Goal: Find contact information: Find contact information

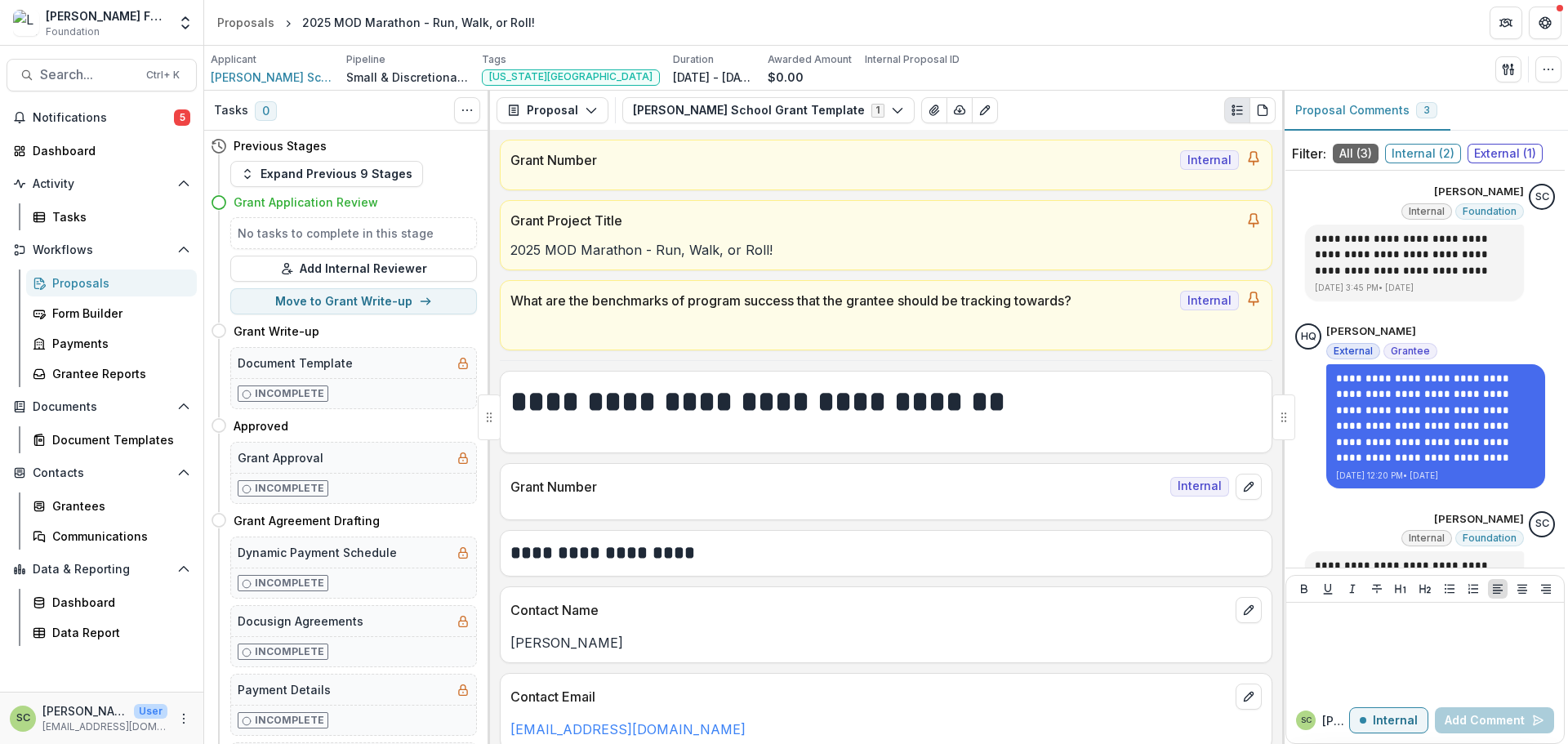
scroll to position [83, 0]
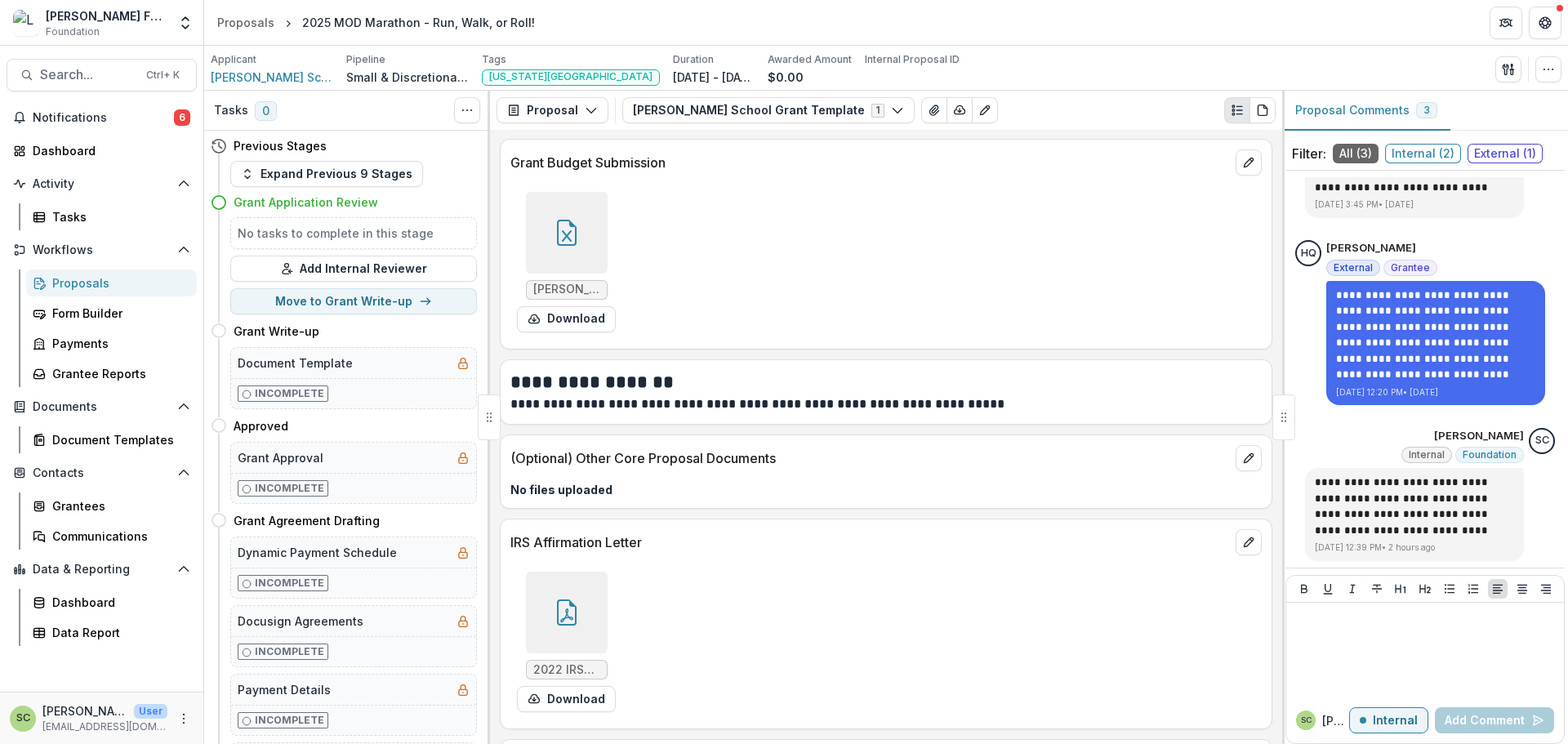
click at [764, 274] on div "Lavelle School for the Blind MOD Marathon Budget 2025.xlsx Download" at bounding box center [755, 262] width 490 height 153
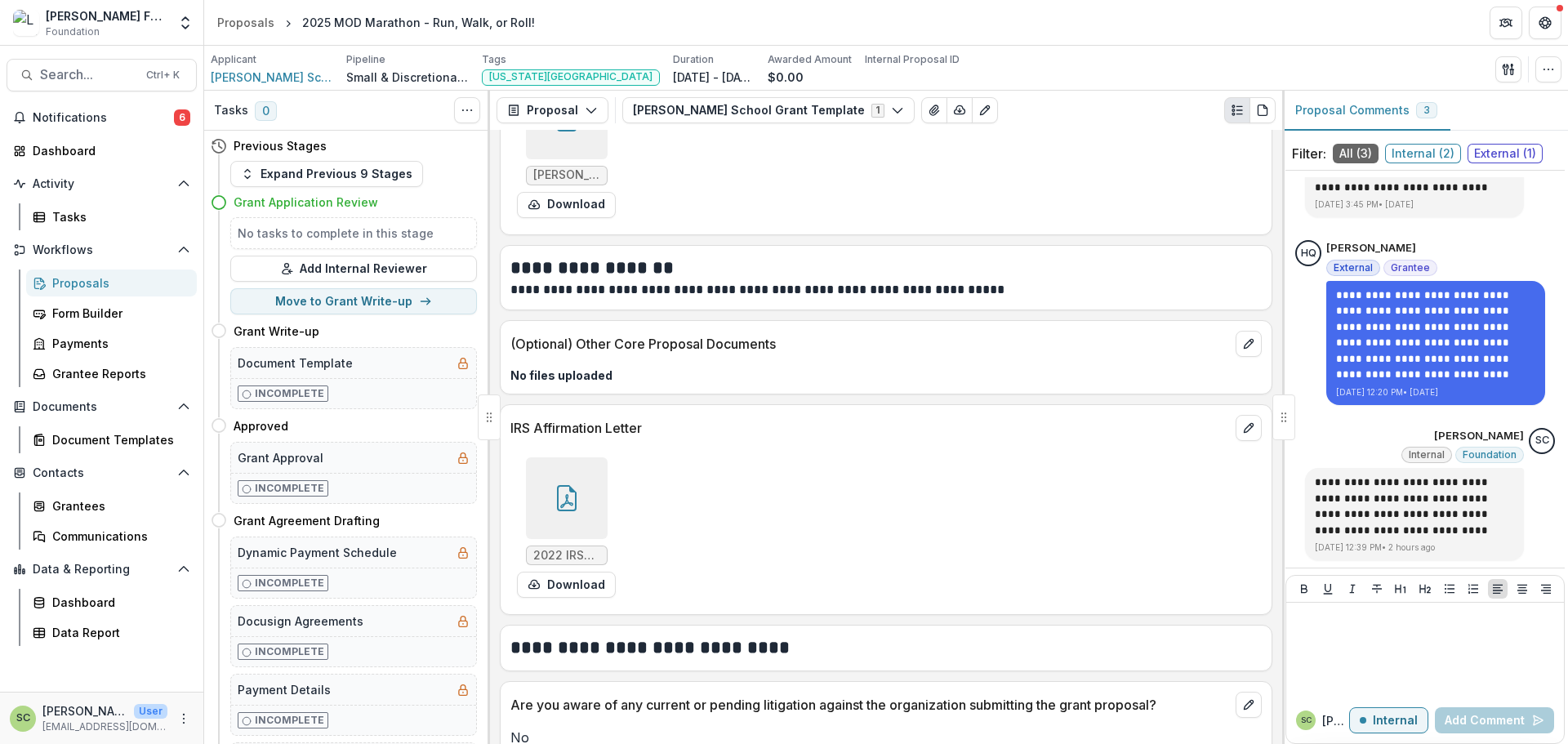
scroll to position [3846, 0]
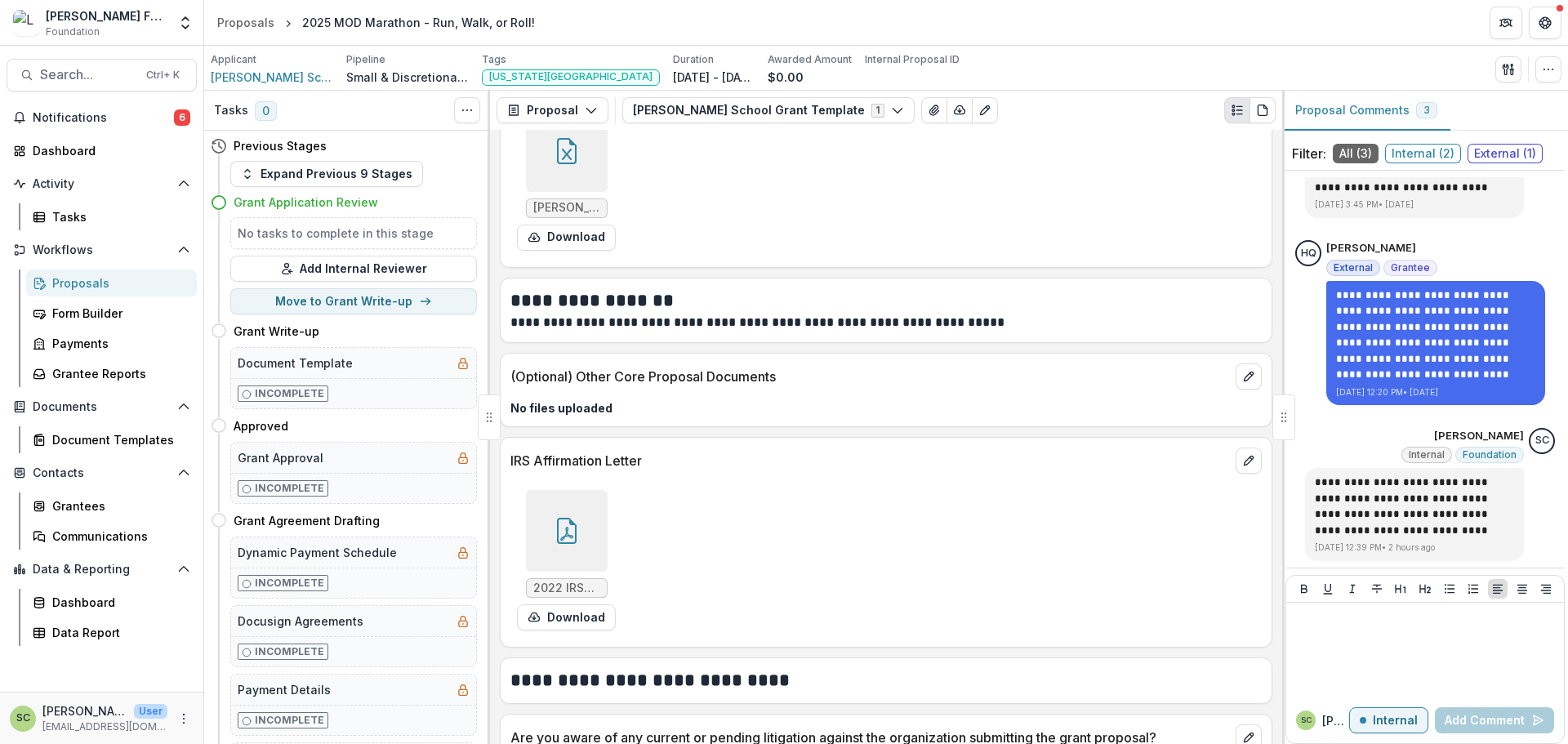
click at [567, 178] on div at bounding box center [567, 151] width 81 height 81
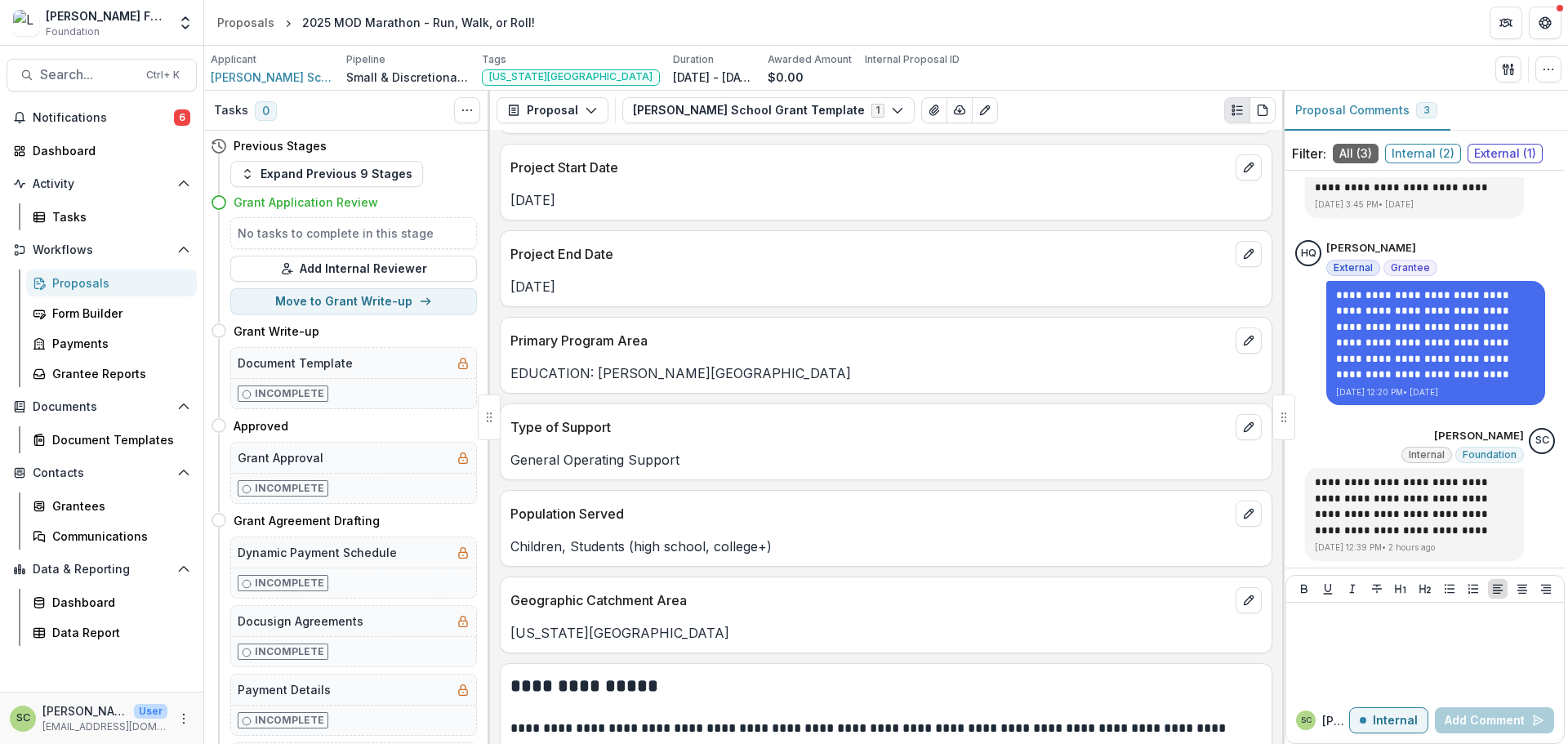
scroll to position [2703, 0]
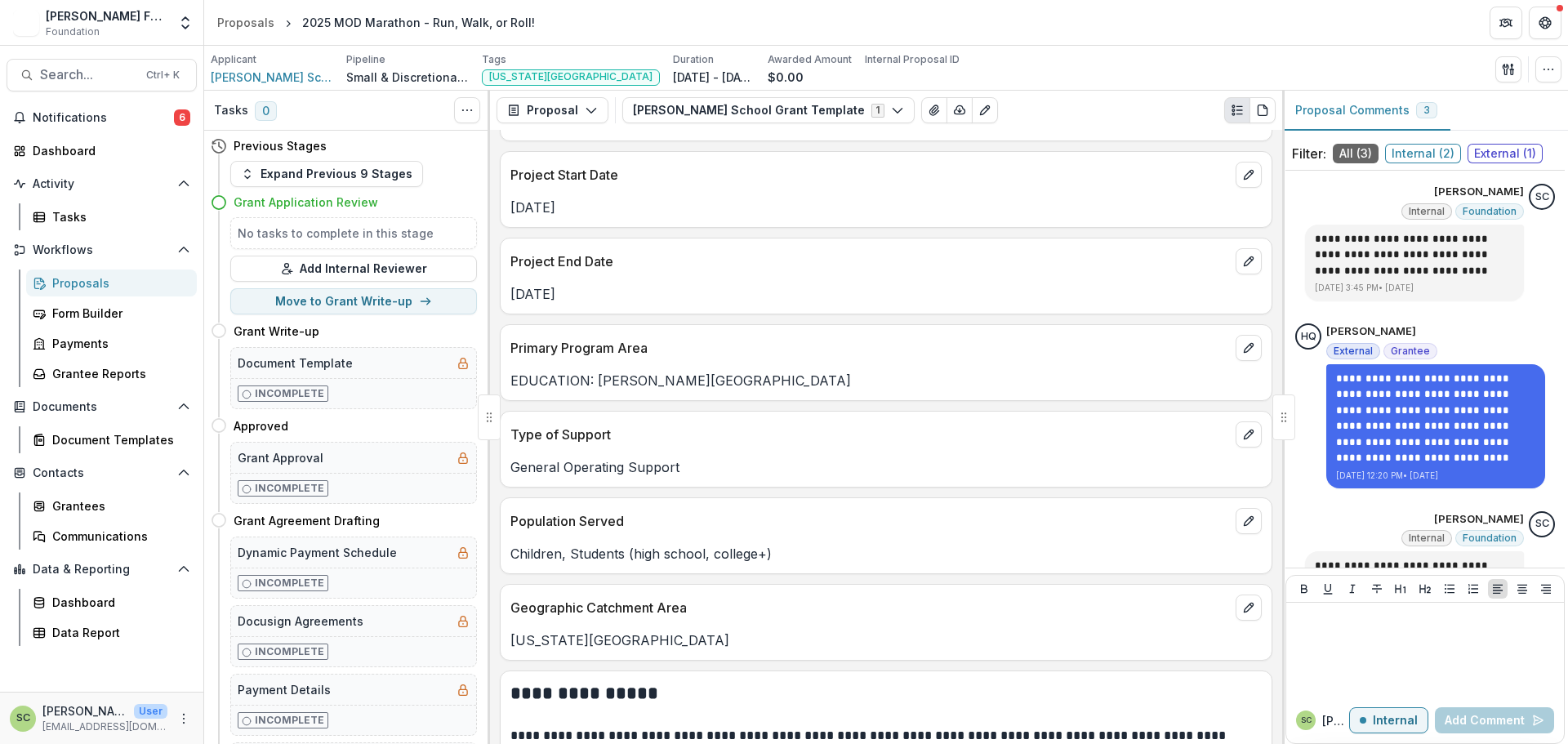
scroll to position [3265, 0]
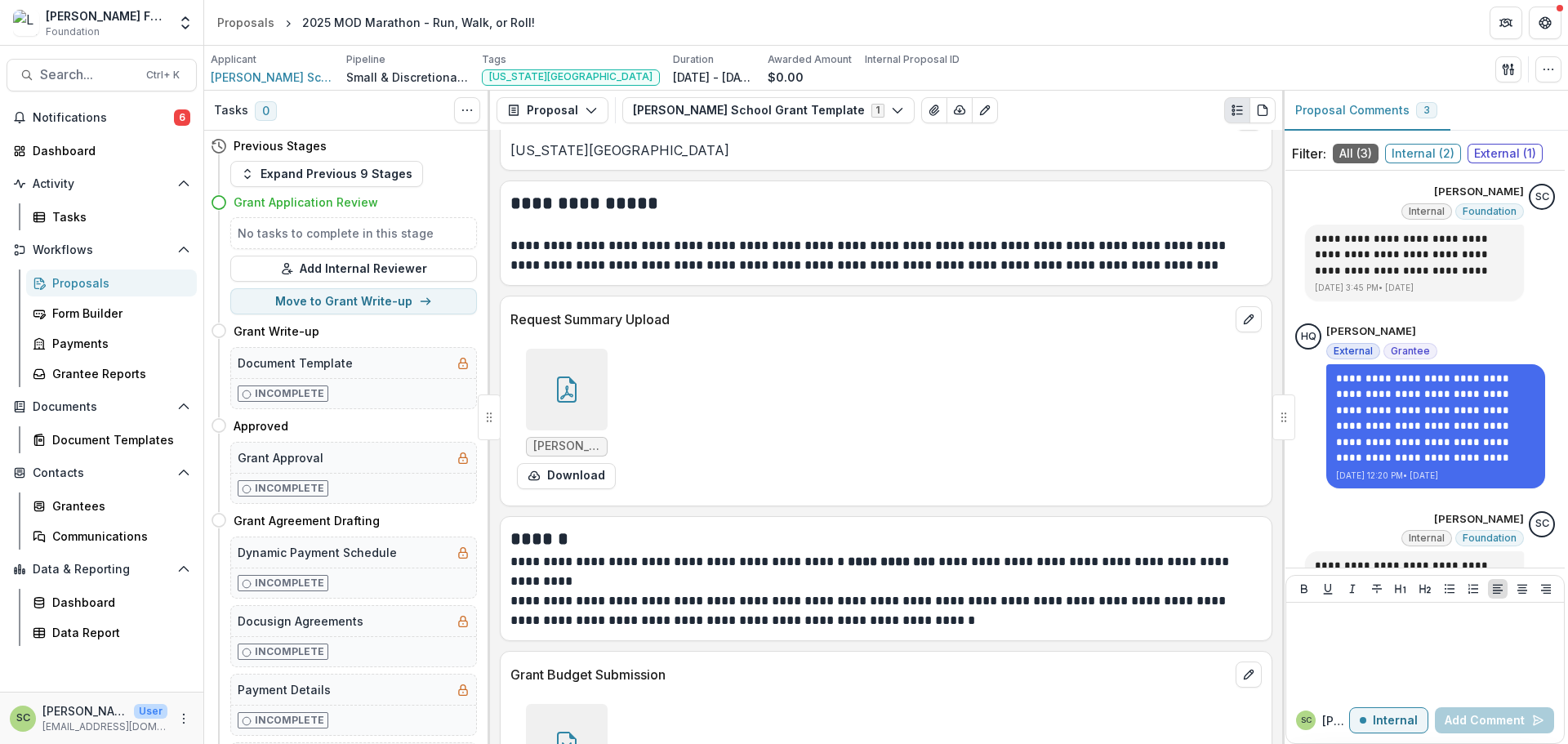
click at [542, 401] on div at bounding box center [567, 389] width 81 height 81
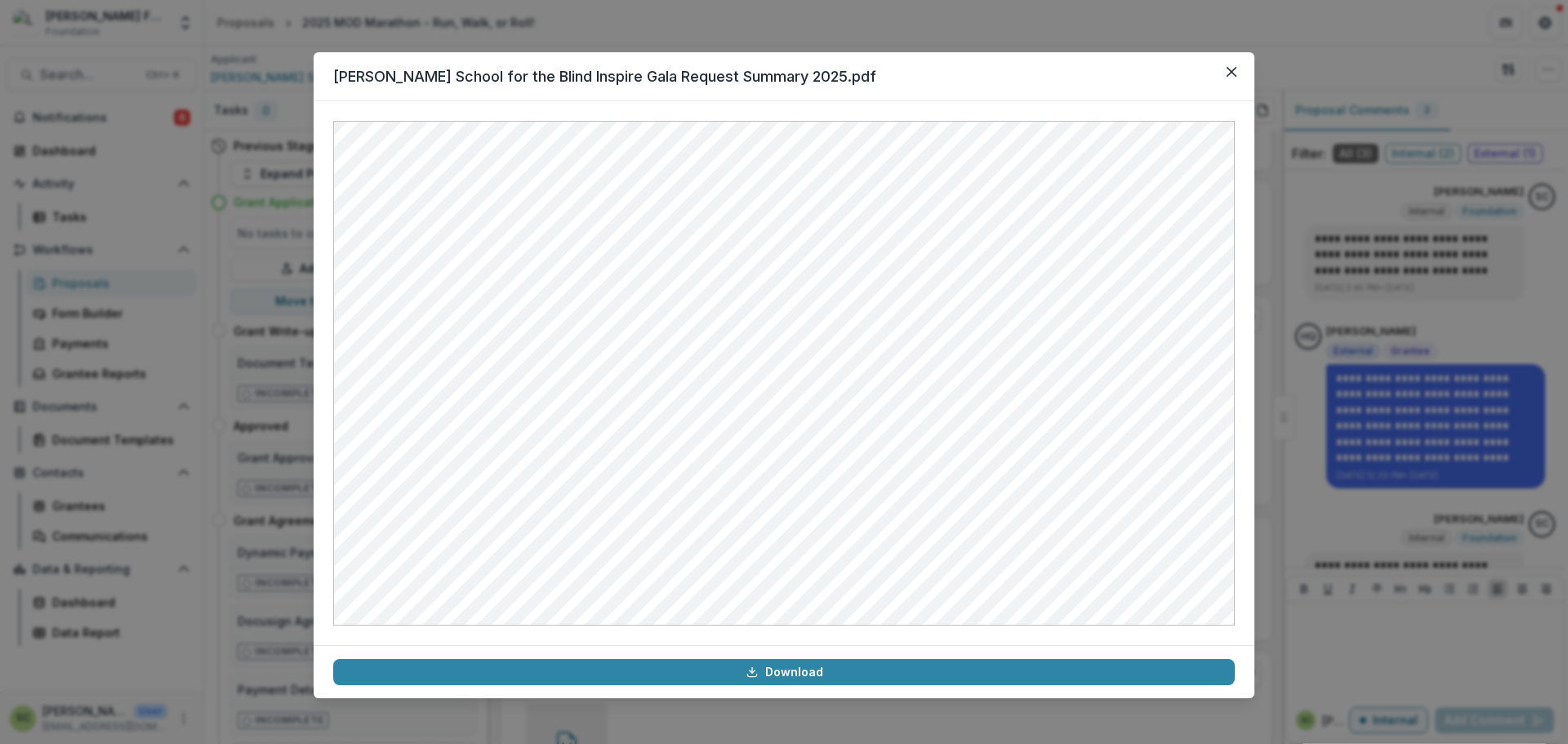
click at [1330, 359] on div "Lavelle School for the Blind Inspire Gala Request Summary 2025.pdf Download" at bounding box center [784, 372] width 1568 height 744
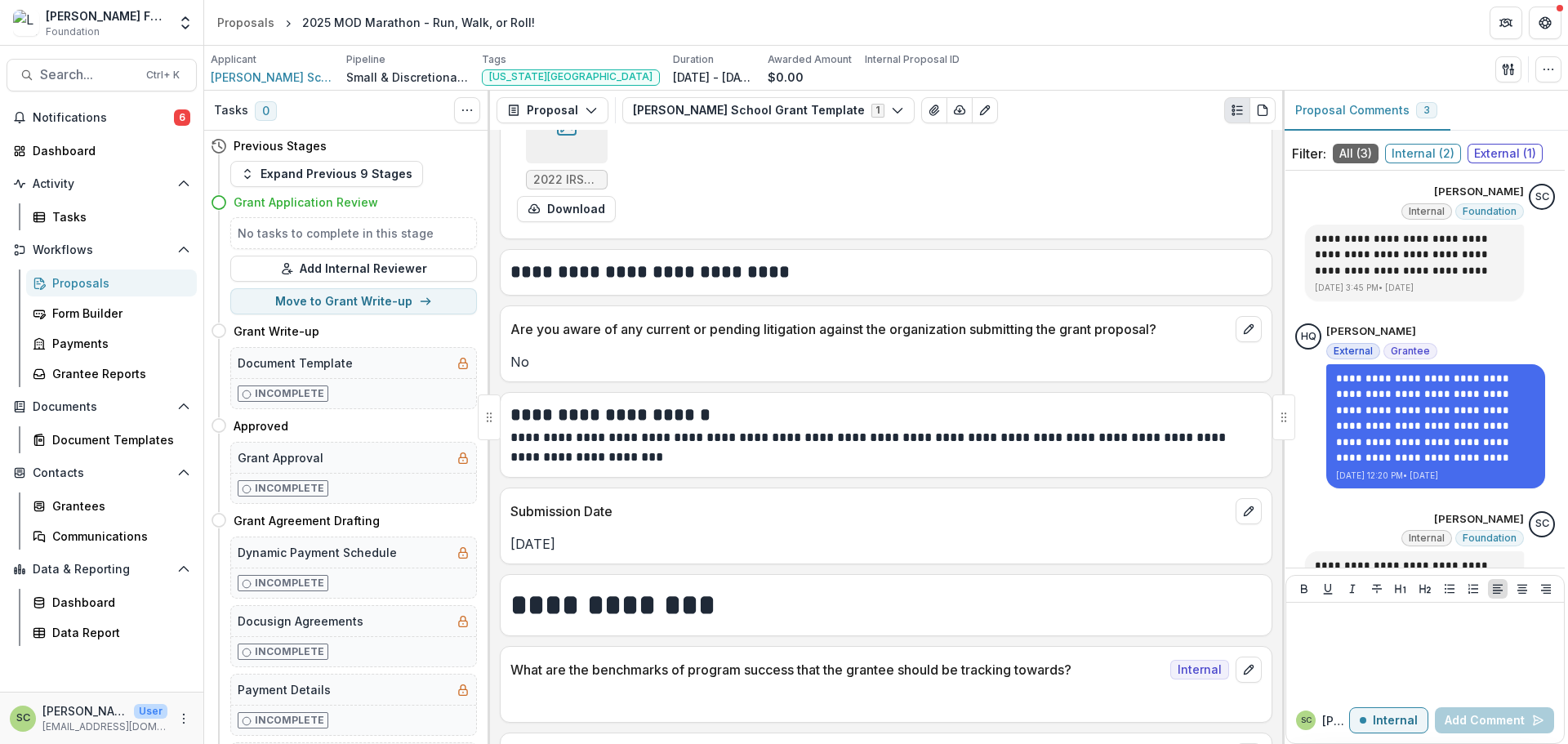
scroll to position [4564, 0]
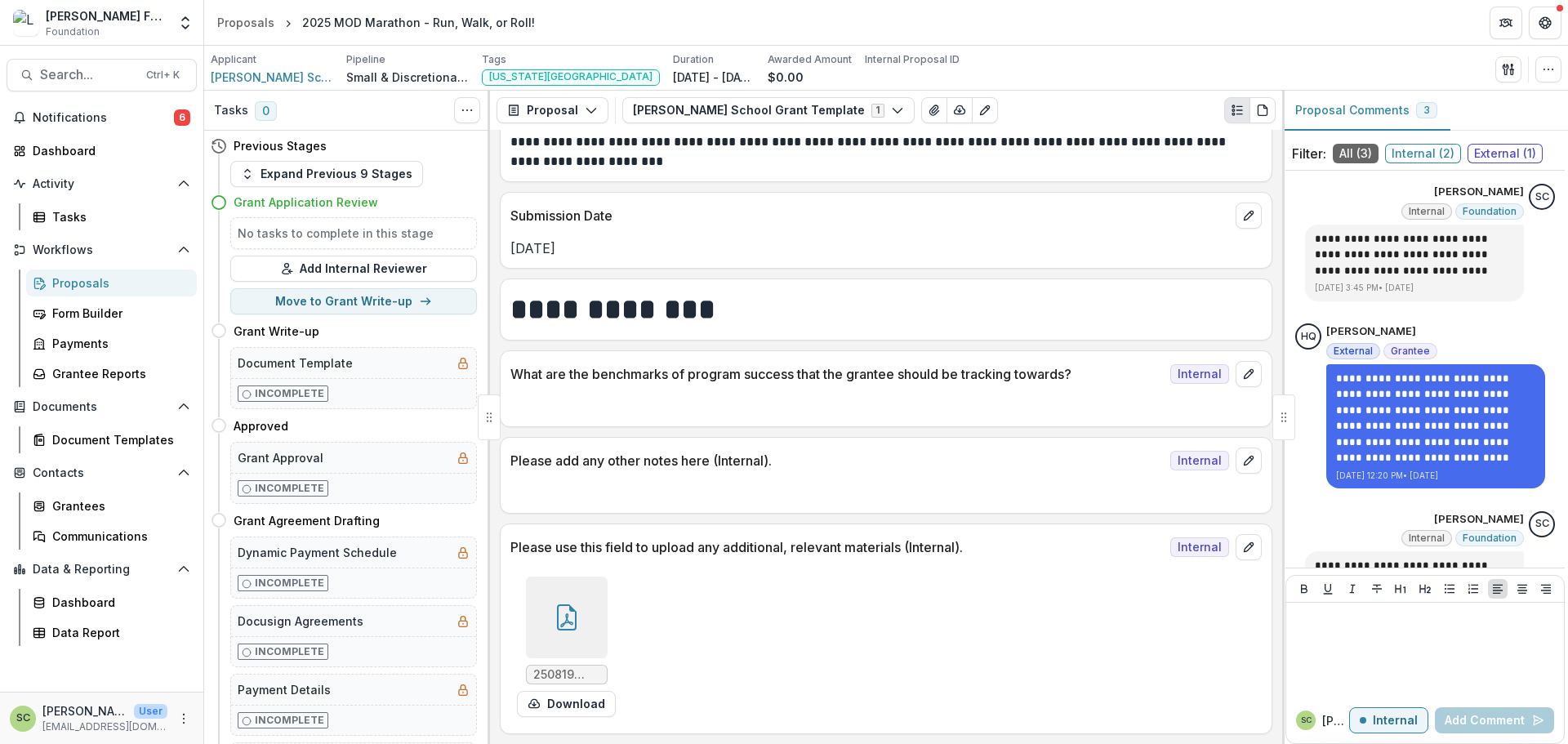
click at [900, 262] on div "Submission Date Aug 18, 2025" at bounding box center [887, 230] width 773 height 77
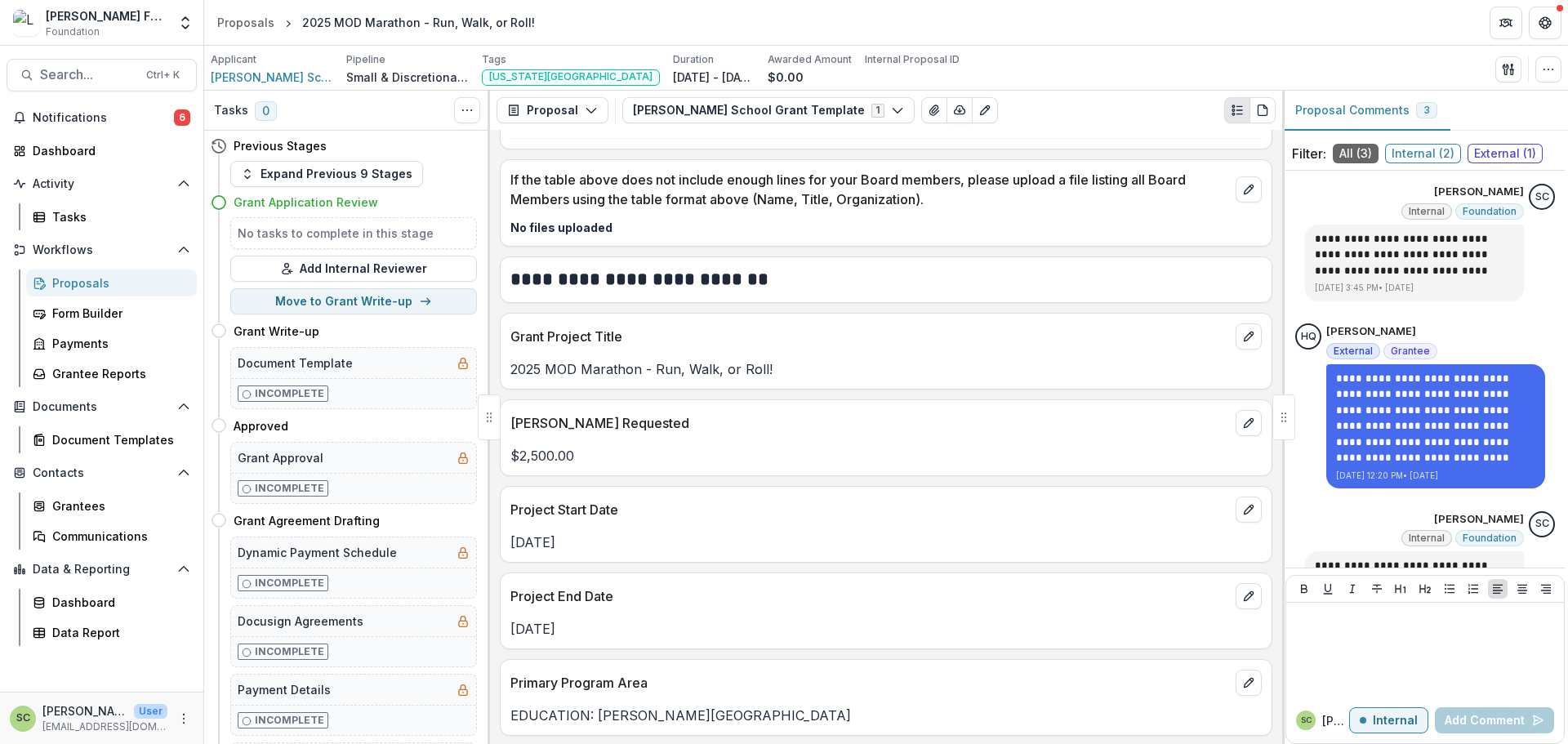
scroll to position [3012, 0]
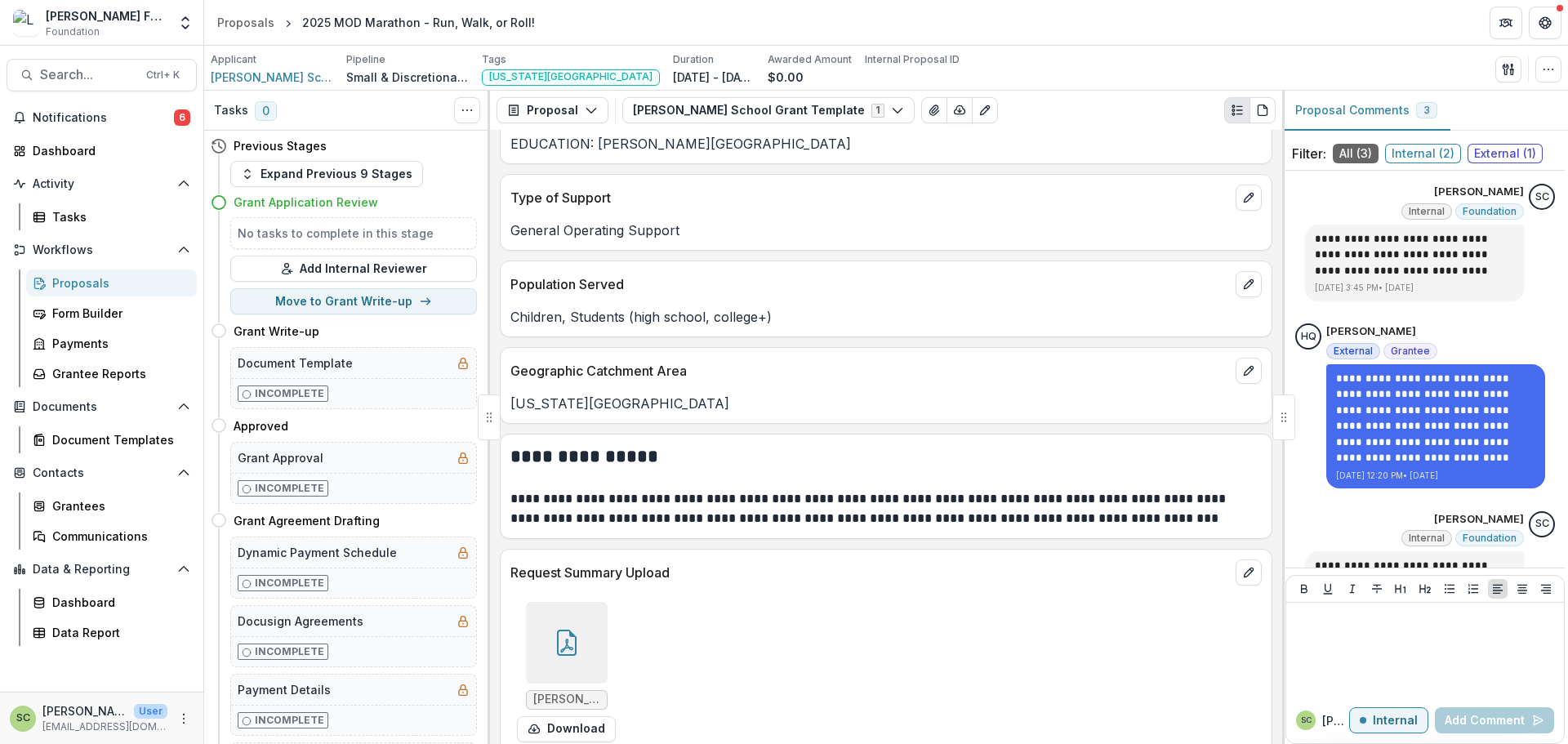
click at [584, 653] on div at bounding box center [567, 642] width 81 height 81
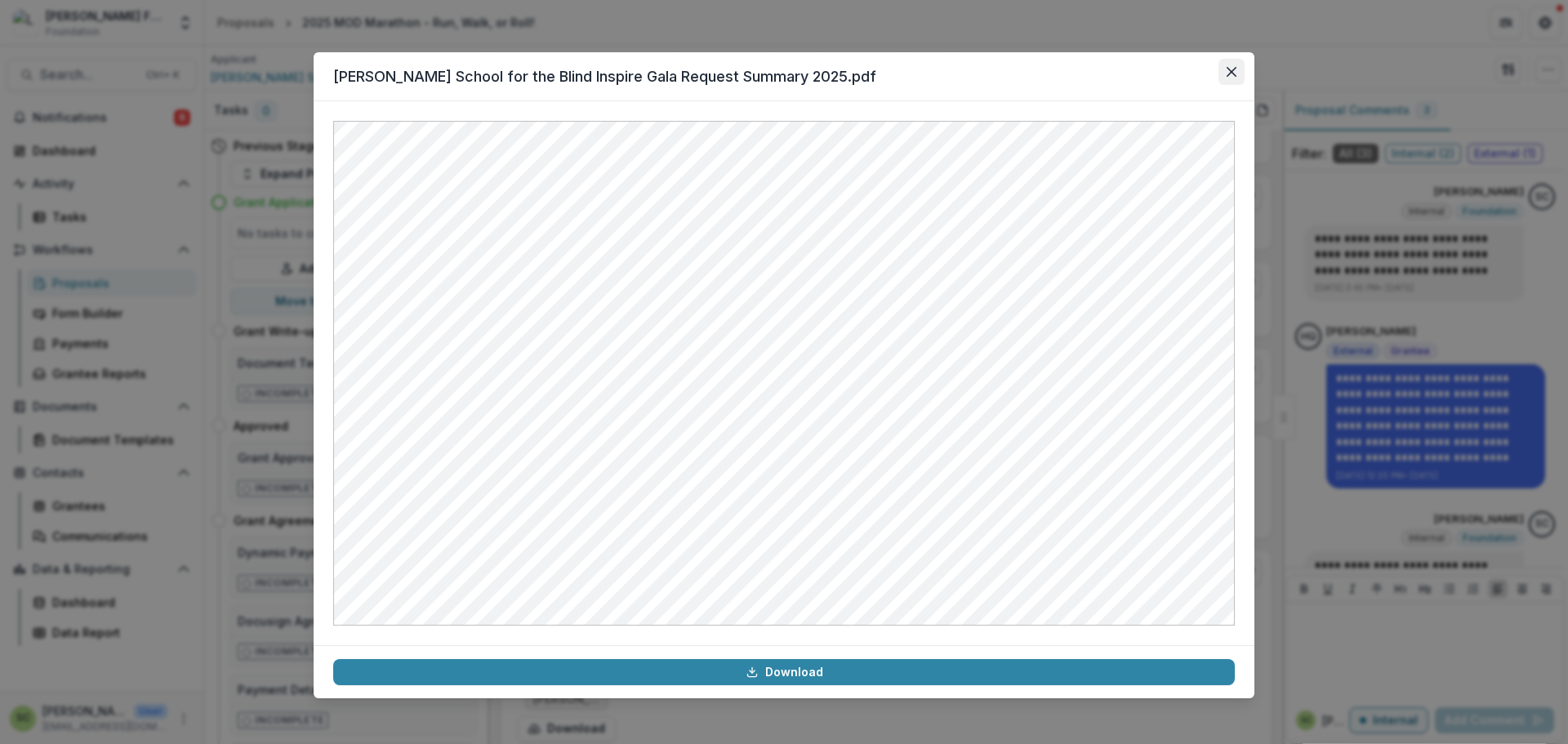
click at [1237, 71] on button "Close" at bounding box center [1231, 72] width 26 height 26
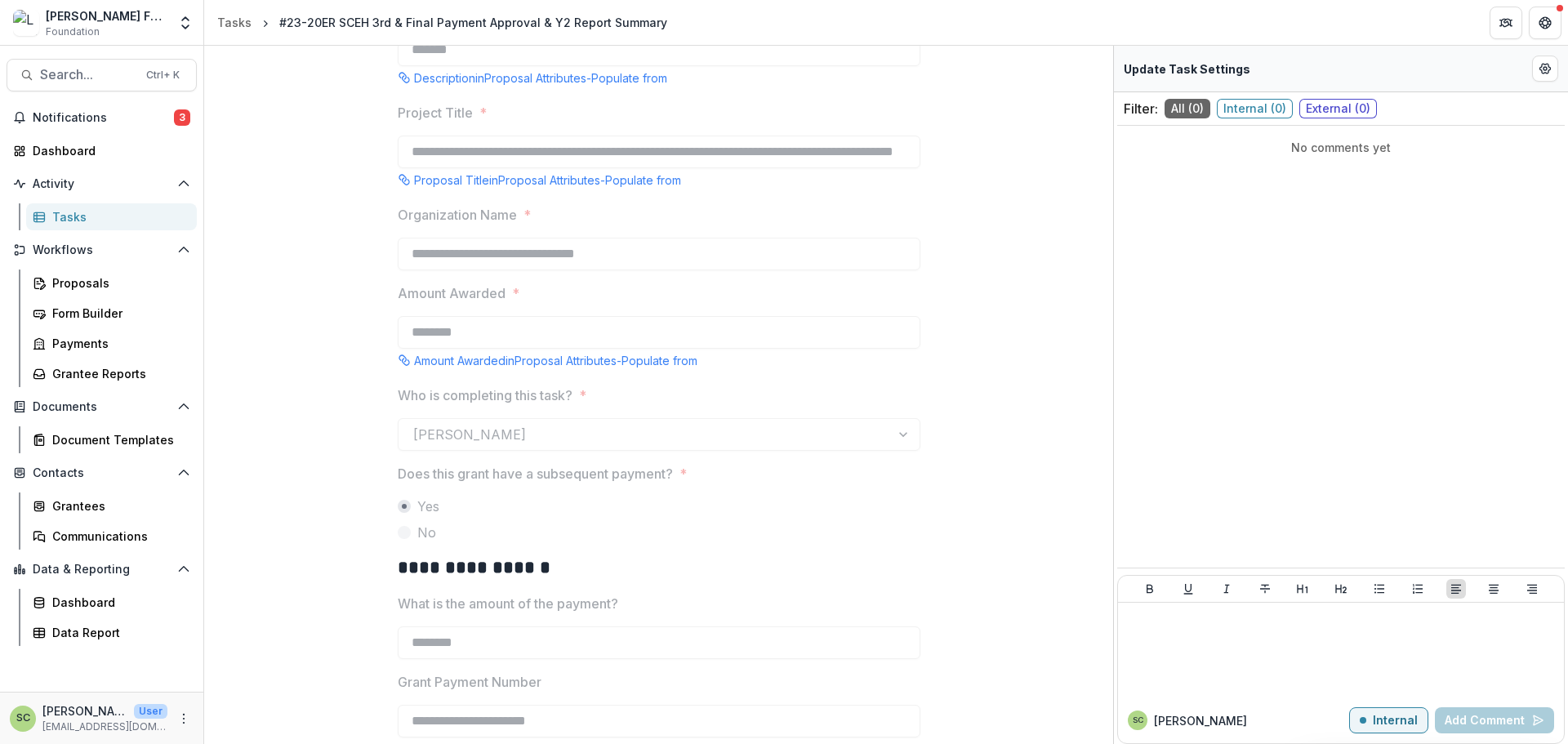
scroll to position [571, 0]
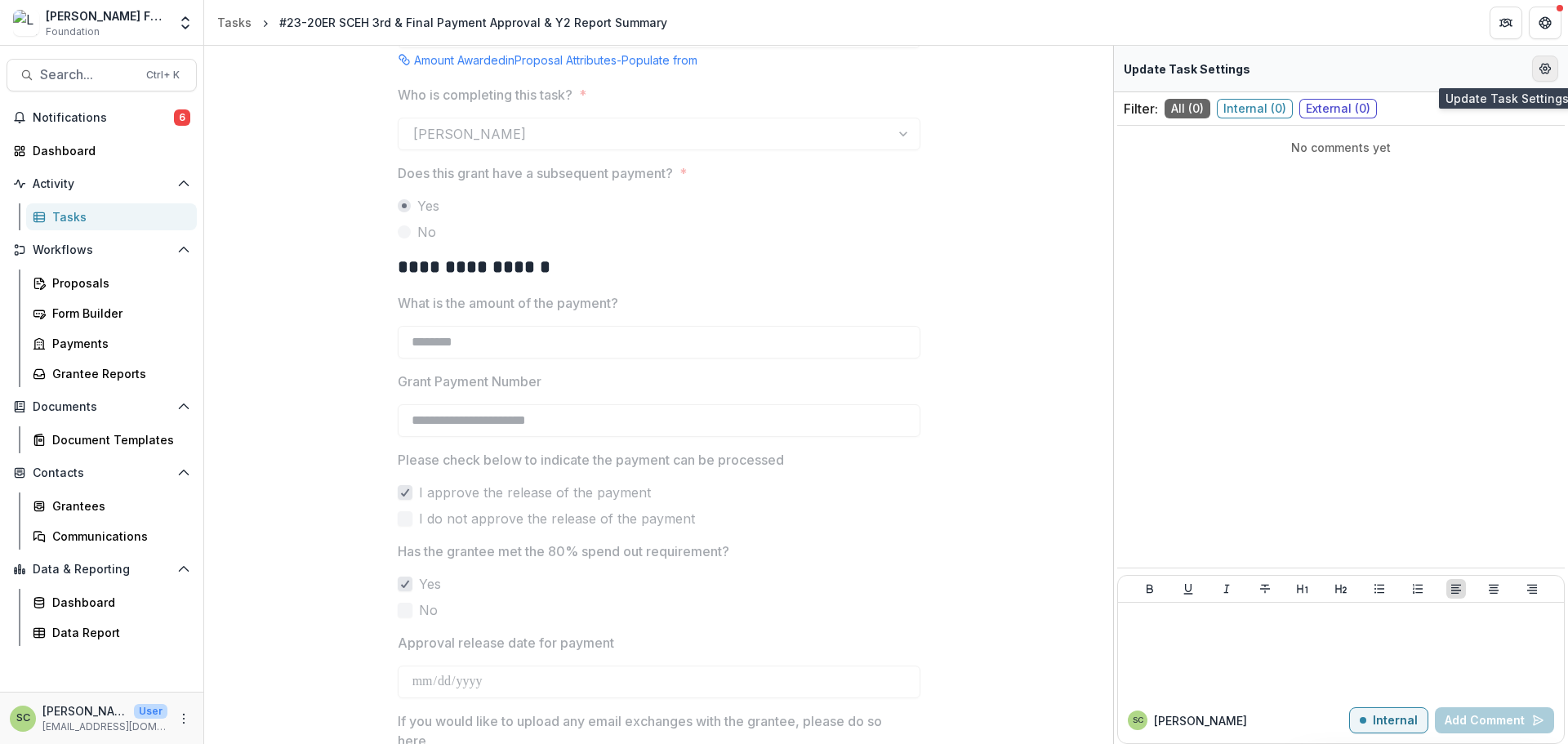
click at [1553, 70] on button "Edit Form Settings" at bounding box center [1545, 68] width 26 height 26
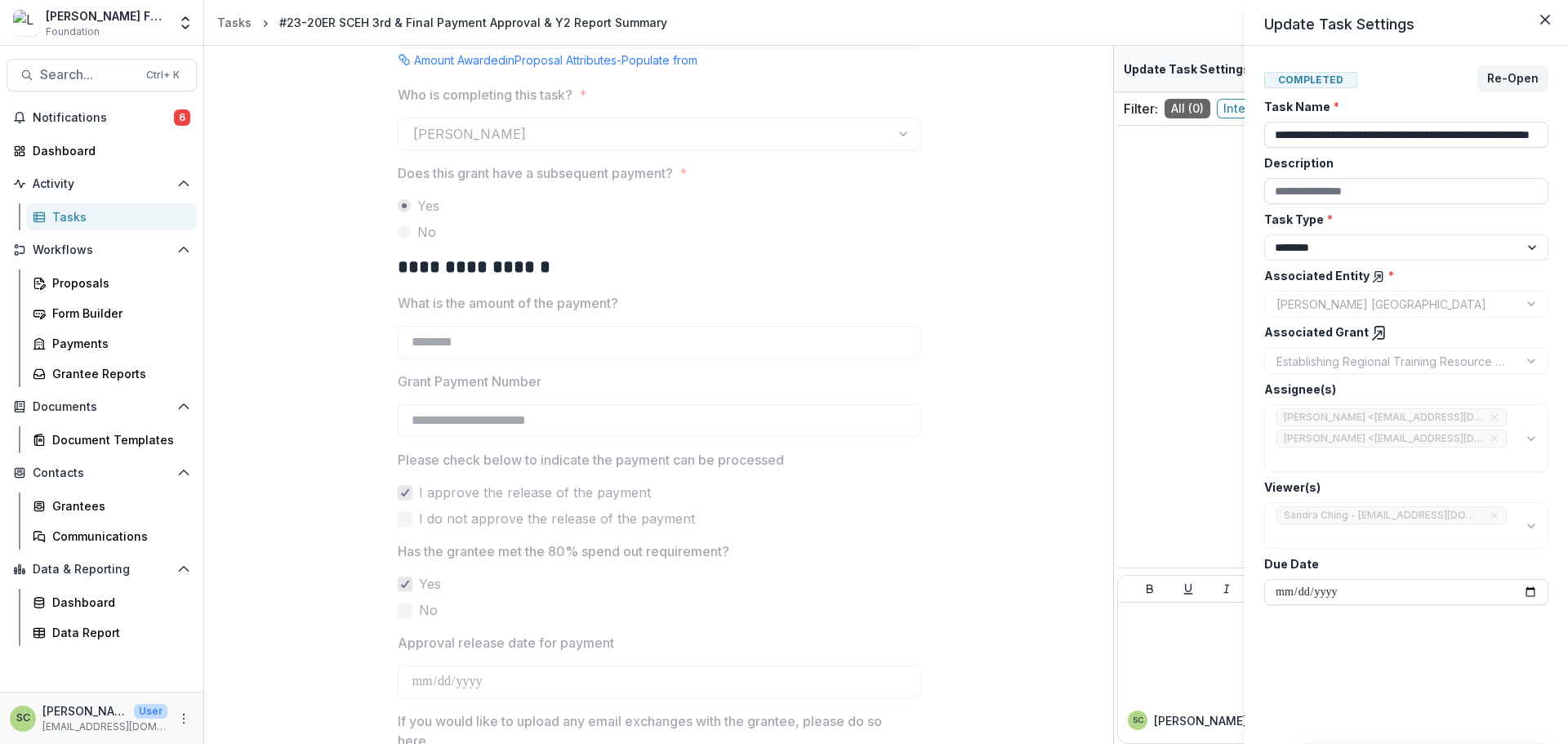
click at [1372, 341] on icon at bounding box center [1379, 334] width 17 height 17
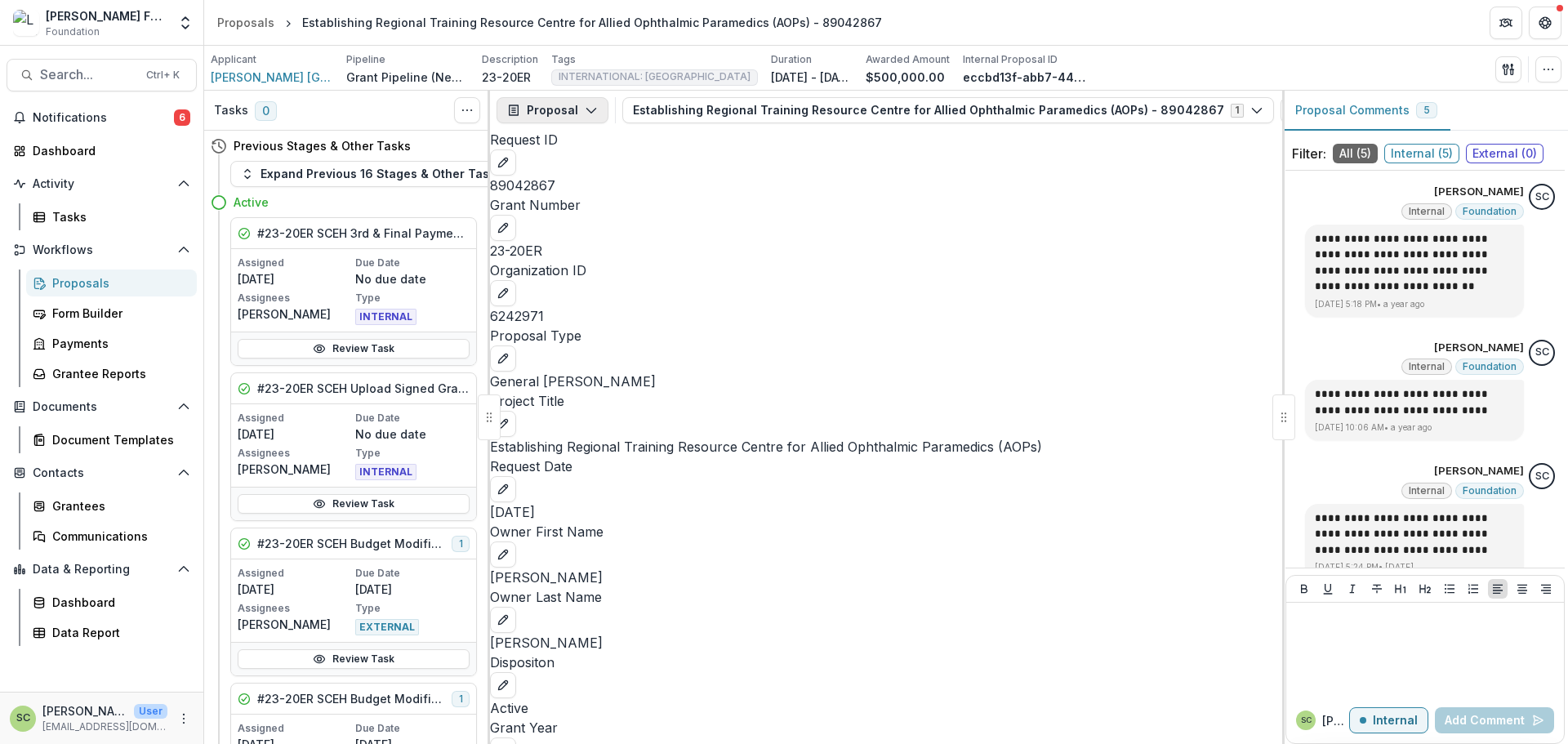
click at [562, 109] on button "Proposal" at bounding box center [552, 110] width 112 height 26
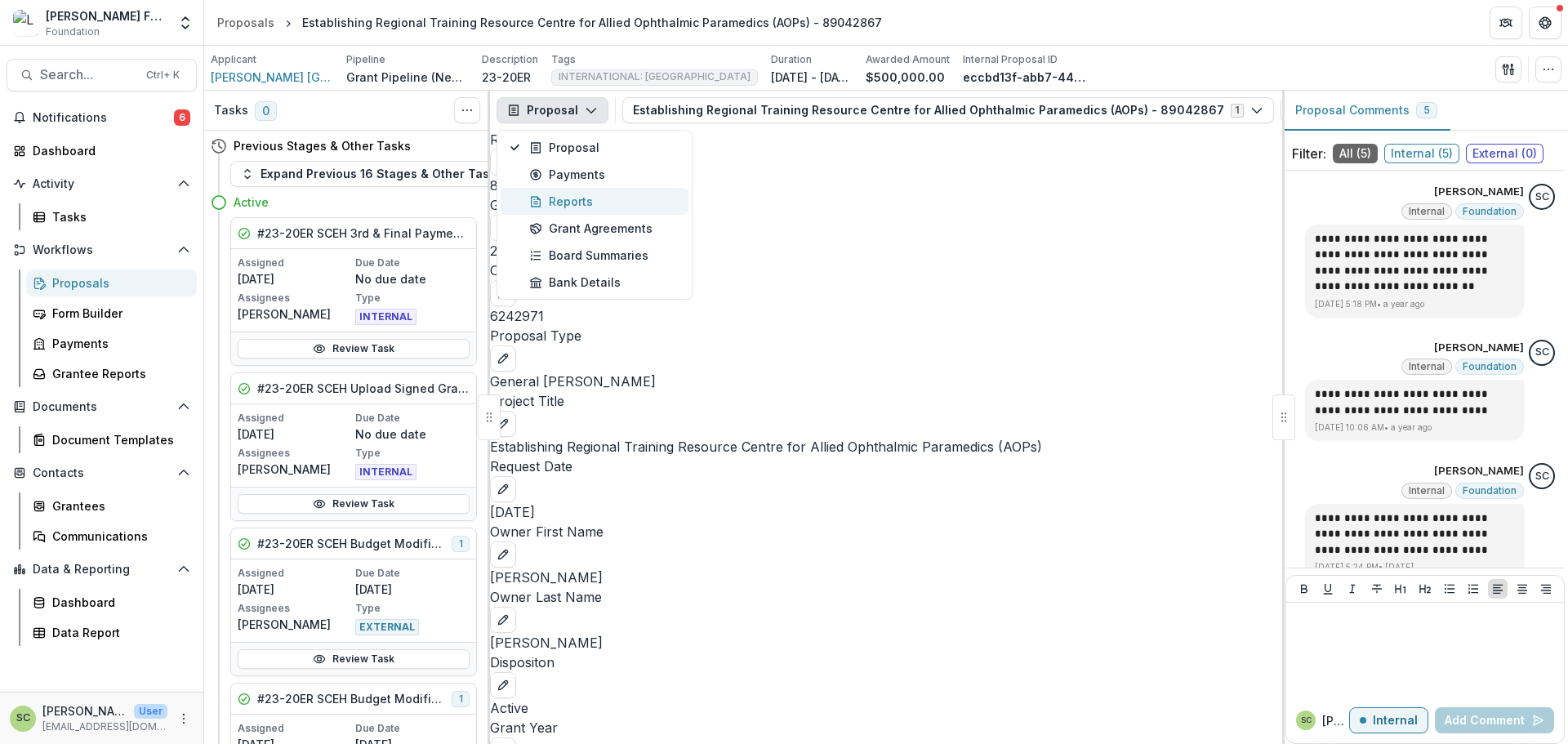
click at [608, 207] on div "Reports" at bounding box center [604, 201] width 150 height 18
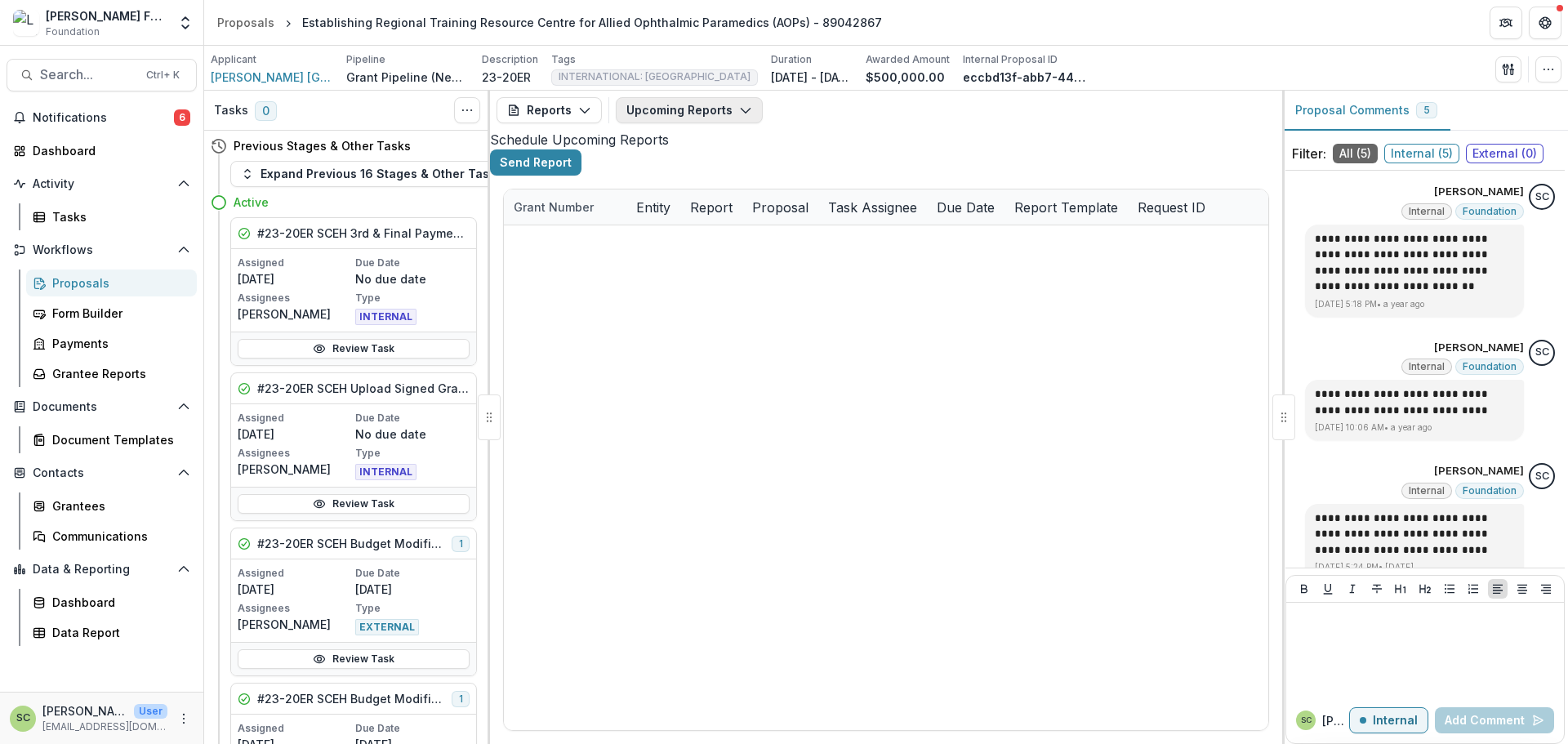
click at [696, 111] on button "Upcoming Reports" at bounding box center [689, 110] width 147 height 26
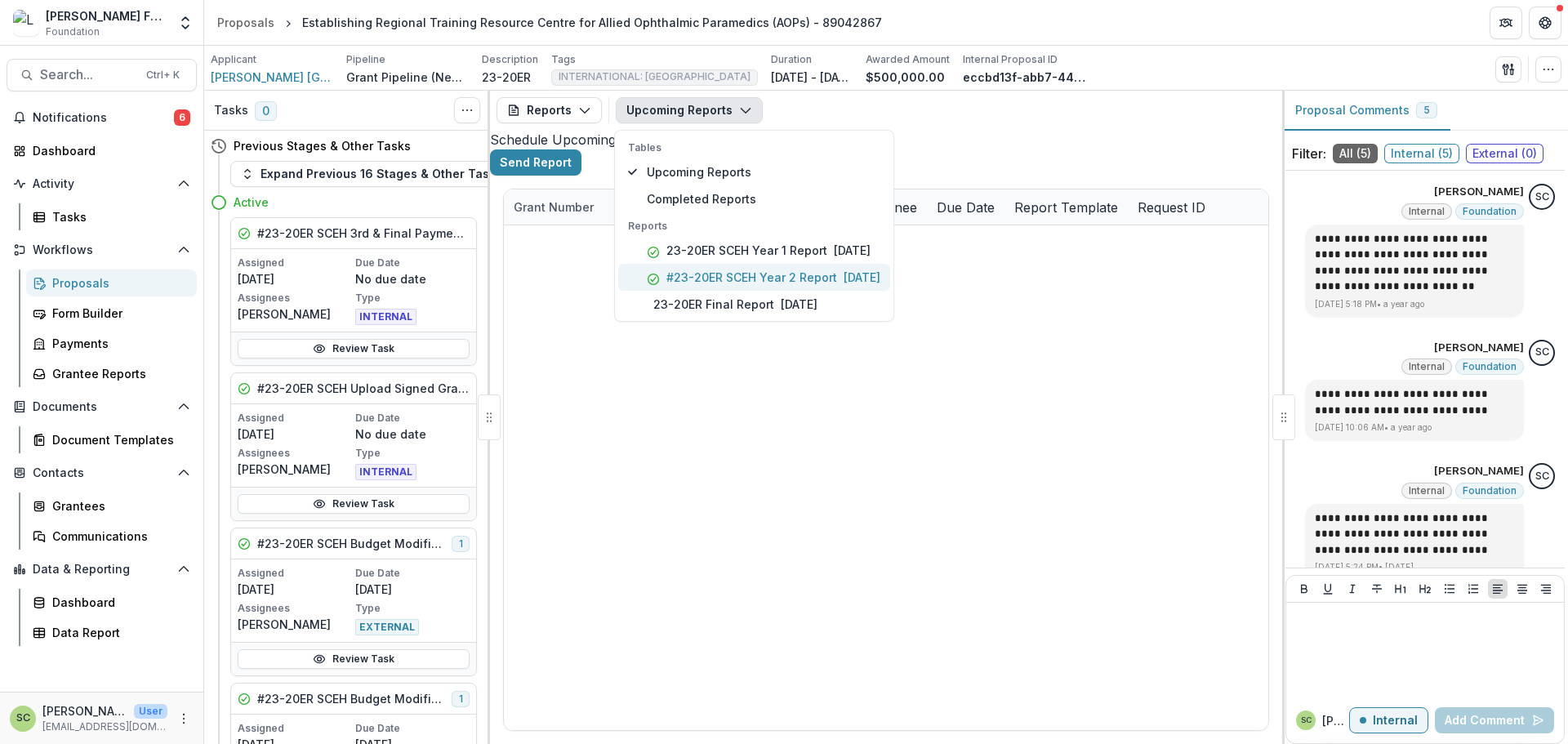
click at [757, 274] on p "#23-20ER SCEH Year 2 Report" at bounding box center [752, 277] width 171 height 18
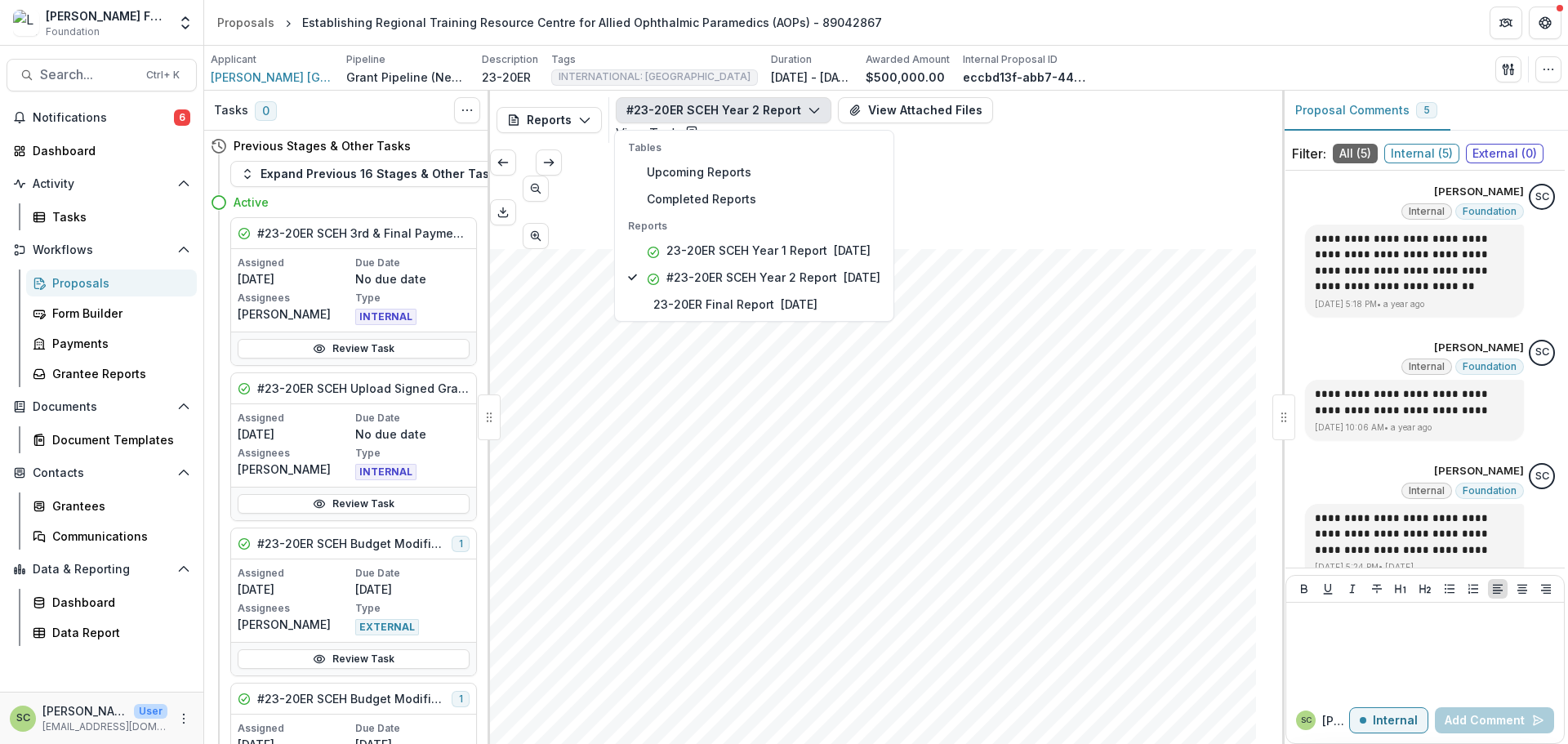
click at [698, 125] on link "View Task" at bounding box center [656, 133] width 82 height 17
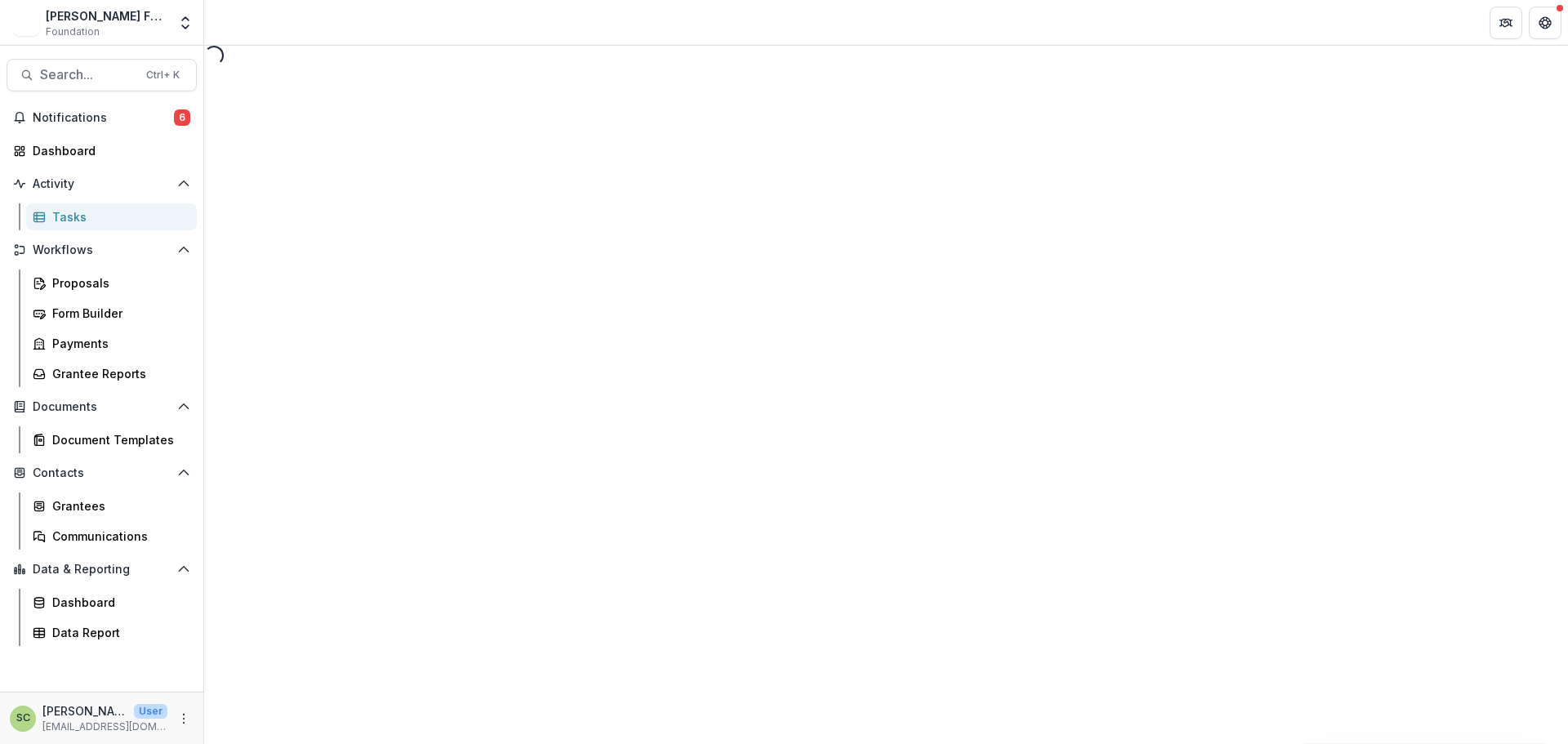
select select "********"
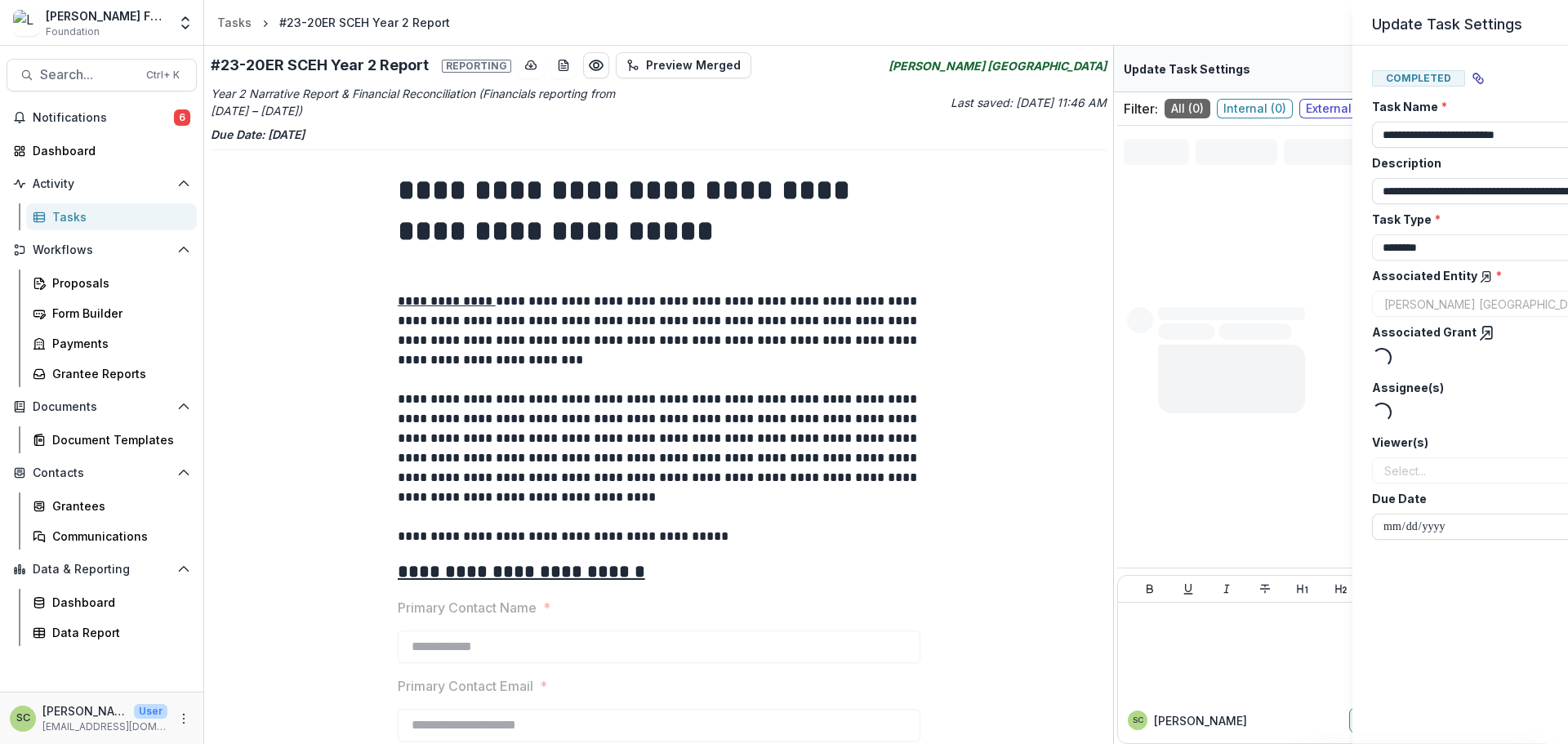
click at [739, 241] on div "**********" at bounding box center [784, 372] width 1568 height 744
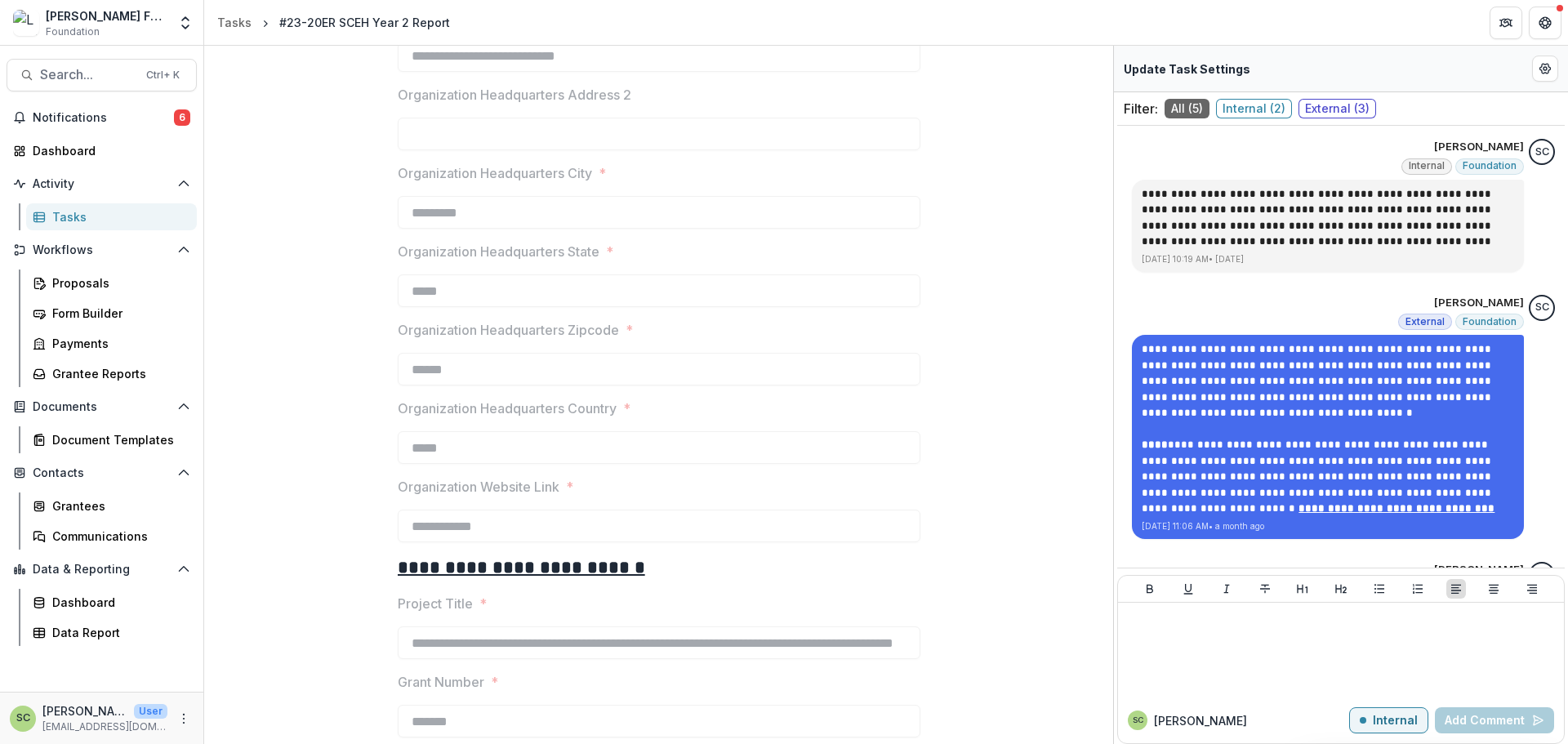
scroll to position [1249, 0]
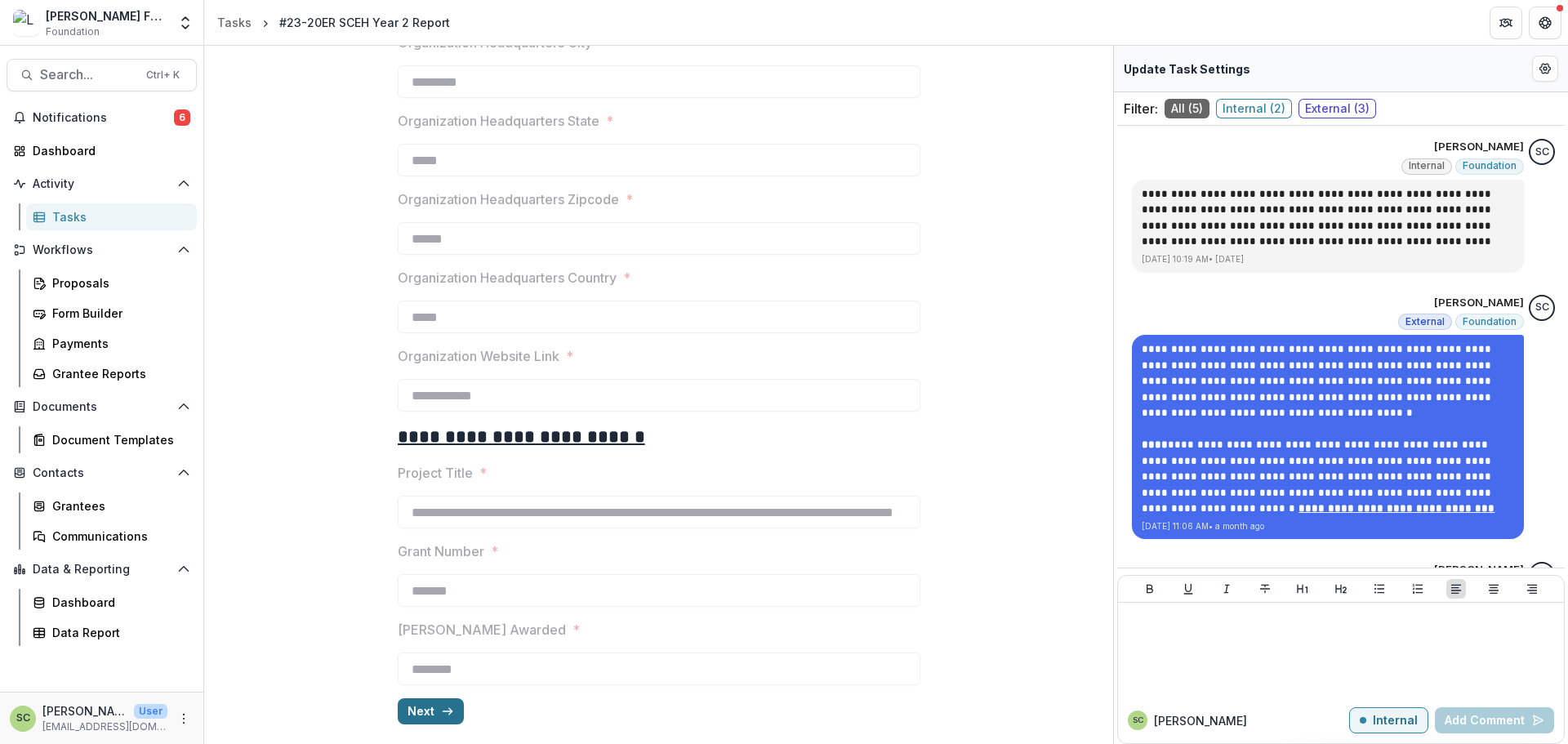
click at [445, 705] on icon "button" at bounding box center [447, 711] width 13 height 13
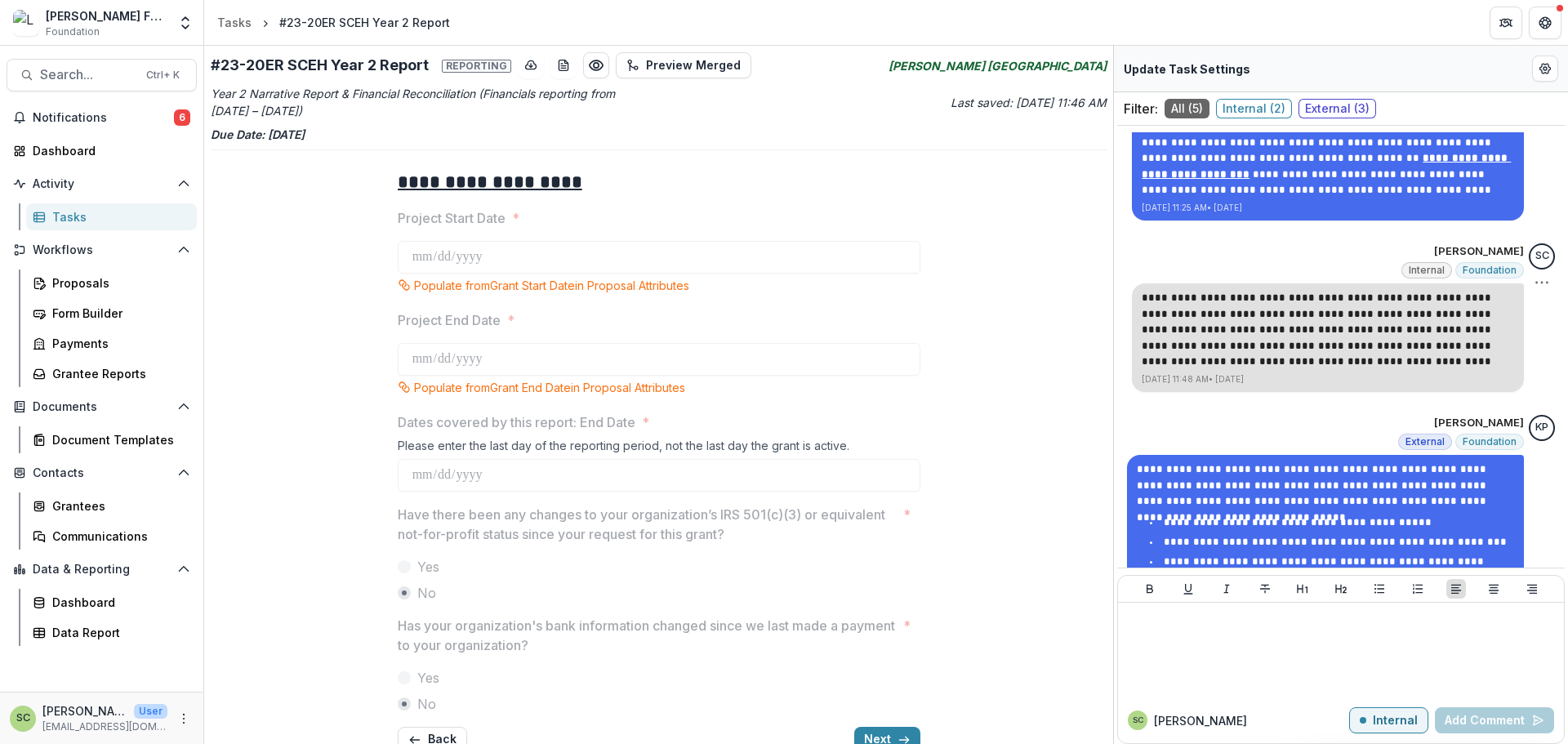
scroll to position [543, 0]
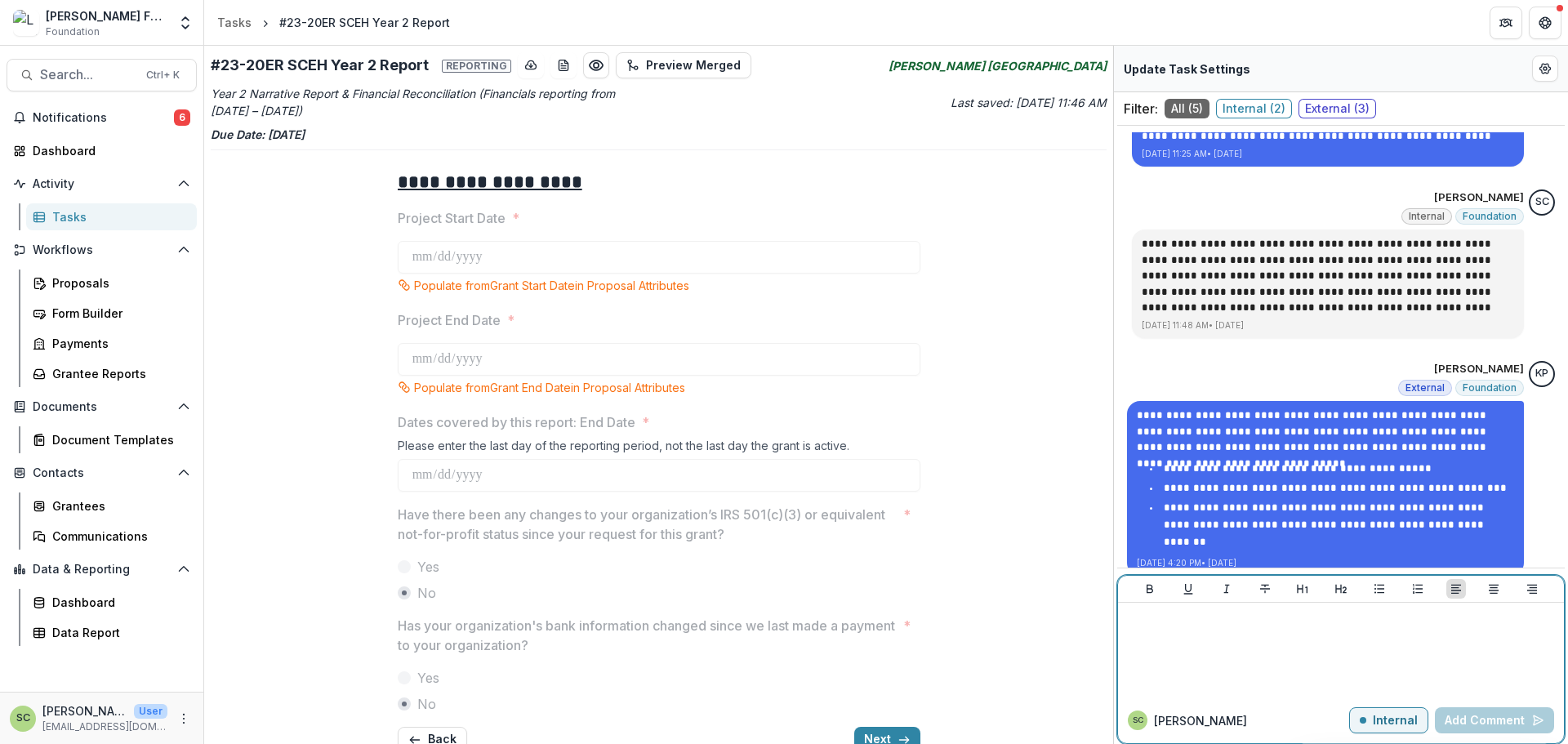
click at [1396, 676] on div at bounding box center [1341, 650] width 433 height 81
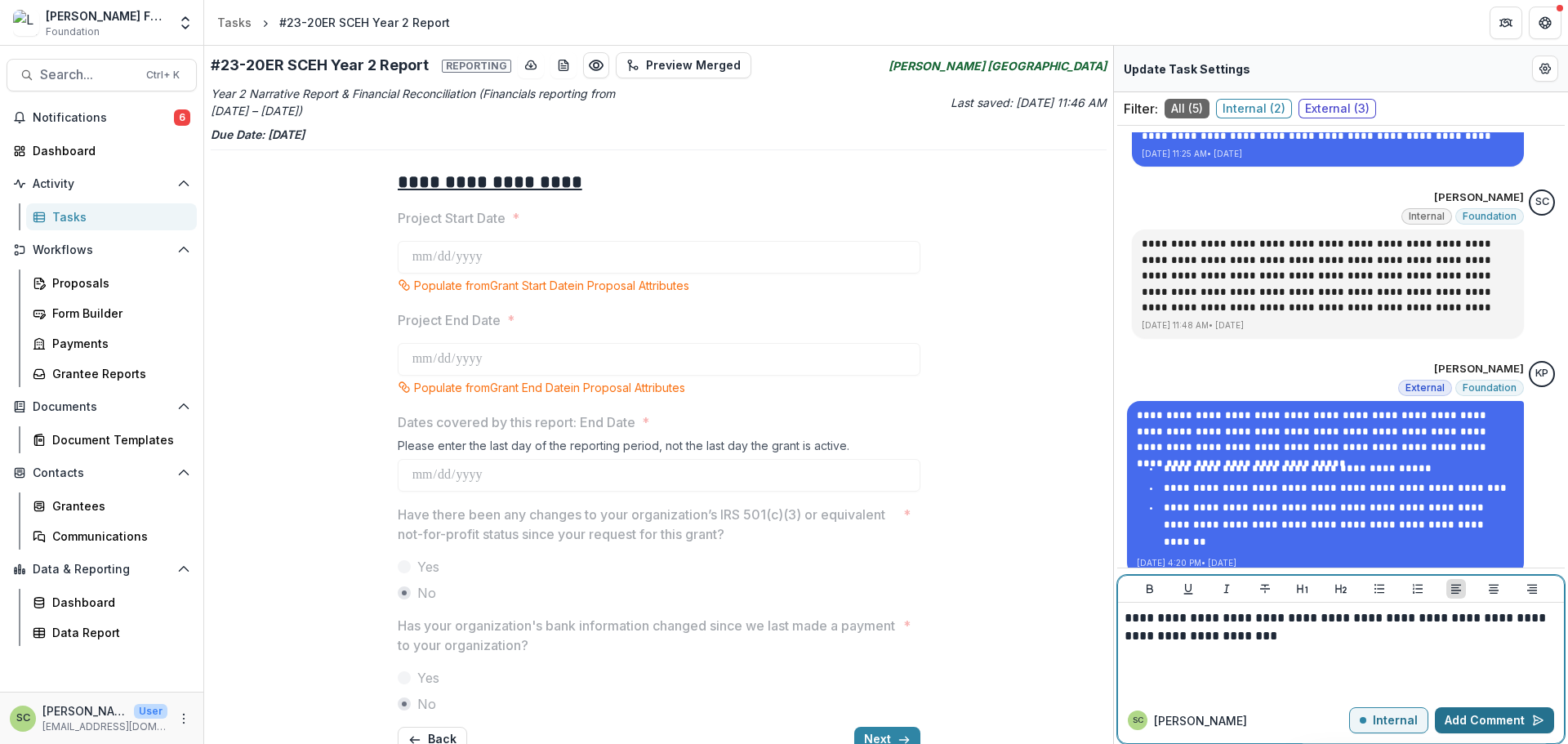
click at [1504, 723] on button "Add Comment" at bounding box center [1494, 720] width 119 height 26
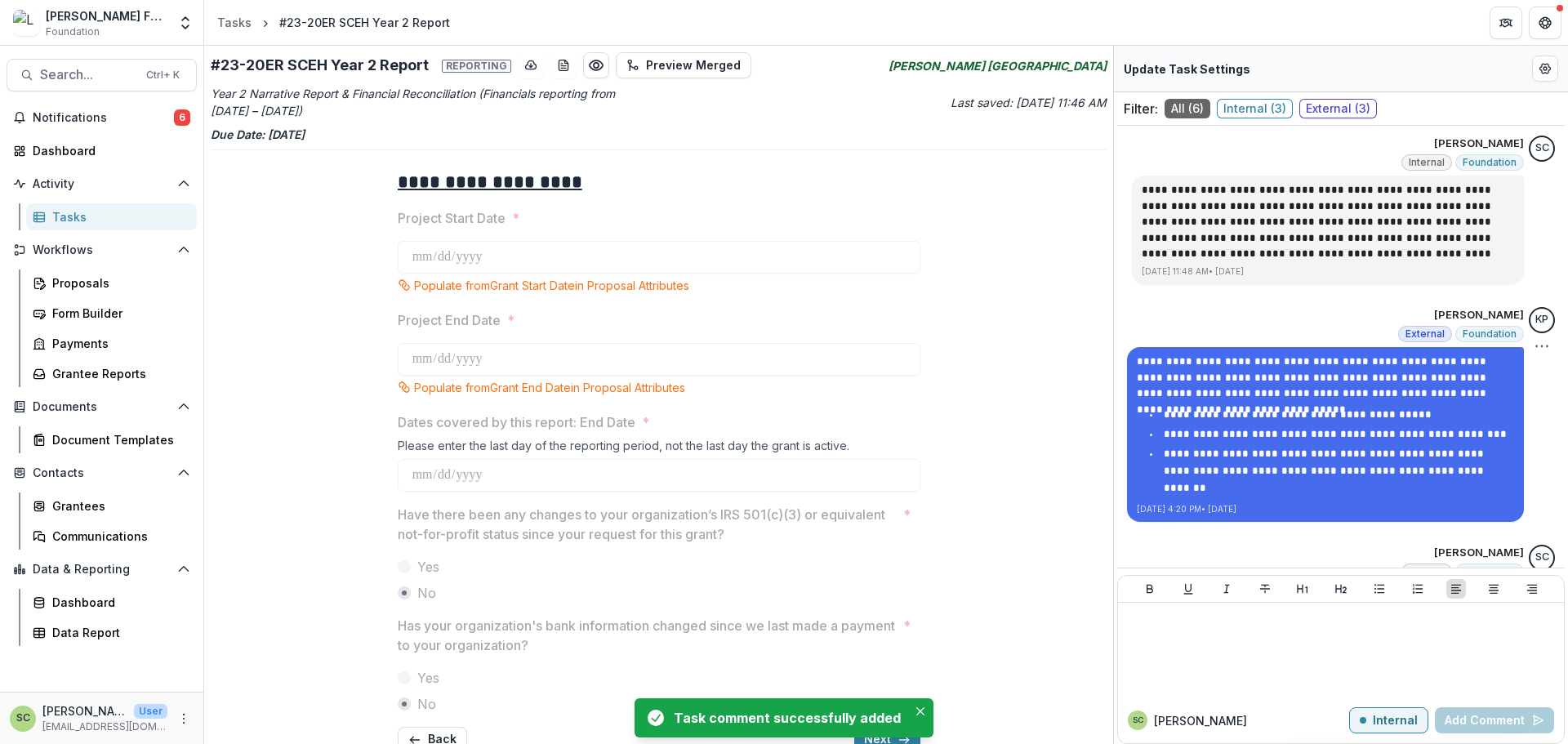
scroll to position [667, 0]
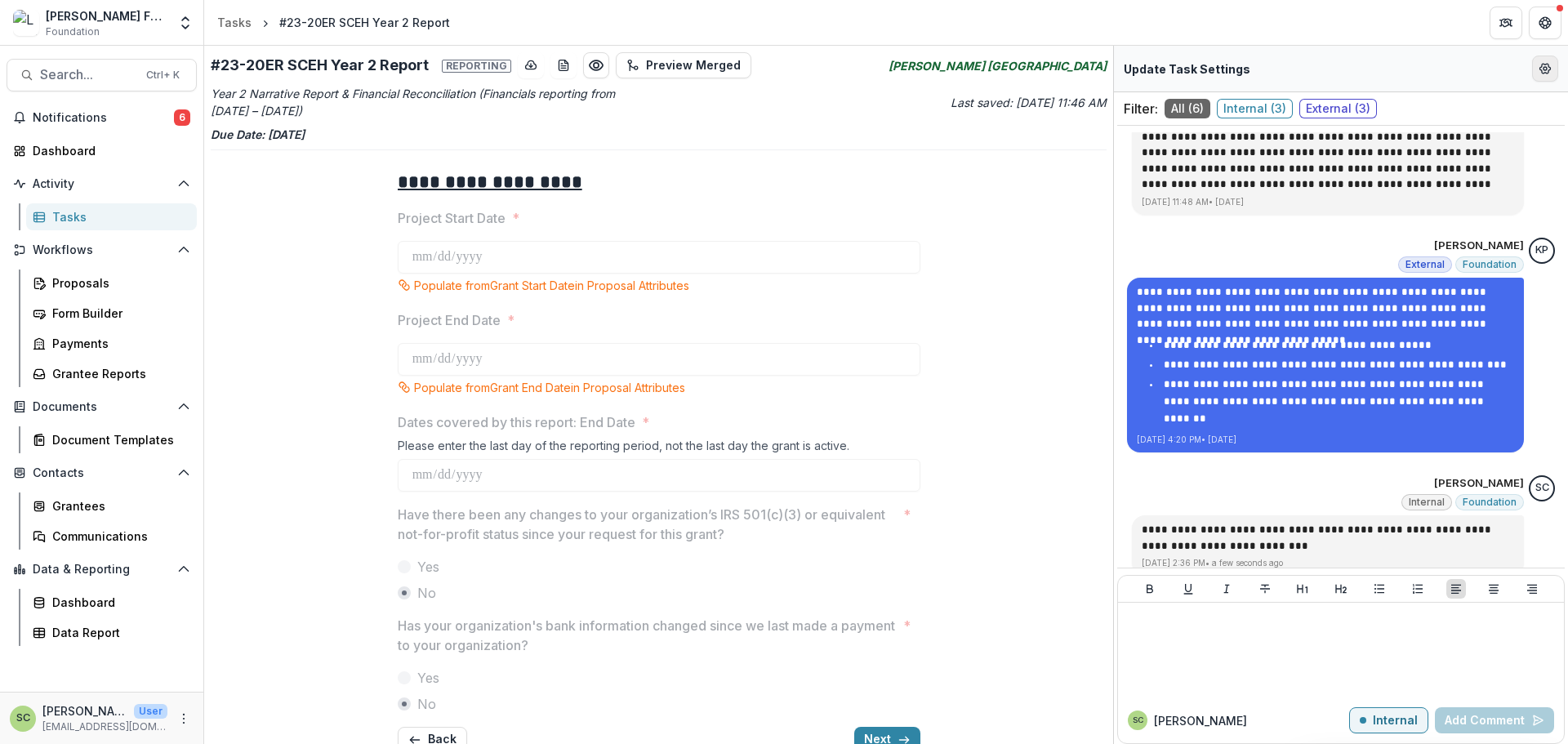
click at [1540, 67] on icon "Edit Form Settings" at bounding box center [1545, 68] width 10 height 10
select select "********"
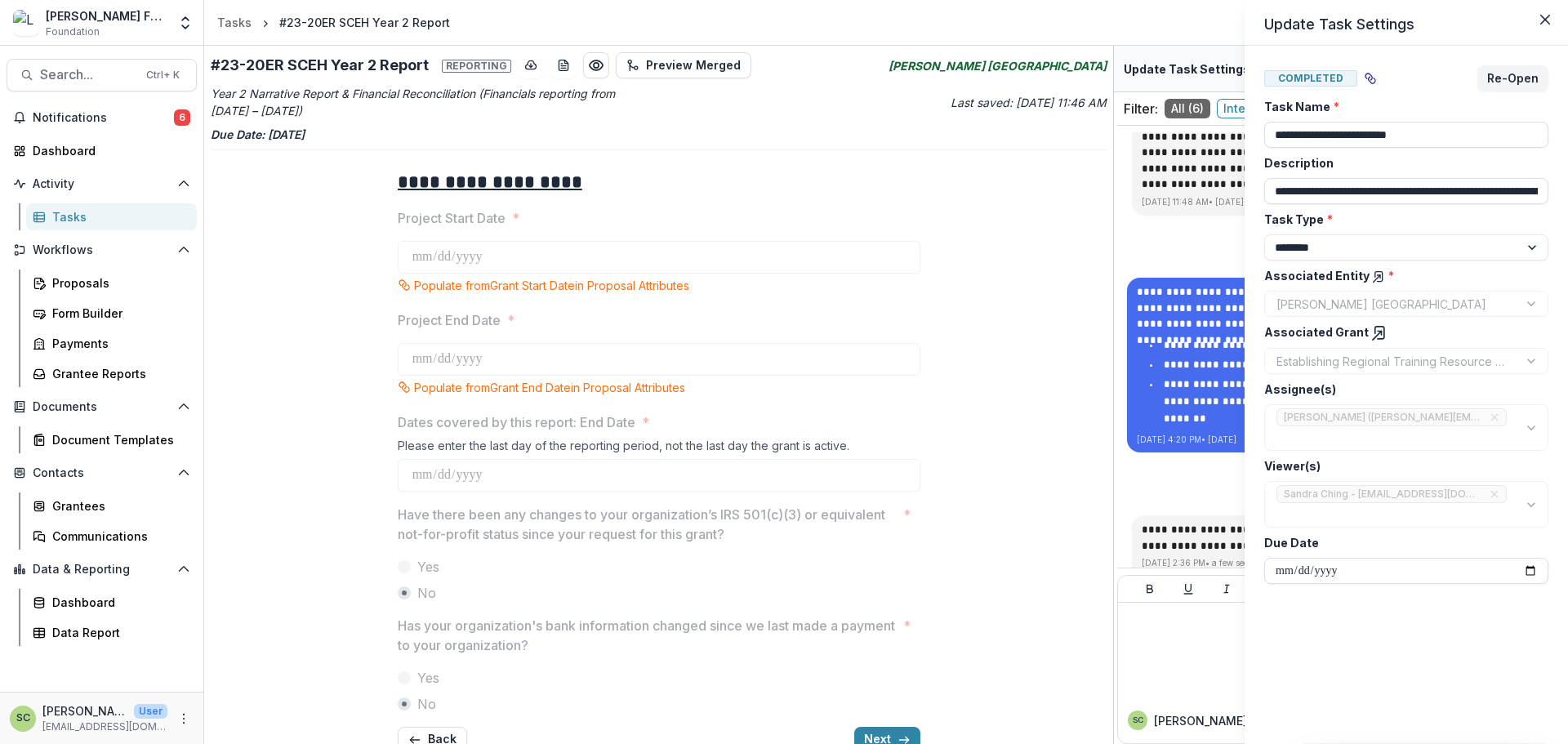
click at [1371, 333] on icon at bounding box center [1379, 334] width 17 height 17
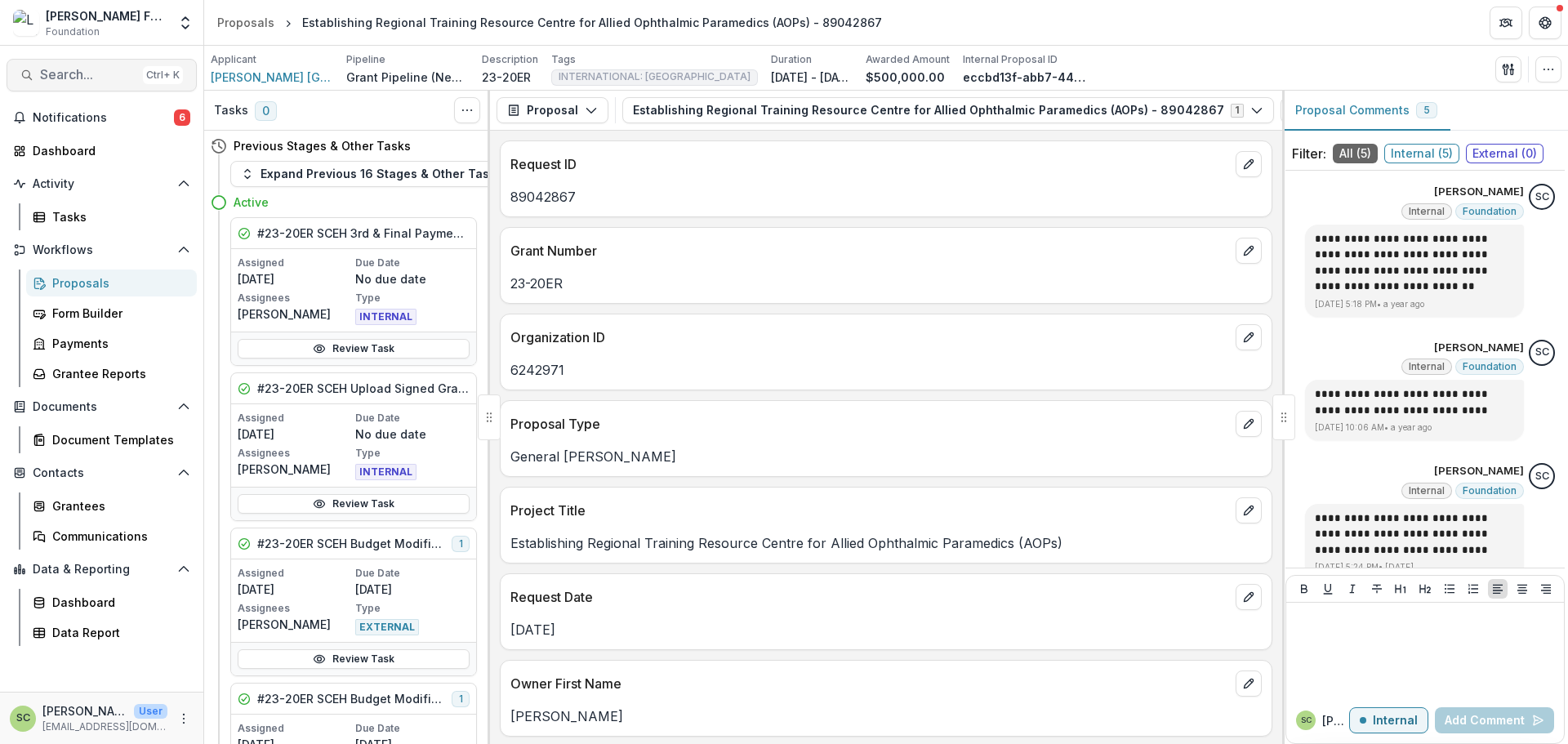
click at [113, 68] on span "Search..." at bounding box center [88, 74] width 96 height 16
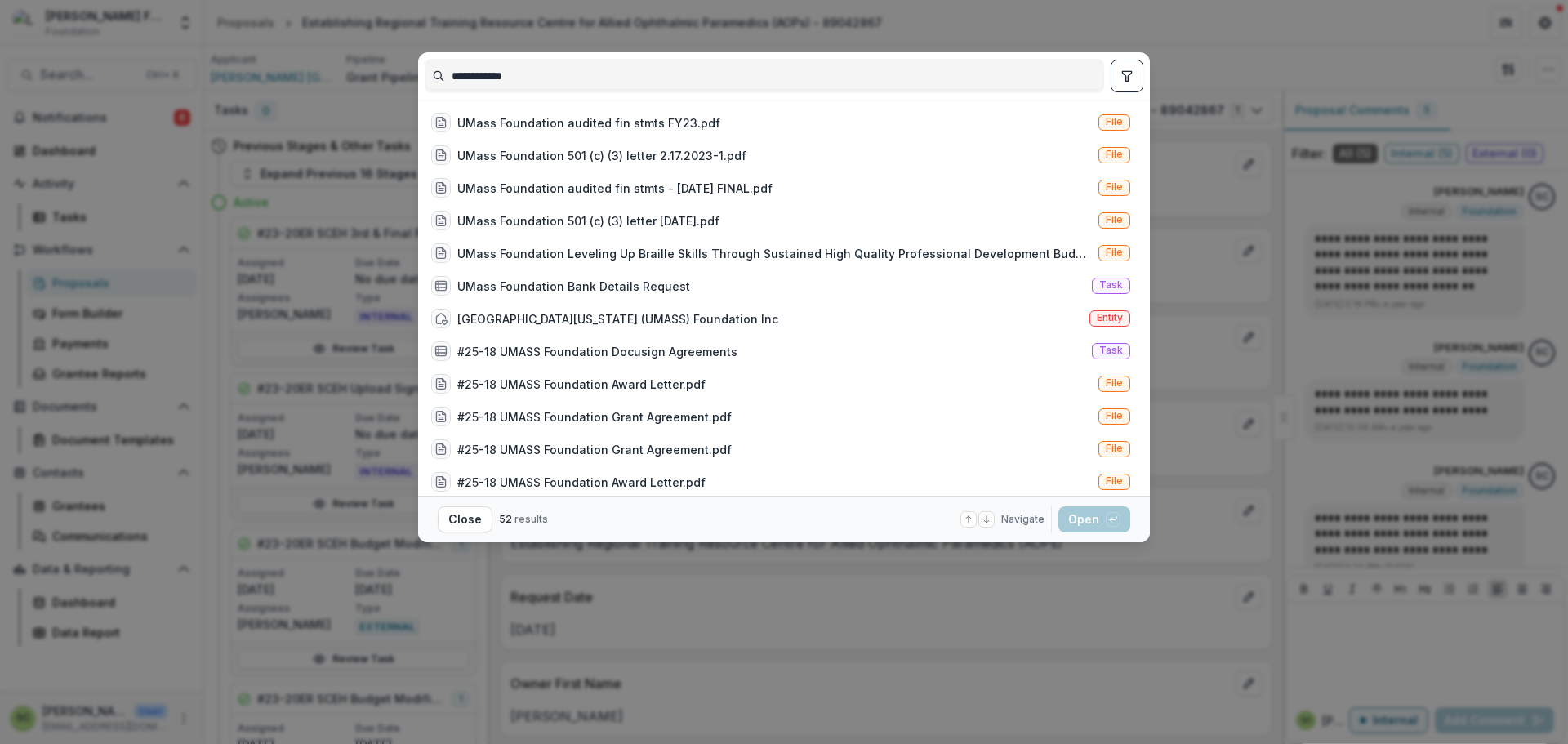
type input "**********"
click at [1128, 80] on icon "toggle filters" at bounding box center [1127, 76] width 9 height 10
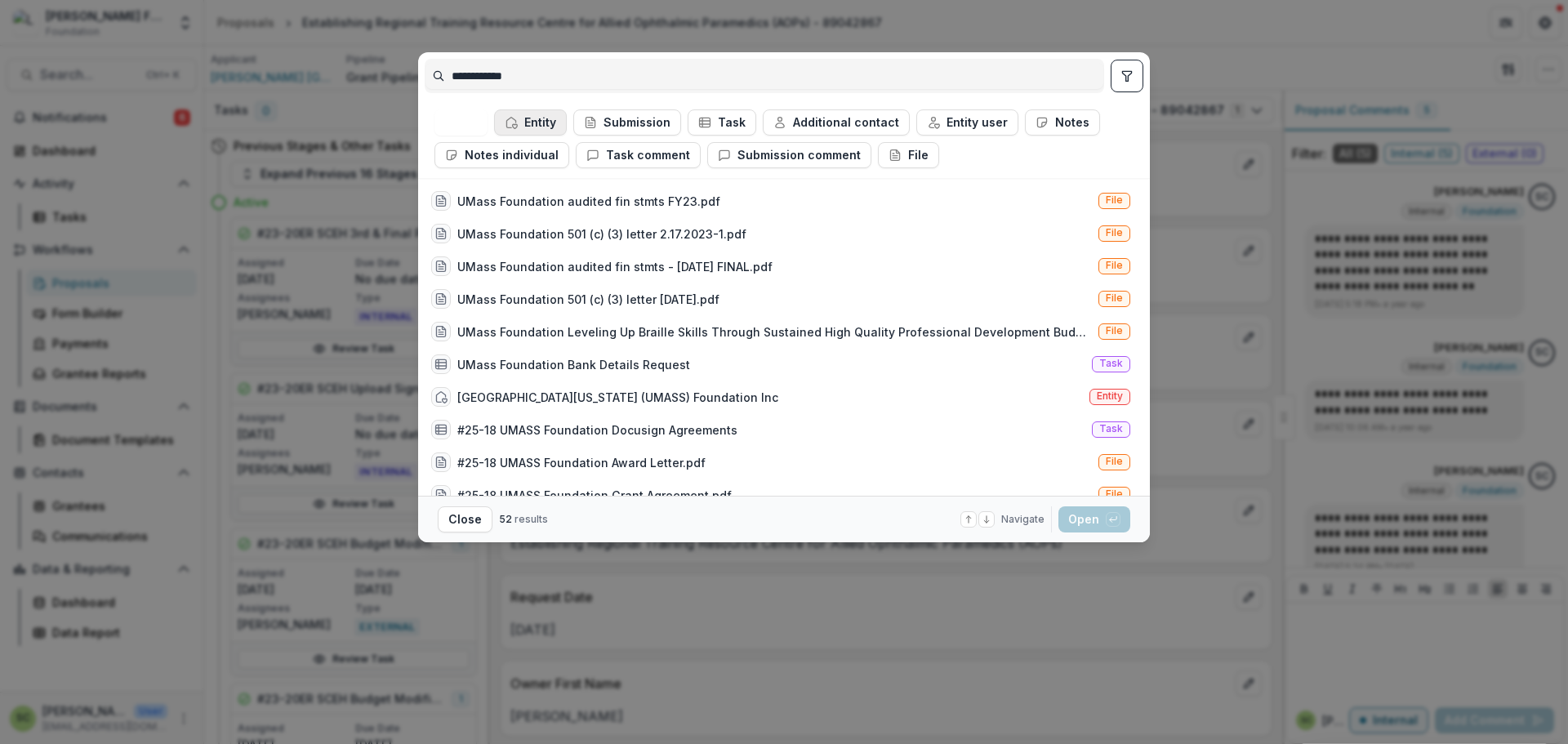
click at [546, 109] on button "Entity" at bounding box center [530, 122] width 73 height 26
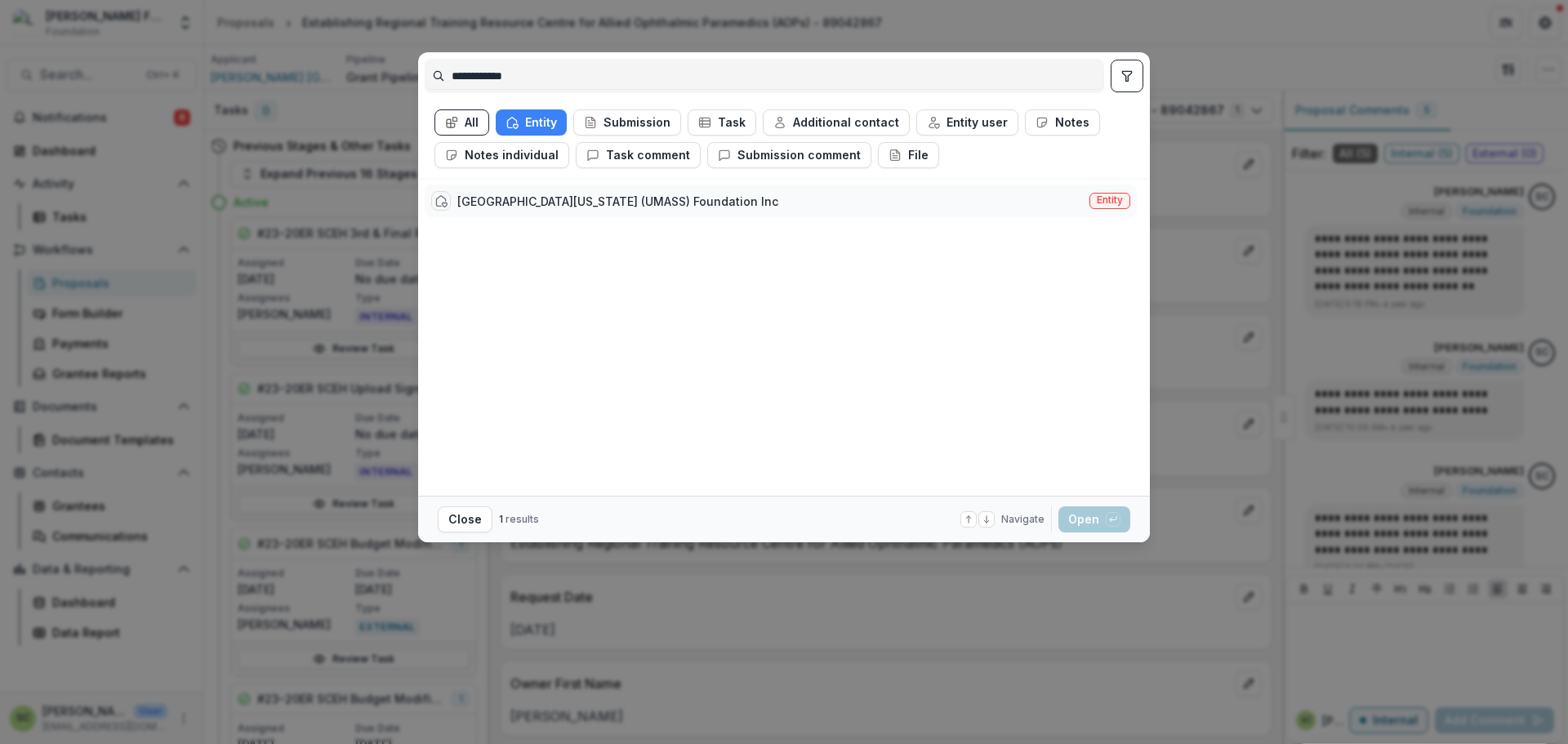
click at [570, 192] on div "[GEOGRAPHIC_DATA][US_STATE] (UMASS) Foundation Inc" at bounding box center [618, 201] width 321 height 18
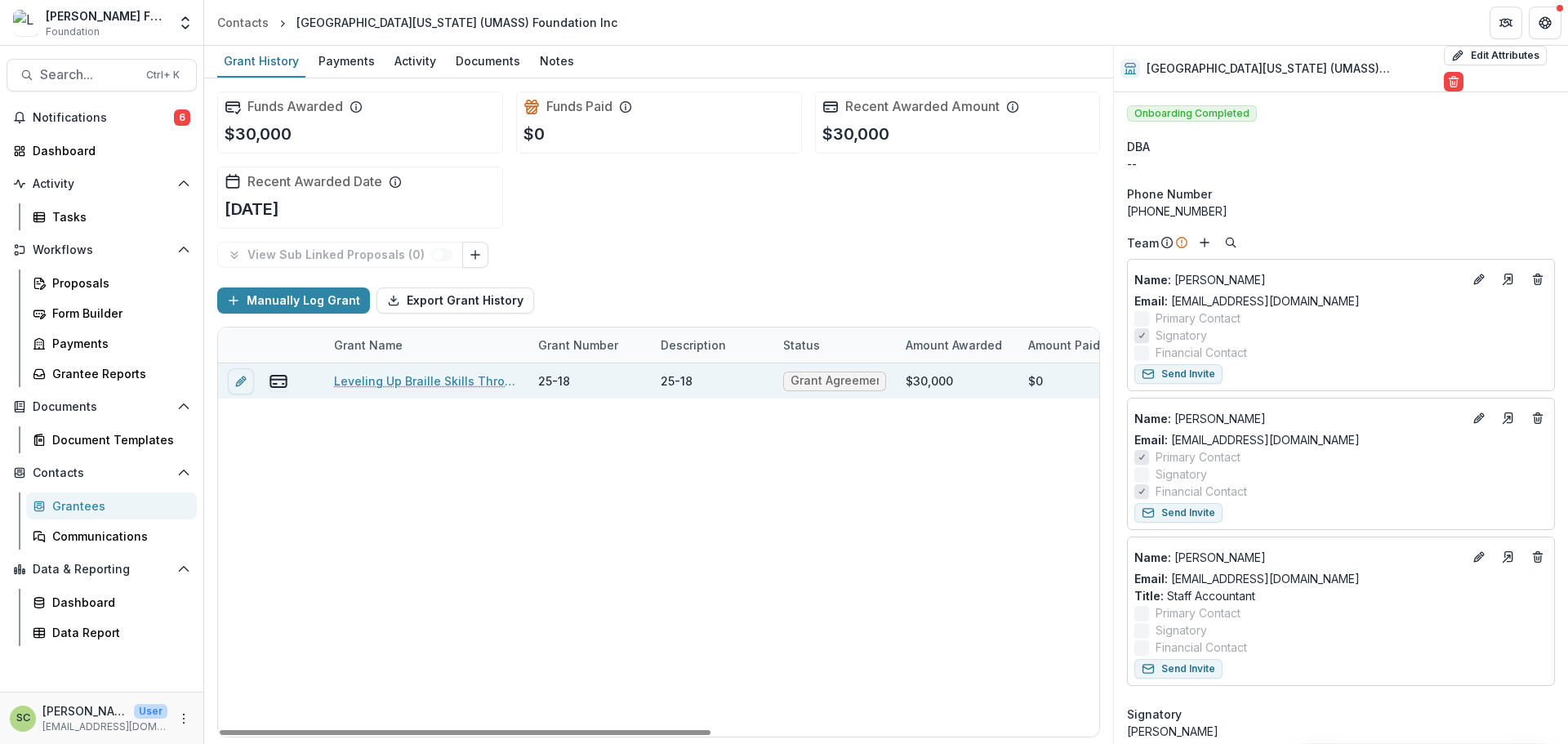
click at [472, 374] on link "Leveling Up Braille Skills Through Sustained High Quality Professional Developm…" at bounding box center [426, 381] width 185 height 18
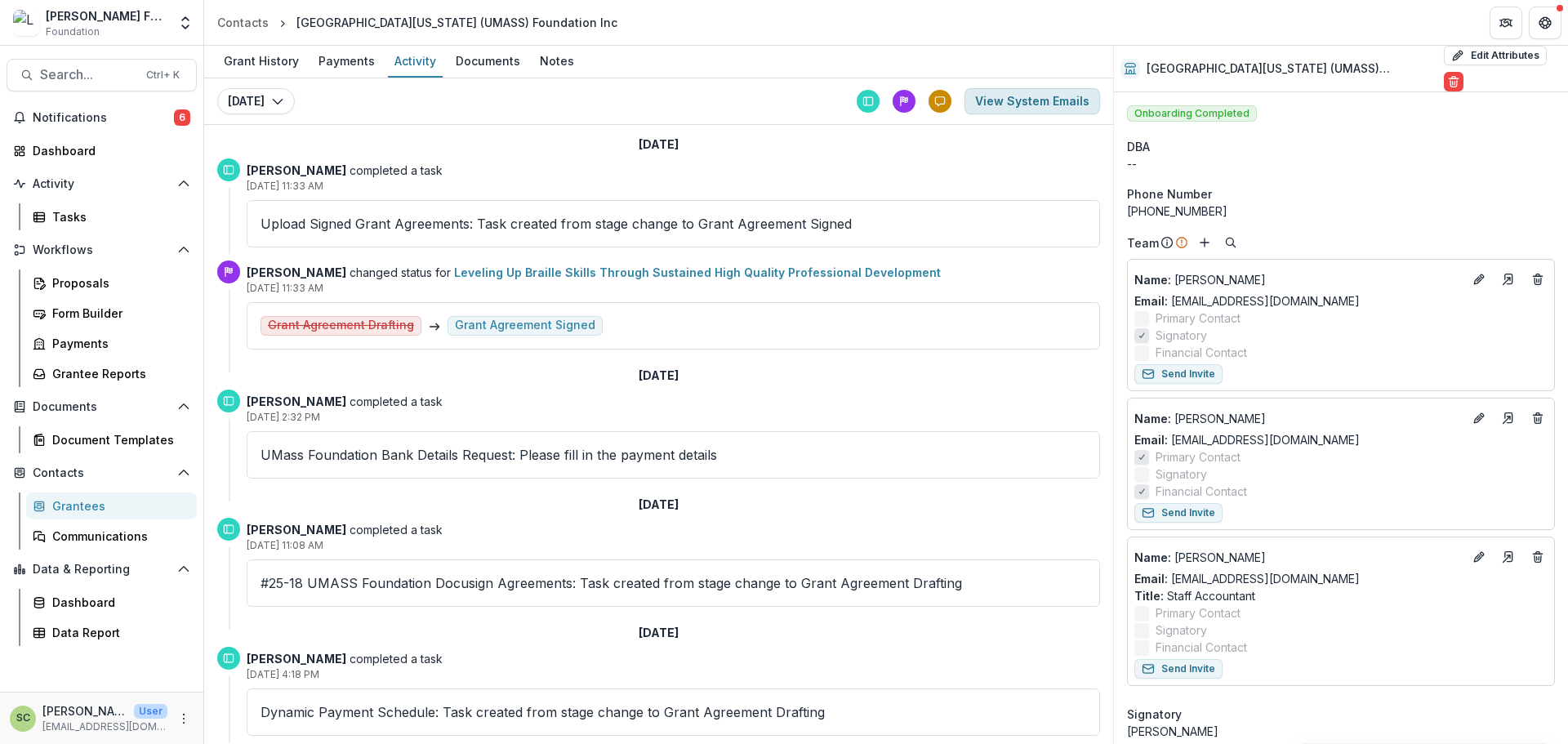
click at [1047, 103] on button "View System Emails" at bounding box center [1032, 101] width 136 height 26
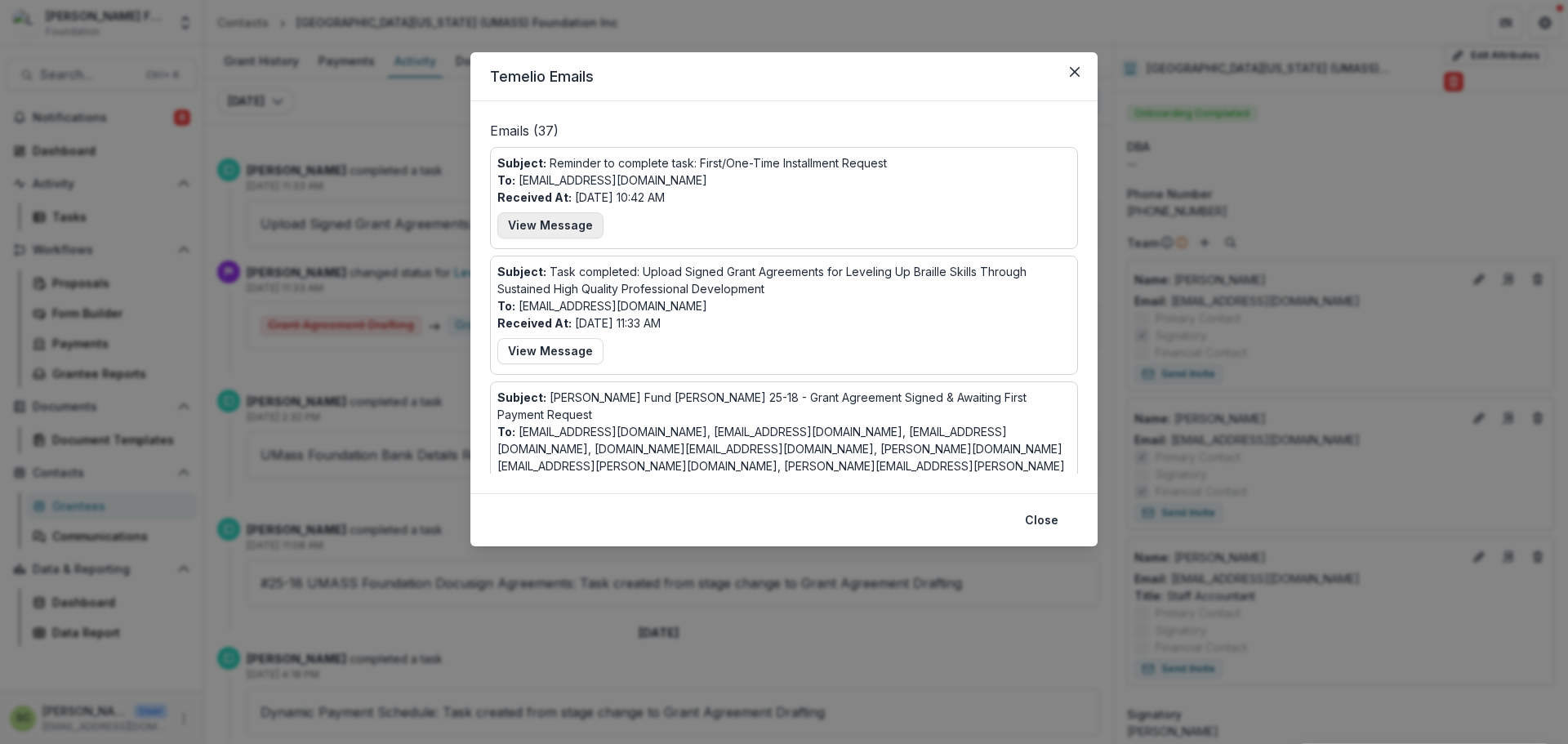
click at [557, 219] on button "View Message" at bounding box center [550, 226] width 106 height 26
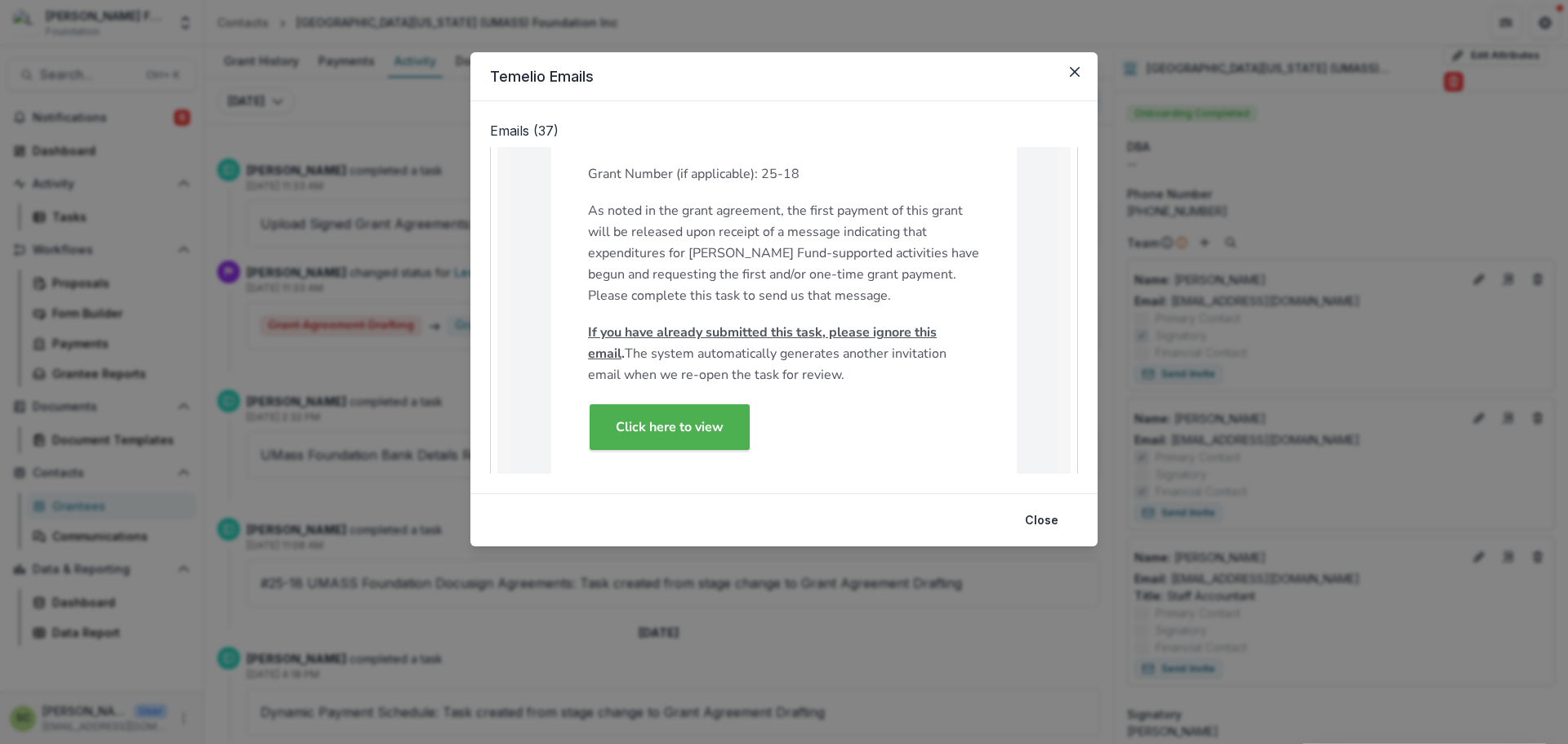
scroll to position [326, 0]
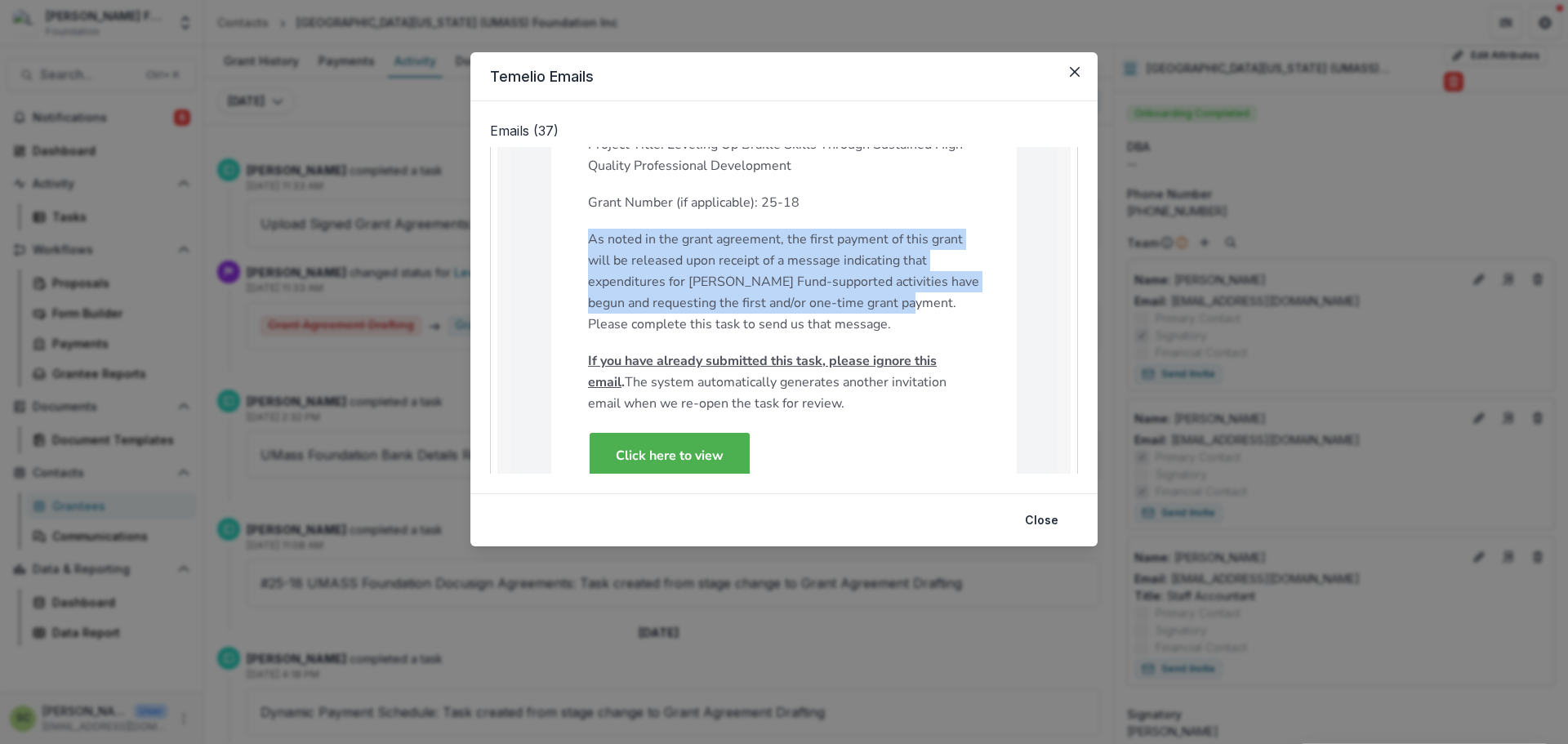
drag, startPoint x: 585, startPoint y: 238, endPoint x: 815, endPoint y: 306, distance: 239.8
click at [815, 306] on p "As noted in the grant agreement, the first payment of this grant will be releas…" at bounding box center [784, 281] width 392 height 106
copy p "As noted in the grant agreement, the first payment of this grant will be releas…"
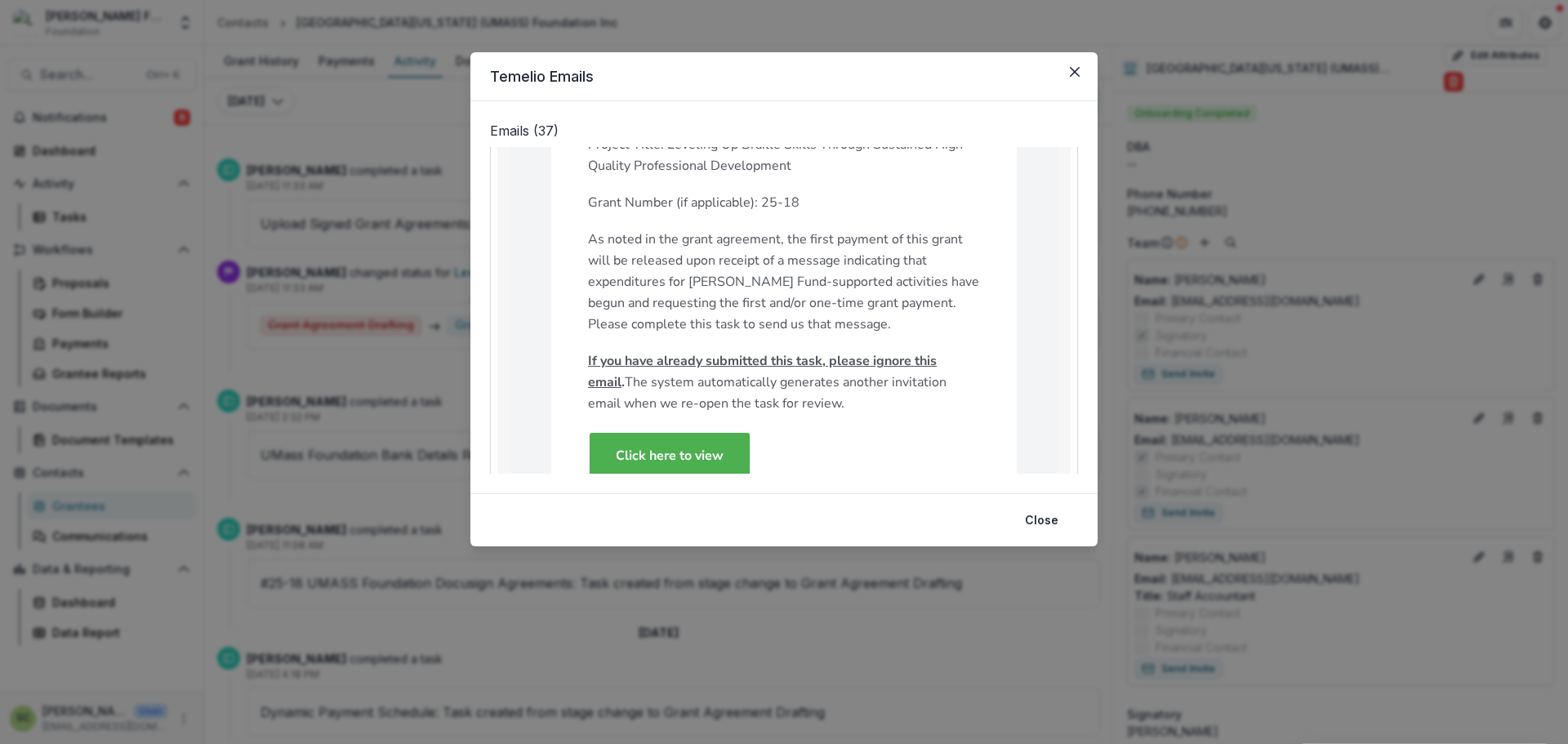
drag, startPoint x: 1219, startPoint y: 225, endPoint x: 352, endPoint y: 35, distance: 887.6
click at [1219, 223] on div "Temelio Emails Emails ( 37 ) Subject: Reminder to complete task: First/One-Time…" at bounding box center [784, 372] width 1568 height 744
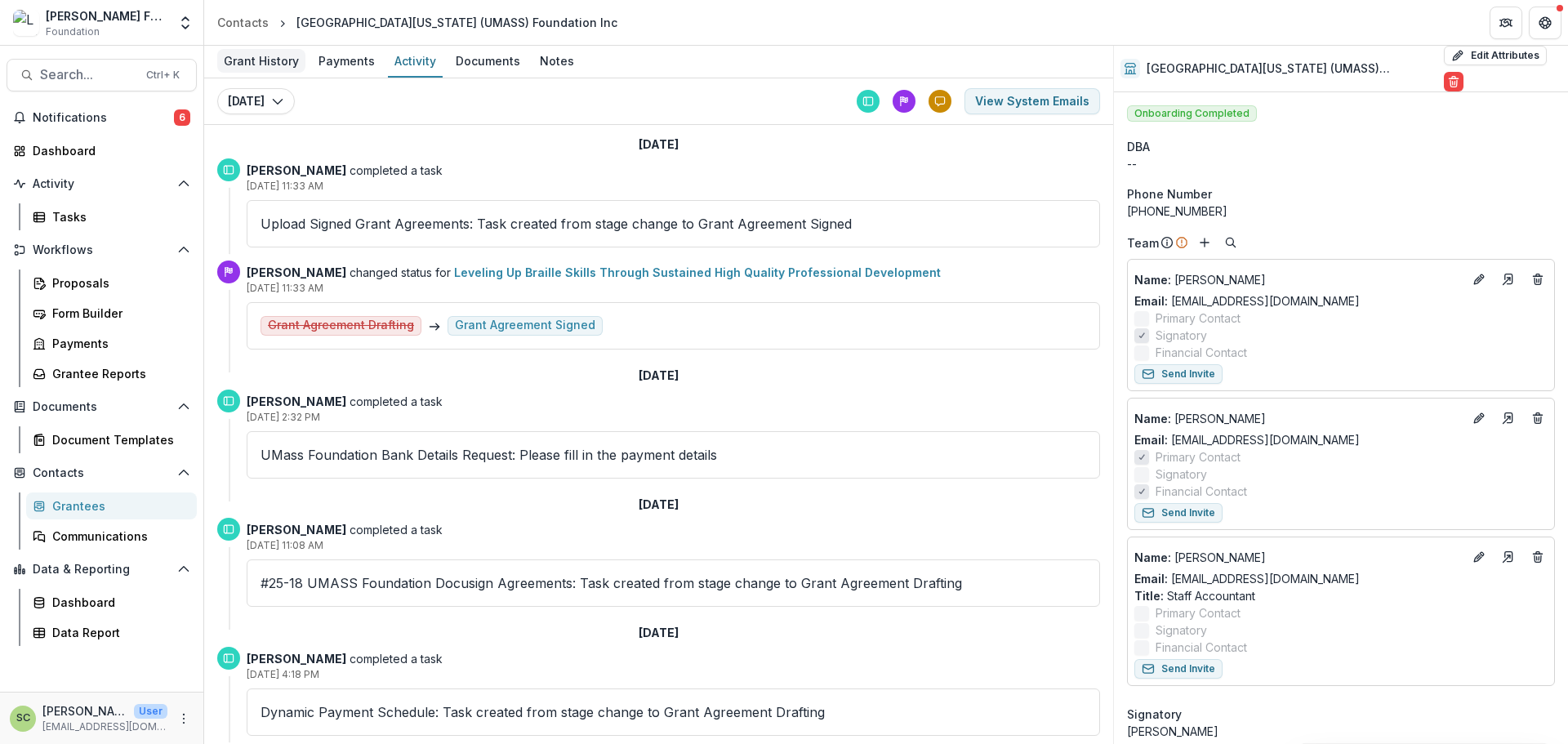
click at [275, 53] on div "Grant History" at bounding box center [261, 61] width 88 height 24
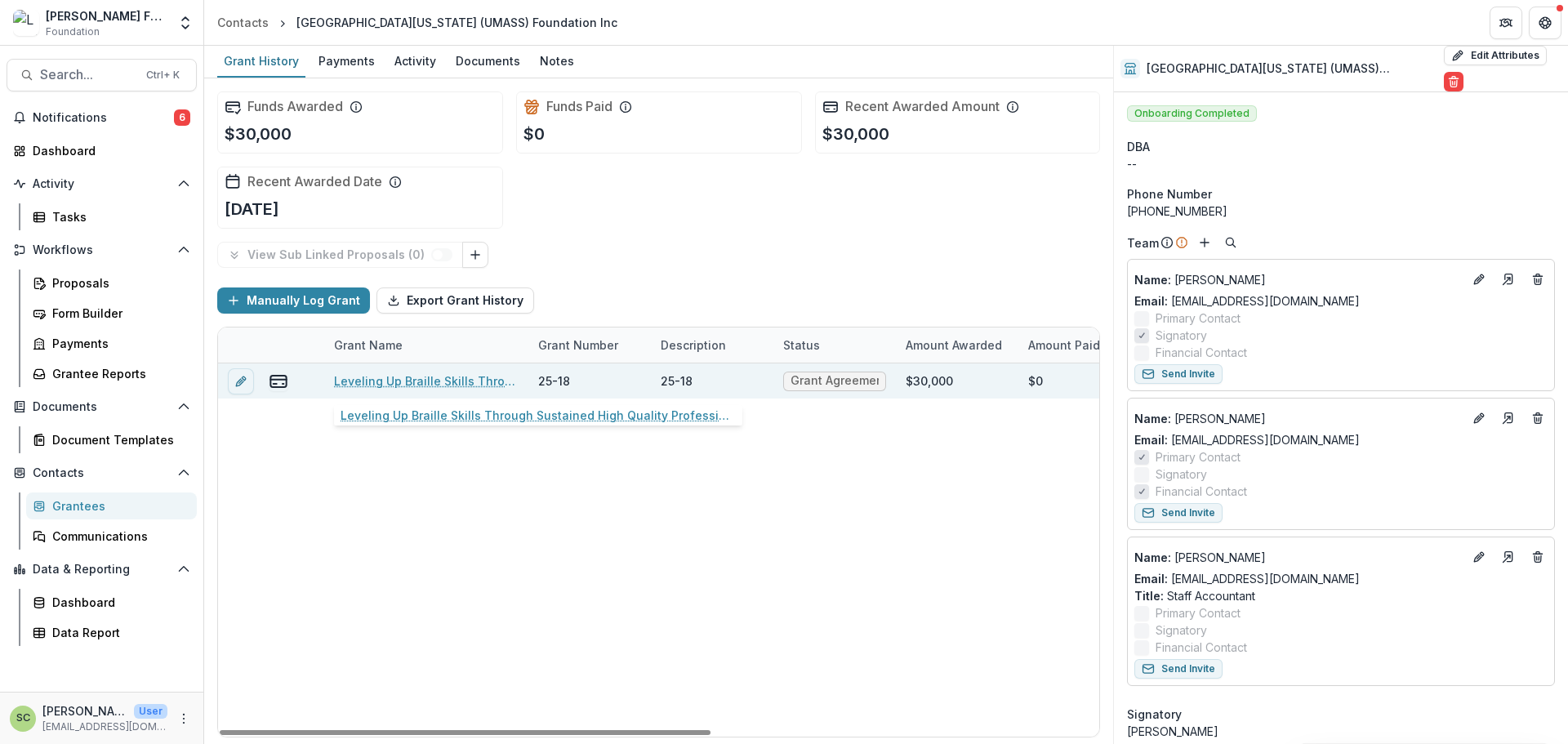
click at [386, 385] on link "Leveling Up Braille Skills Through Sustained High Quality Professional Developm…" at bounding box center [426, 381] width 185 height 18
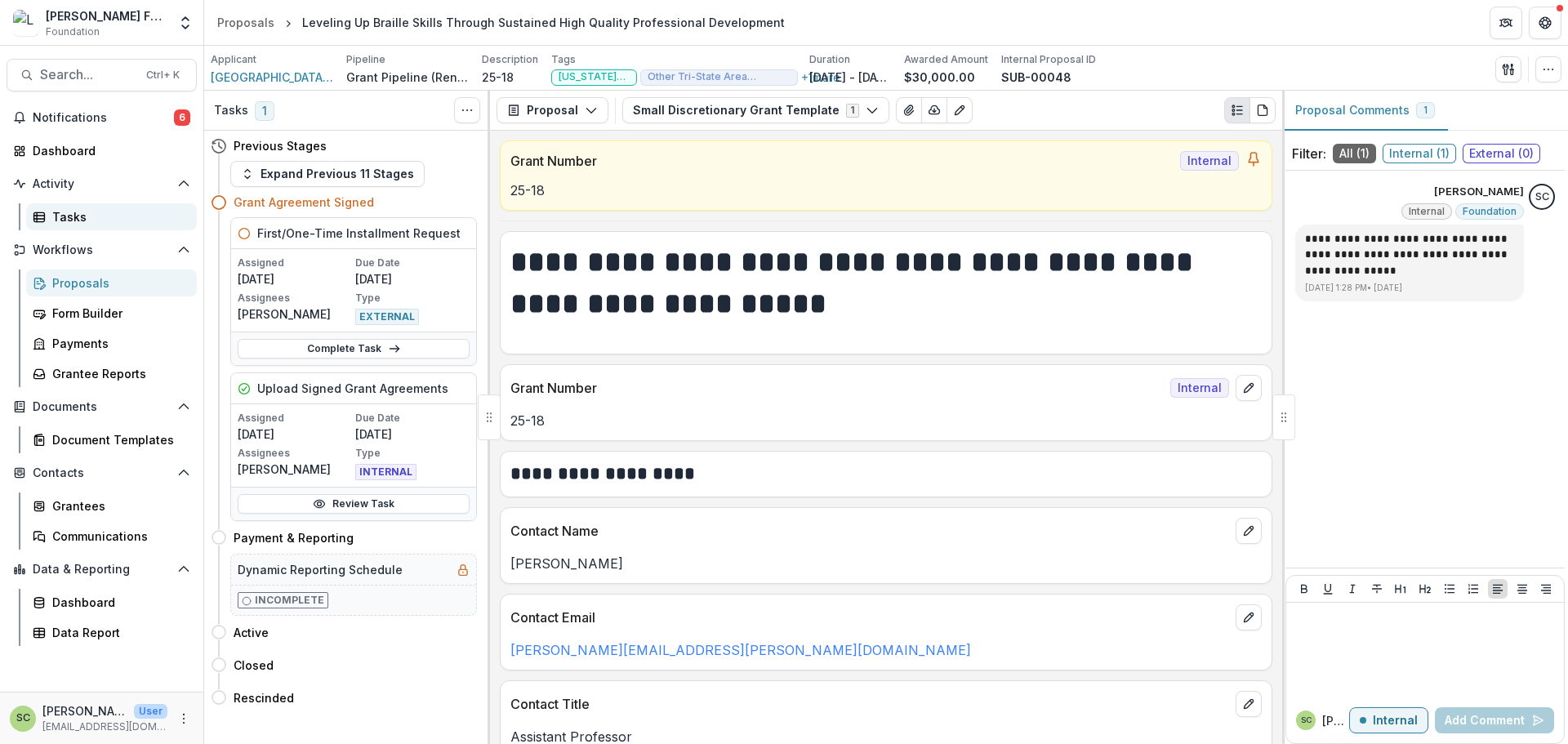
click at [94, 218] on div "Tasks" at bounding box center [118, 216] width 131 height 18
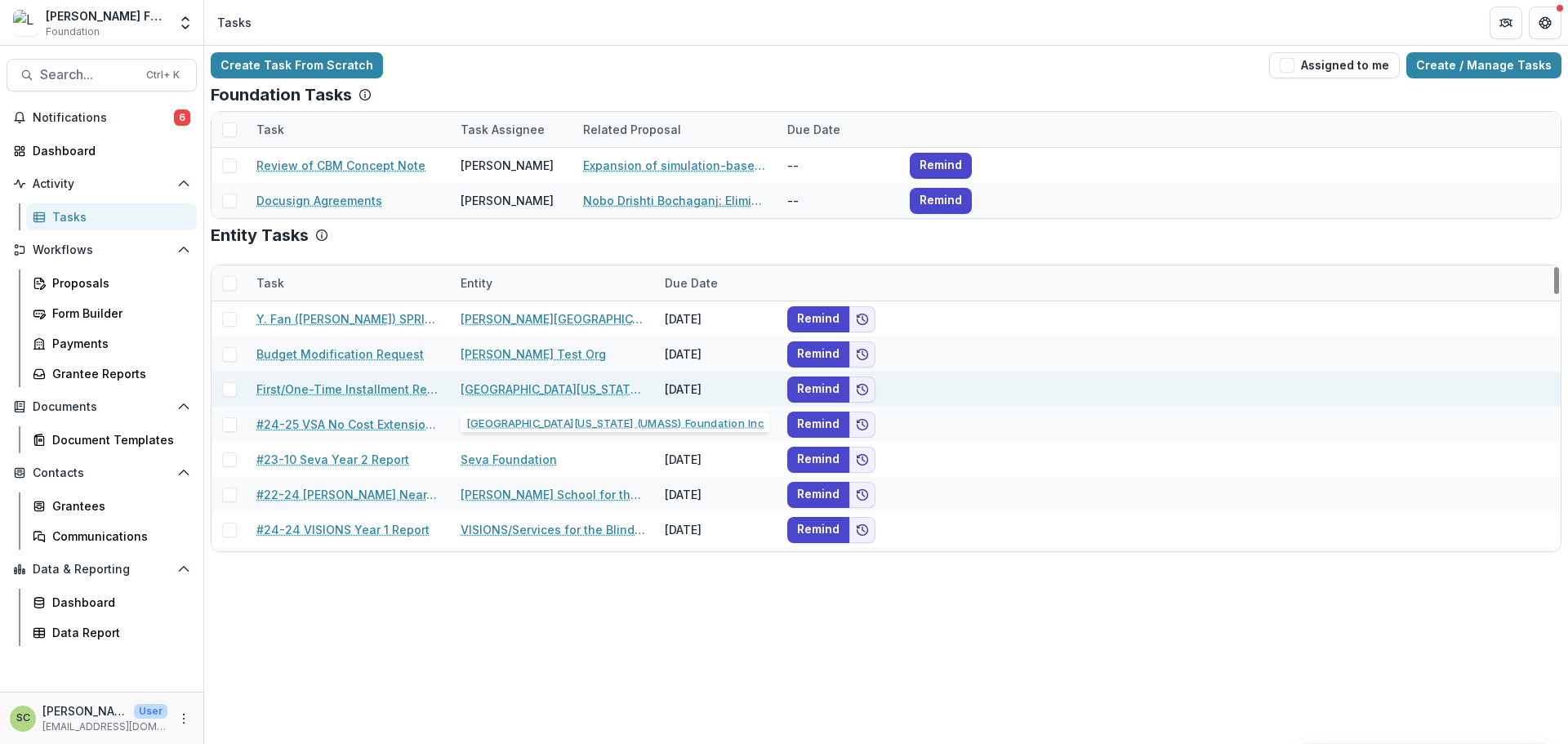
click at [489, 394] on link "[GEOGRAPHIC_DATA][US_STATE] (UMASS) Foundation Inc" at bounding box center [553, 389] width 185 height 18
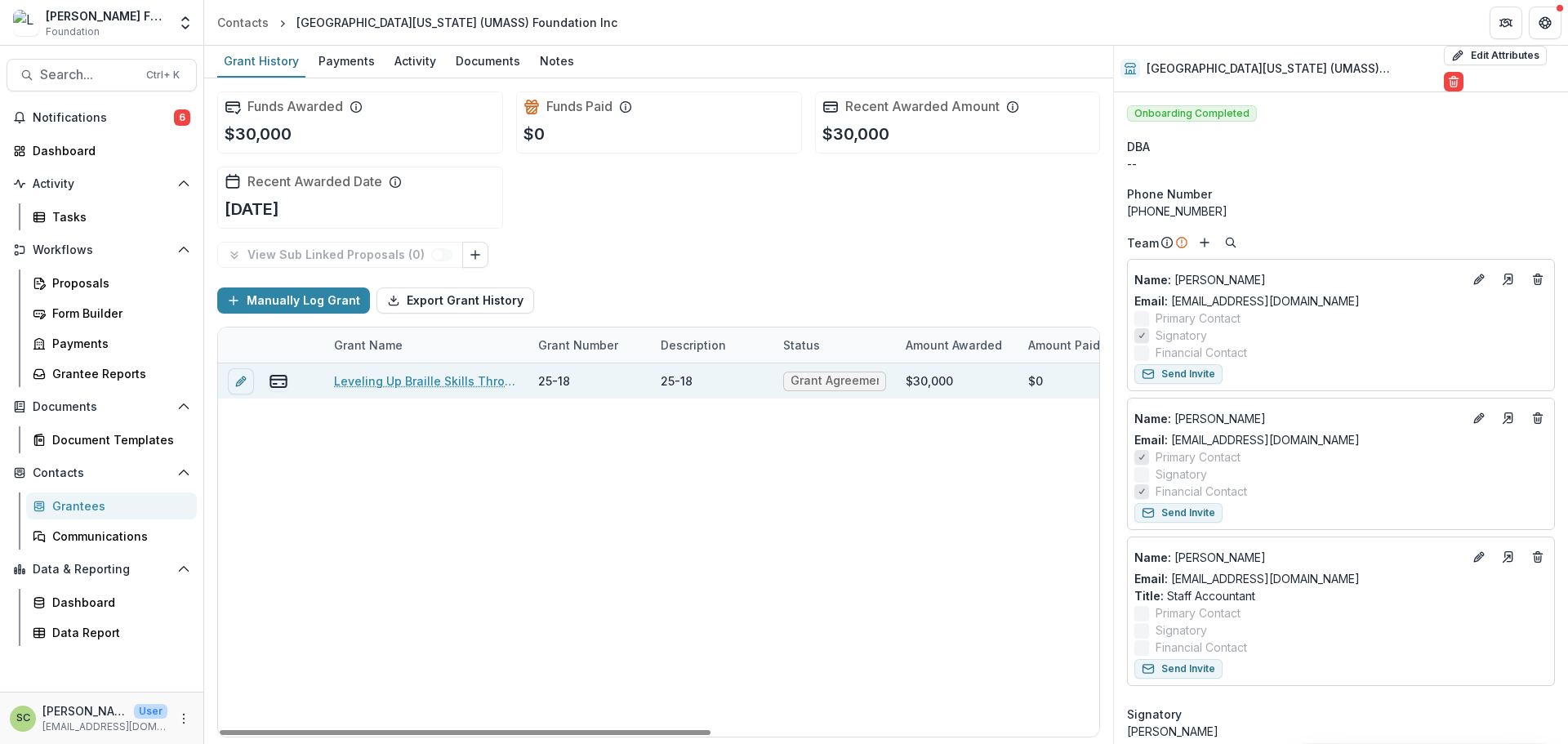
click at [396, 378] on link "Leveling Up Braille Skills Through Sustained High Quality Professional Developm…" at bounding box center [426, 381] width 185 height 18
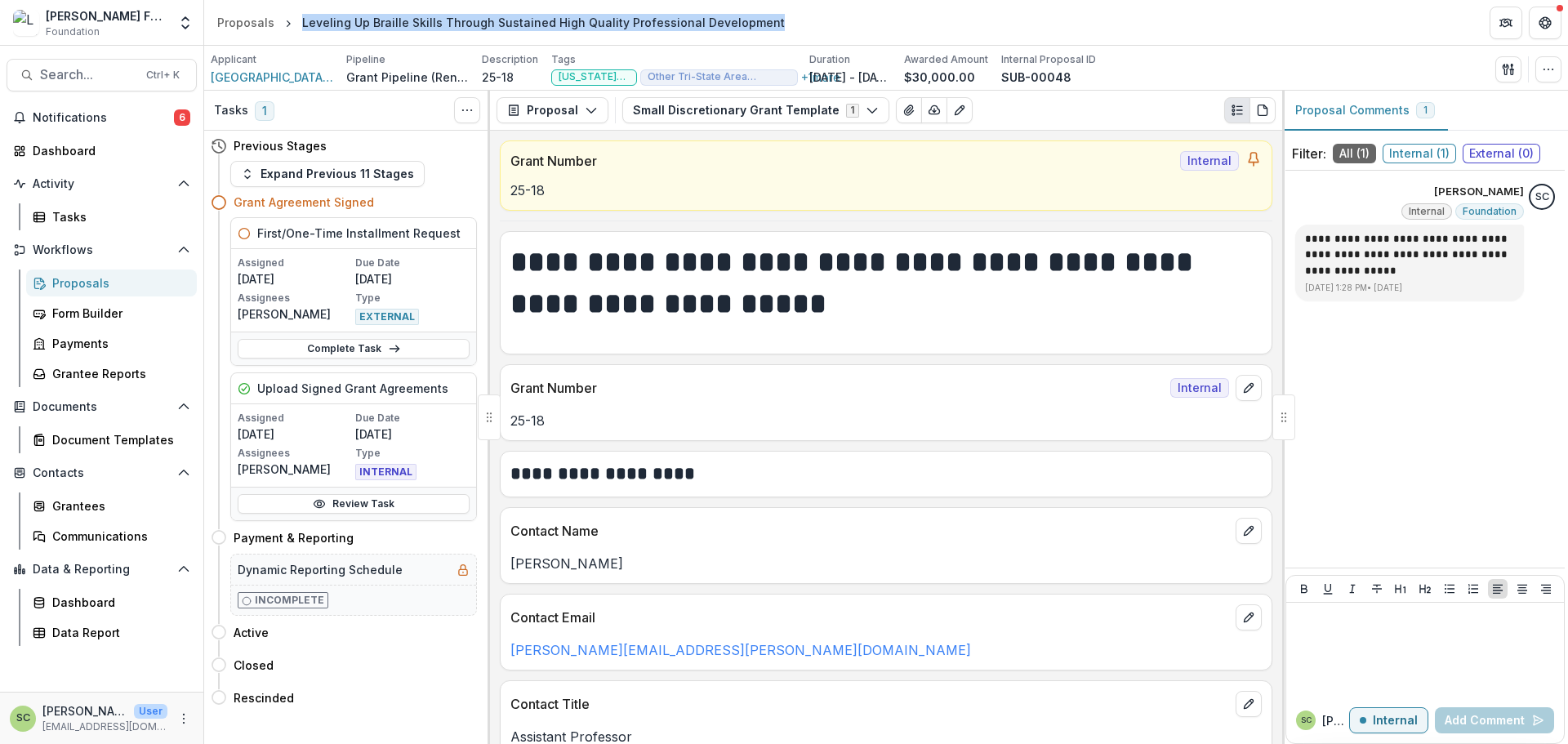
drag, startPoint x: 692, startPoint y: 25, endPoint x: 289, endPoint y: 37, distance: 403.2
click at [289, 37] on header "Proposals Leveling Up Braille Skills Through Sustained High Quality Professiona…" at bounding box center [886, 22] width 1364 height 45
copy div "Leveling Up Braille Skills Through Sustained High Quality Professional Developm…"
click at [542, 112] on button "Proposal" at bounding box center [552, 110] width 112 height 26
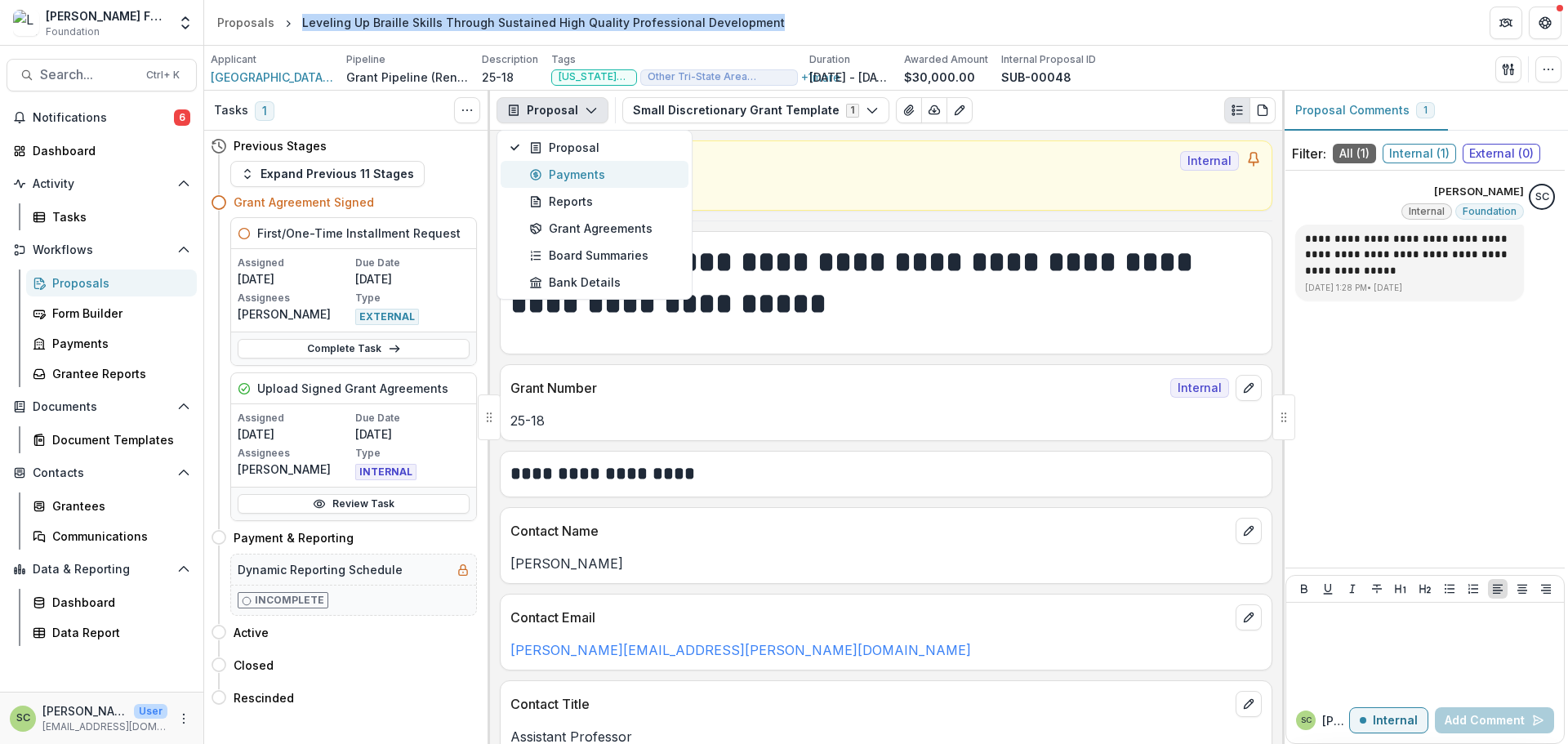
click at [583, 178] on div "Payments" at bounding box center [604, 174] width 150 height 18
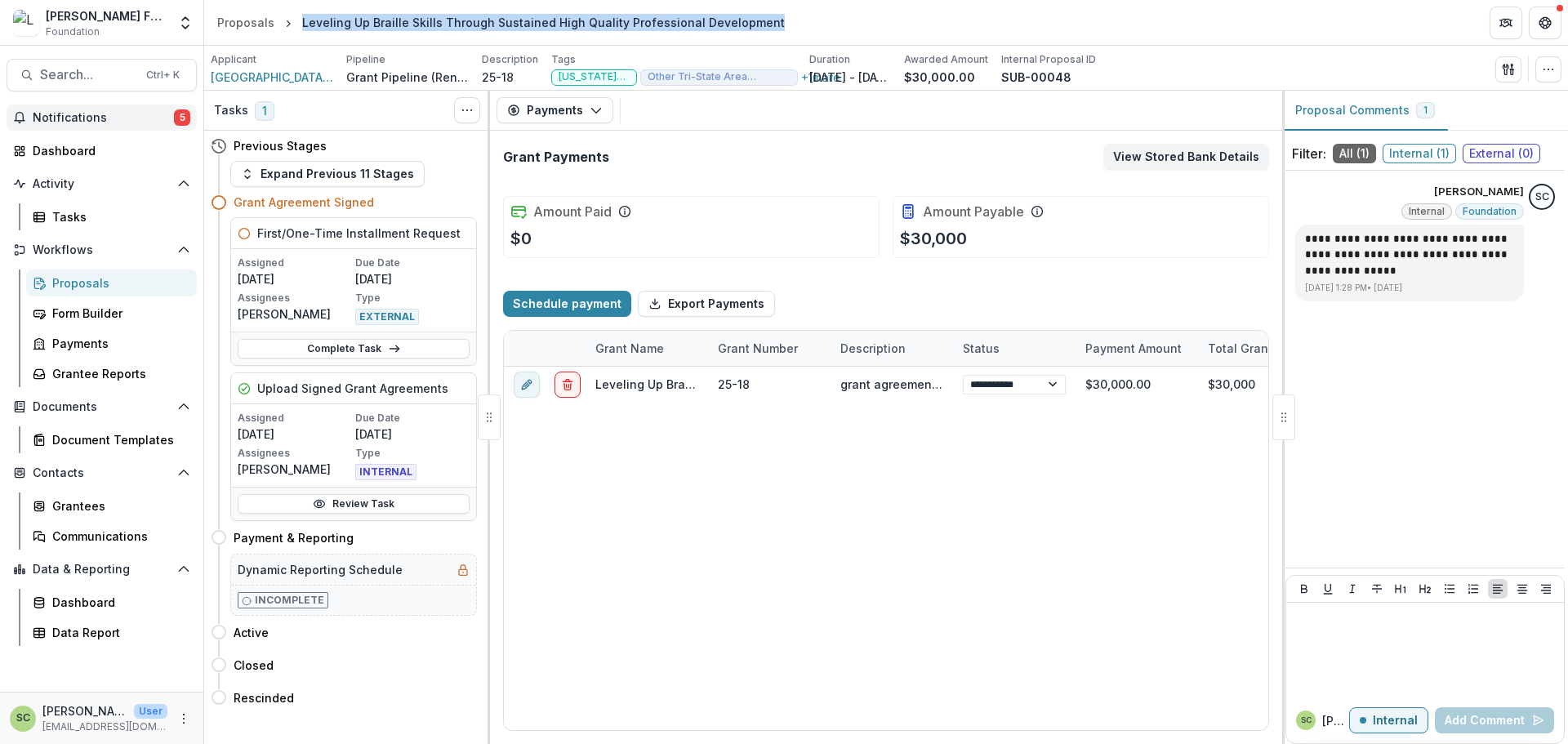
click at [152, 128] on button "Notifications 5" at bounding box center [102, 117] width 190 height 26
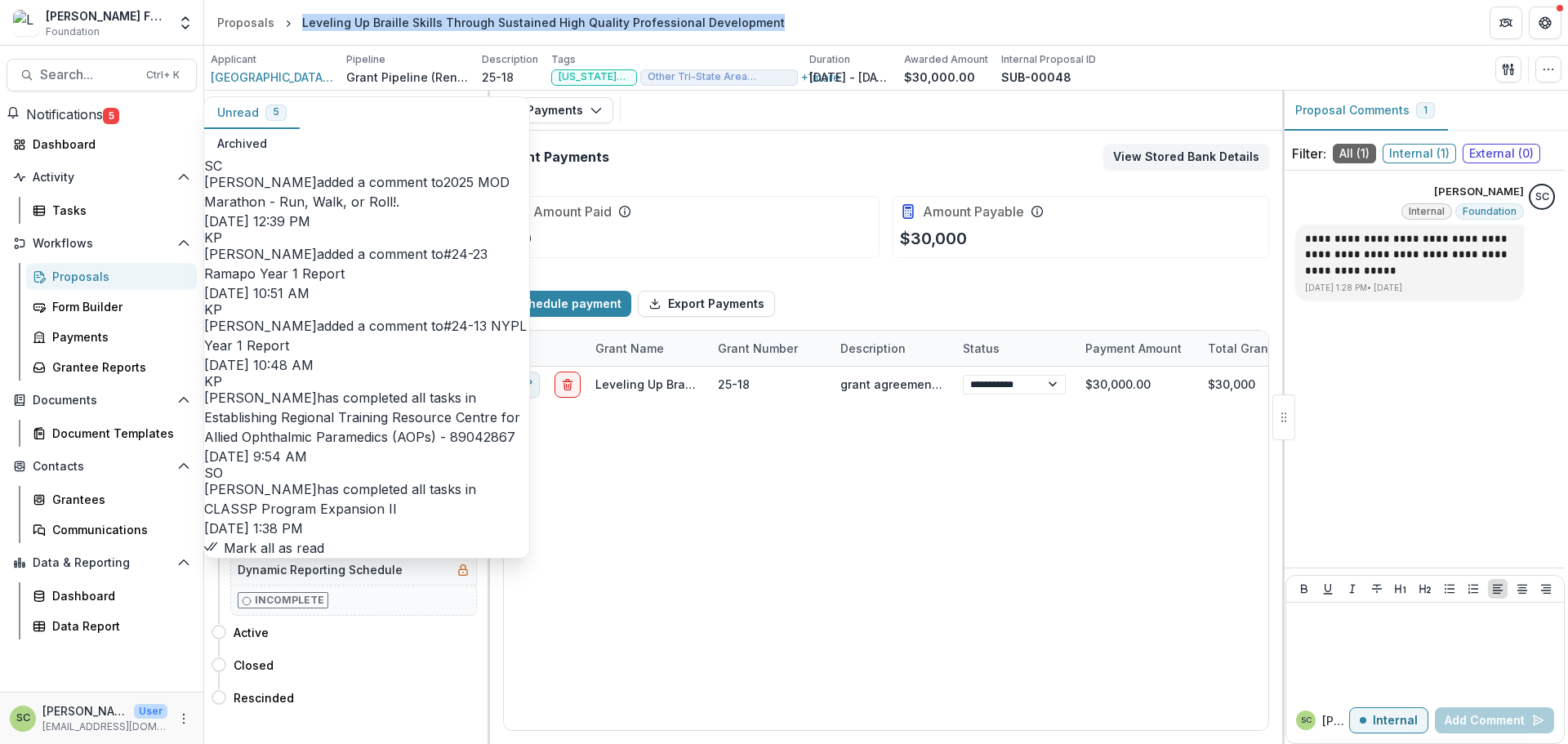
scroll to position [147, 0]
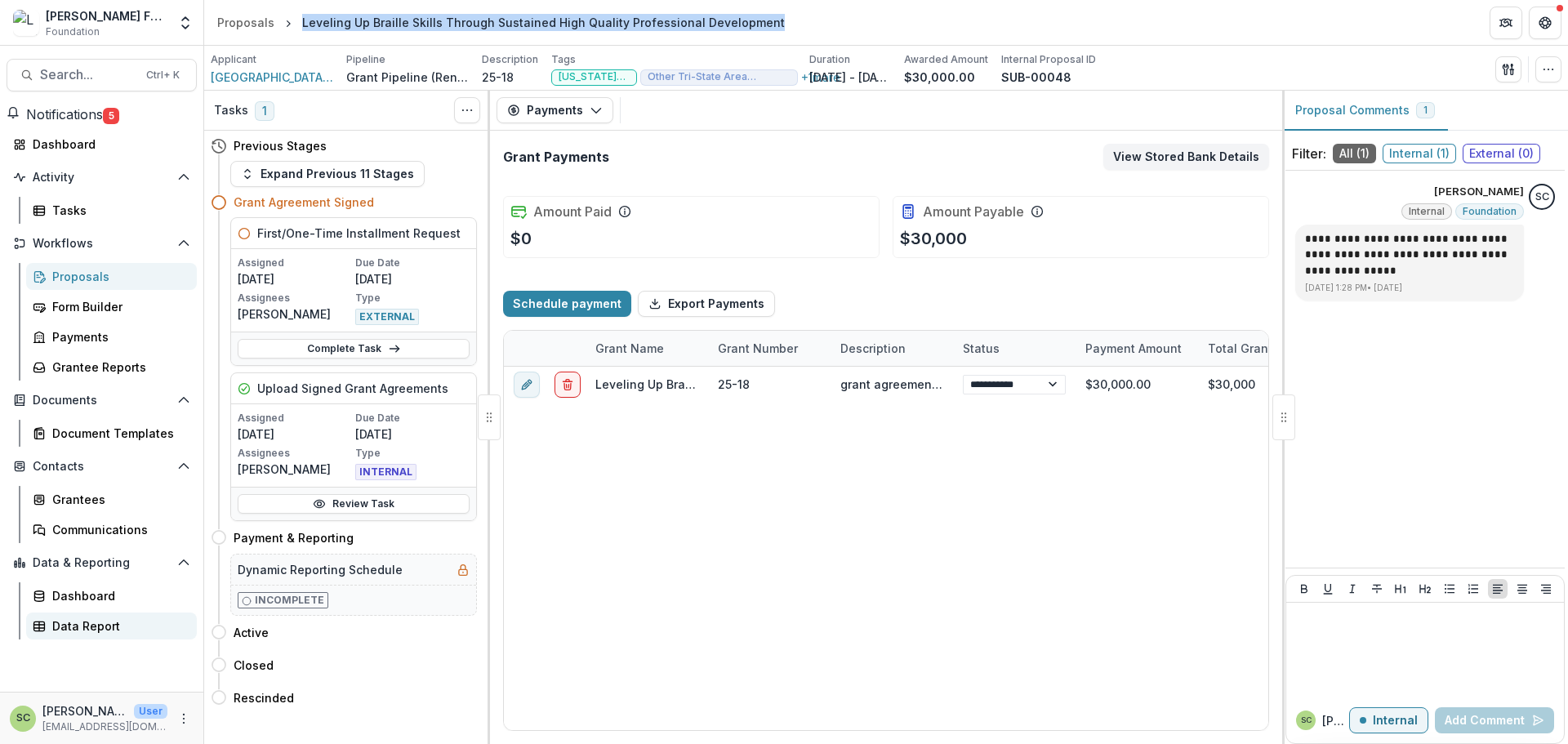
click at [113, 633] on div "Data Report" at bounding box center [118, 626] width 131 height 18
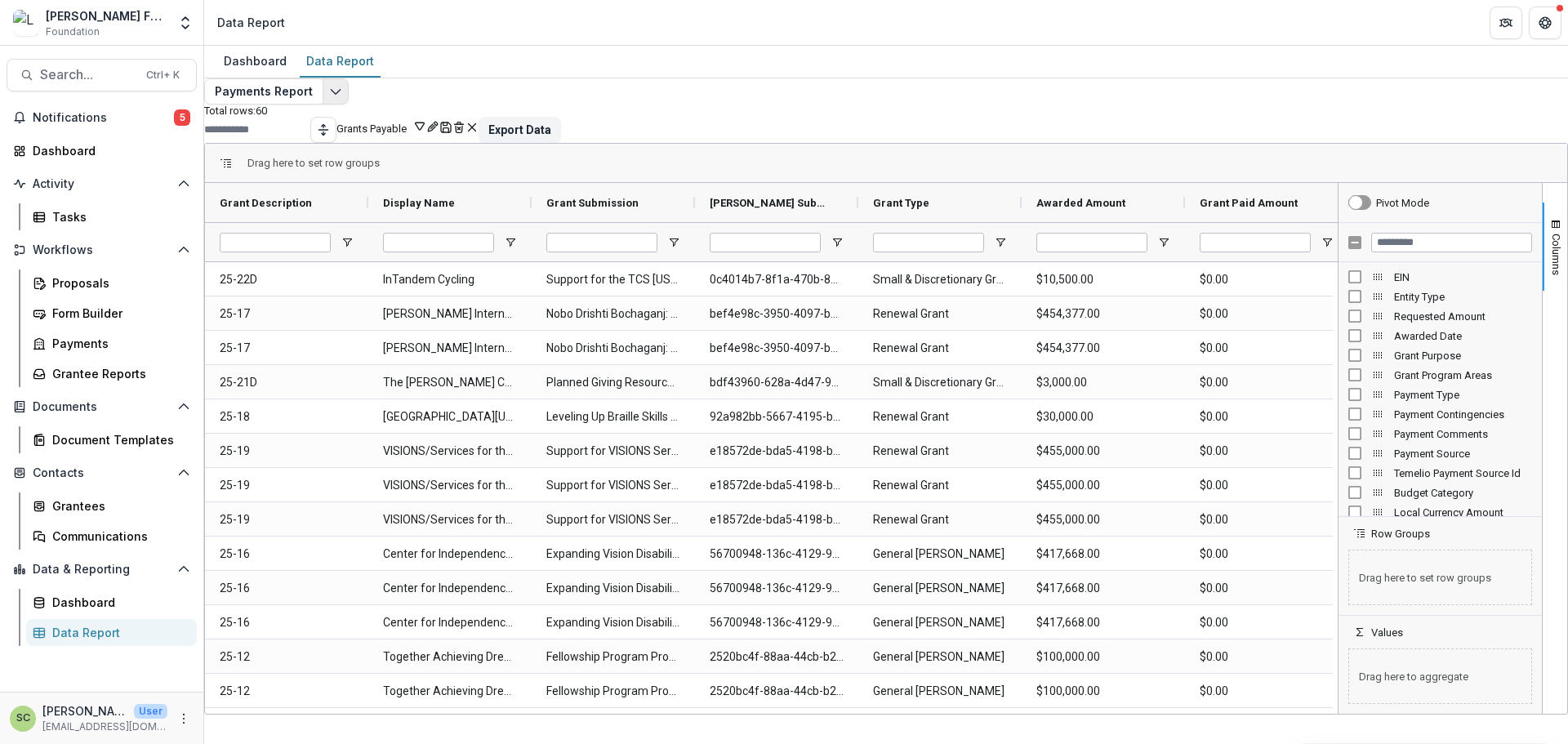
click at [339, 94] on polyline "Edit selected report" at bounding box center [336, 91] width 9 height 5
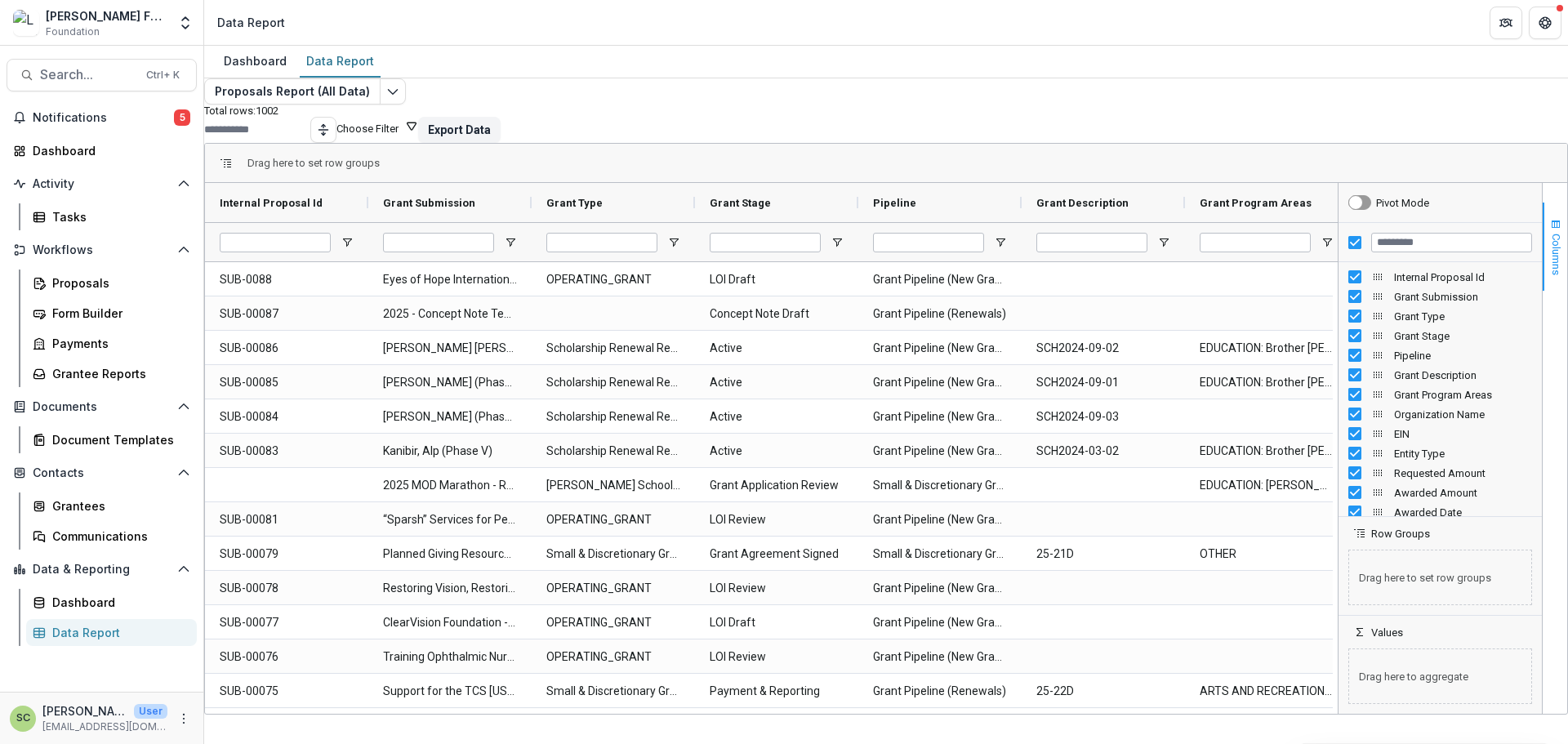
click at [1550, 231] on span "button" at bounding box center [1556, 225] width 13 height 13
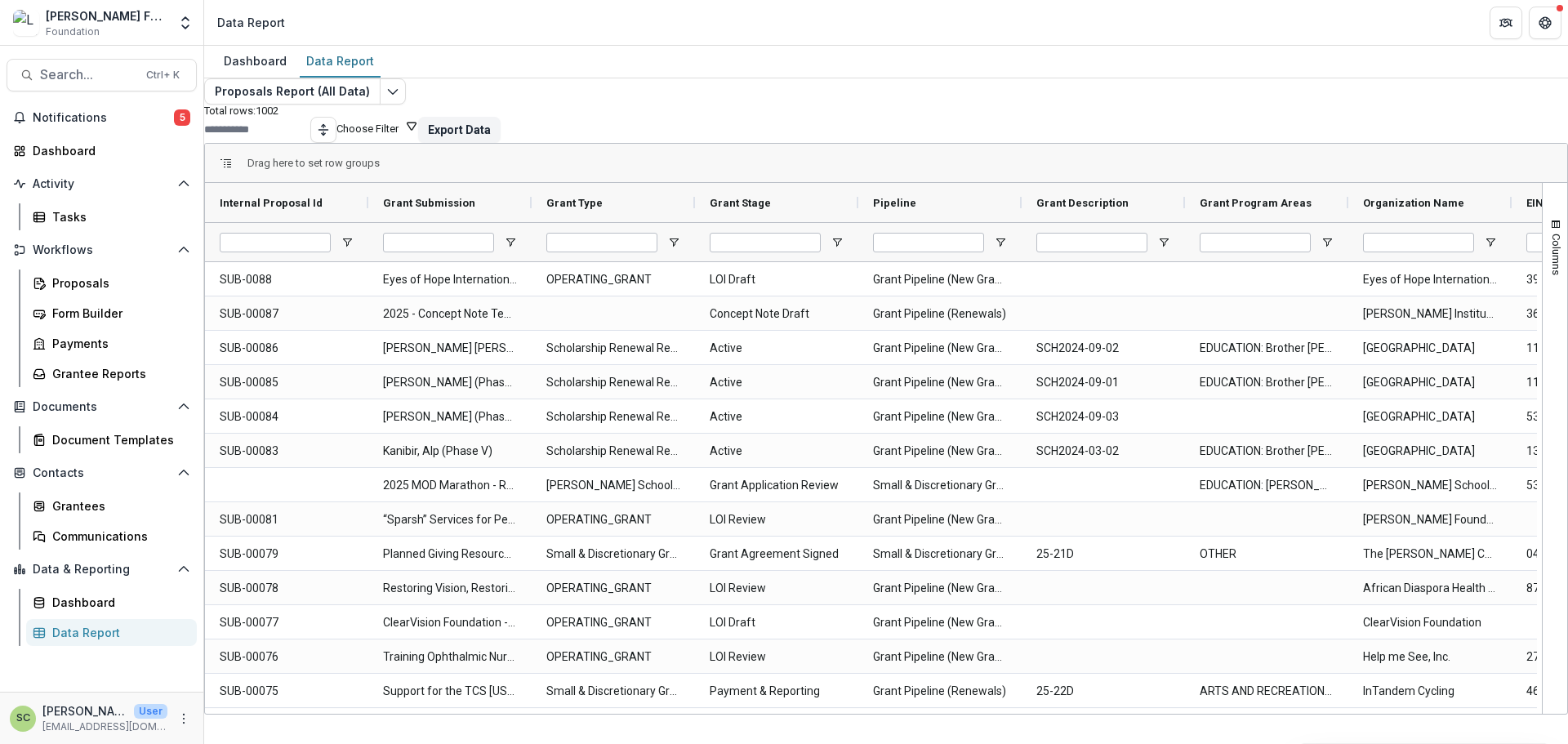
click at [842, 262] on div at bounding box center [777, 241] width 164 height 39
click at [843, 249] on span "Open Filter Menu" at bounding box center [837, 242] width 13 height 13
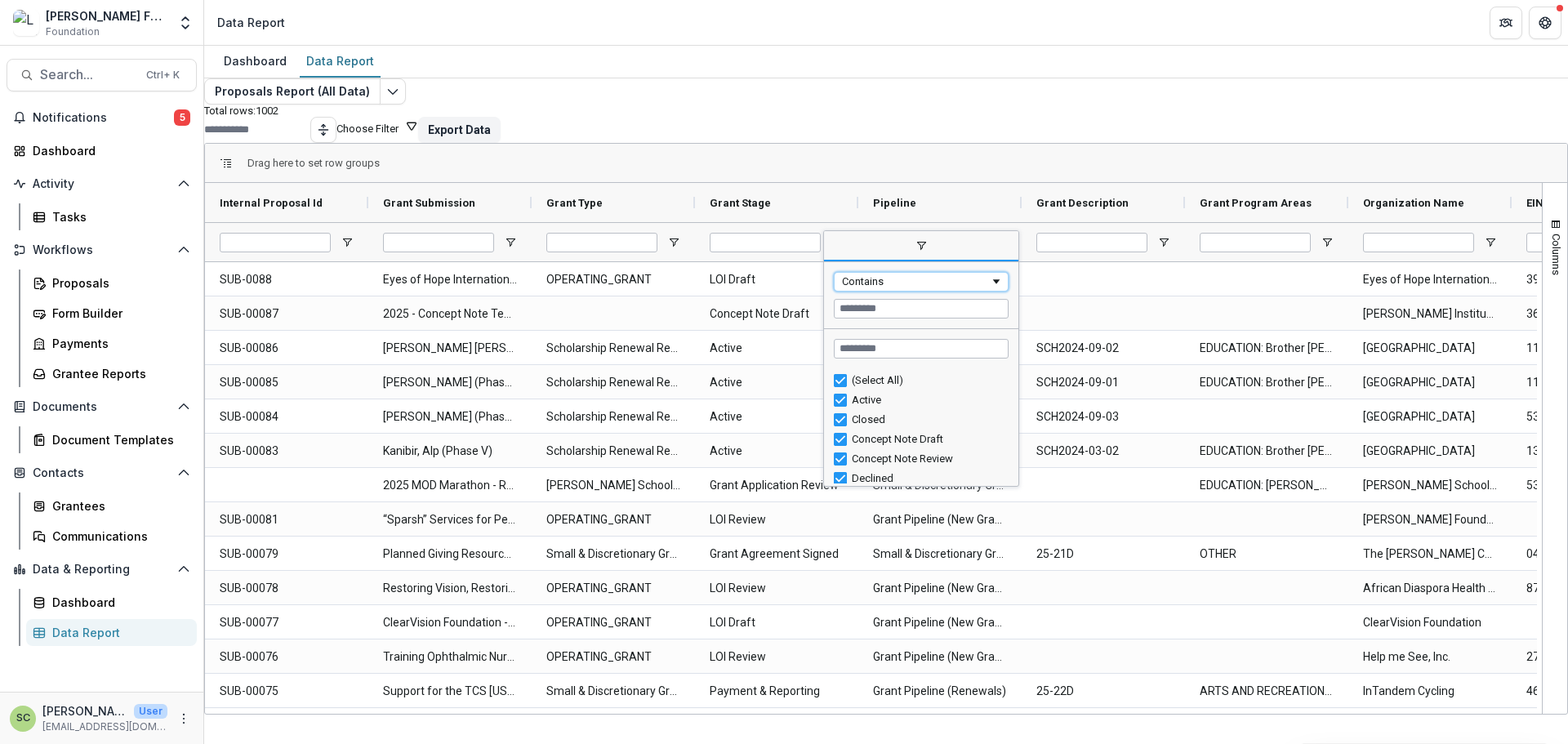
click at [864, 287] on div "Contains" at bounding box center [916, 281] width 148 height 12
click at [876, 287] on div "Equals" at bounding box center [916, 281] width 148 height 12
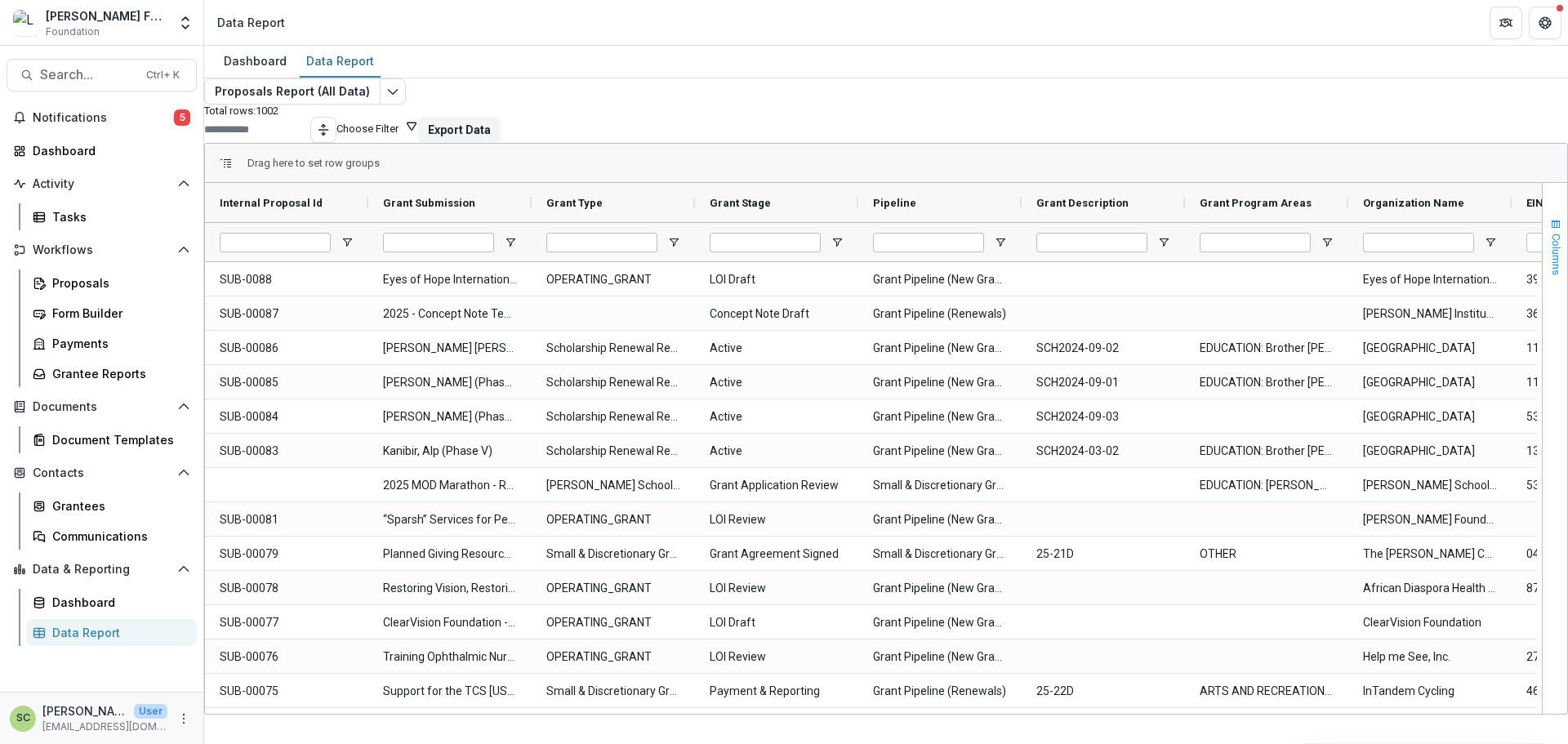
click at [1550, 264] on span "Columns" at bounding box center [1556, 254] width 12 height 42
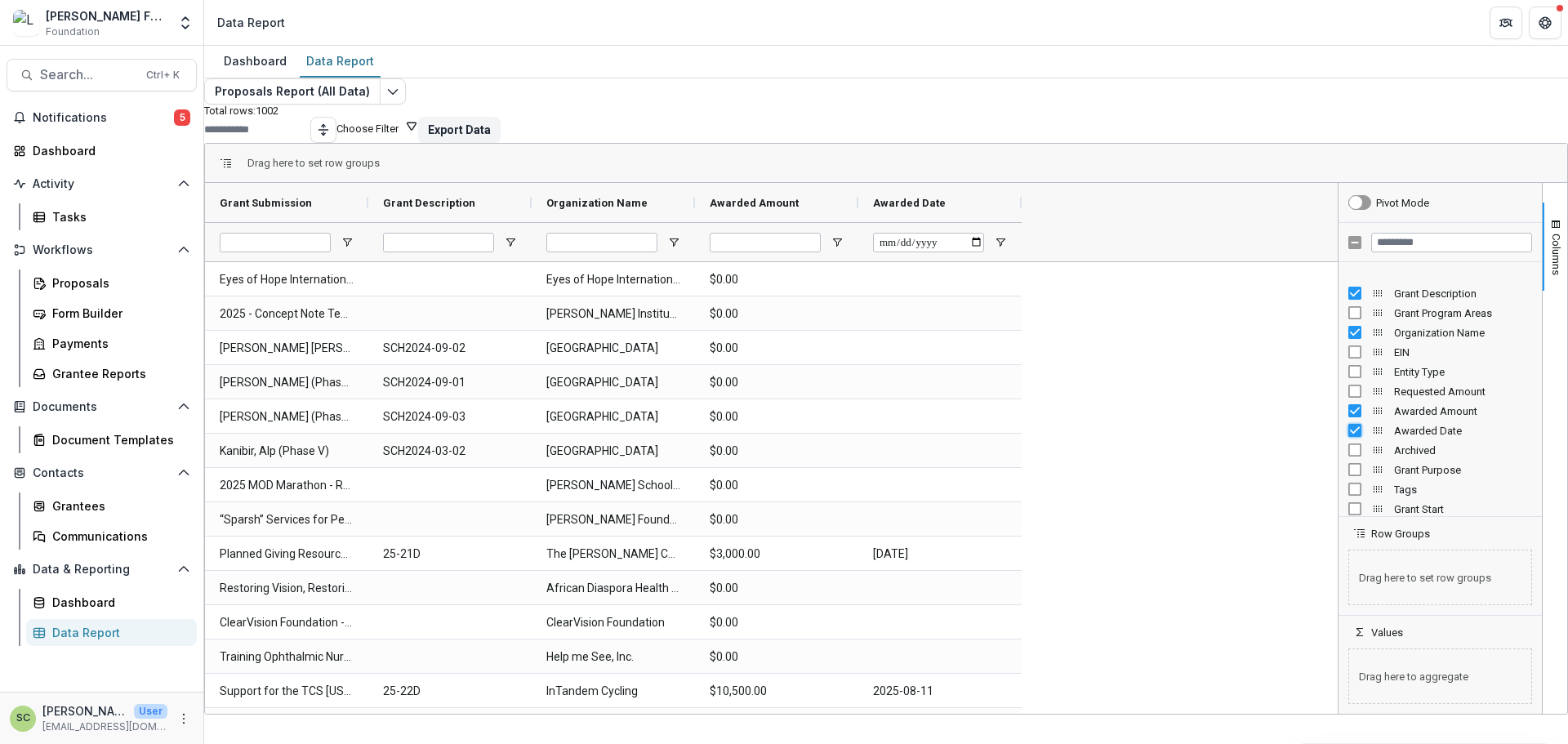
scroll to position [164, 0]
click at [984, 252] on input "Awarded Date Filter Input" at bounding box center [928, 242] width 111 height 19
click at [1007, 249] on span "Open Filter Menu" at bounding box center [1000, 242] width 13 height 13
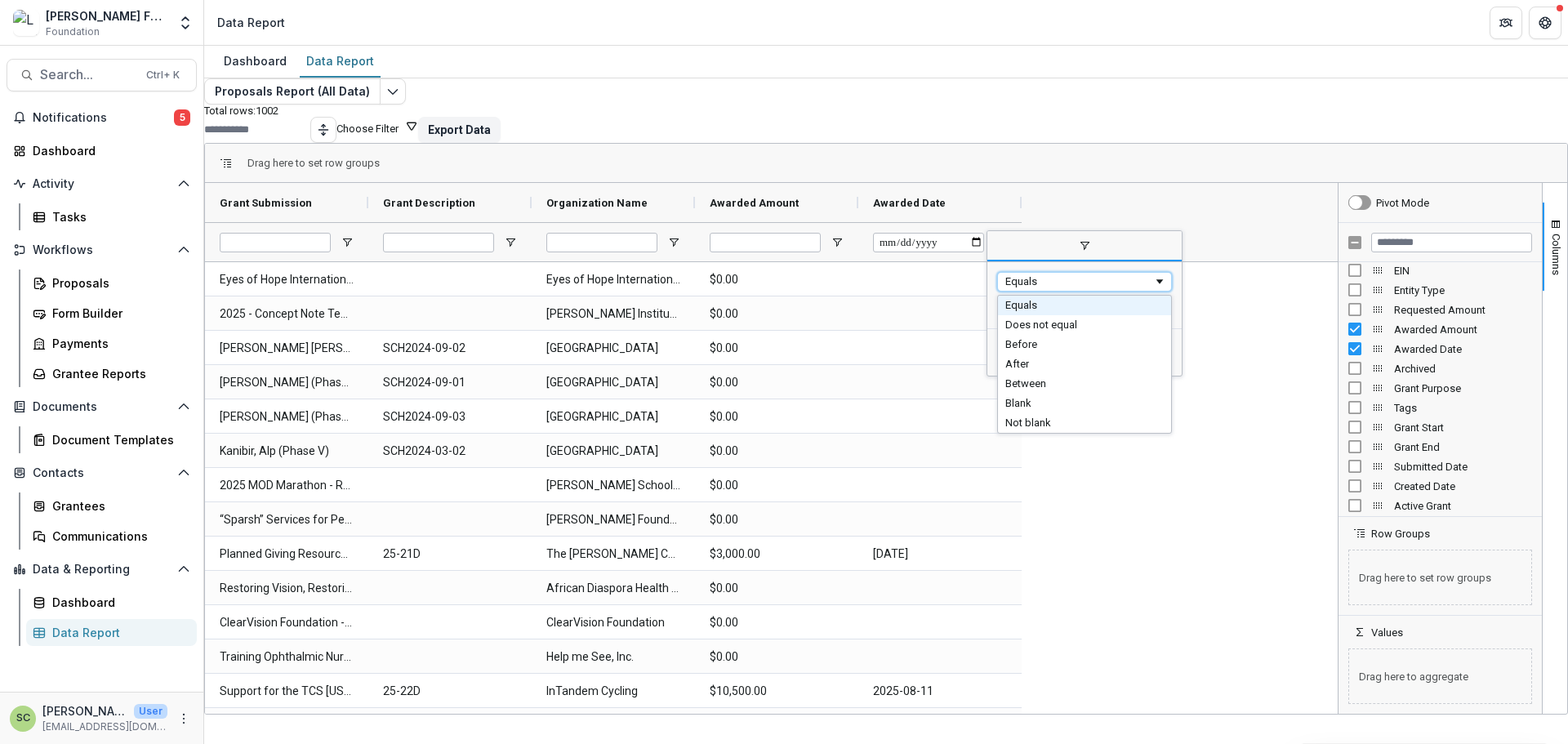
click at [1074, 287] on div "Equals" at bounding box center [1079, 281] width 148 height 12
click at [1171, 318] on input "Filter Value" at bounding box center [1084, 308] width 175 height 19
type input "**********"
click at [1172, 346] on input "Filter Value" at bounding box center [1084, 335] width 175 height 19
type input "**********"
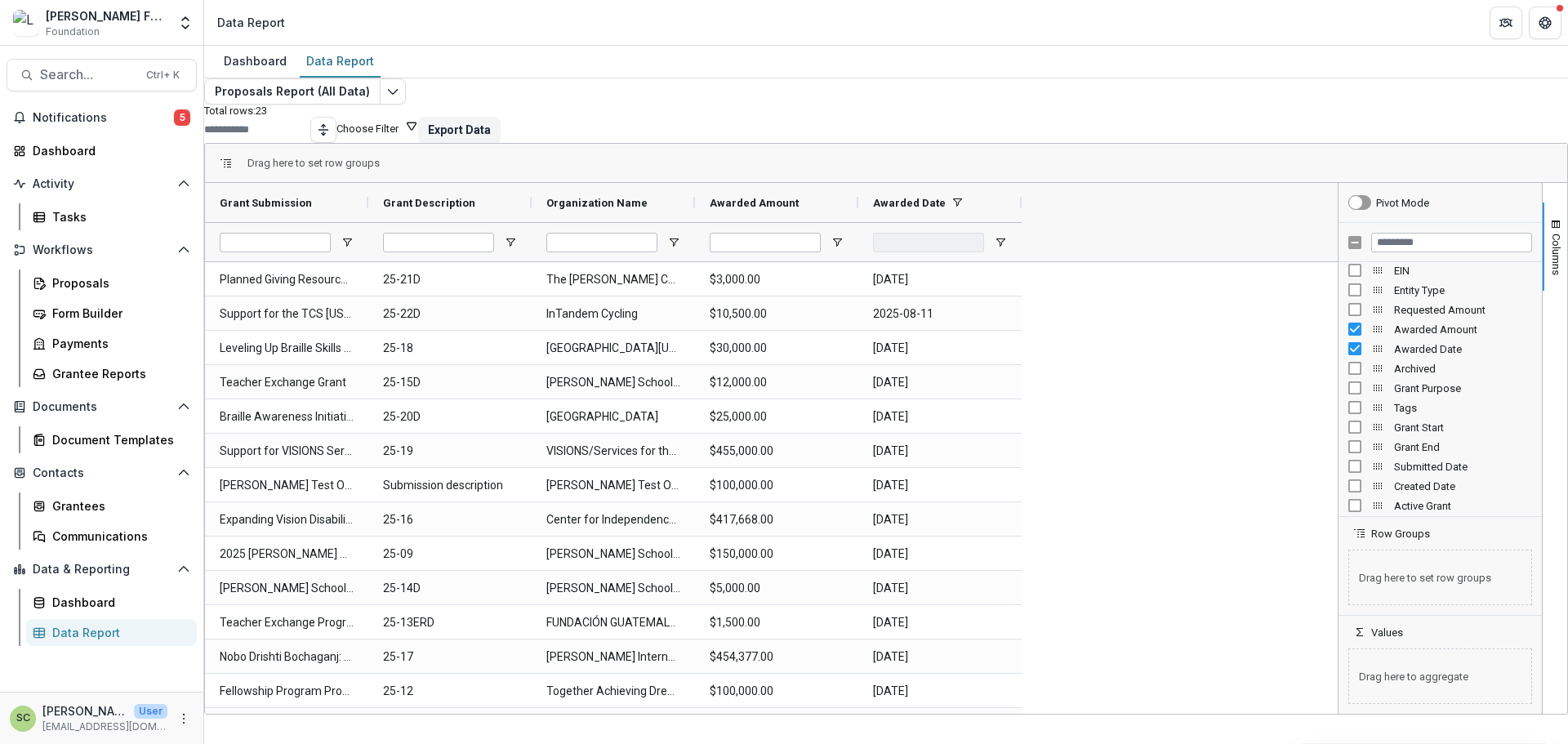
click at [1189, 545] on div "Planned Giving Resource Seminars 25-21D The Carroll Center for the Blind $3,000…" at bounding box center [769, 656] width 1128 height 788
click at [986, 218] on div "Awarded Date" at bounding box center [933, 202] width 121 height 31
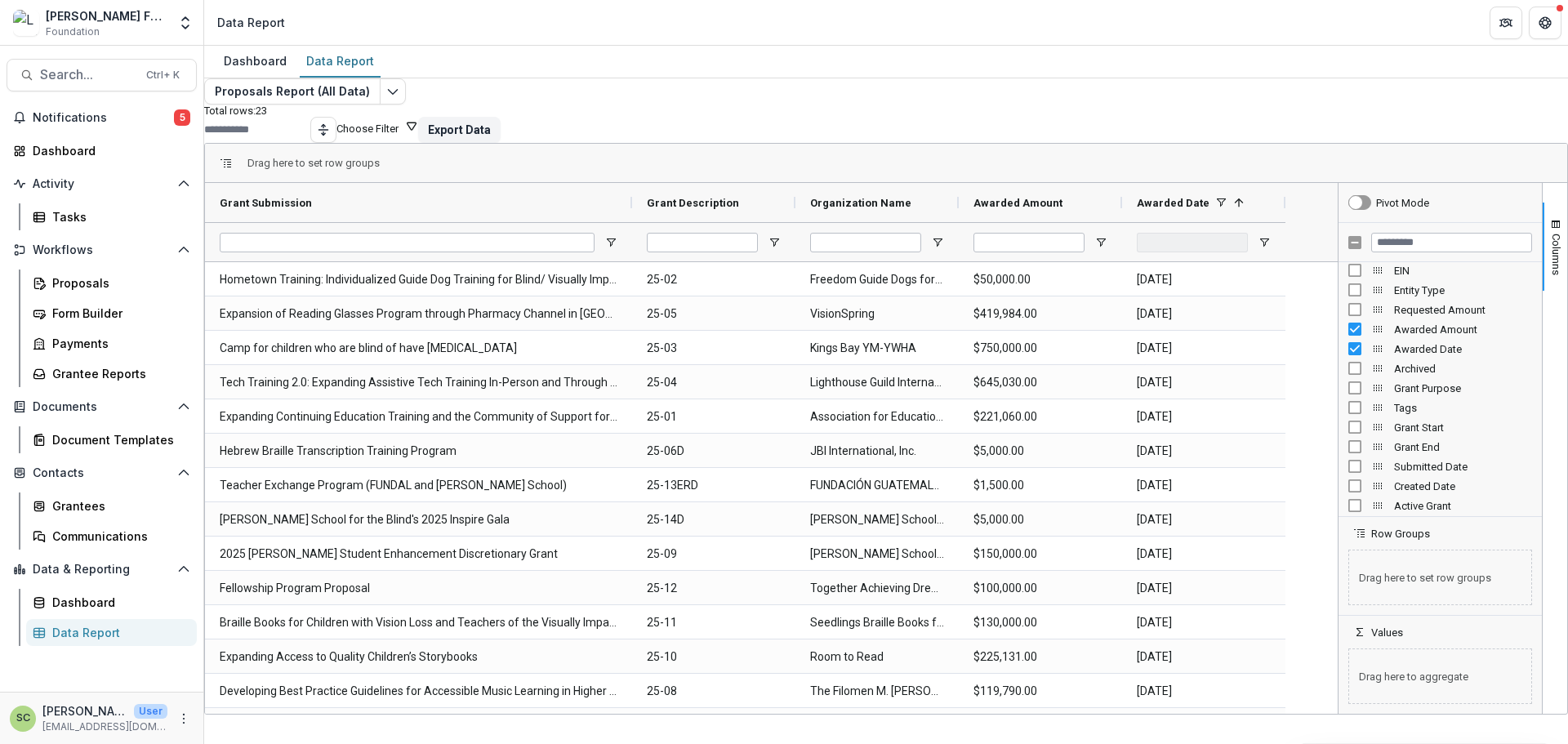
drag, startPoint x: 382, startPoint y: 225, endPoint x: 646, endPoint y: 242, distance: 264.5
click at [646, 242] on div "Grant Submission Grant Description Organization Name 1" at bounding box center [748, 222] width 1085 height 79
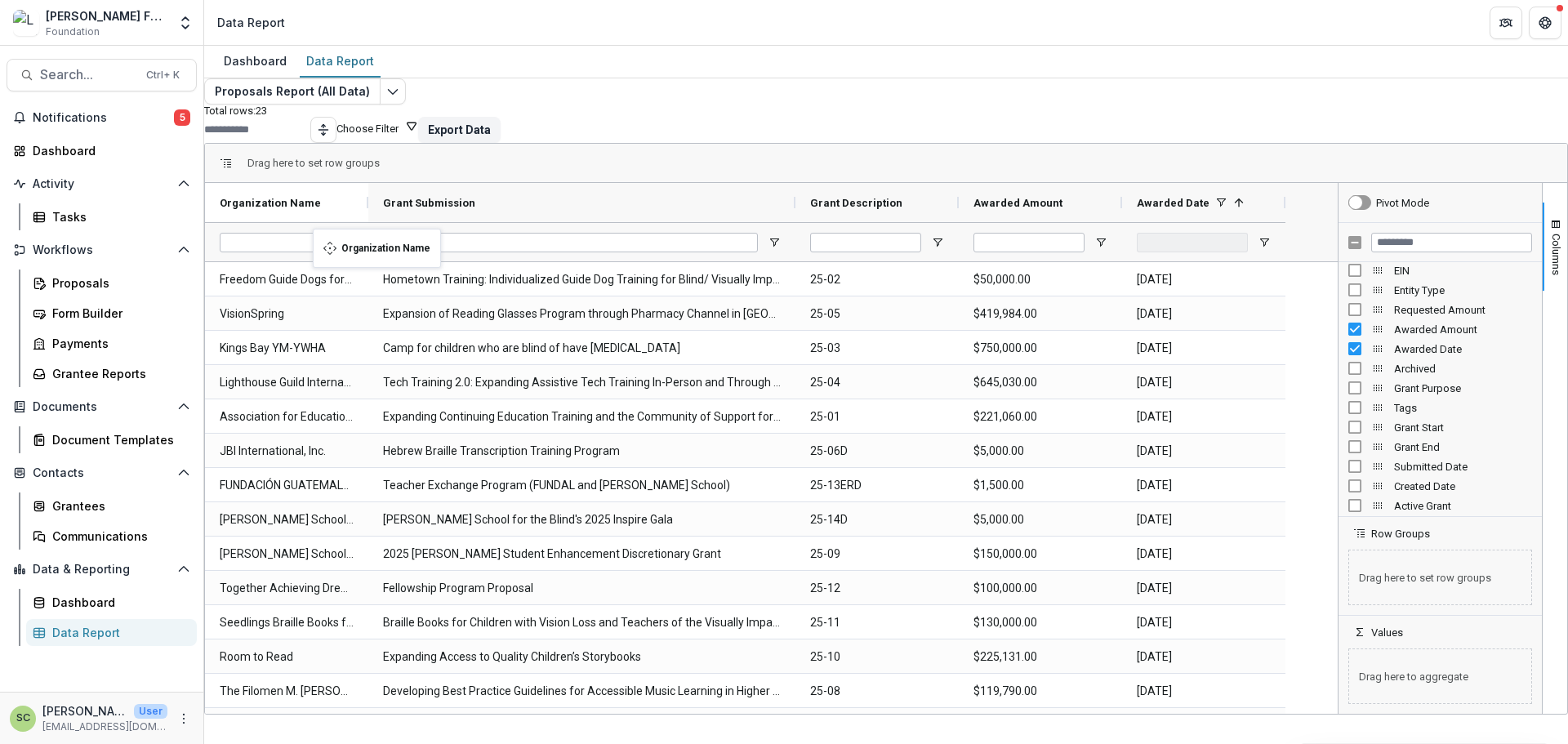
drag, startPoint x: 905, startPoint y: 233, endPoint x: 321, endPoint y: 238, distance: 584.0
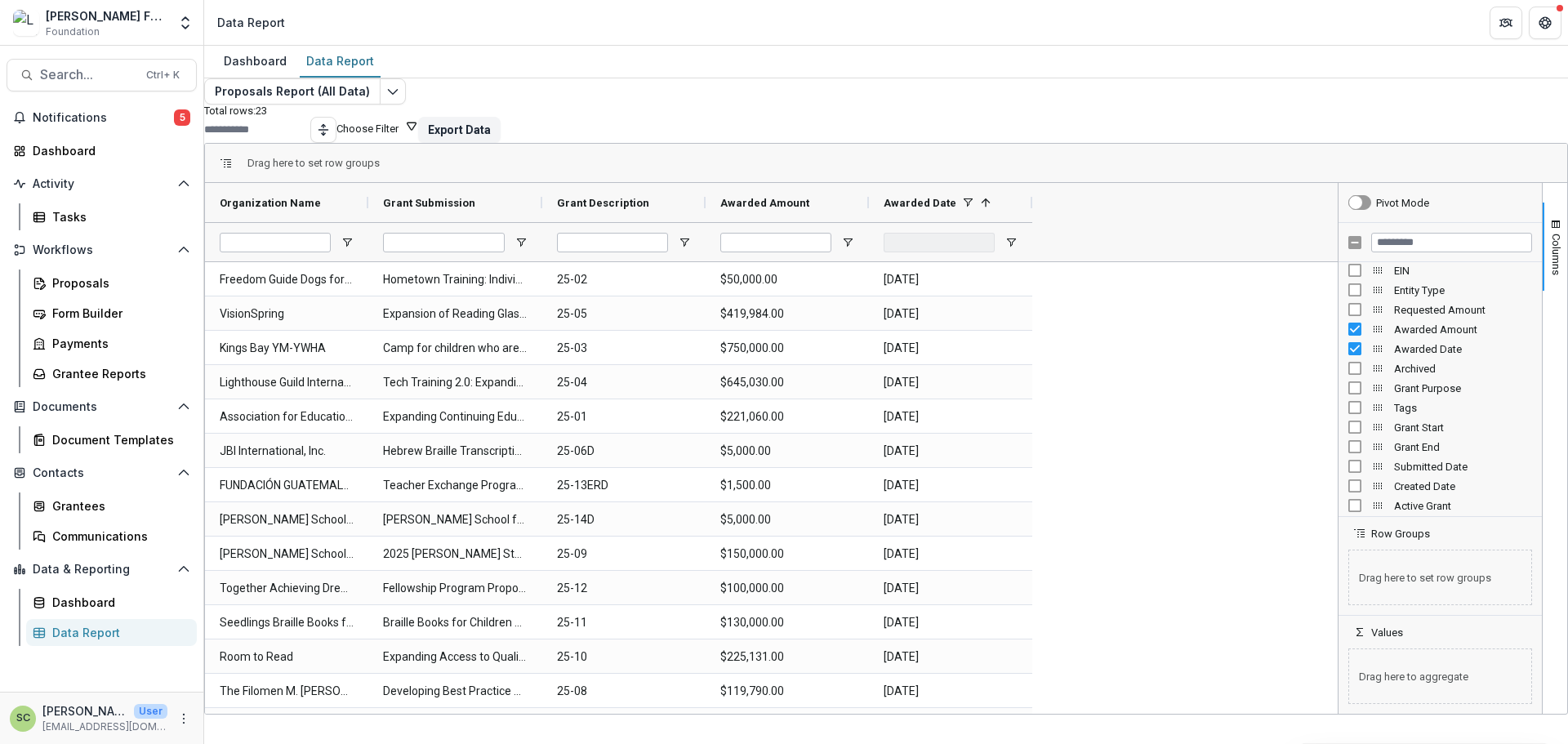
drag, startPoint x: 808, startPoint y: 220, endPoint x: 625, endPoint y: 249, distance: 185.3
click at [560, 247] on div "Organization Name Grant Submission Grant Description 1" at bounding box center [621, 222] width 832 height 79
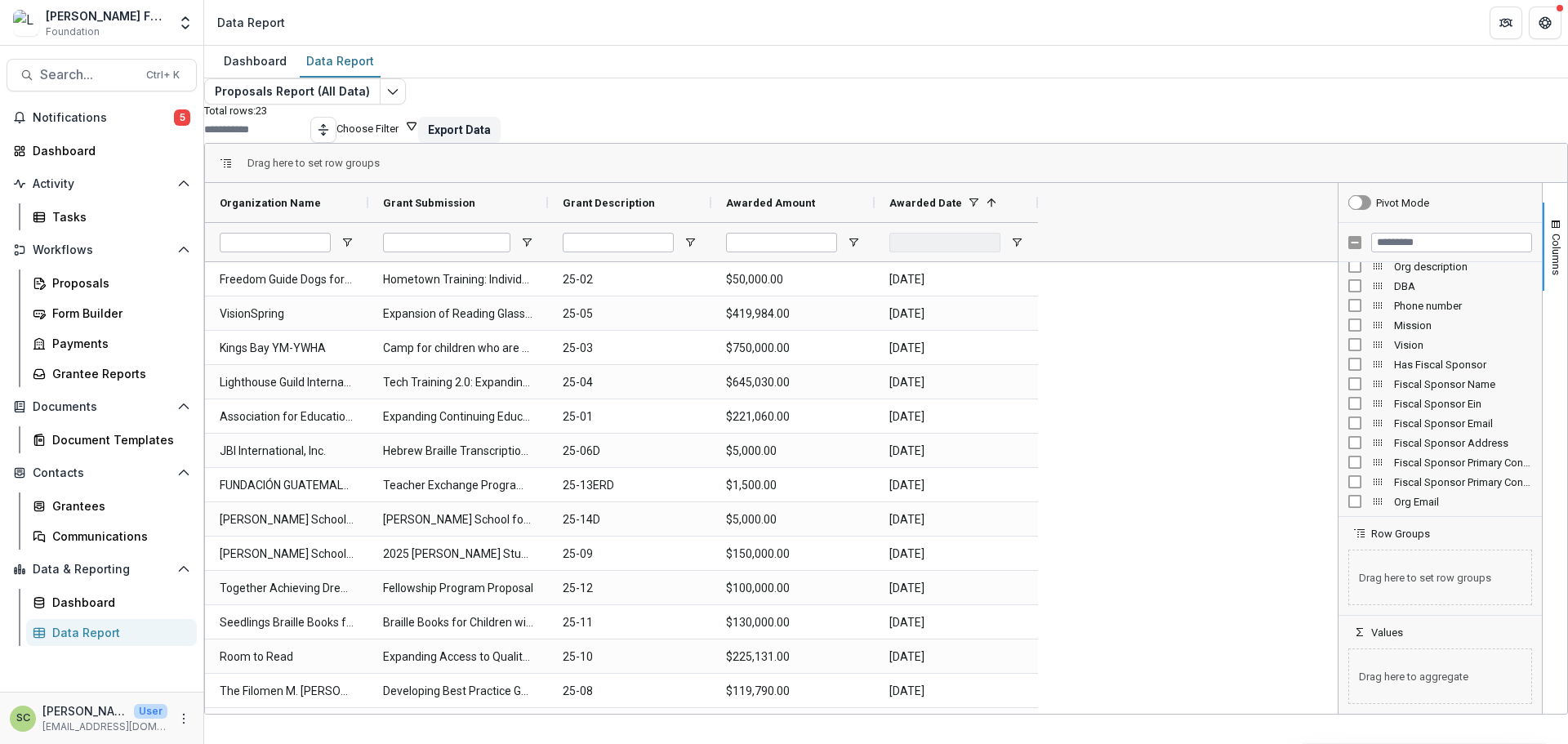
scroll to position [490, 0]
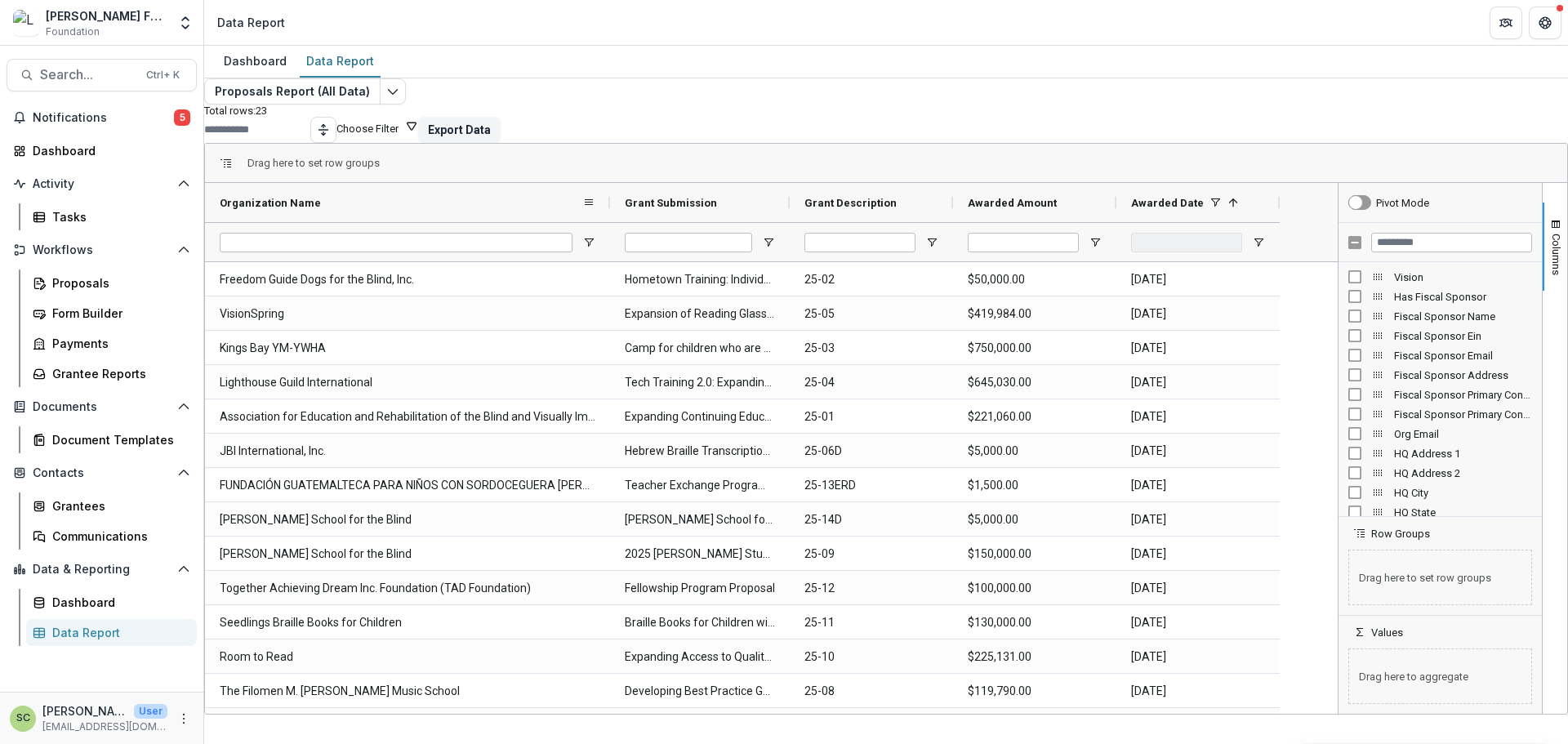
drag, startPoint x: 379, startPoint y: 216, endPoint x: 620, endPoint y: 231, distance: 241.5
click at [613, 222] on div at bounding box center [609, 202] width 6 height 39
click at [925, 218] on div "Grant Description" at bounding box center [864, 202] width 121 height 31
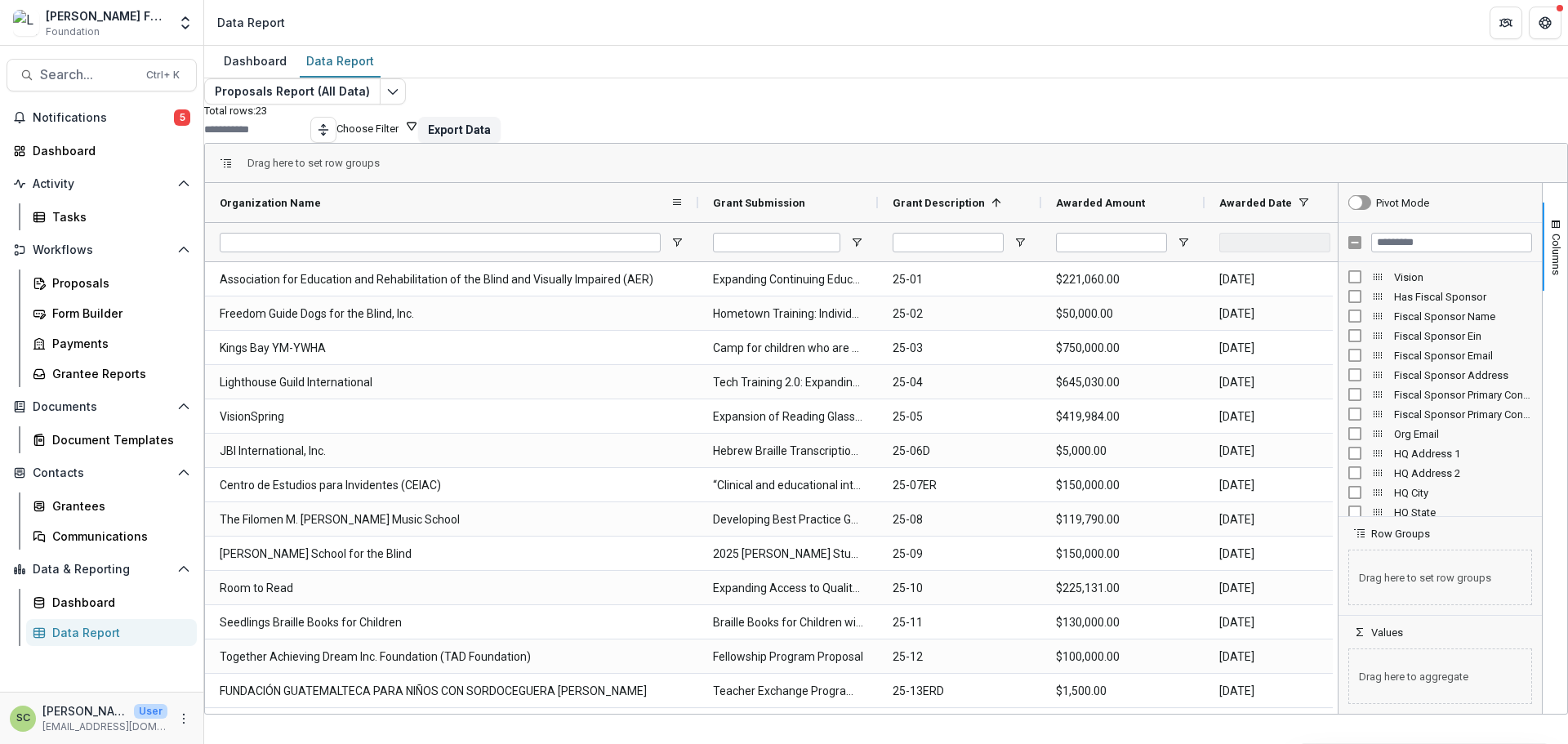
drag, startPoint x: 619, startPoint y: 217, endPoint x: 708, endPoint y: 241, distance: 92.2
click at [702, 222] on div at bounding box center [698, 202] width 6 height 39
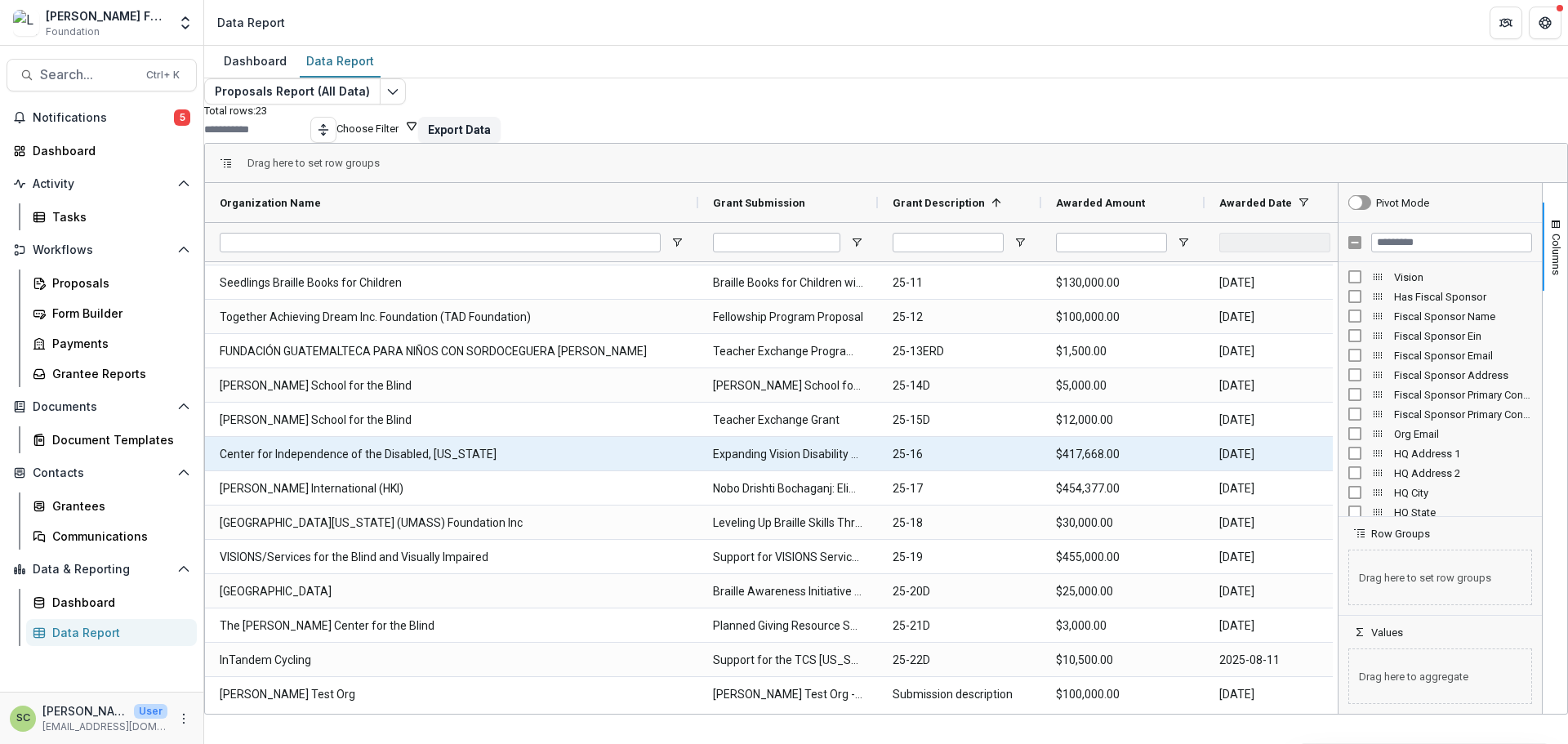
scroll to position [342, 0]
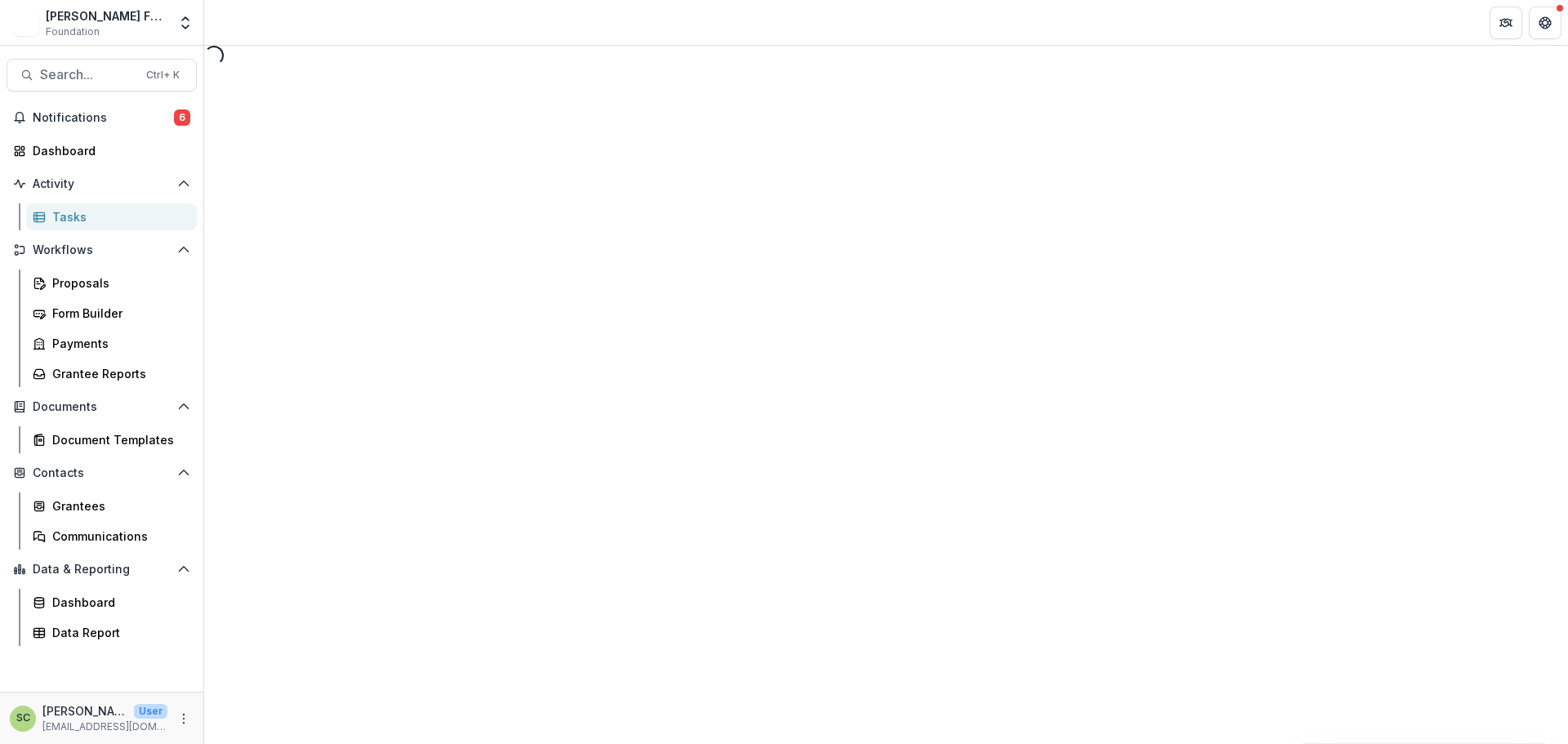
select select "********"
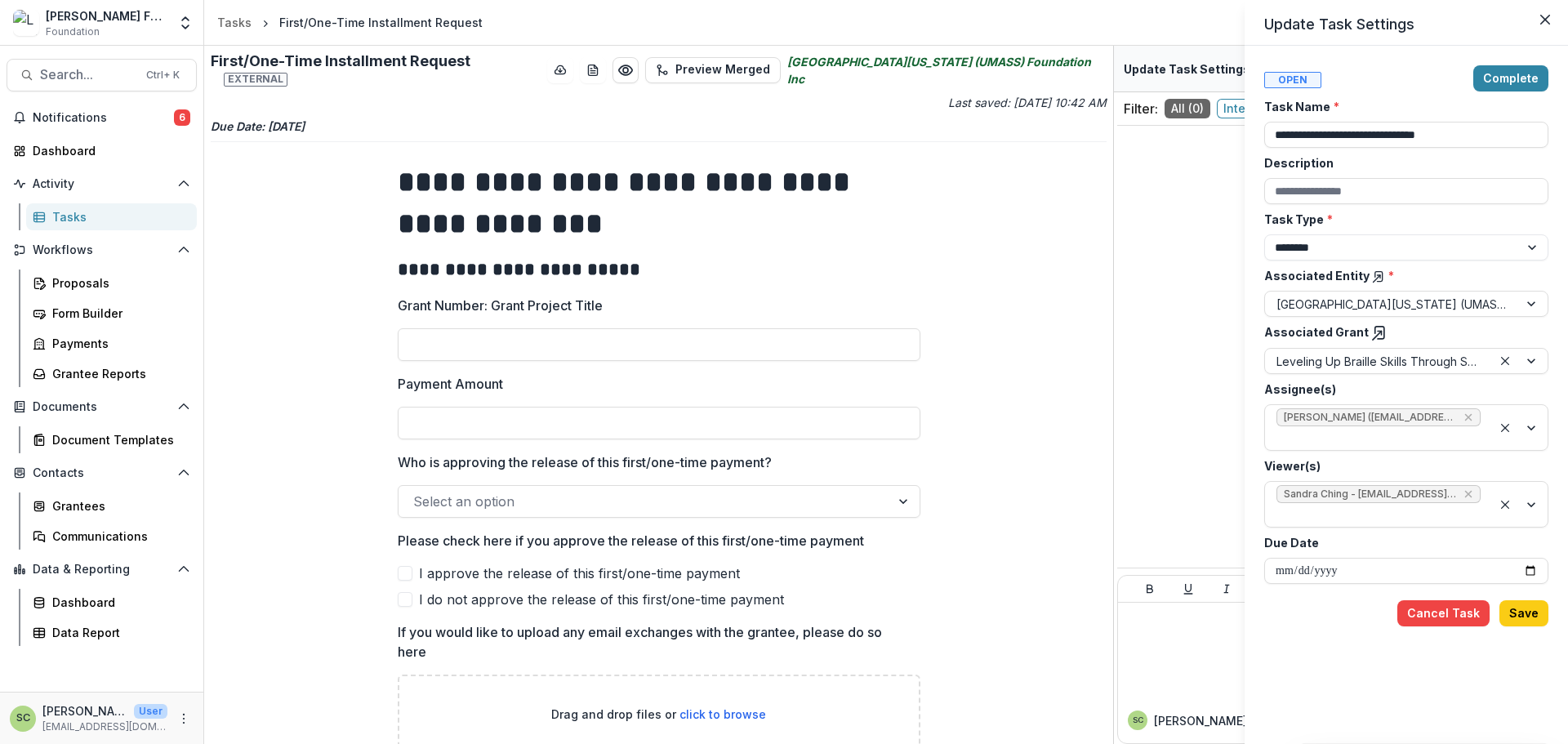
drag, startPoint x: 465, startPoint y: 67, endPoint x: 215, endPoint y: 65, distance: 250.0
click at [217, 67] on div "**********" at bounding box center [784, 372] width 1568 height 744
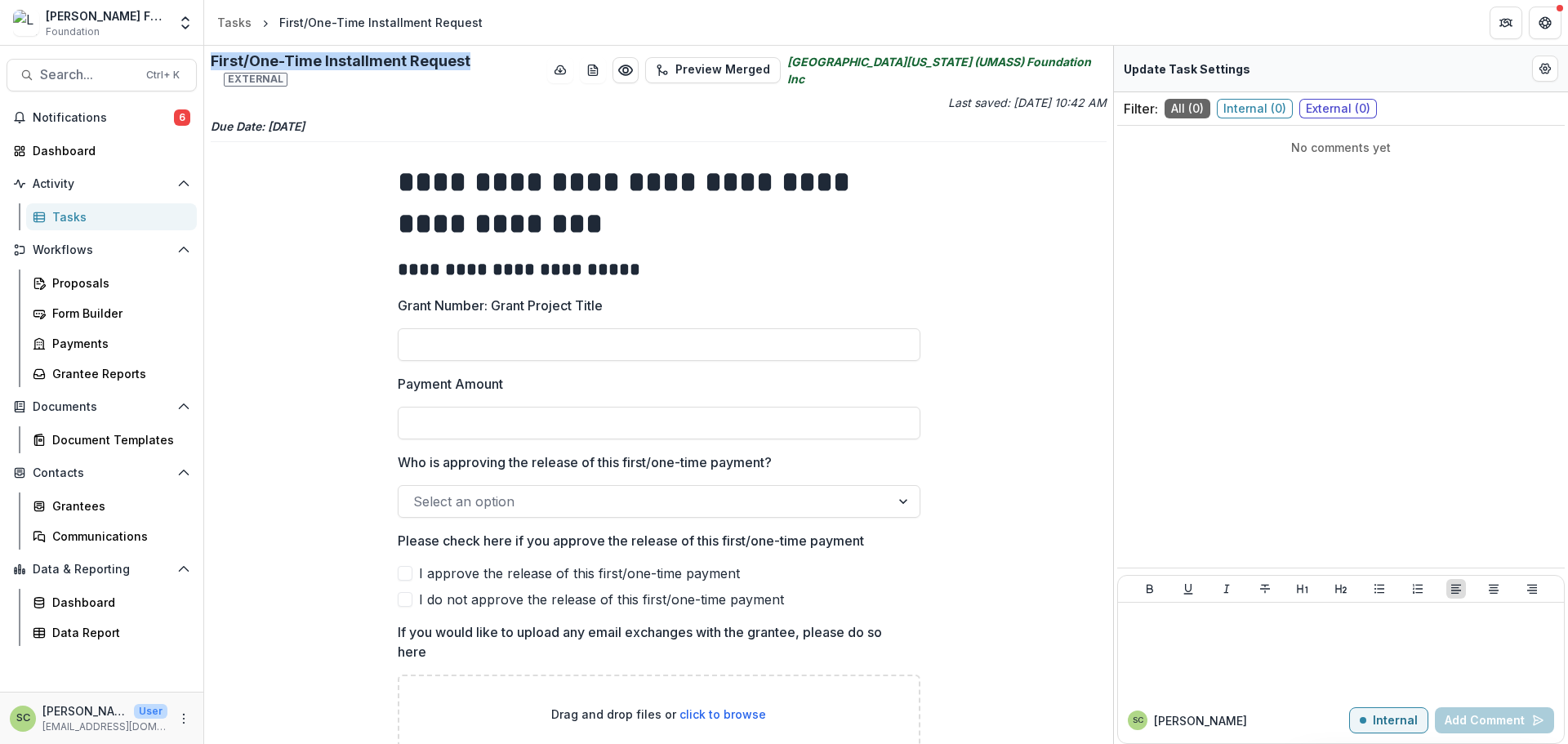
drag, startPoint x: 209, startPoint y: 61, endPoint x: 475, endPoint y: 55, distance: 266.1
click at [475, 55] on div "**********" at bounding box center [658, 394] width 909 height 698
copy h2 "First/One-Time Installment Request"
click at [685, 328] on input "Grant Number: Grant Project Title" at bounding box center [658, 344] width 522 height 32
paste input "**********"
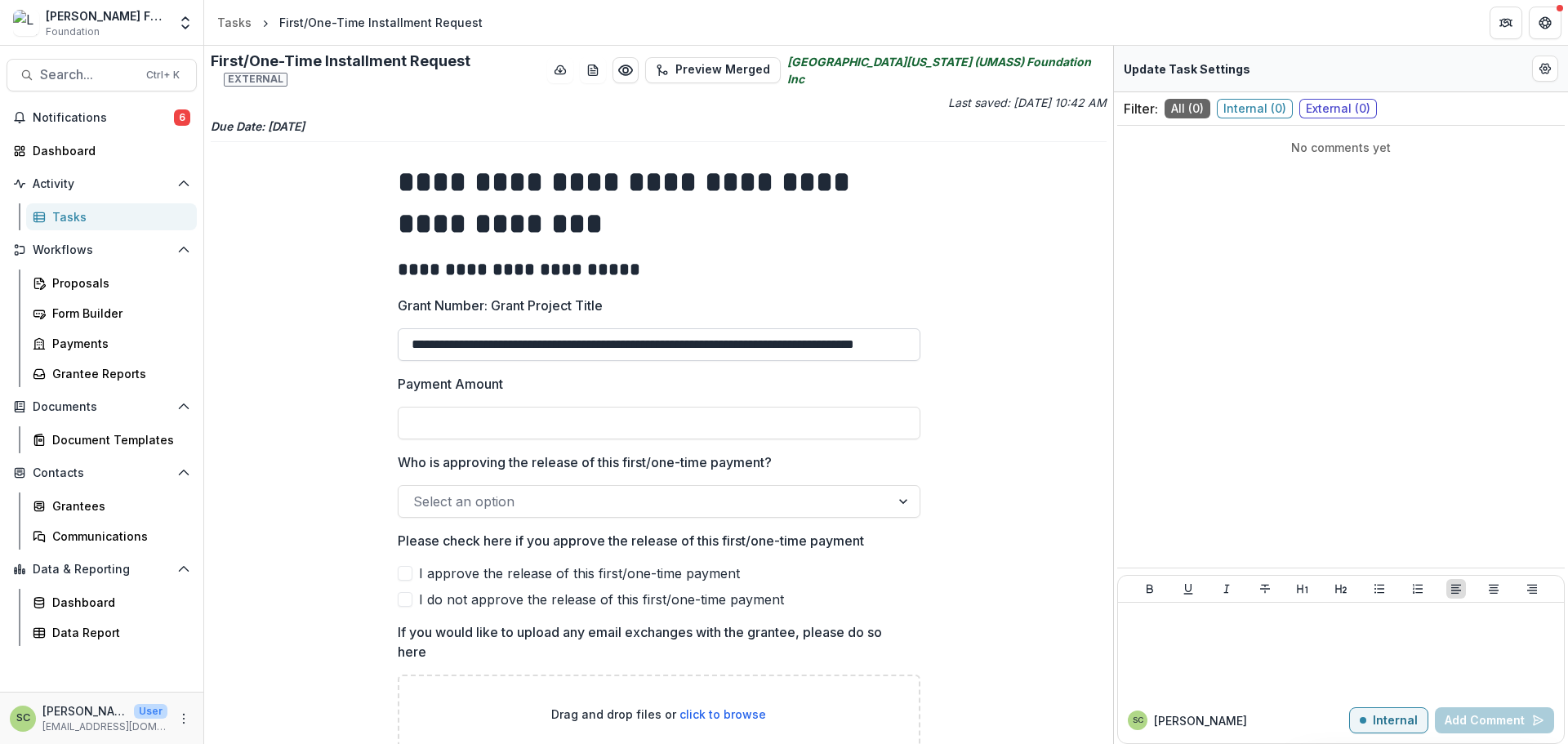
scroll to position [0, 70]
type input "**********"
click at [453, 407] on input "Payment Amount" at bounding box center [658, 422] width 522 height 32
type input "*******"
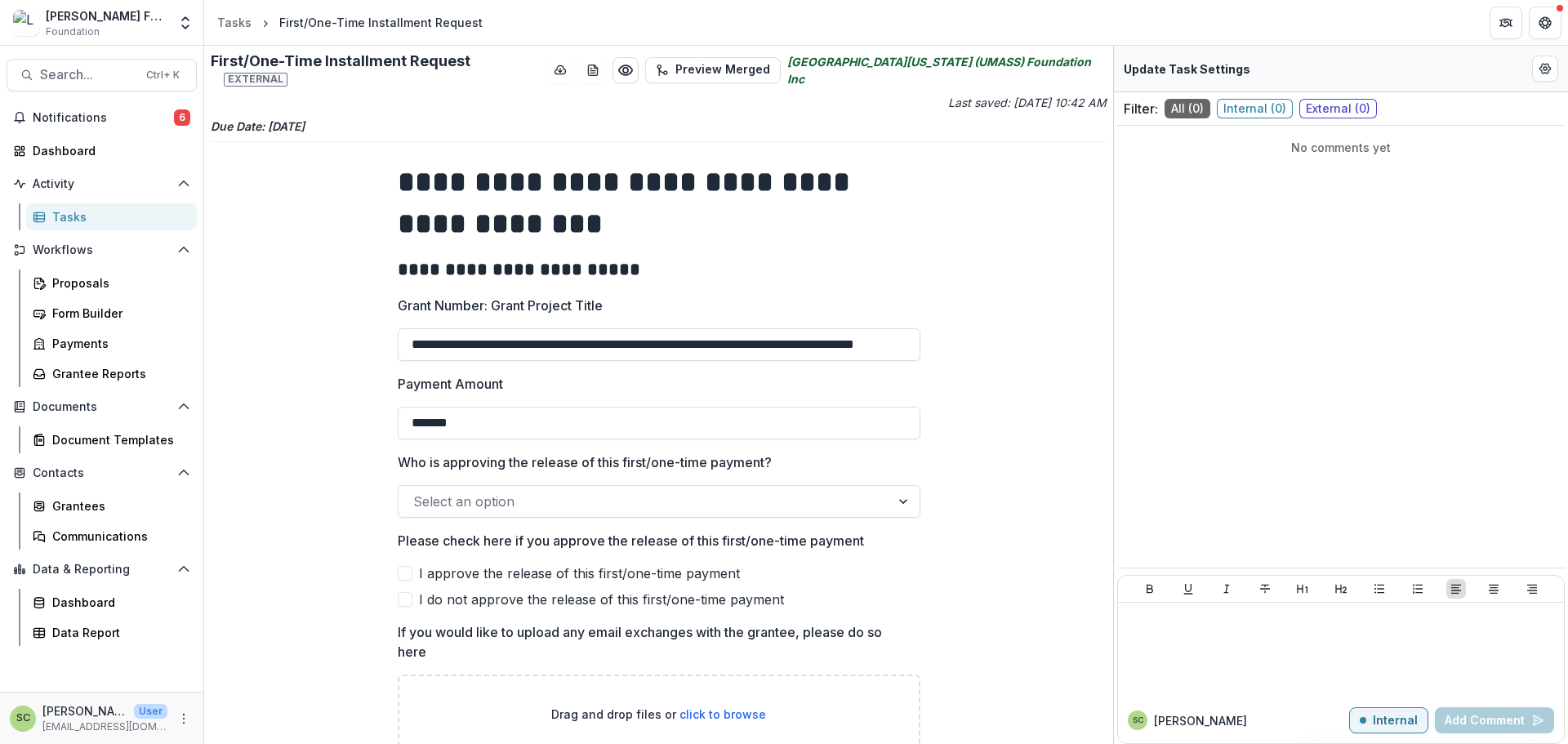
click at [822, 493] on div at bounding box center [644, 501] width 462 height 23
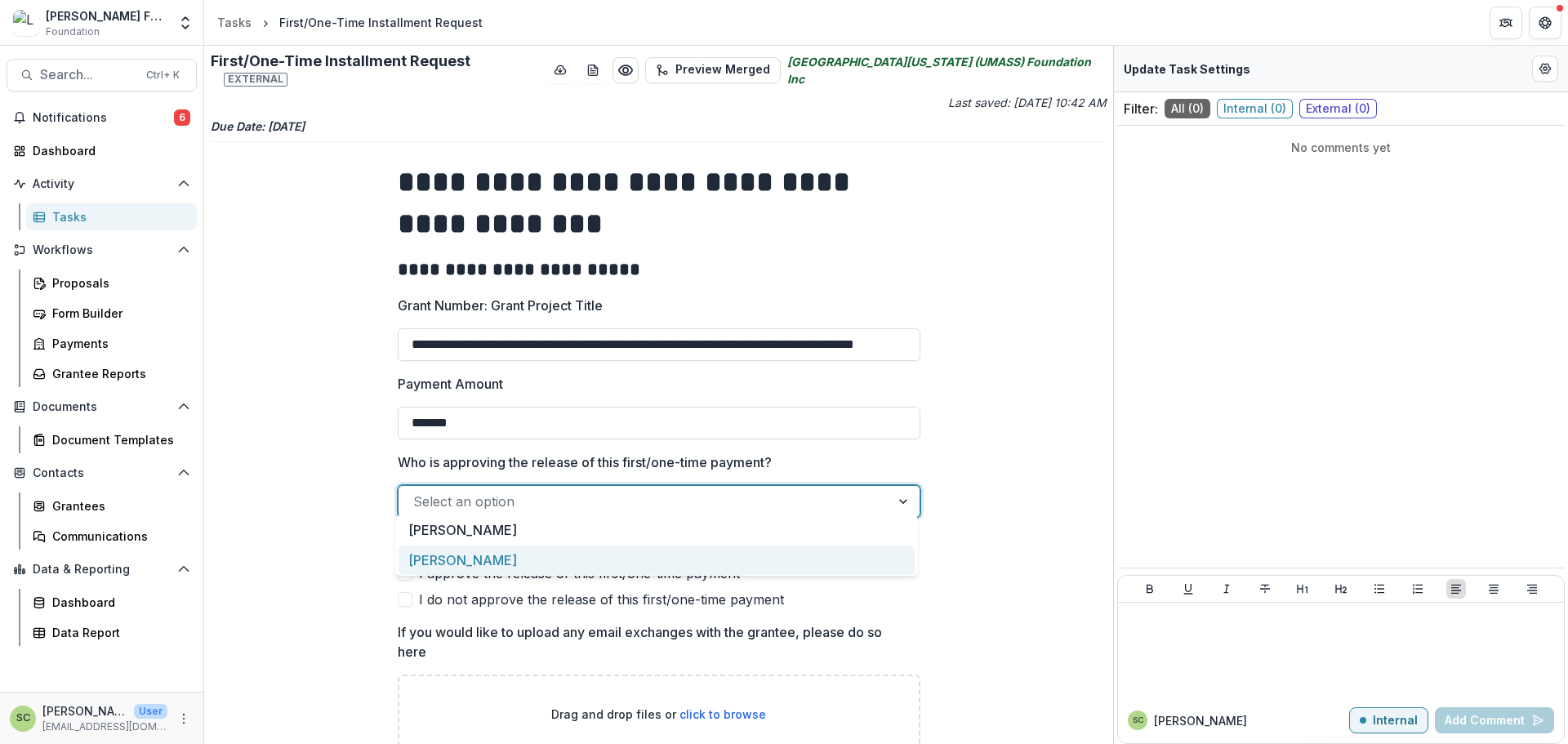
click at [642, 549] on div "Susan Olivo" at bounding box center [656, 560] width 516 height 30
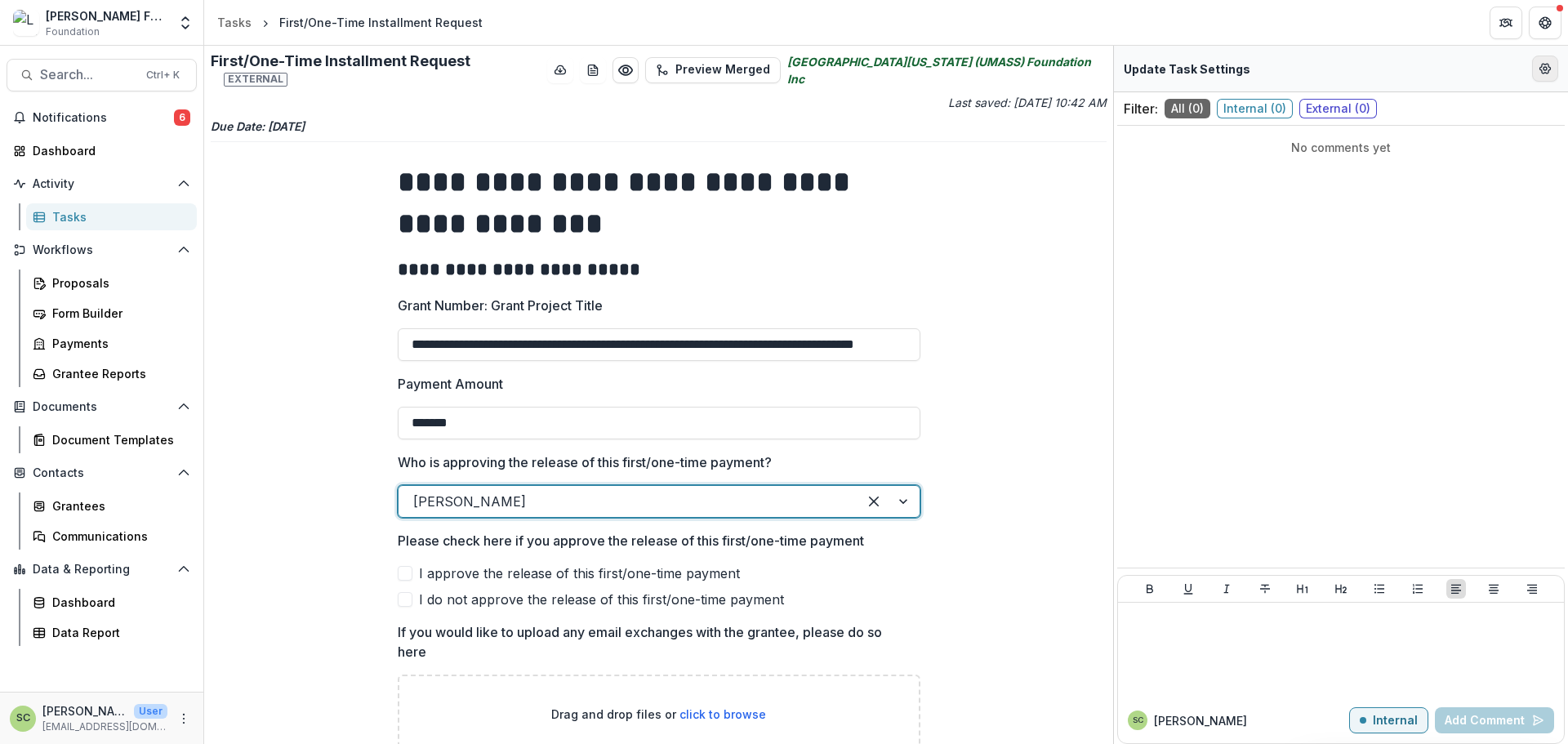
click at [1543, 65] on icon "Edit Form Settings" at bounding box center [1545, 68] width 10 height 10
select select "********"
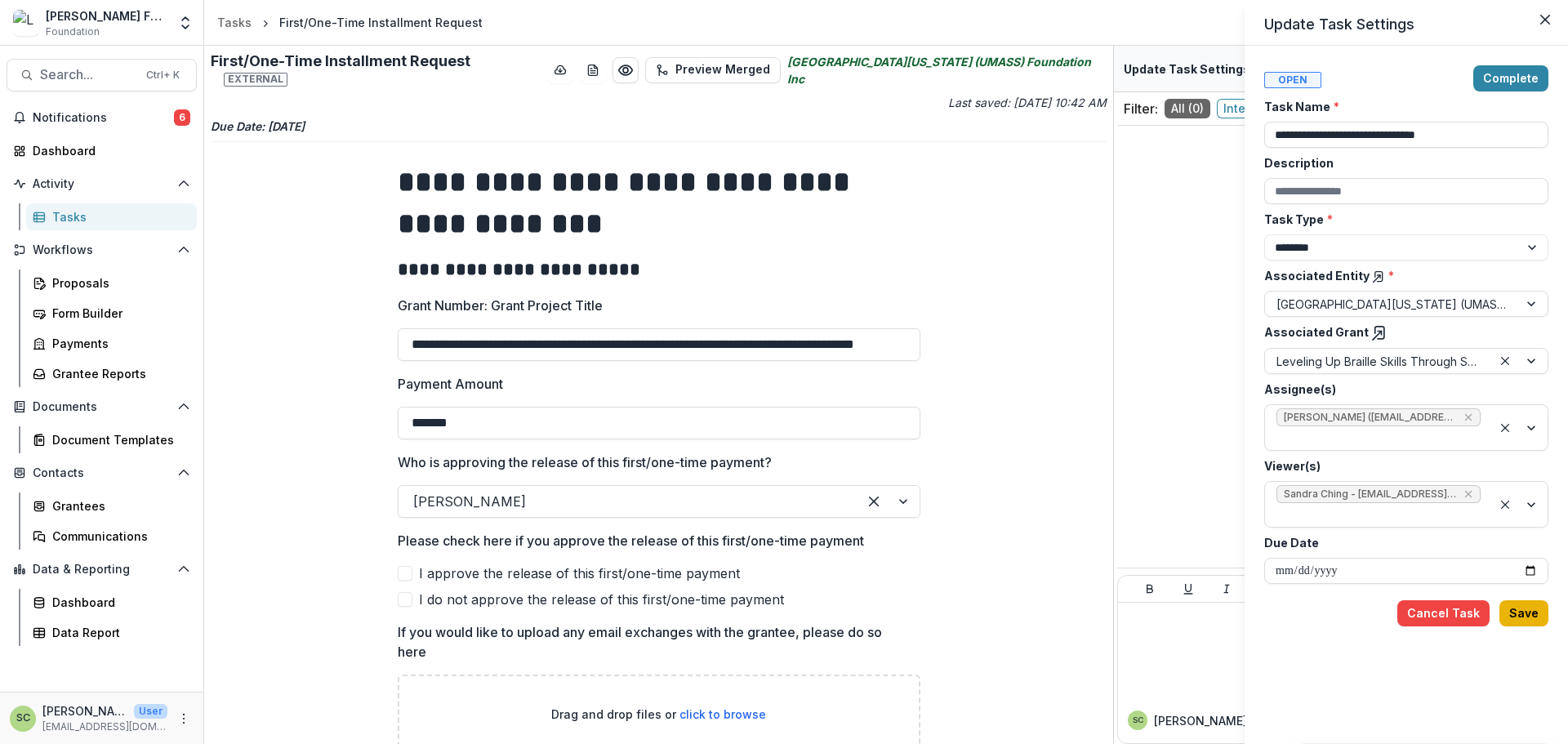
click at [1536, 610] on button "Save" at bounding box center [1524, 613] width 49 height 26
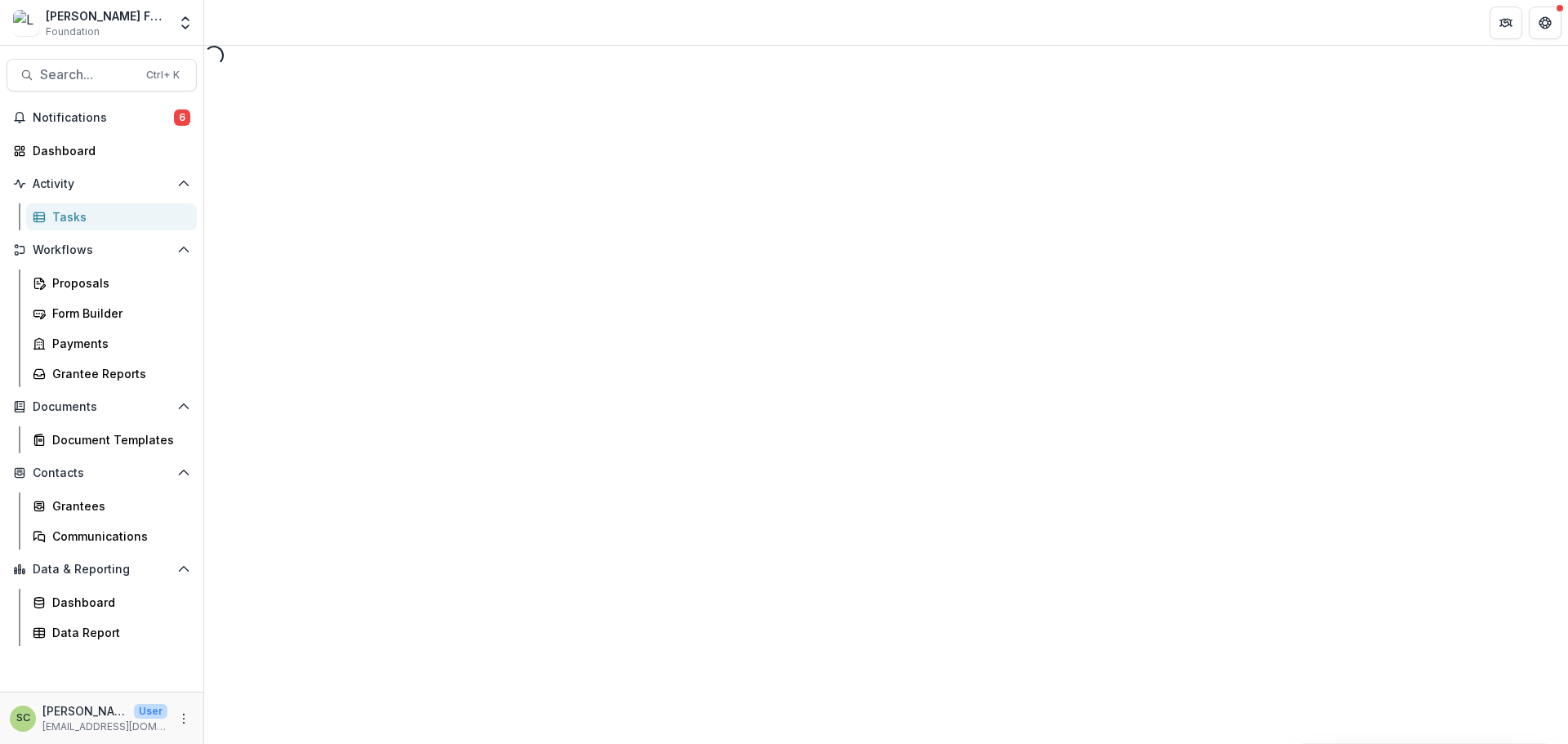
select select "********"
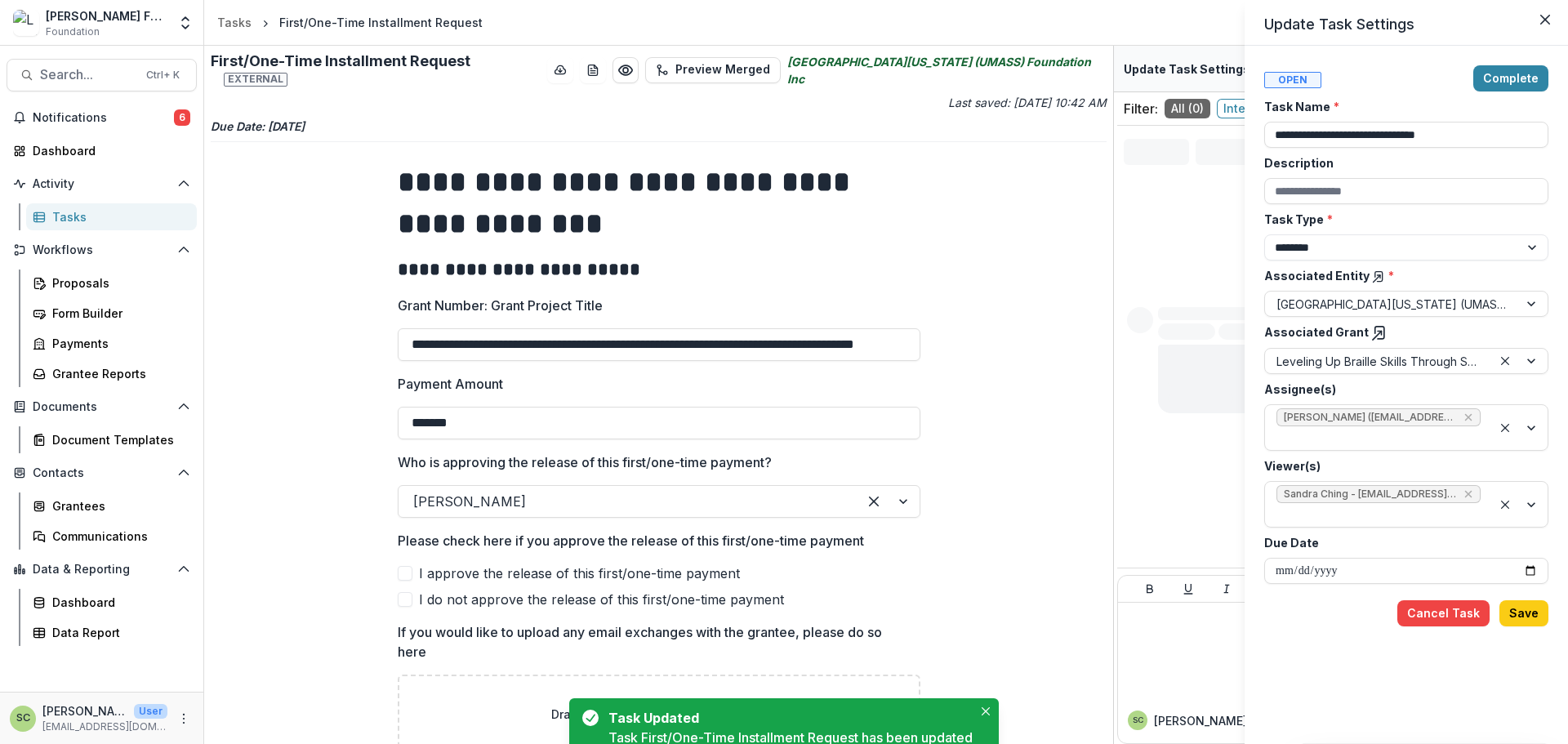
click at [1020, 286] on div "**********" at bounding box center [784, 372] width 1568 height 744
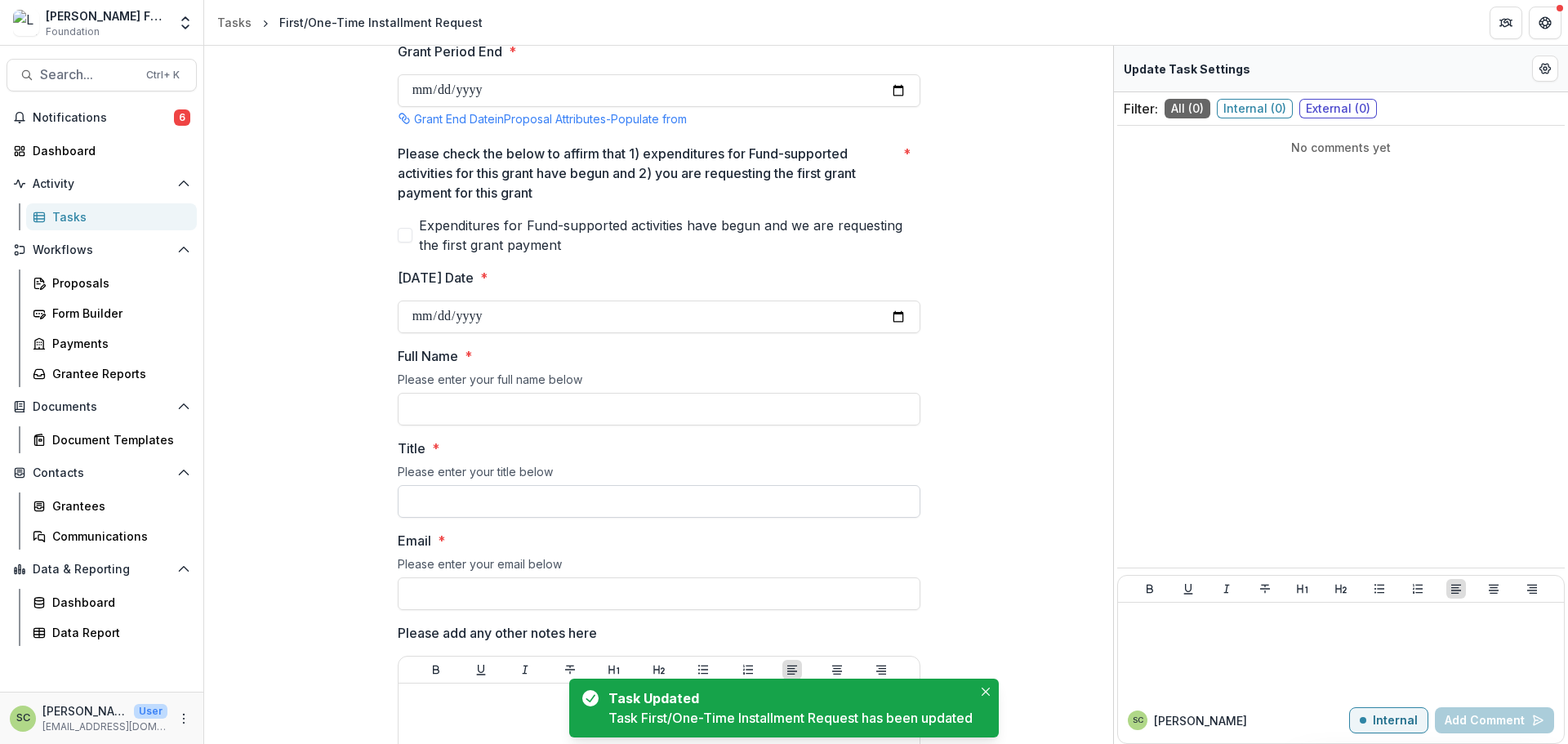
scroll to position [1636, 0]
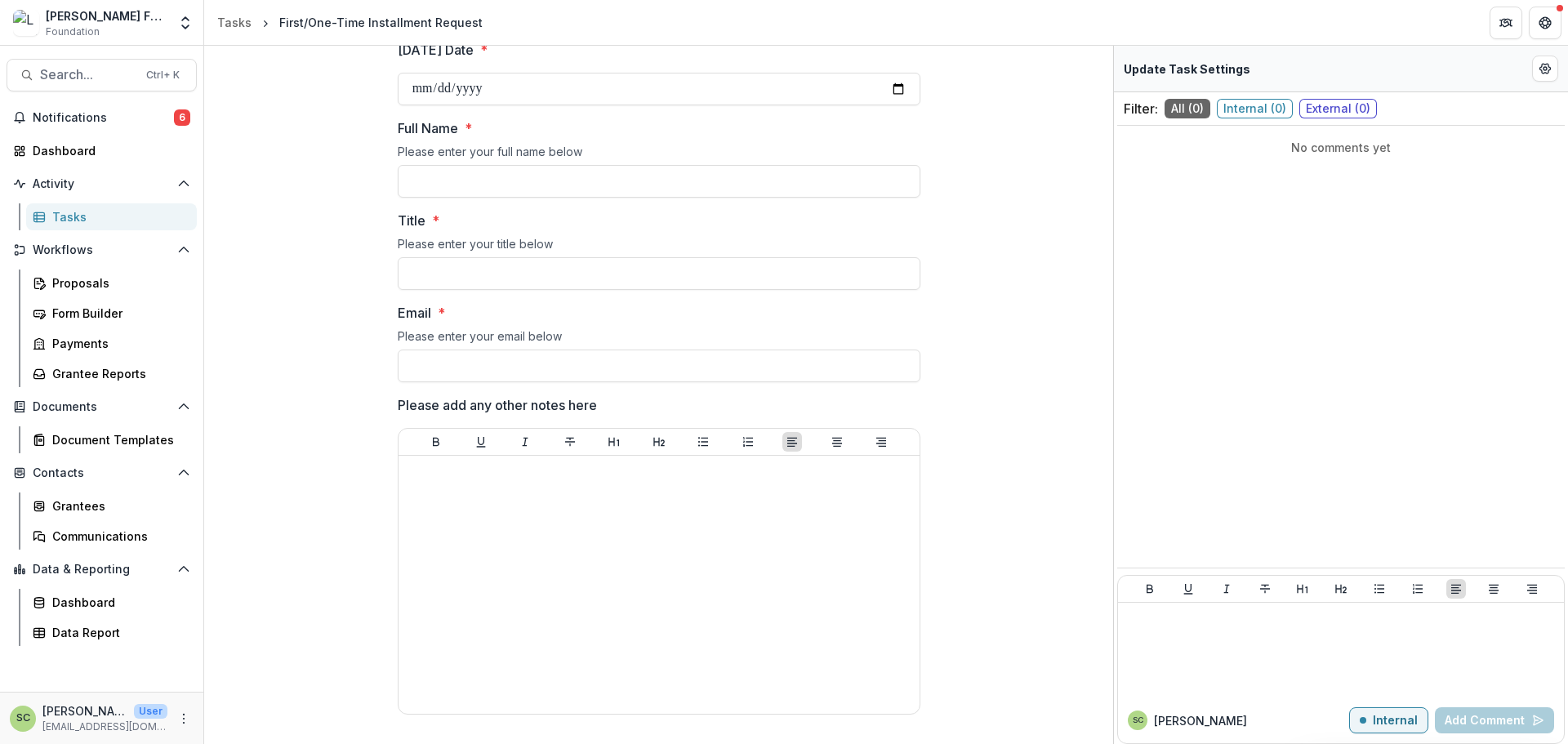
click at [116, 206] on link "Tasks" at bounding box center [111, 216] width 171 height 27
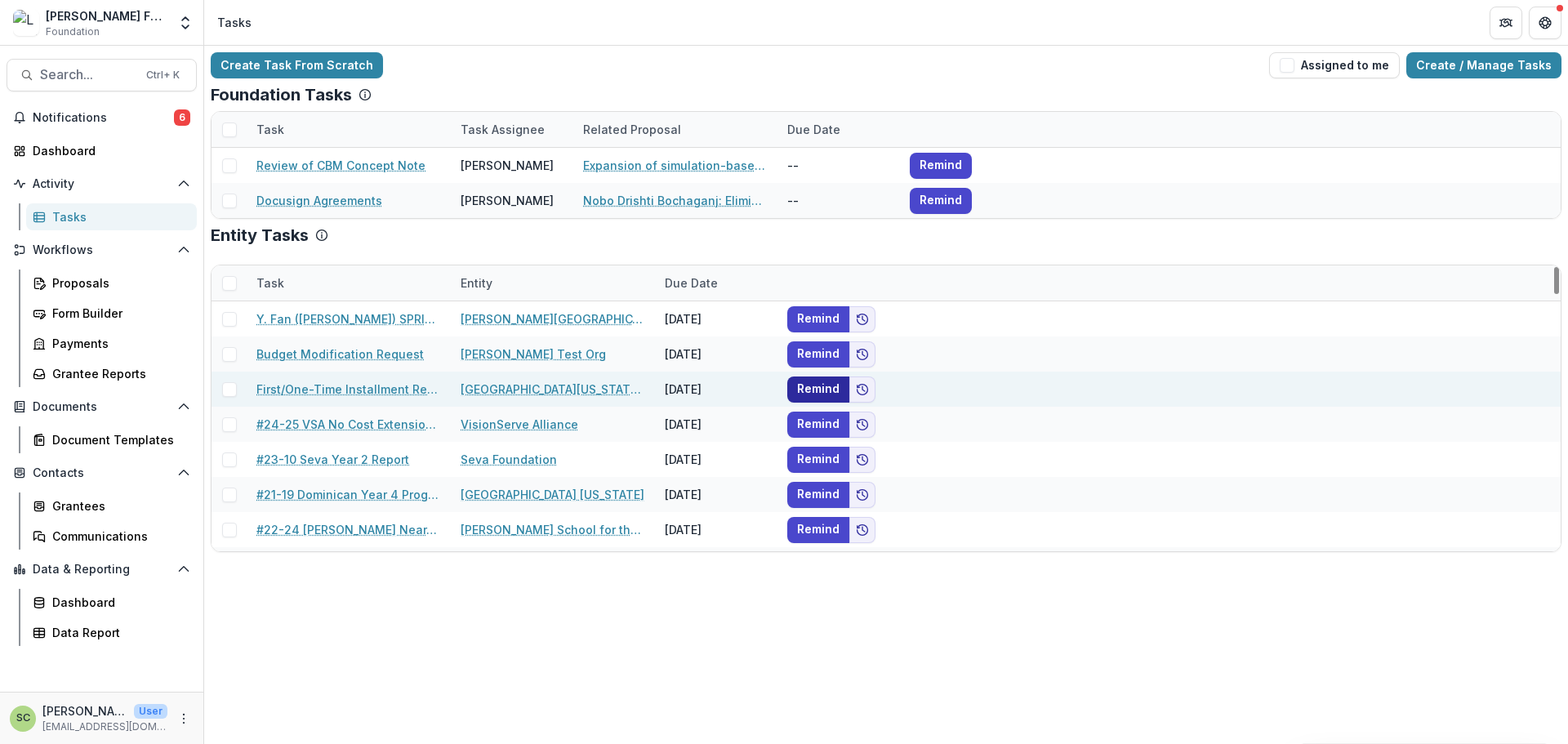
click at [824, 385] on button "Remind" at bounding box center [818, 389] width 62 height 26
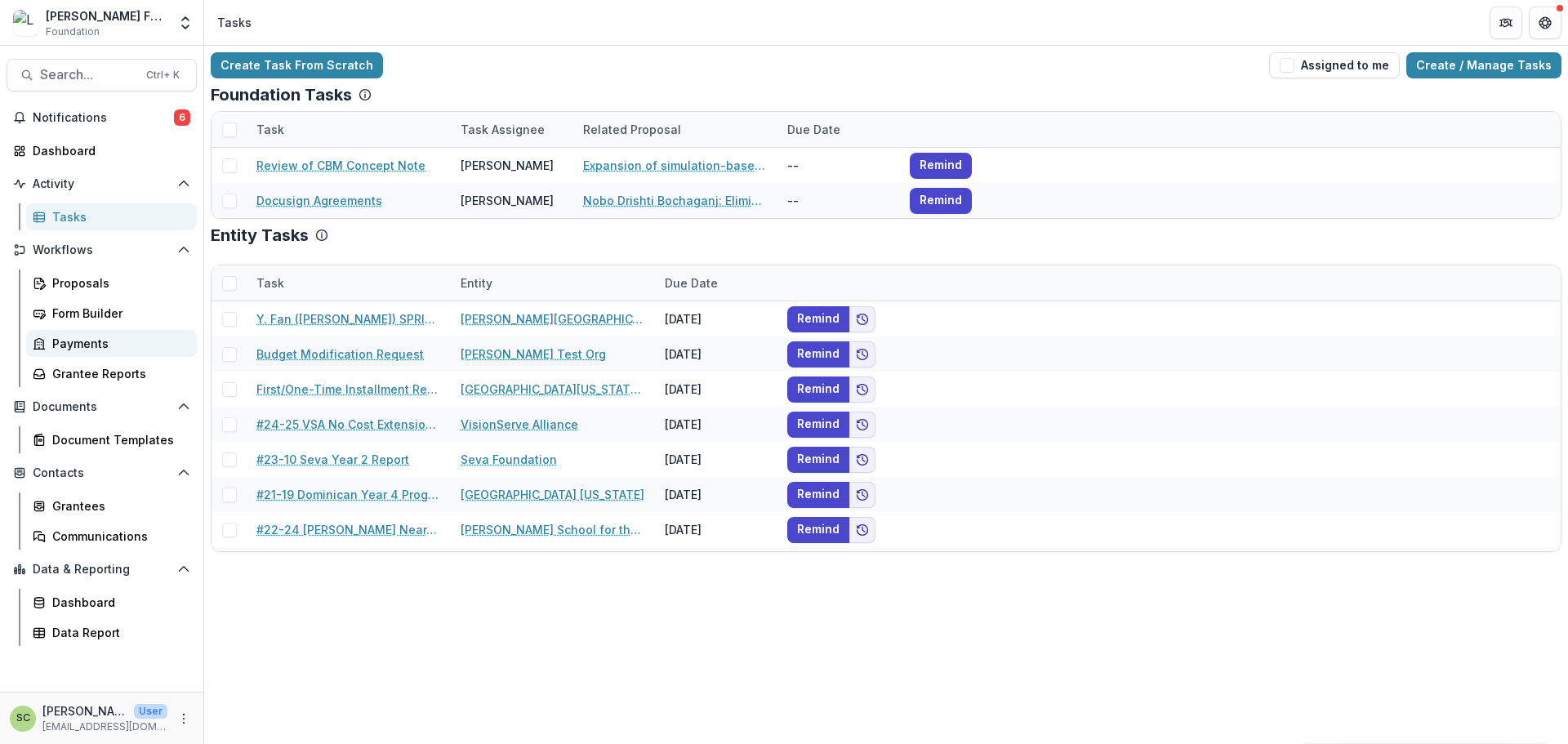
click at [99, 347] on div "Payments" at bounding box center [118, 343] width 131 height 18
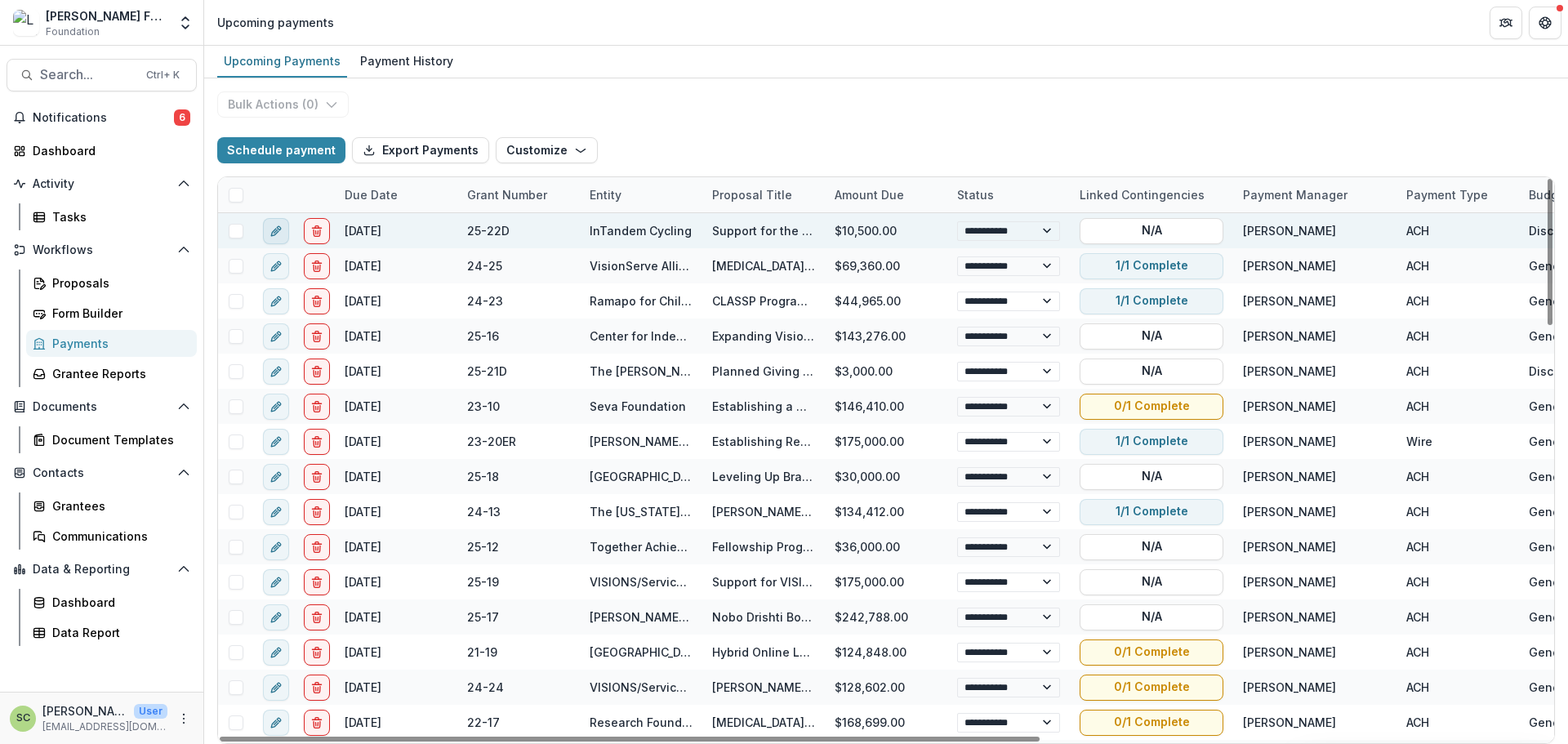
click at [276, 234] on icon "edit" at bounding box center [276, 231] width 13 height 13
select select "**********"
type input "*******"
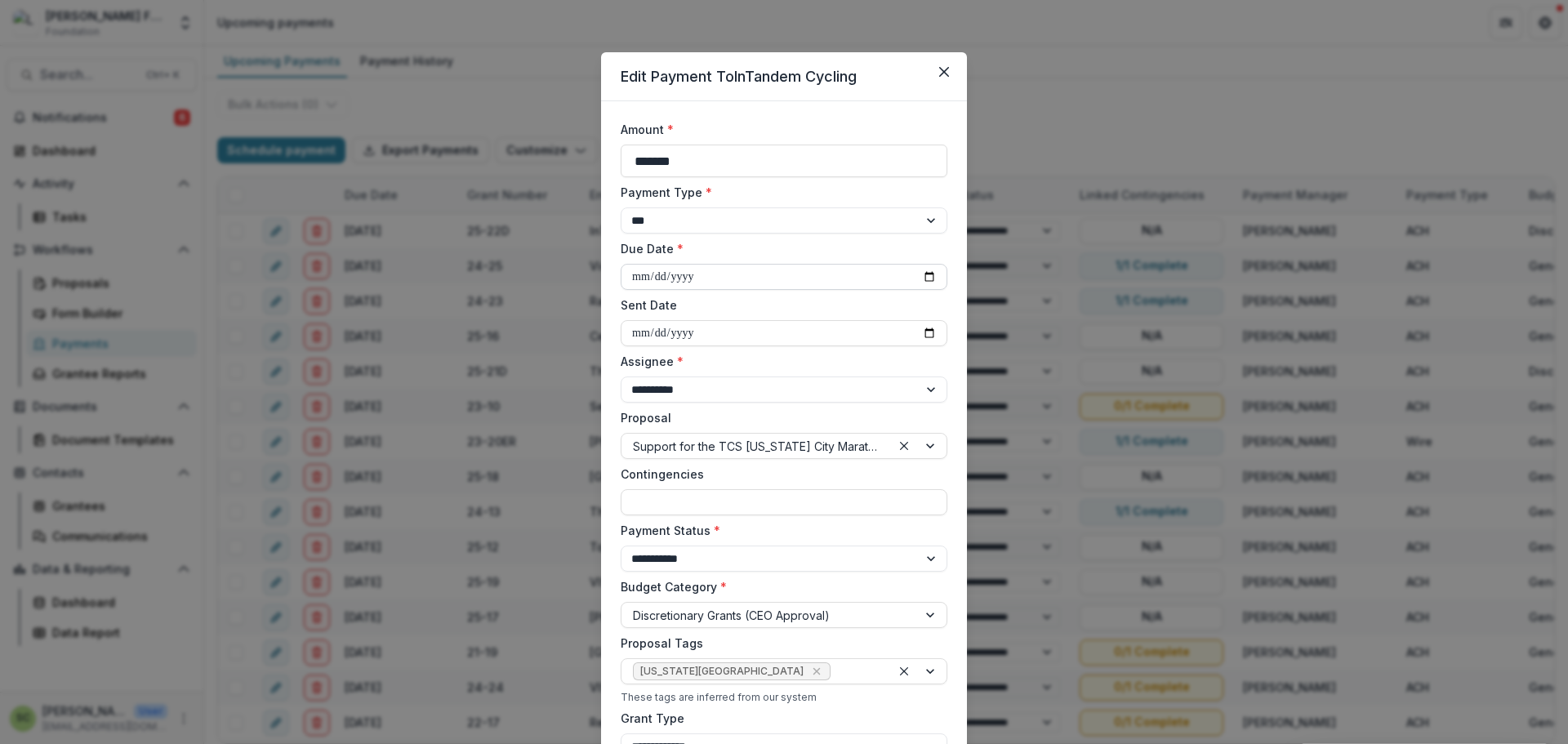
click at [927, 270] on input "**********" at bounding box center [783, 276] width 326 height 26
type input "**********"
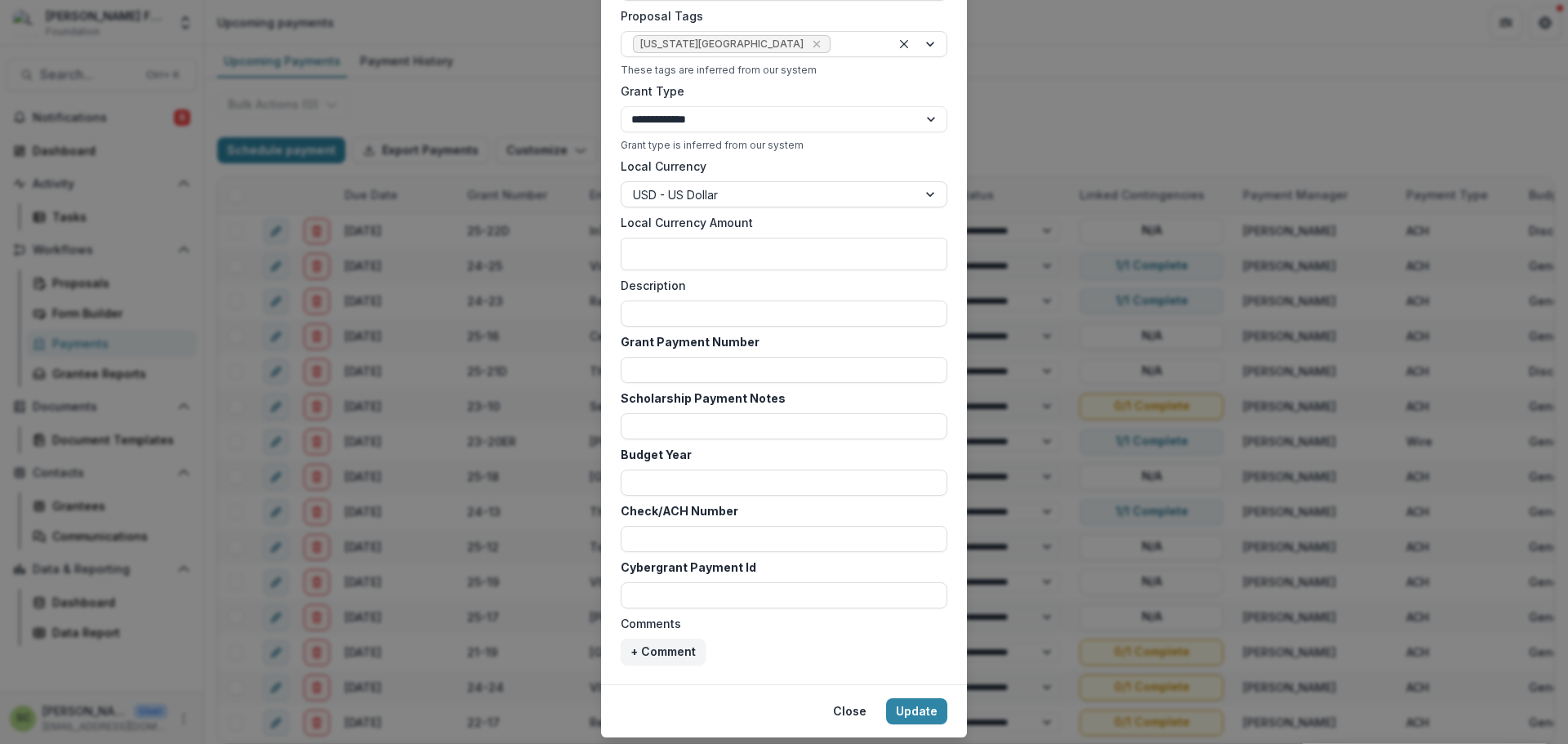
scroll to position [673, 0]
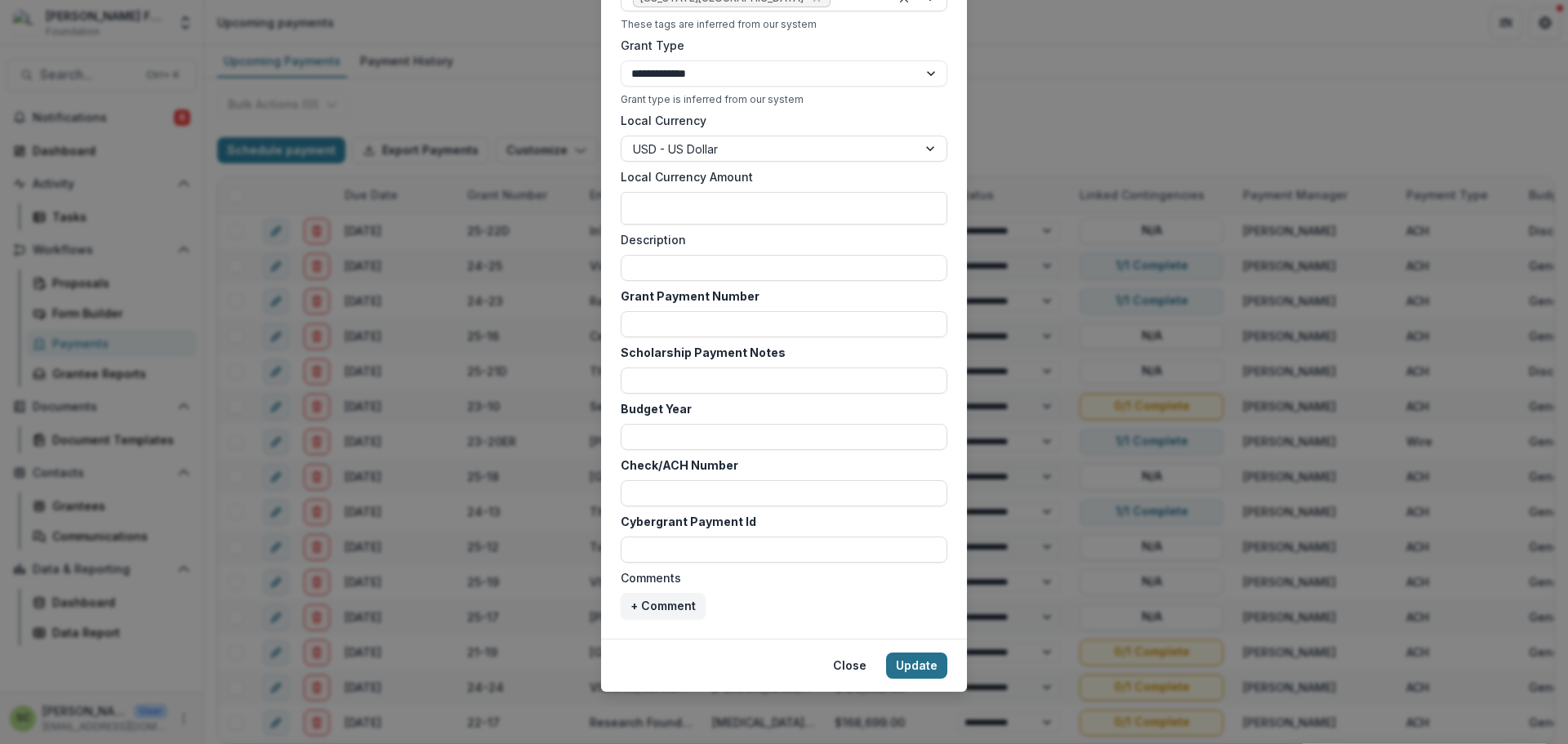
click at [907, 667] on button "Update" at bounding box center [916, 665] width 61 height 26
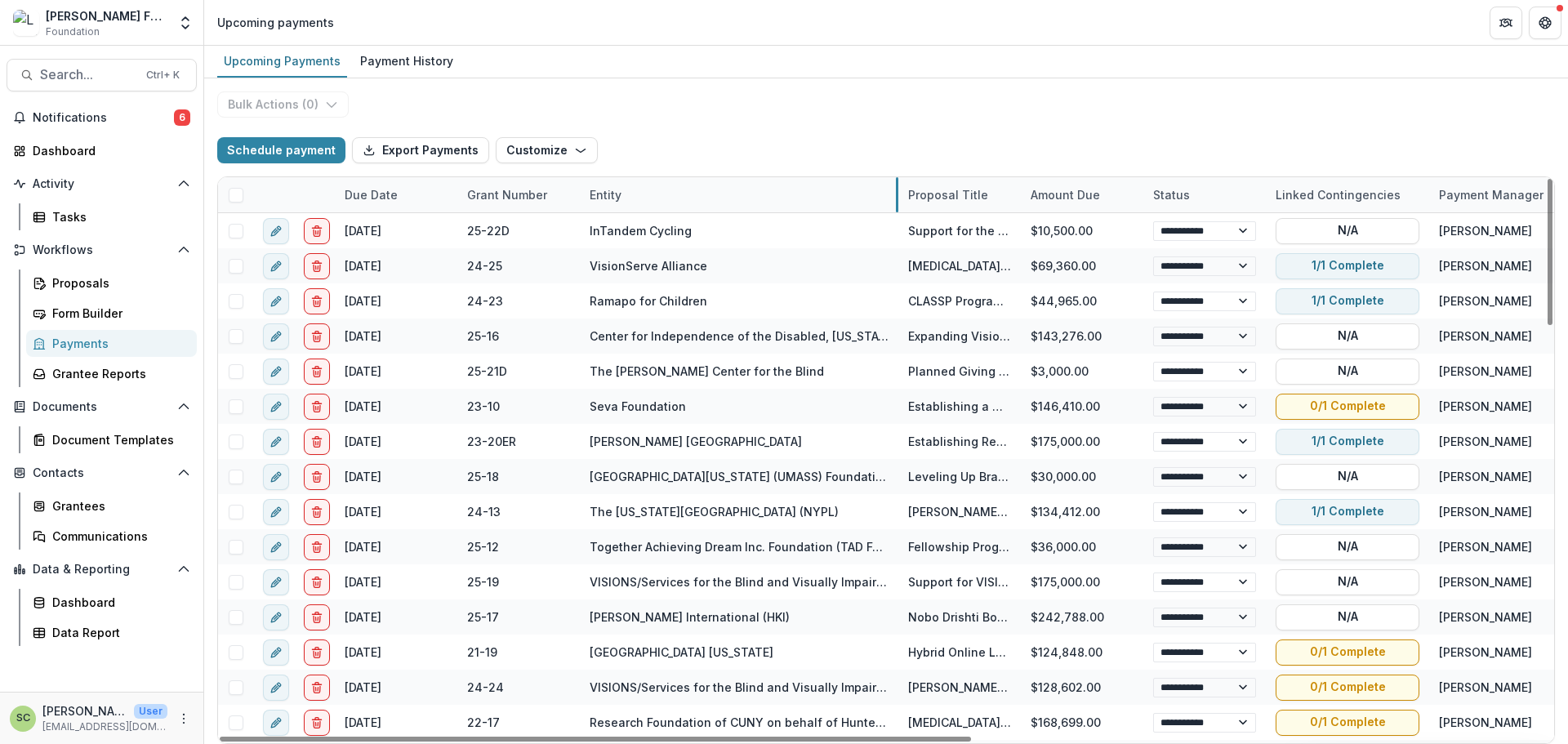
drag, startPoint x: 701, startPoint y: 200, endPoint x: 897, endPoint y: 200, distance: 196.0
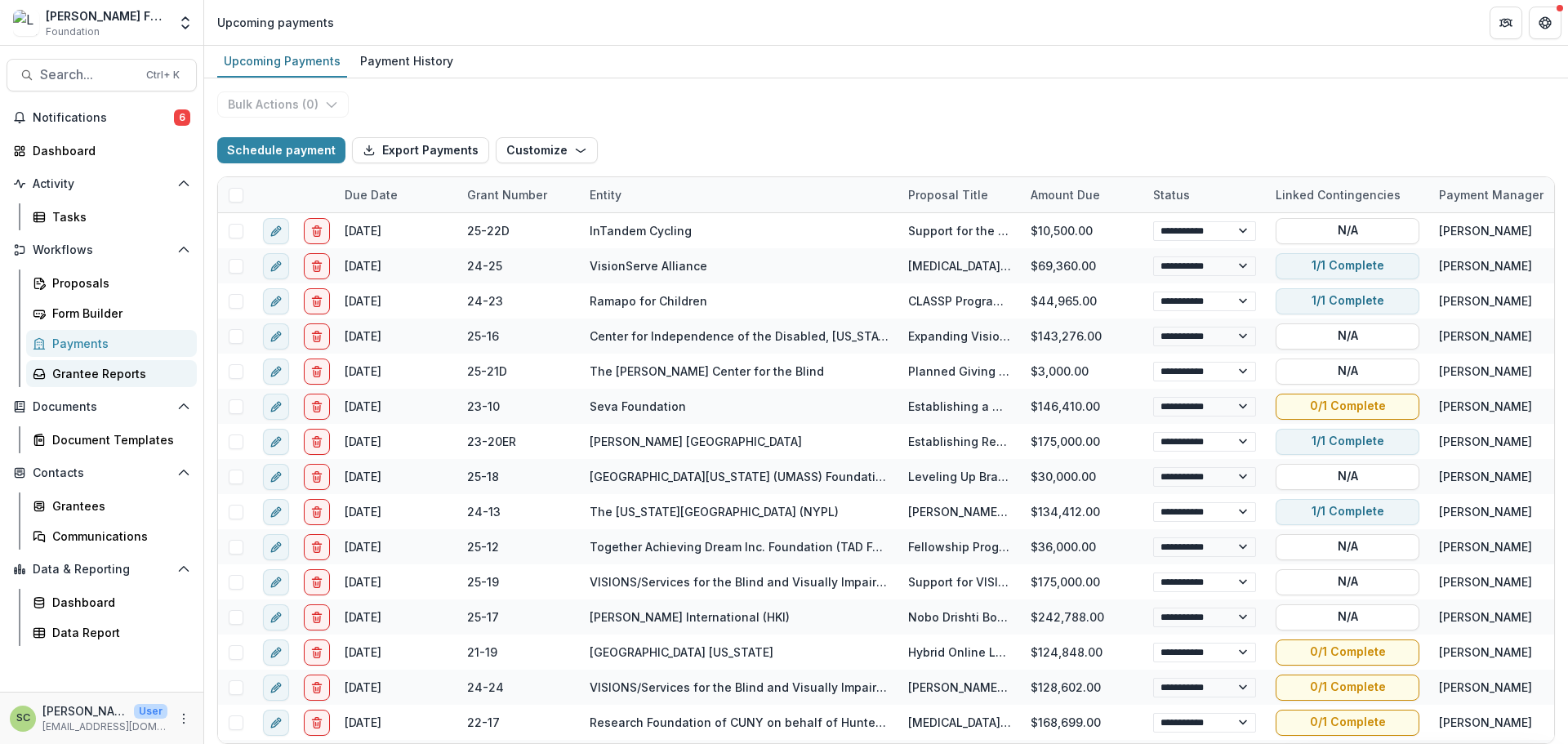
click at [106, 367] on div "Grantee Reports" at bounding box center [118, 373] width 131 height 18
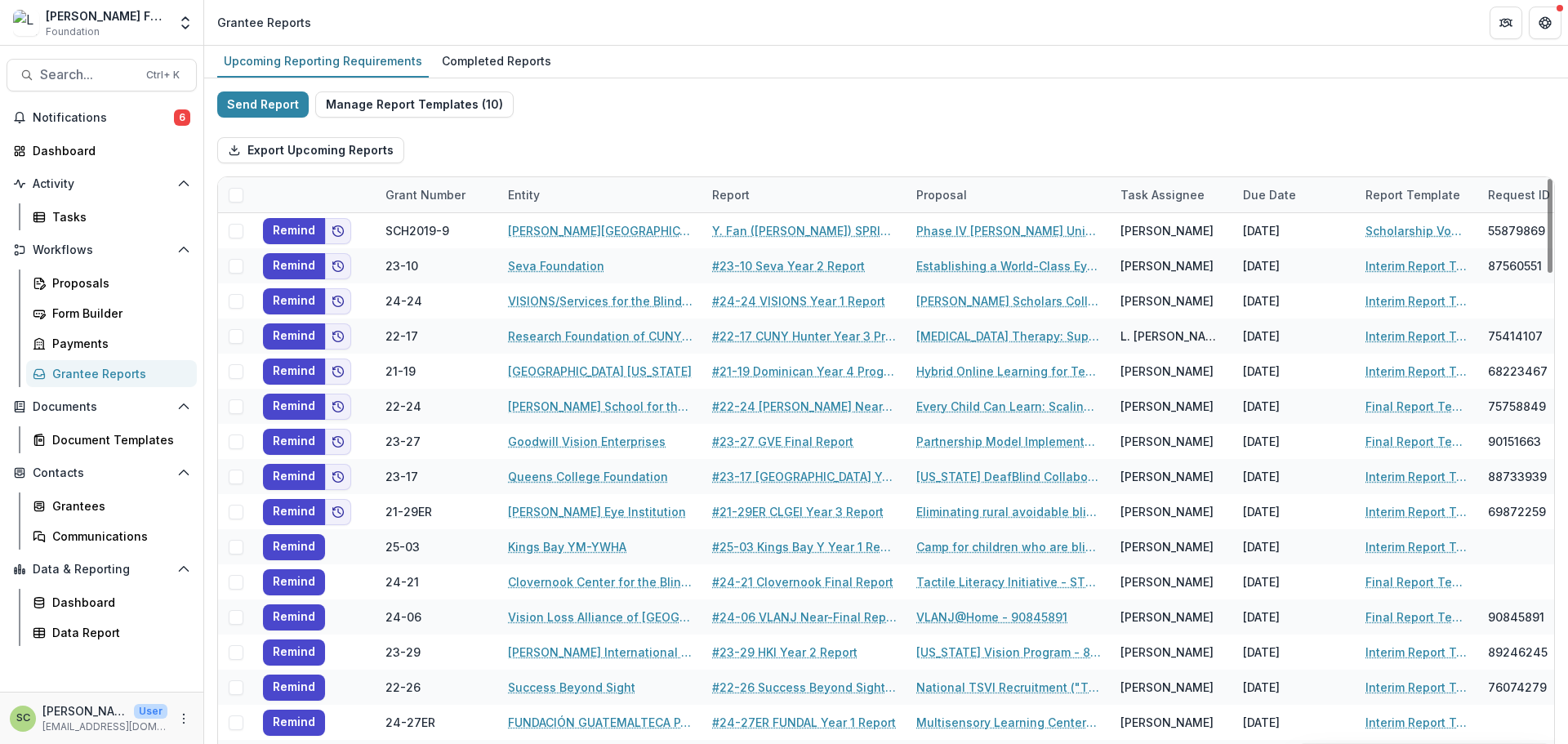
click at [521, 193] on div "Entity" at bounding box center [524, 194] width 52 height 18
click at [567, 227] on input at bounding box center [599, 232] width 196 height 26
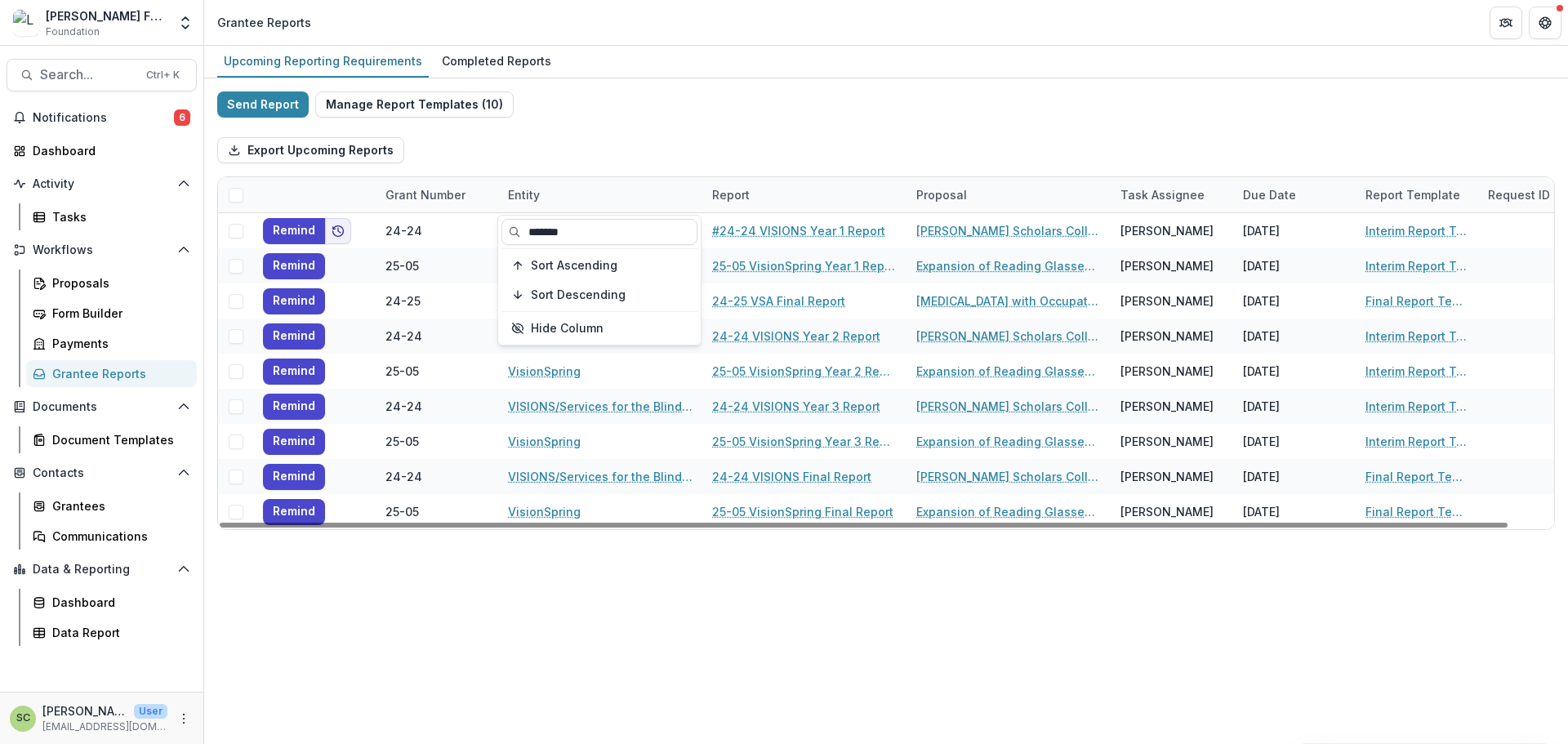
type input "*******"
click at [808, 102] on div "Send Report Manage Report Templates ( 10 ) Export Upcoming Reports Grant Number…" at bounding box center [886, 311] width 1338 height 438
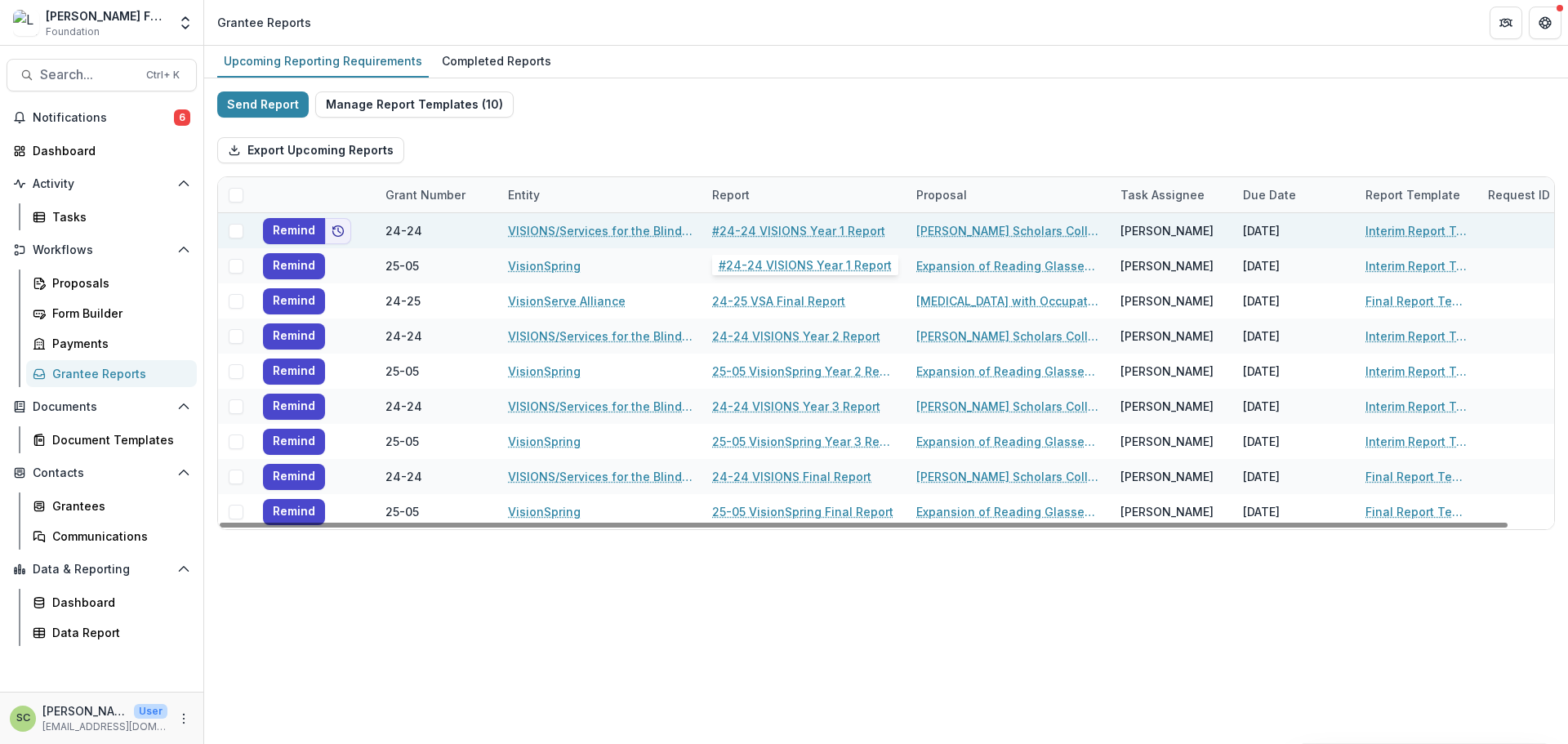
click at [825, 237] on link "#24-24 VISIONS Year 1 Report" at bounding box center [798, 230] width 173 height 18
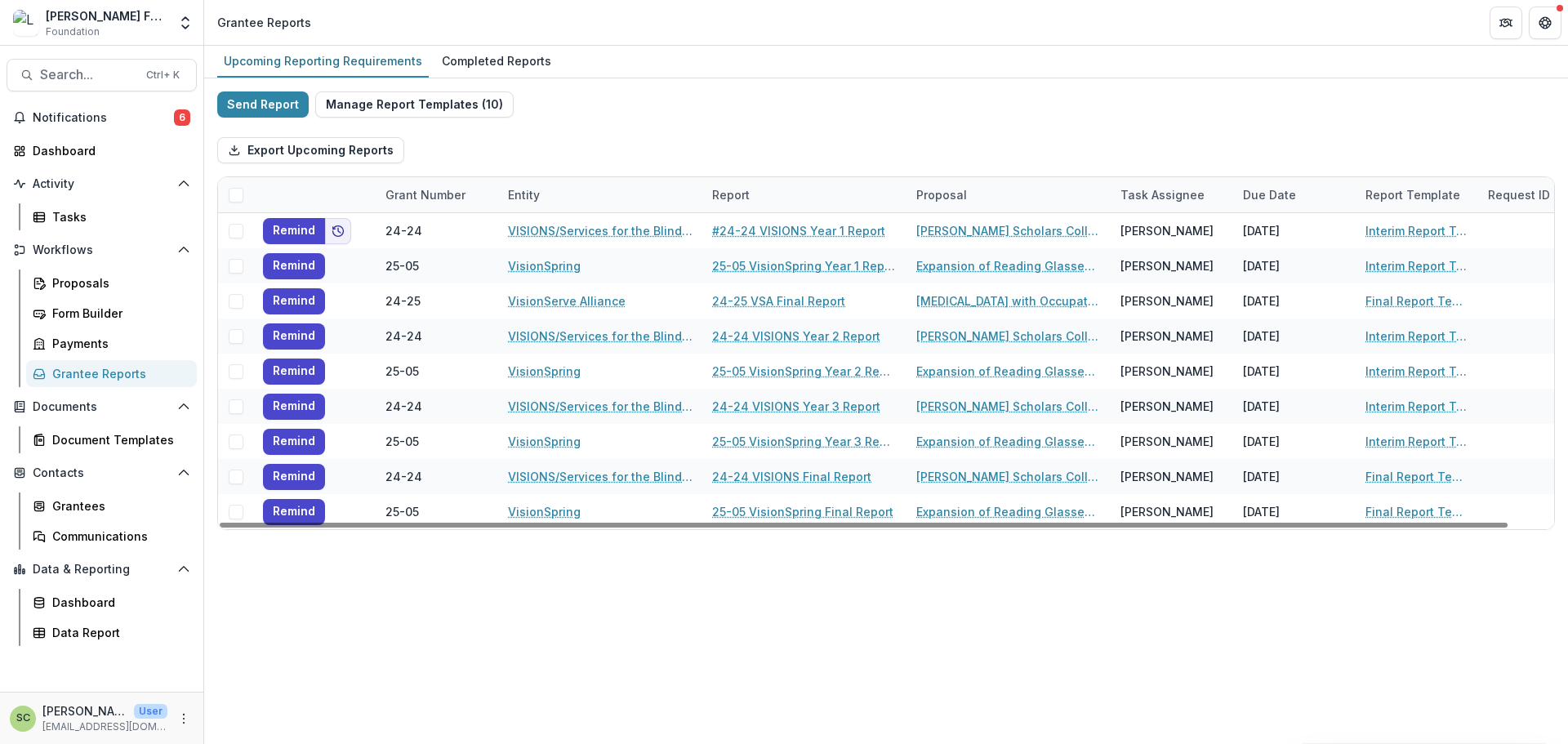
click at [530, 187] on div "Entity" at bounding box center [524, 194] width 52 height 18
click at [597, 226] on input "*******" at bounding box center [599, 232] width 196 height 26
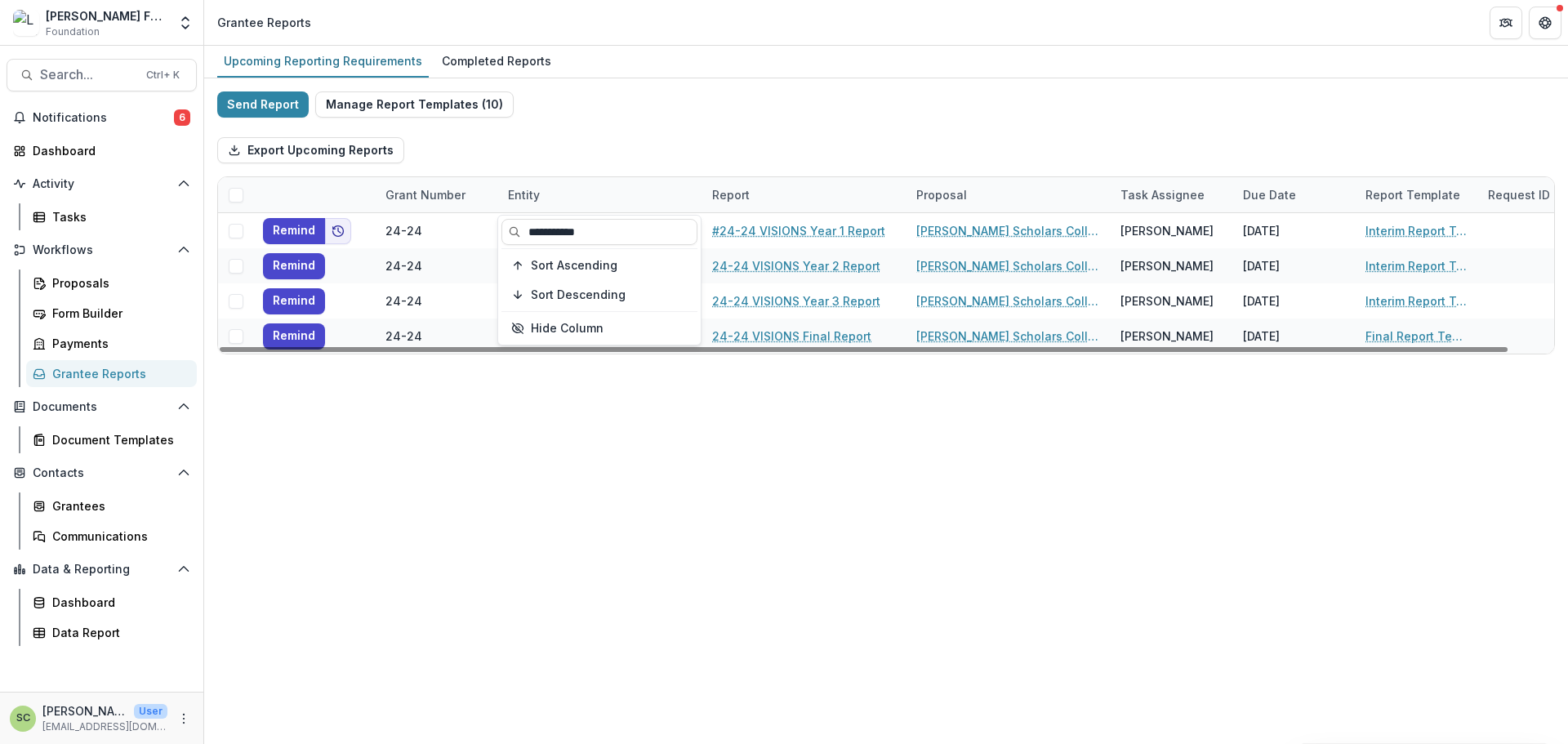
type input "**********"
click at [785, 141] on div "Export Upcoming Reports" at bounding box center [886, 150] width 1338 height 53
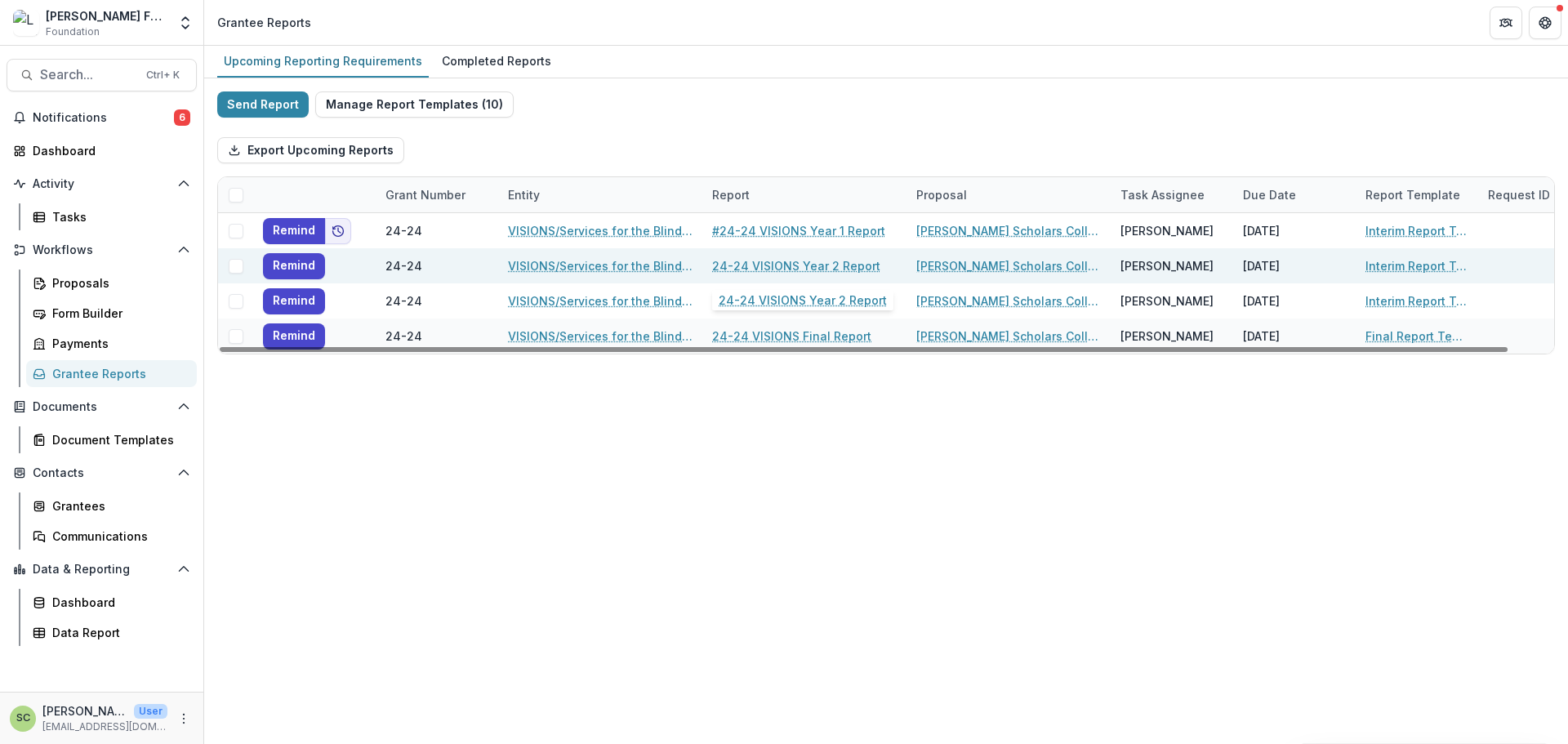
click at [818, 268] on link "24-24 VISIONS Year 2 Report" at bounding box center [796, 265] width 168 height 18
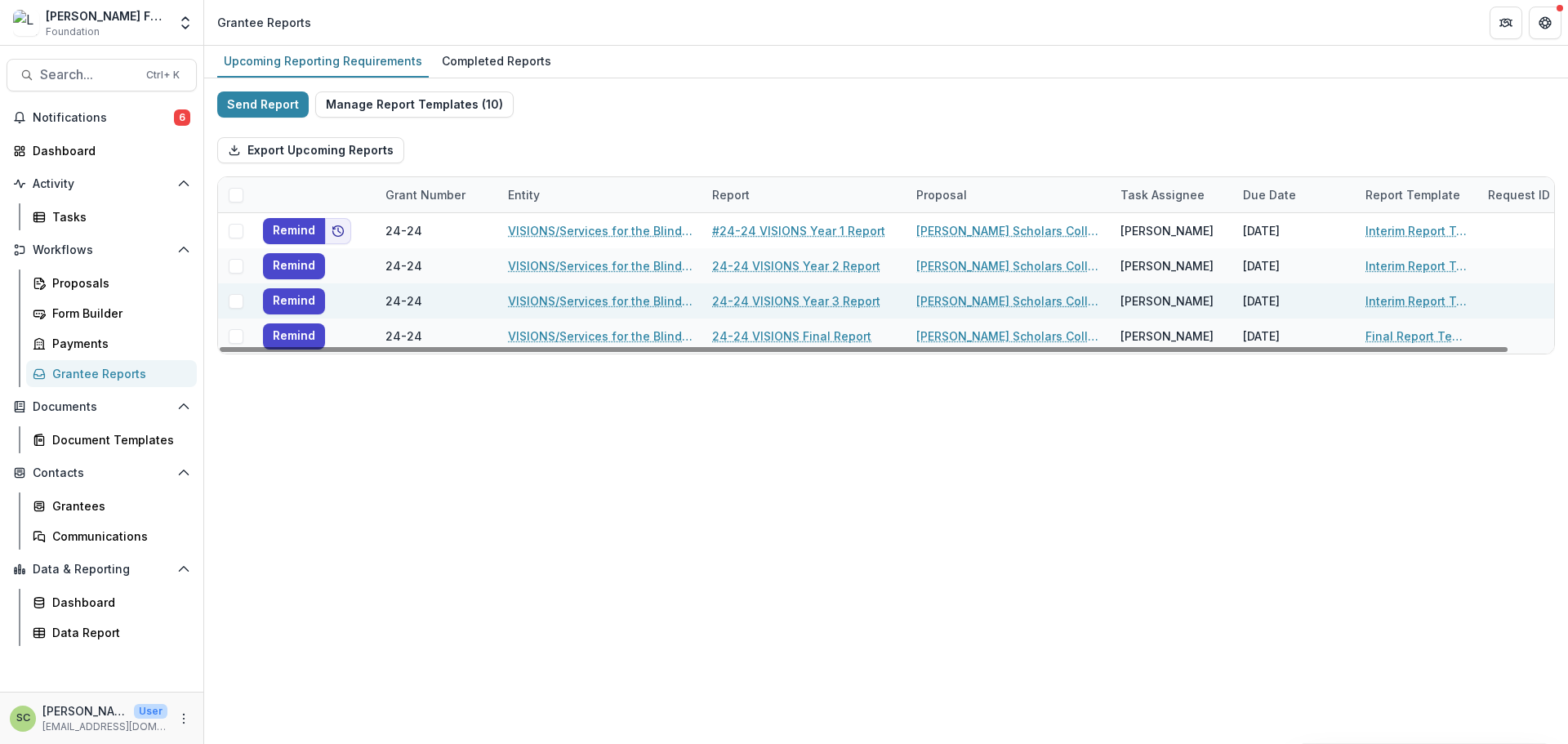
click at [821, 298] on link "24-24 VISIONS Year 3 Report" at bounding box center [796, 300] width 168 height 18
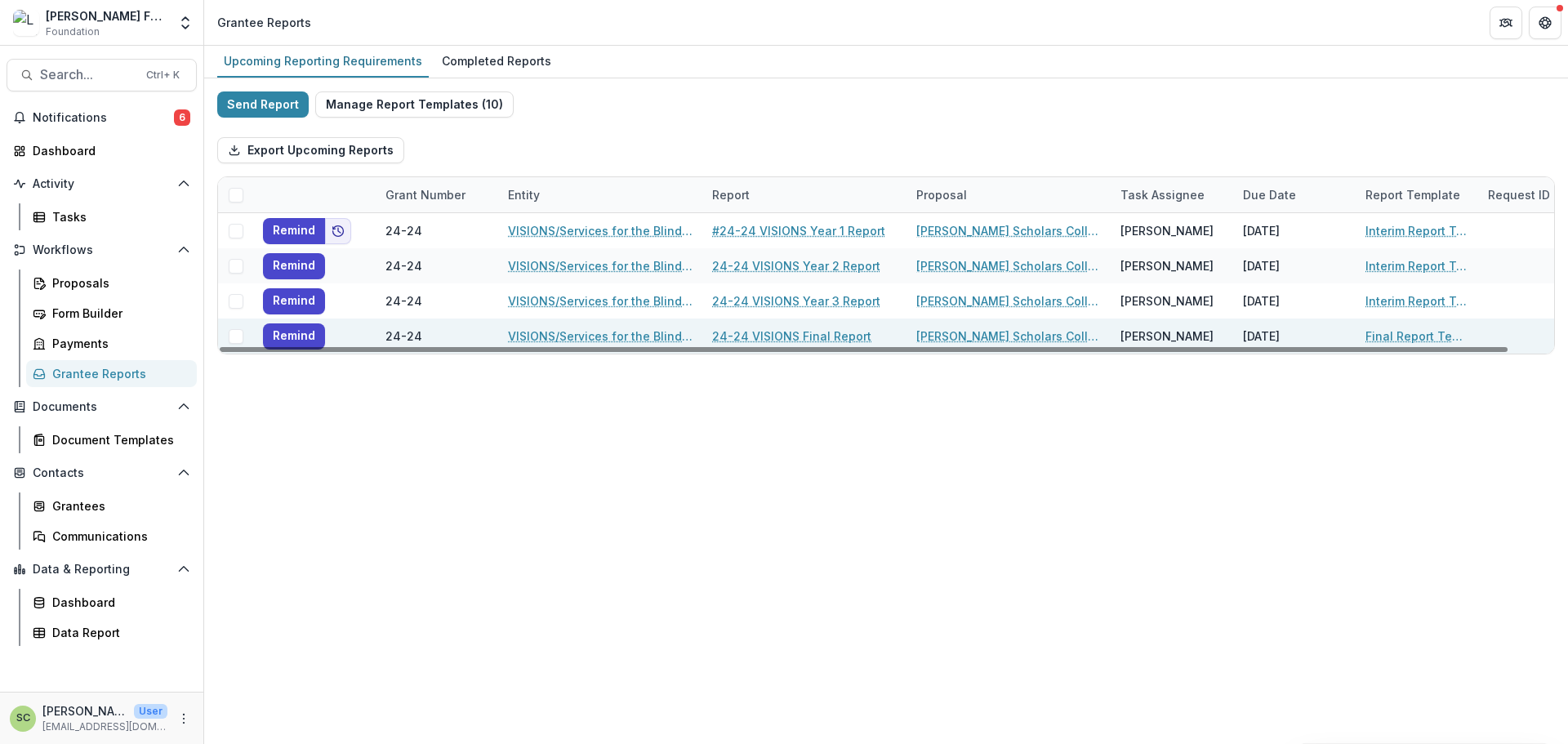
click at [821, 339] on link "24-24 VISIONS Final Report" at bounding box center [791, 335] width 159 height 18
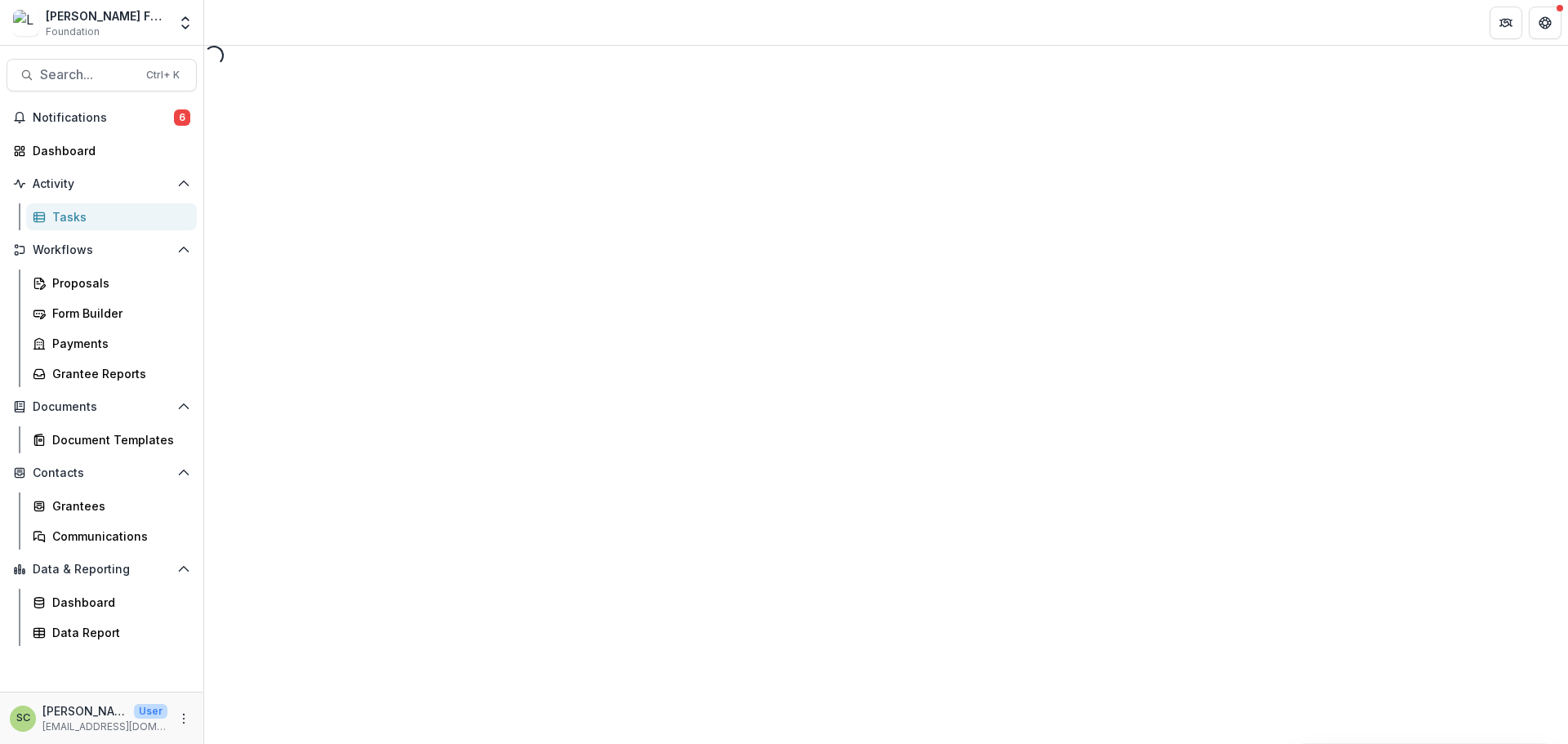
select select "********"
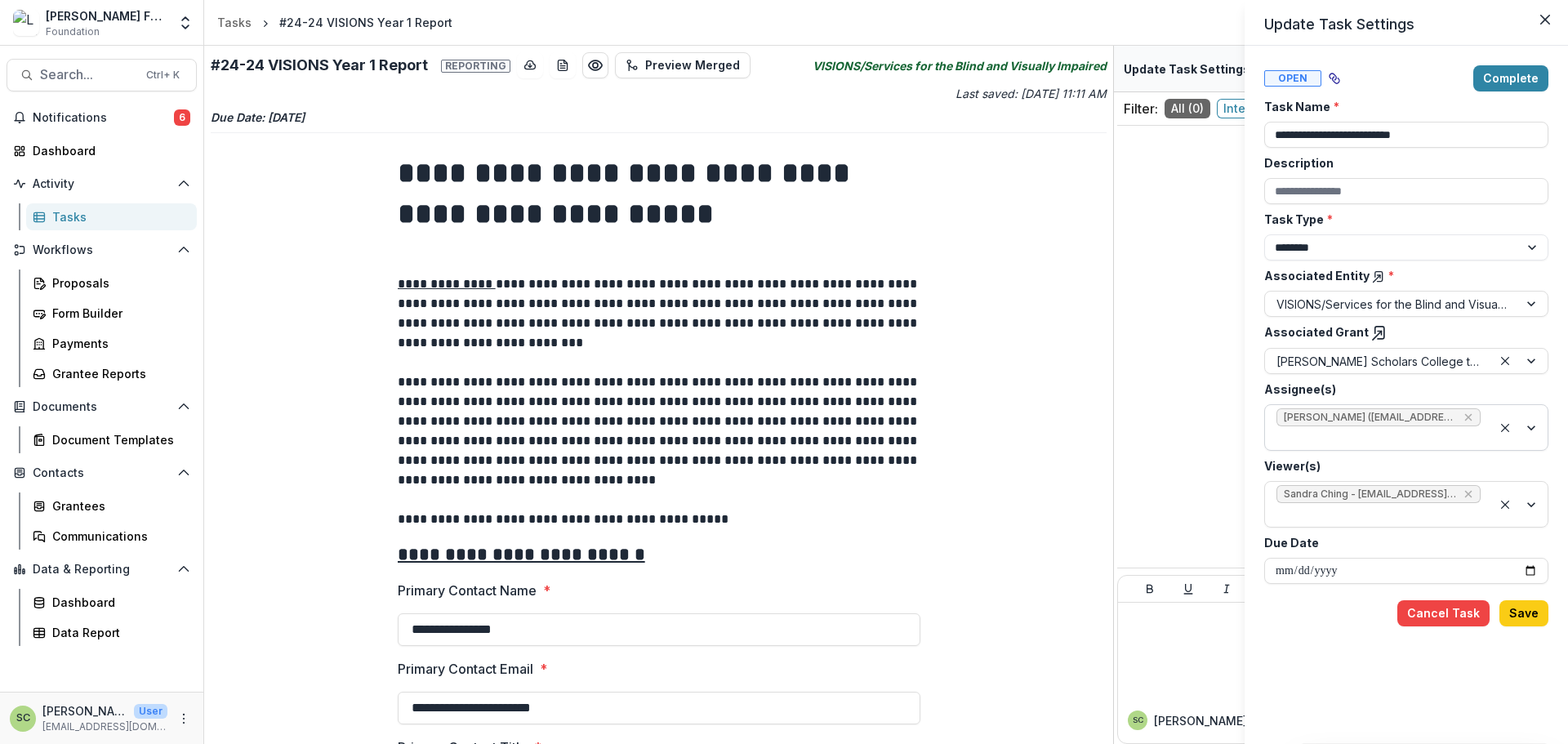
click at [1421, 442] on div at bounding box center [1378, 438] width 204 height 20
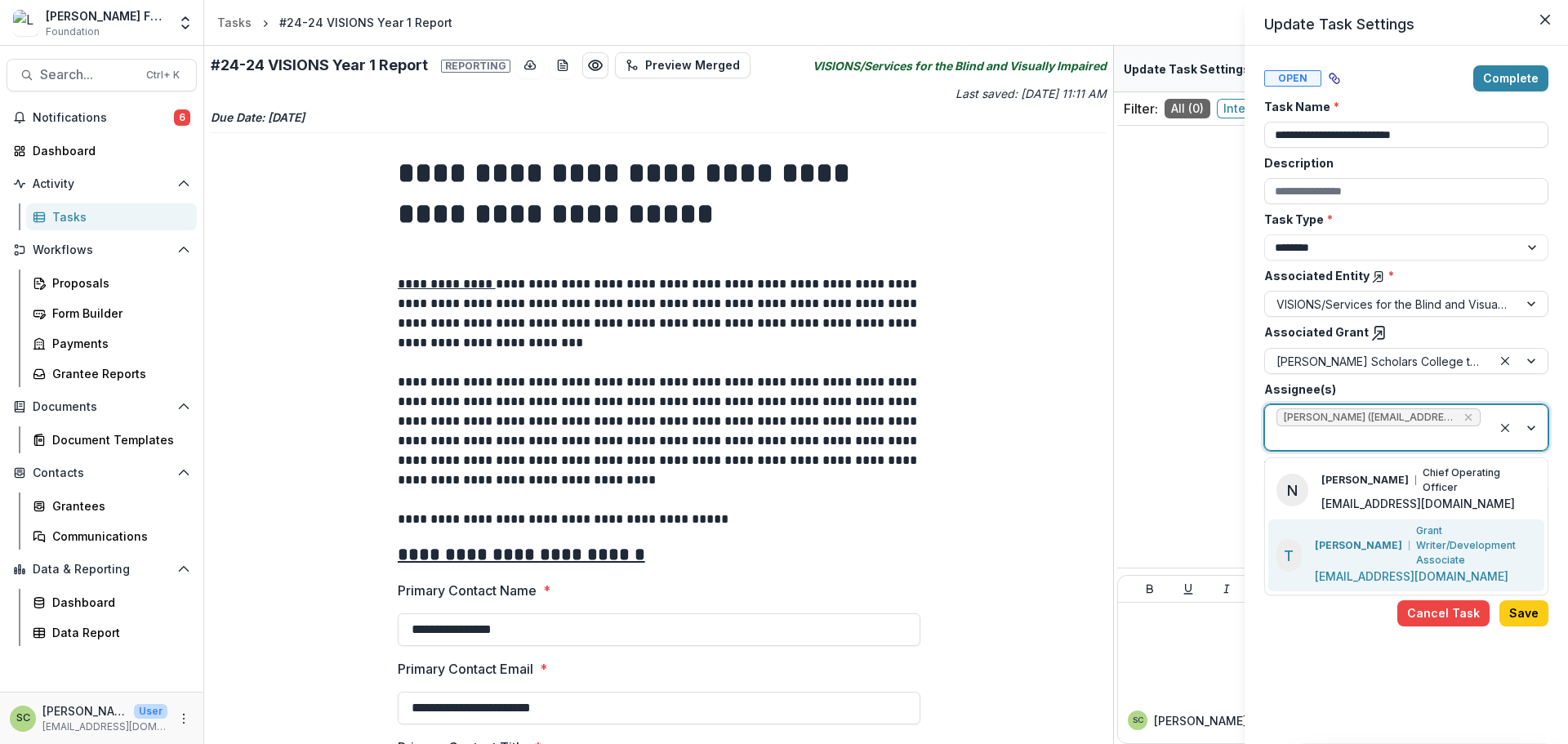
click at [1416, 523] on p "Grant Writer/Development Associate" at bounding box center [1476, 545] width 120 height 44
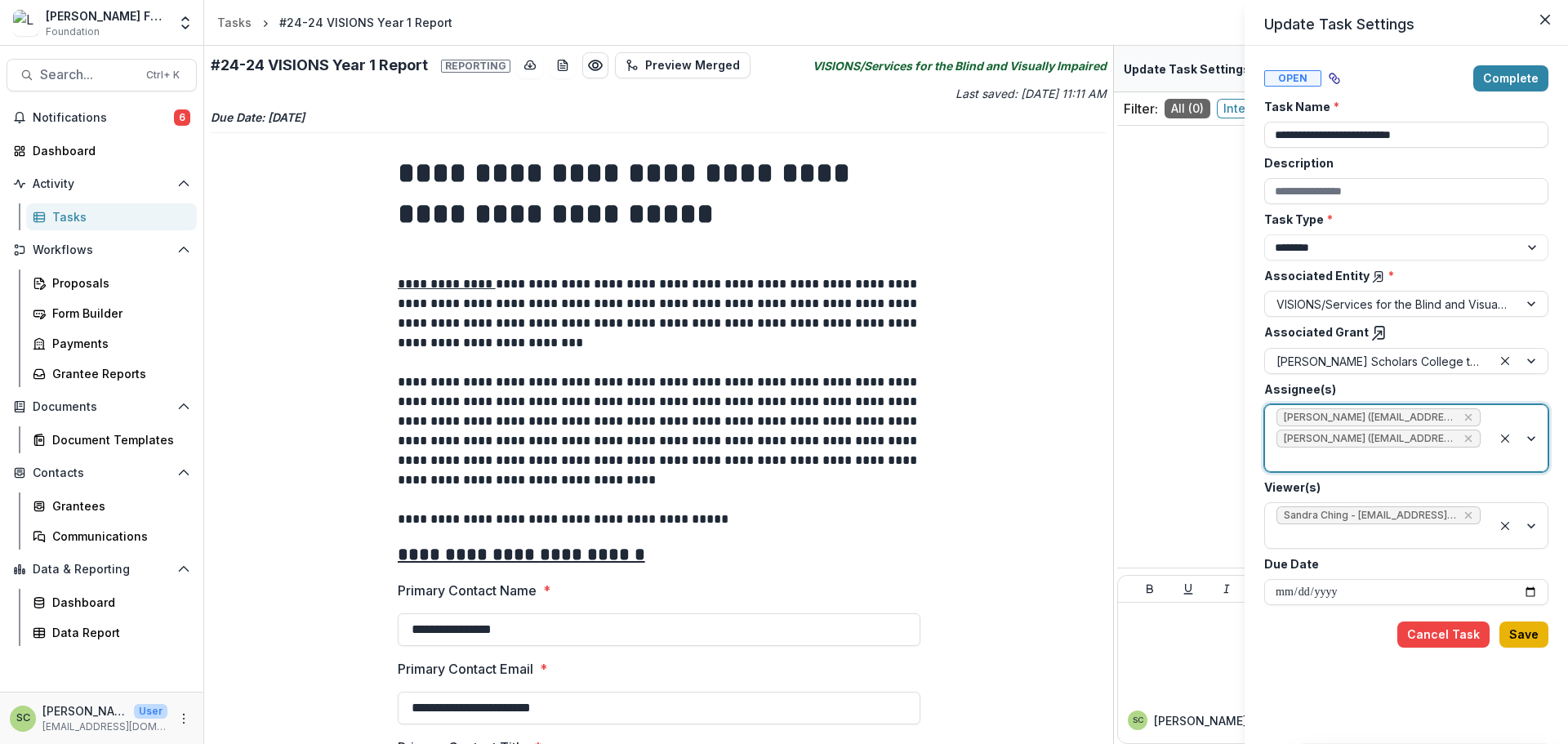
click at [1527, 636] on button "Save" at bounding box center [1524, 634] width 49 height 26
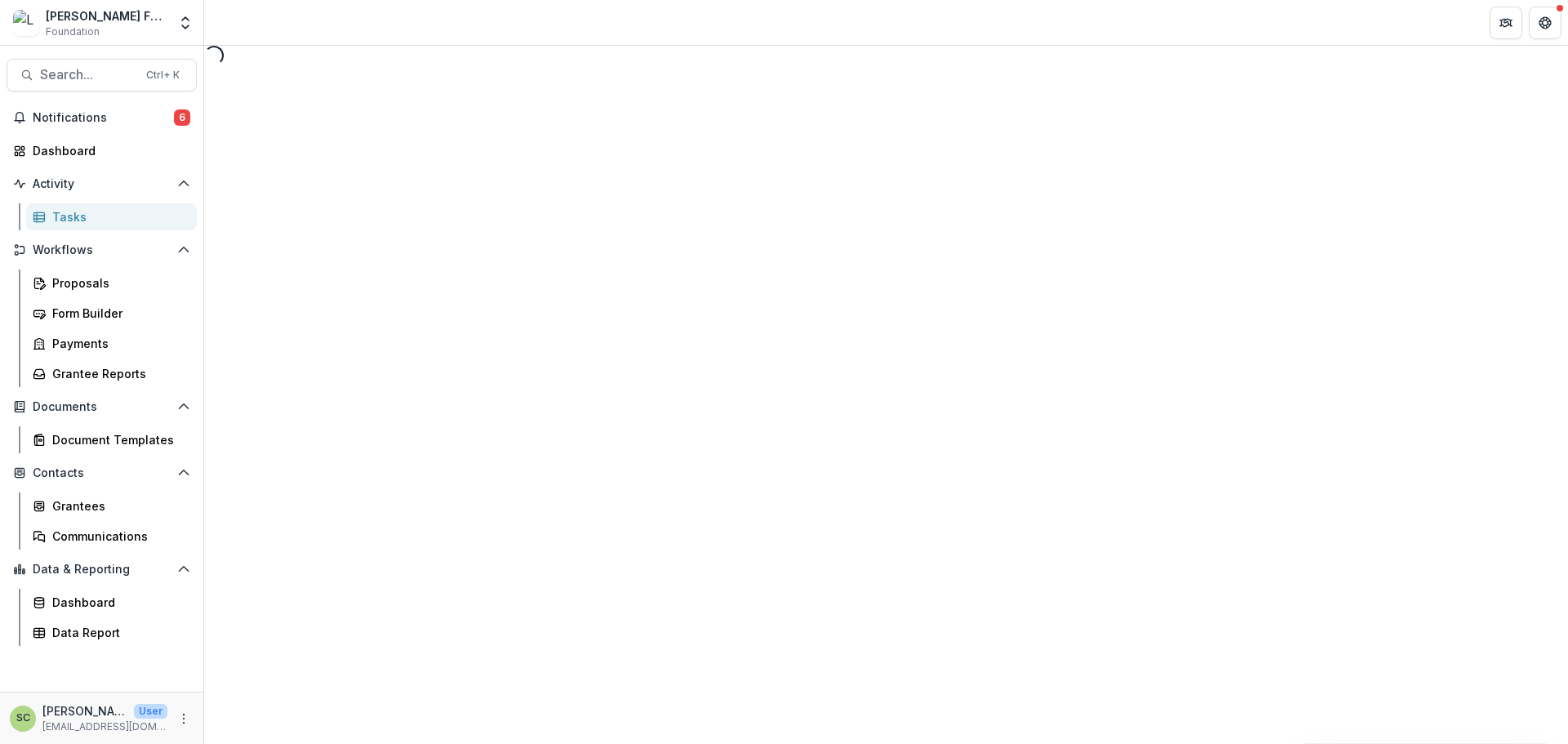
select select "********"
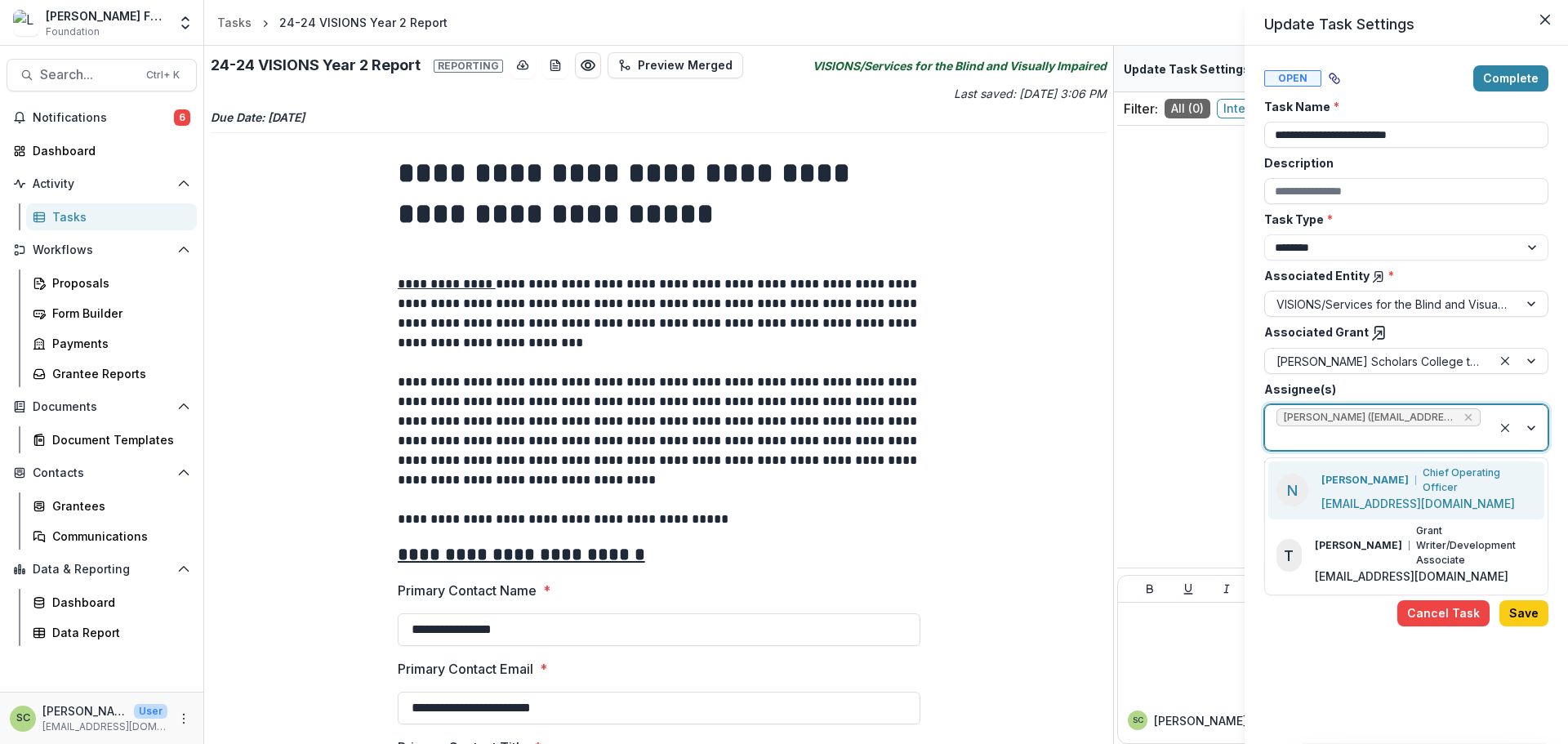
click at [1375, 438] on div at bounding box center [1378, 438] width 204 height 20
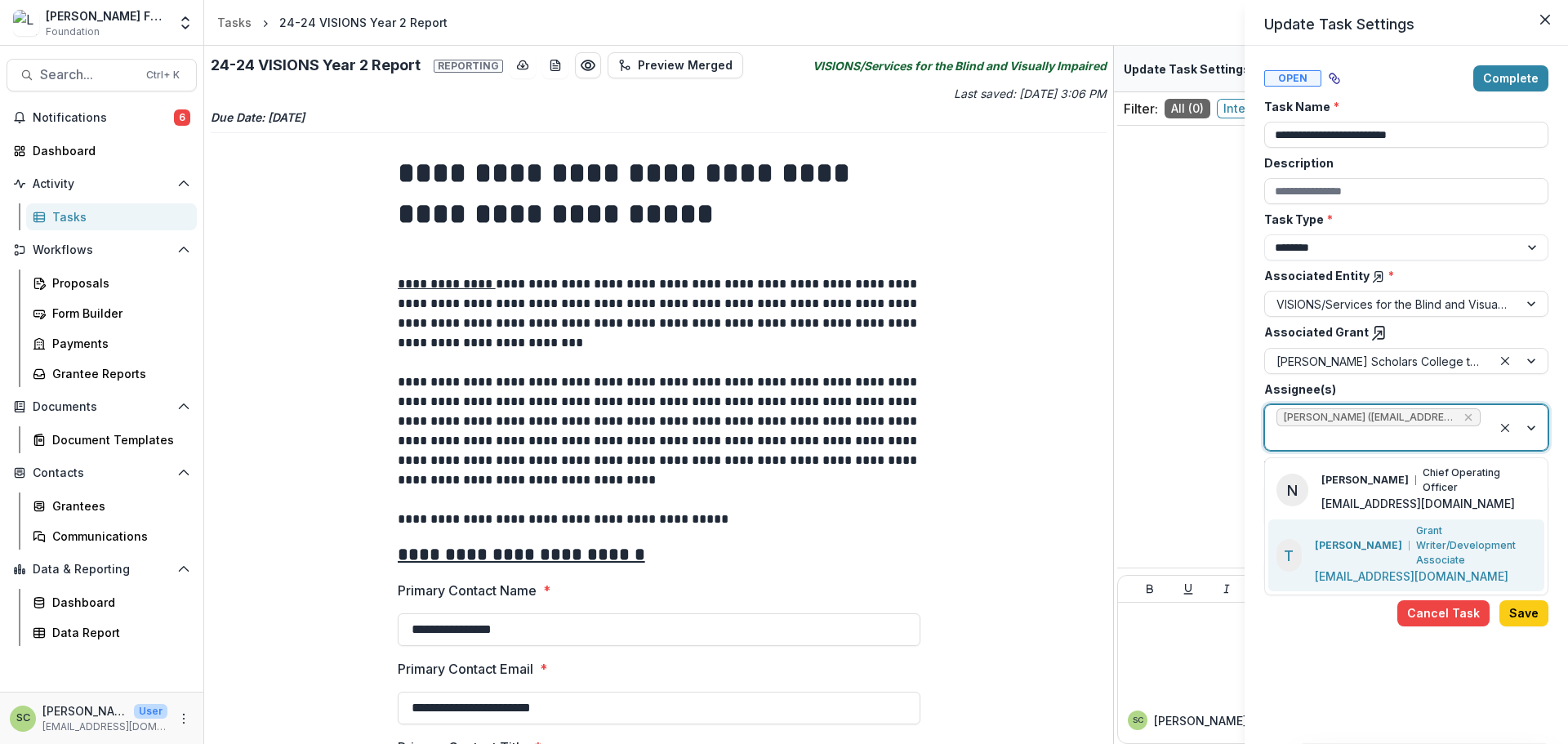
click at [1416, 531] on p "Grant Writer/Development Associate" at bounding box center [1476, 545] width 120 height 44
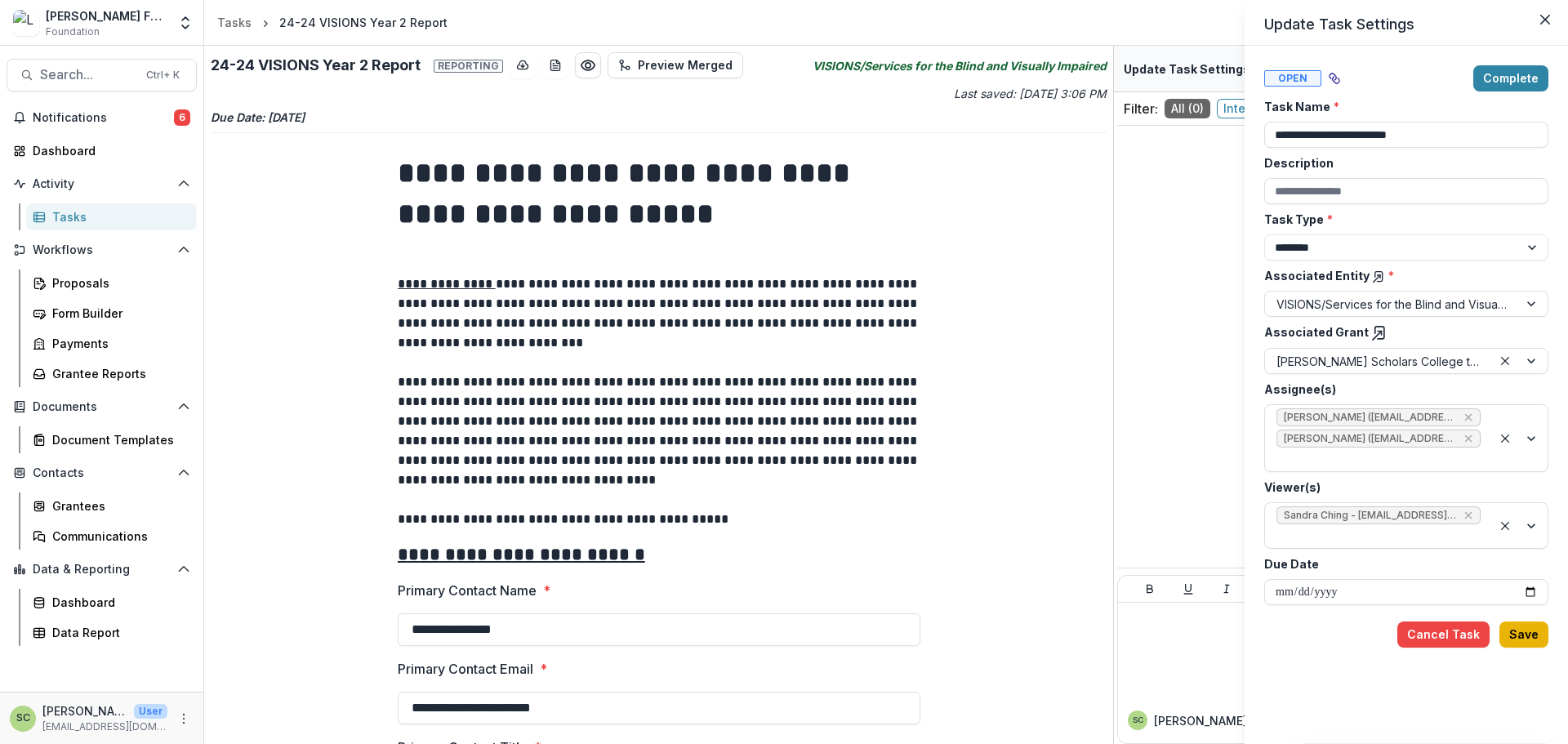
click at [1517, 626] on button "Save" at bounding box center [1524, 634] width 49 height 26
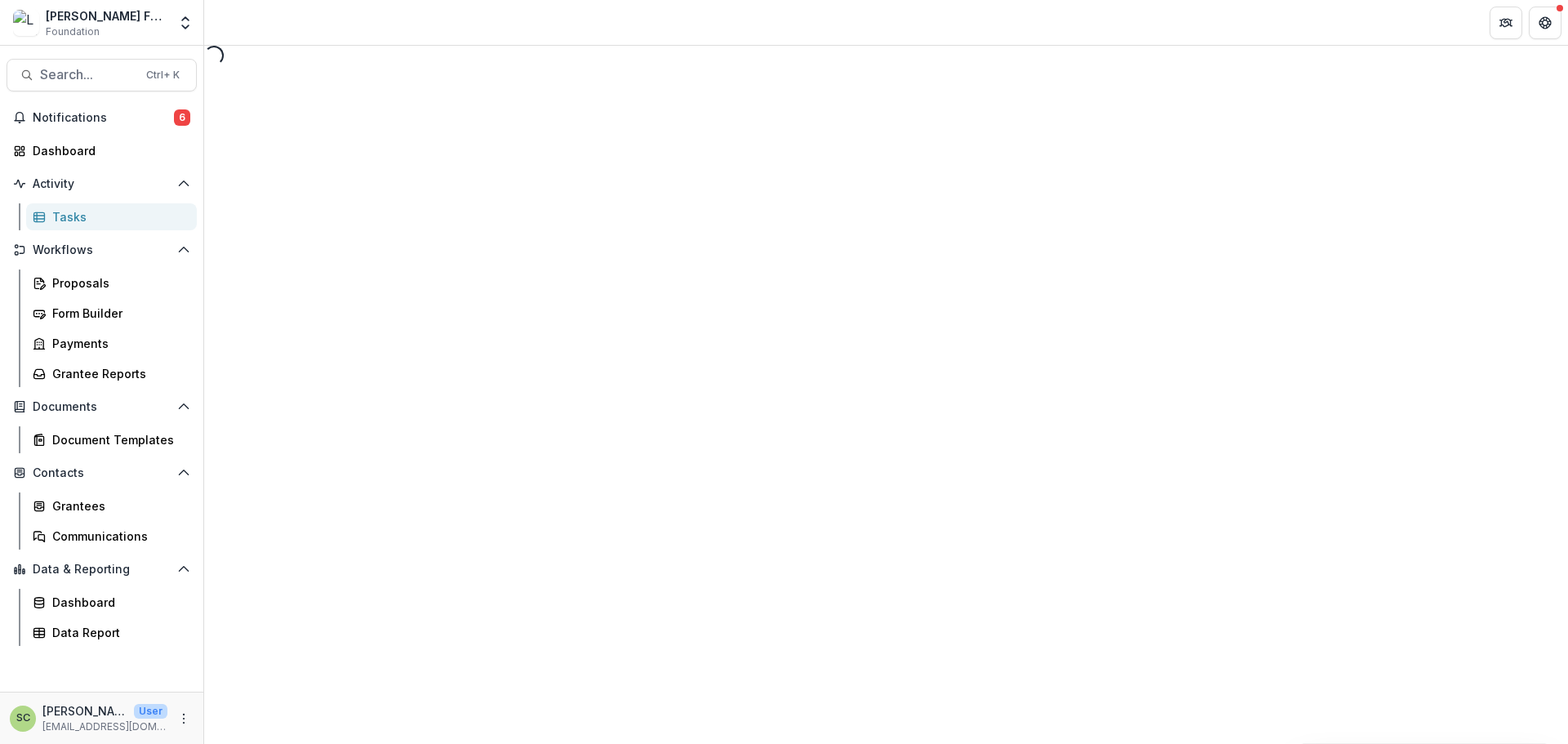
select select "********"
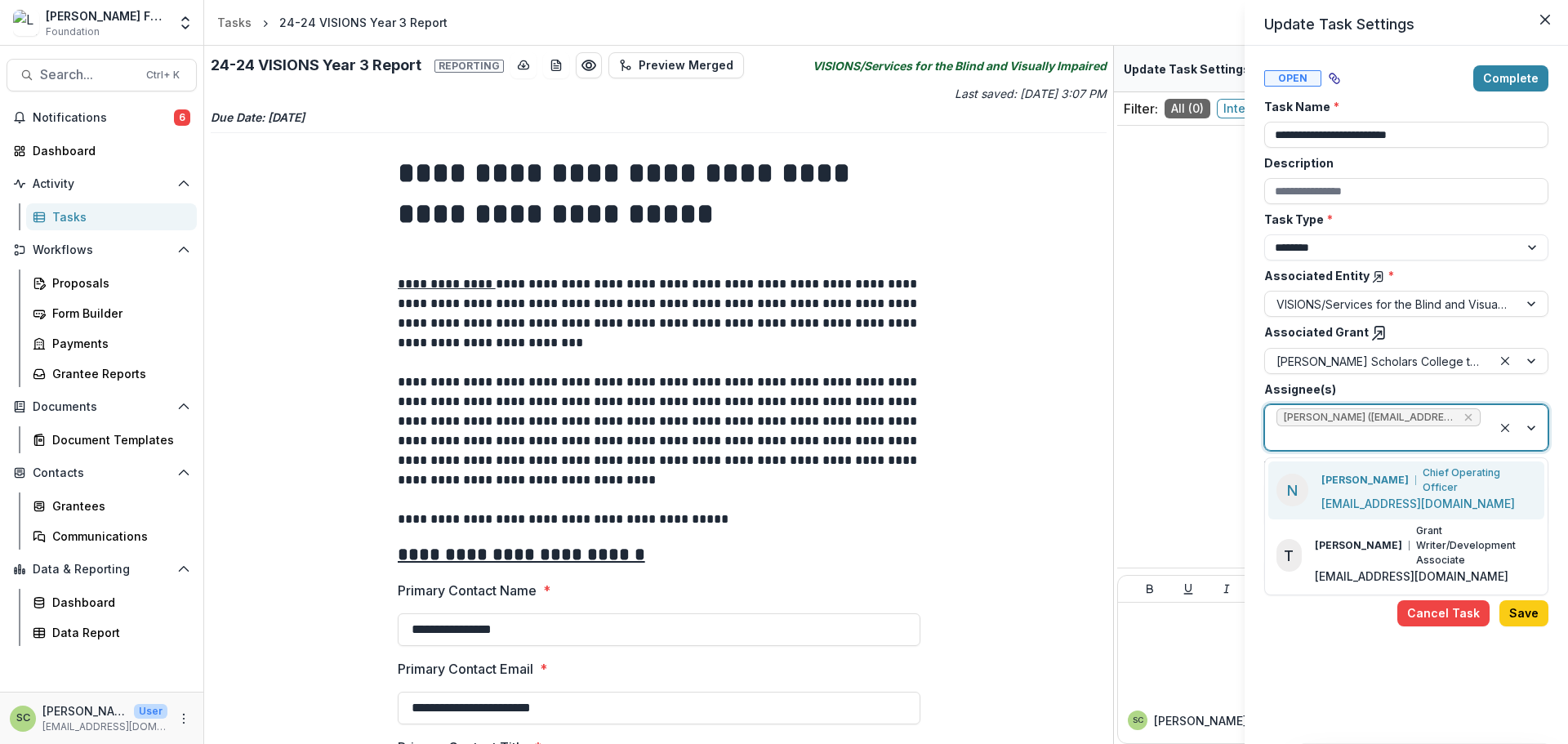
click at [1377, 440] on div at bounding box center [1378, 438] width 204 height 20
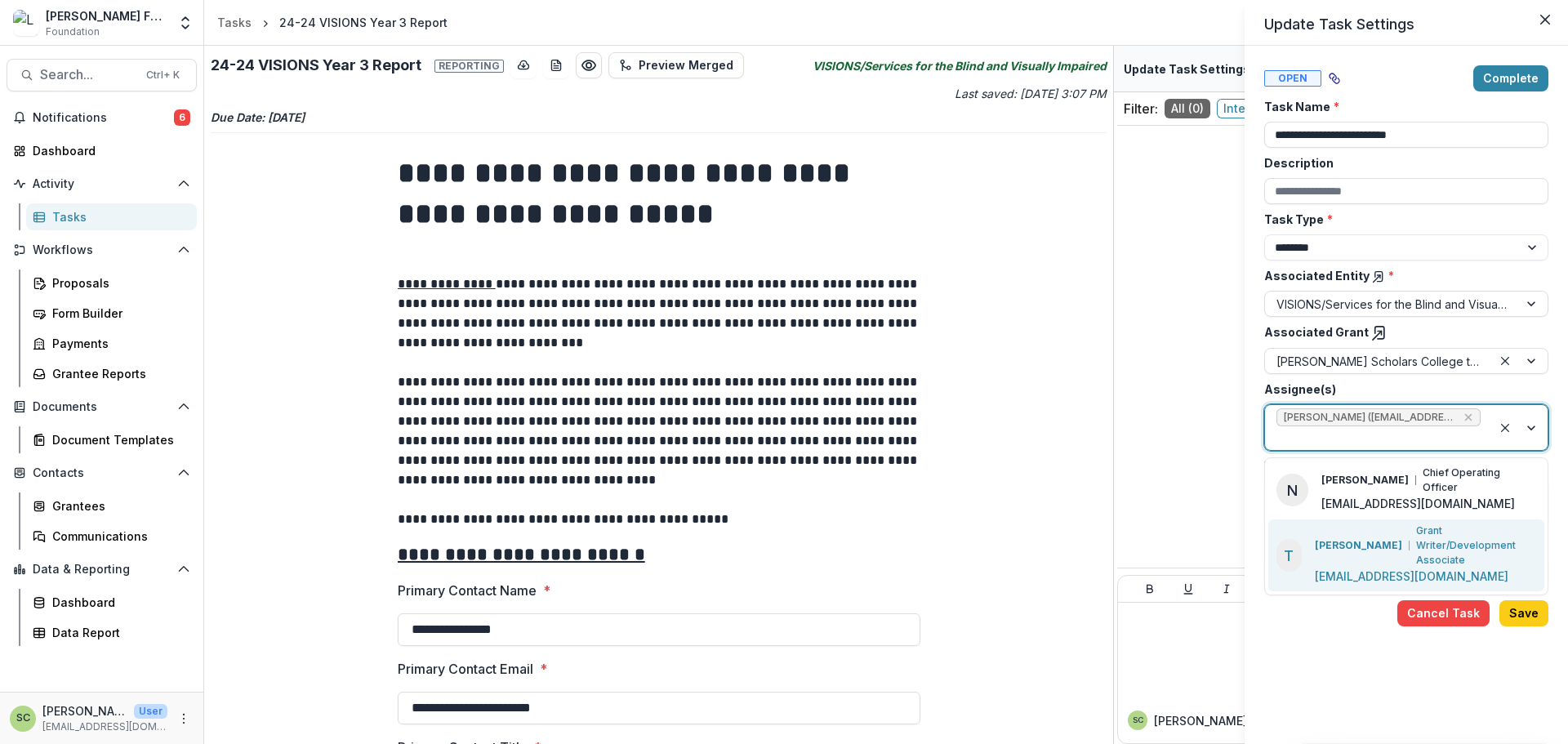
click at [1416, 535] on p "Grant Writer/Development Associate" at bounding box center [1476, 545] width 120 height 44
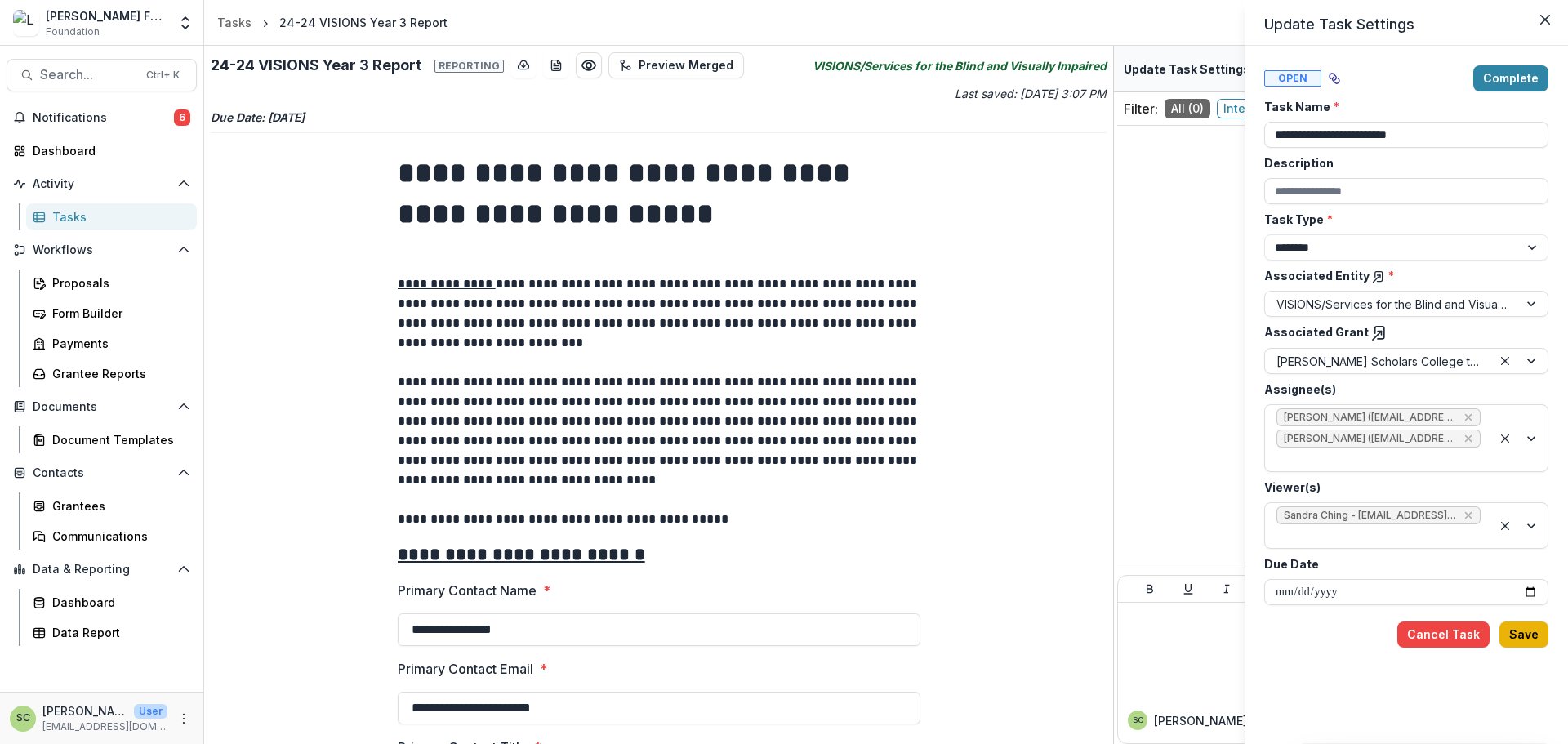
click at [1538, 636] on button "Save" at bounding box center [1524, 634] width 49 height 26
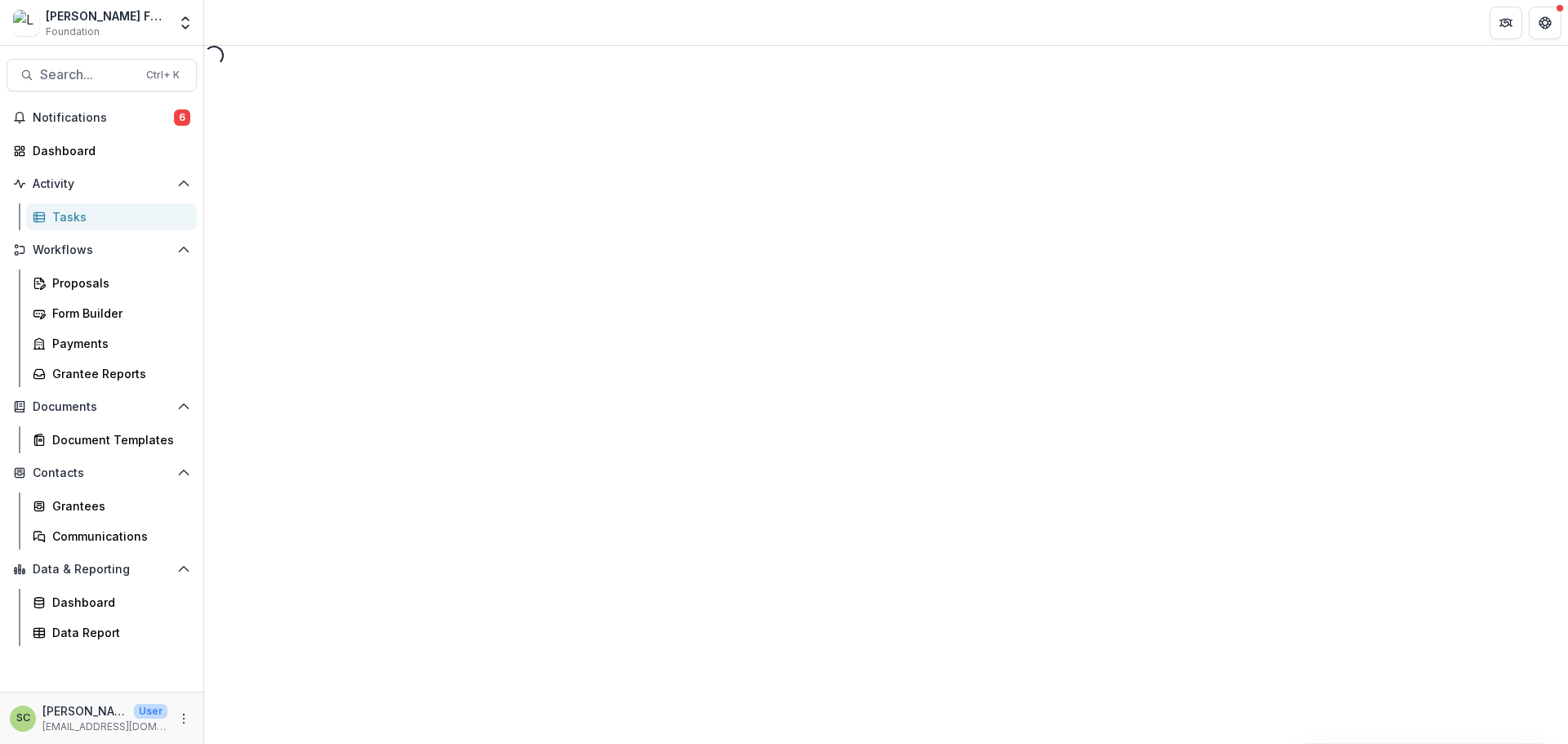
select select "********"
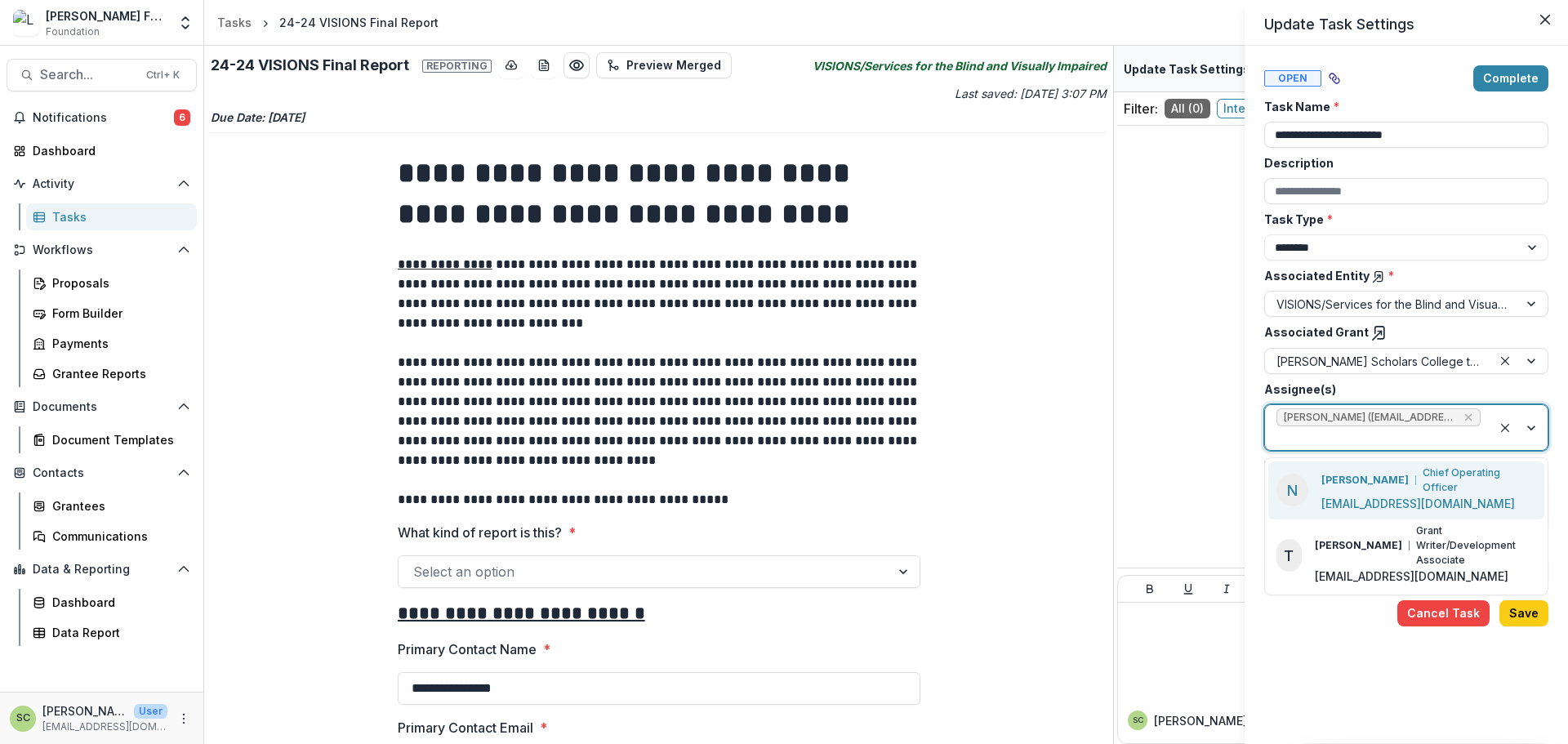
click at [1368, 433] on div at bounding box center [1378, 438] width 204 height 20
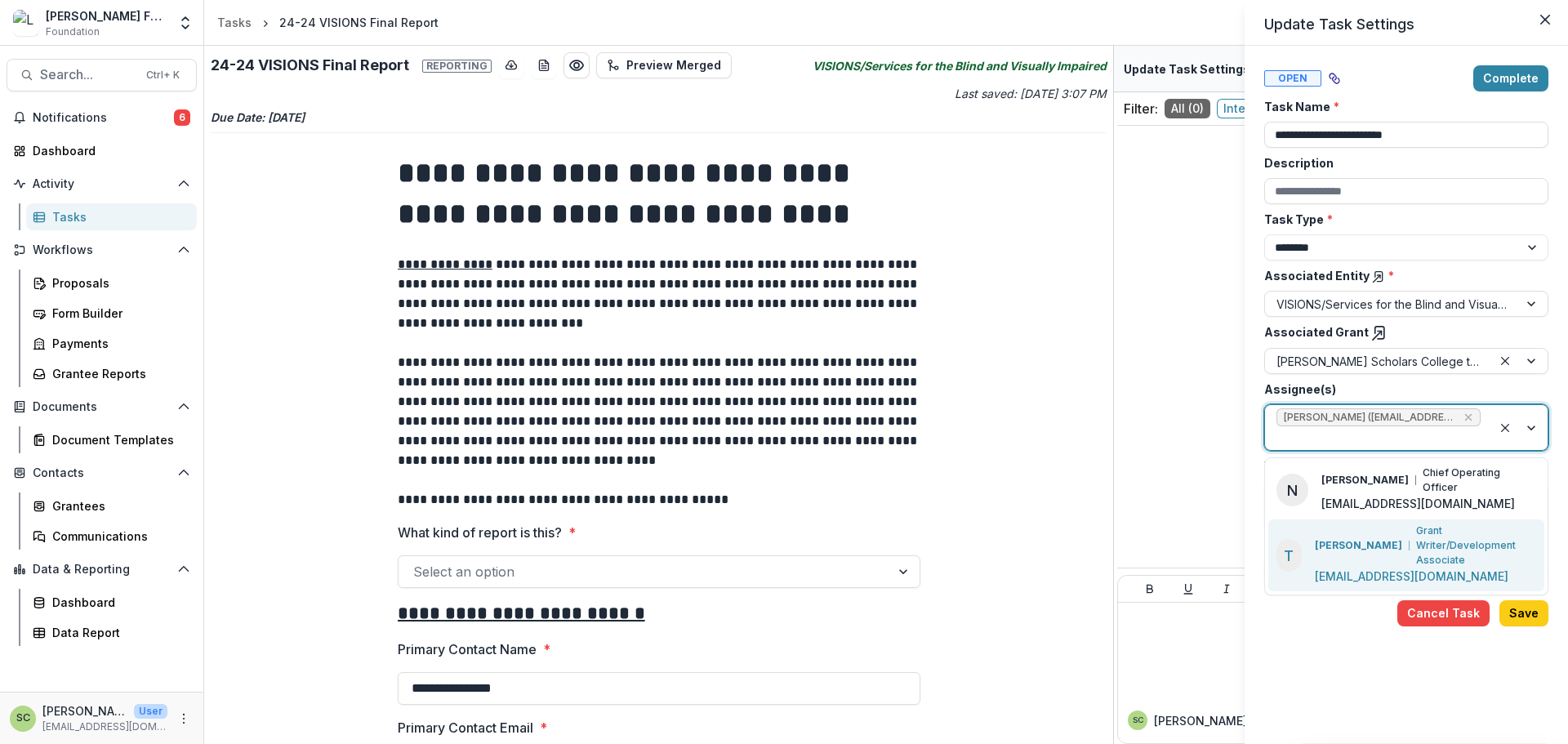
click at [1416, 535] on p "Grant Writer/Development Associate" at bounding box center [1476, 545] width 120 height 44
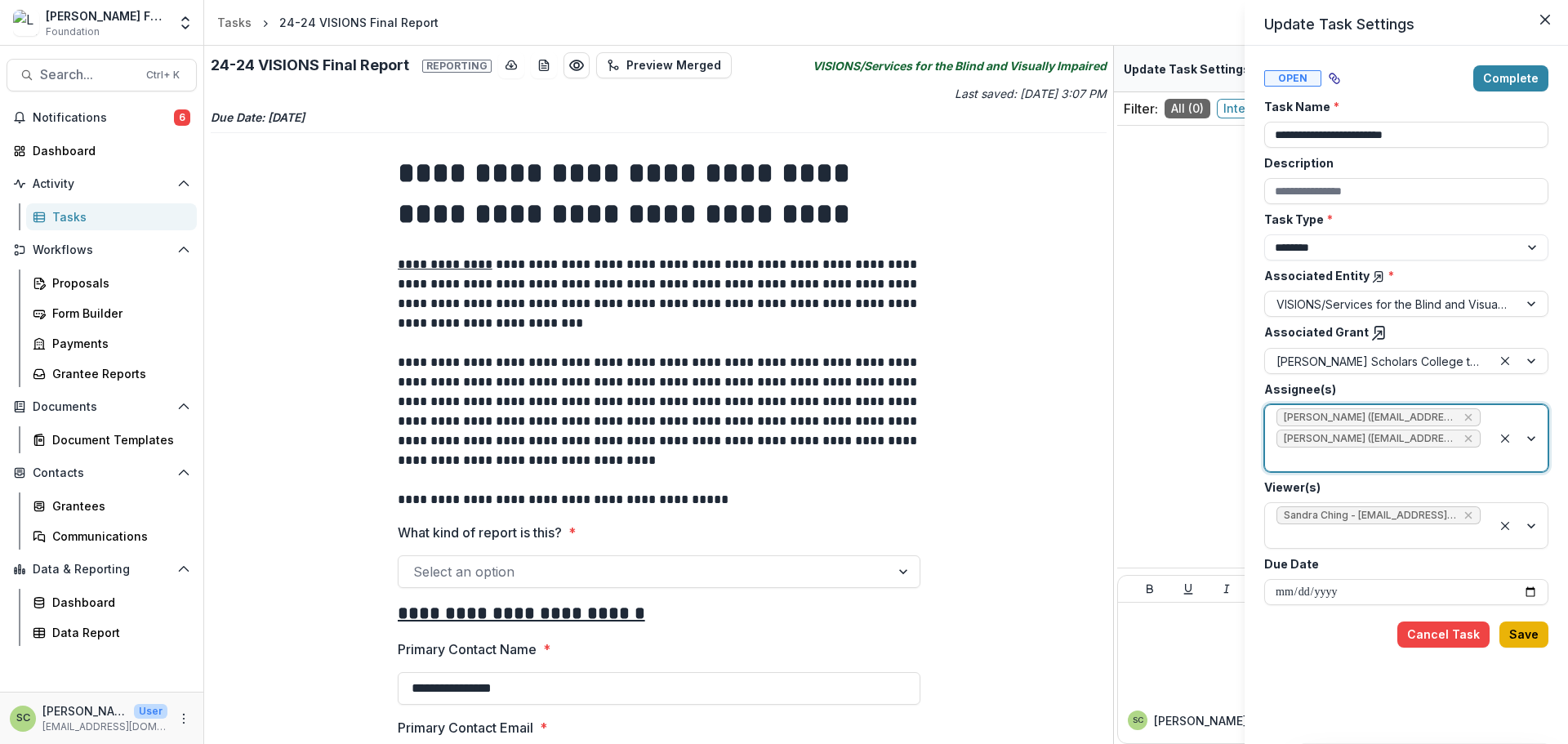
click at [1545, 633] on button "Save" at bounding box center [1524, 634] width 49 height 26
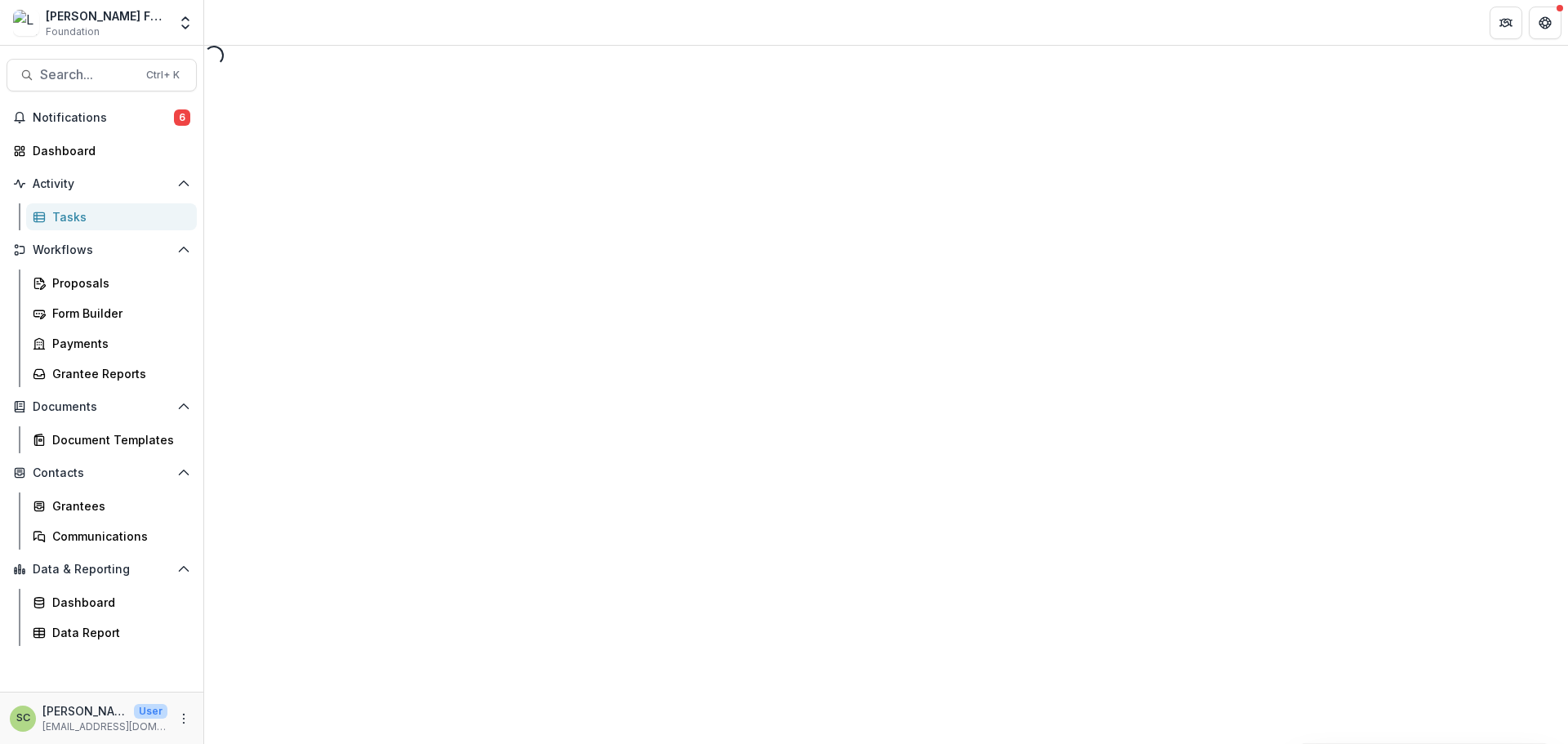
select select "********"
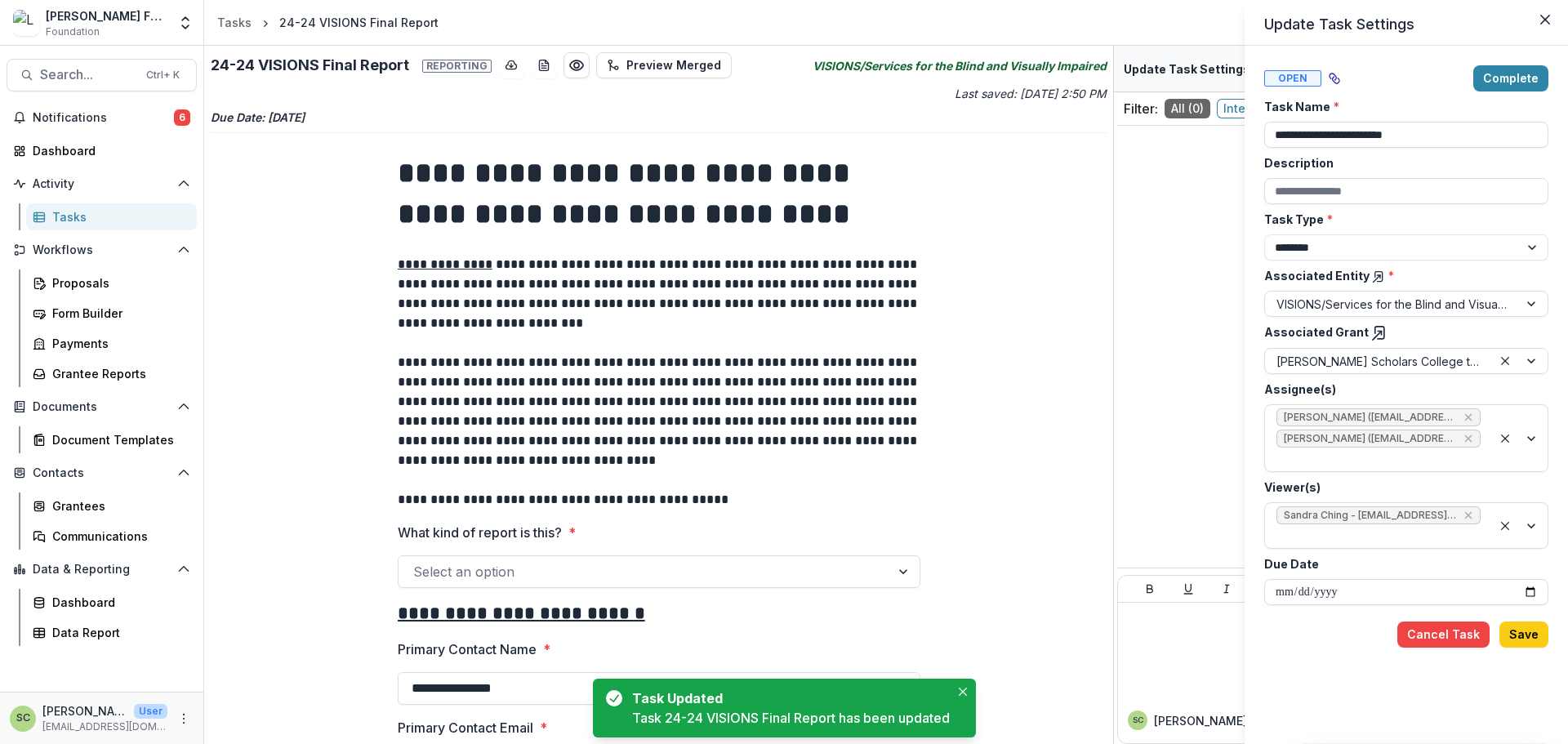
click at [1372, 276] on icon at bounding box center [1378, 276] width 13 height 13
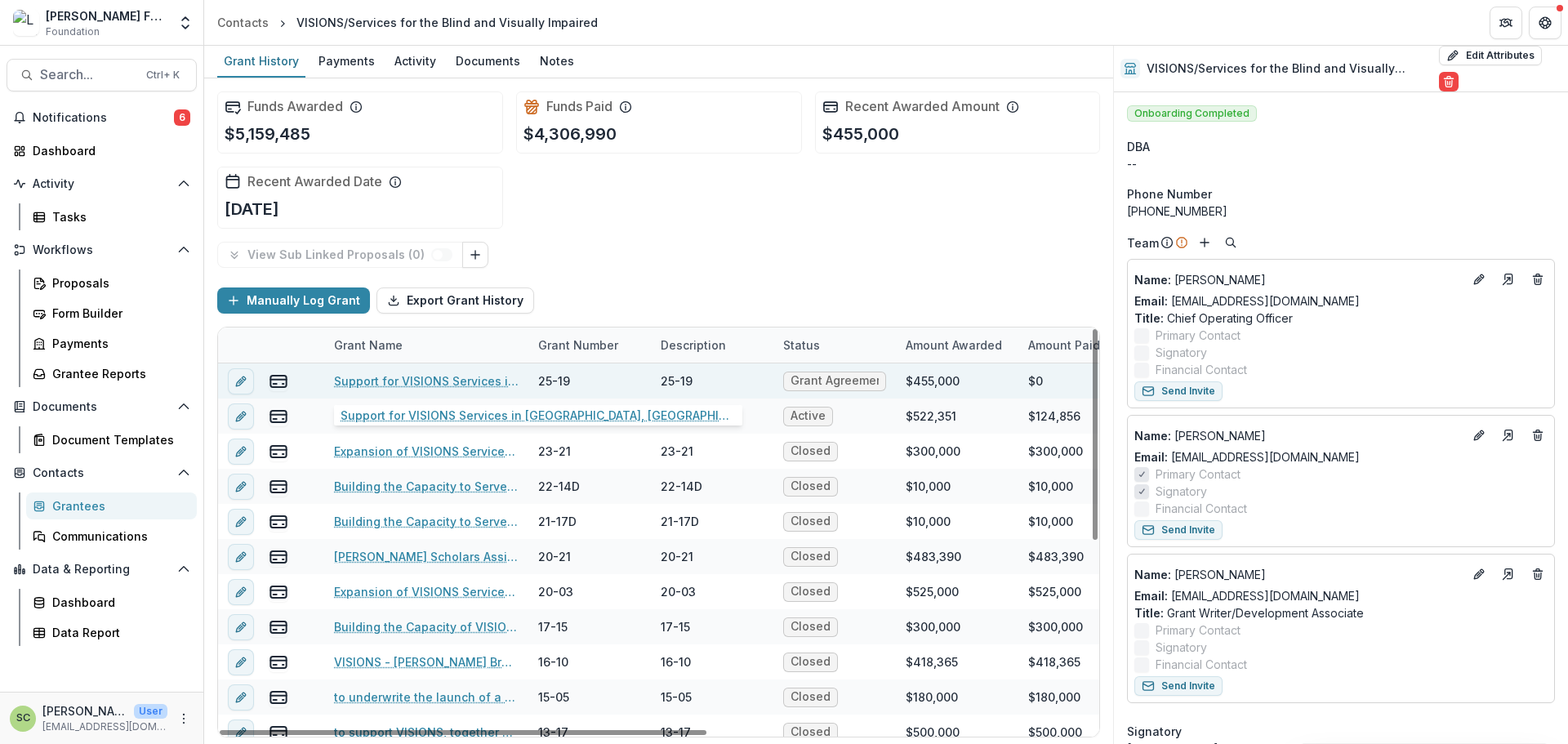
click at [394, 378] on link "Support for VISIONS Services in [GEOGRAPHIC_DATA], [GEOGRAPHIC_DATA] and the [P…" at bounding box center [426, 381] width 185 height 18
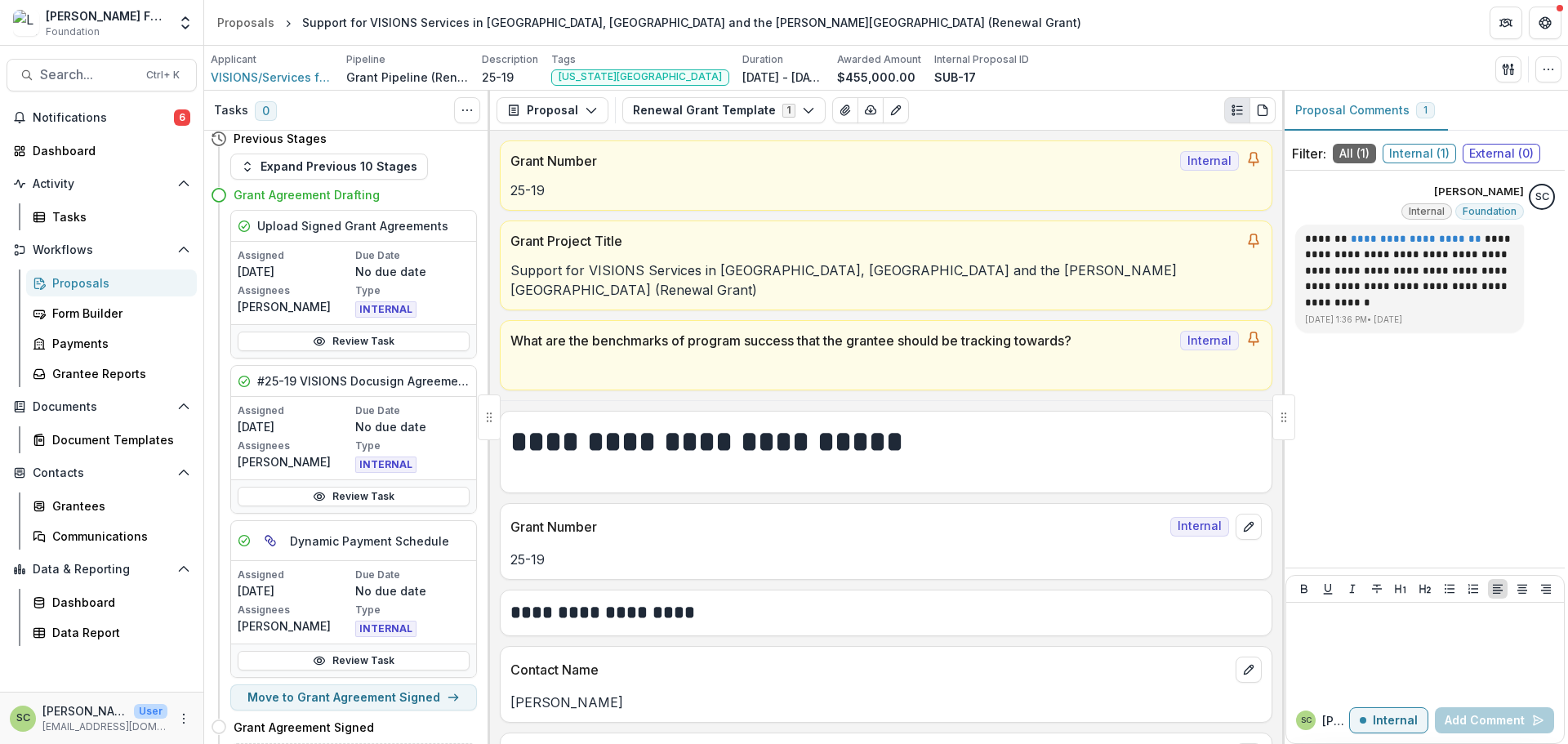
scroll to position [4, 0]
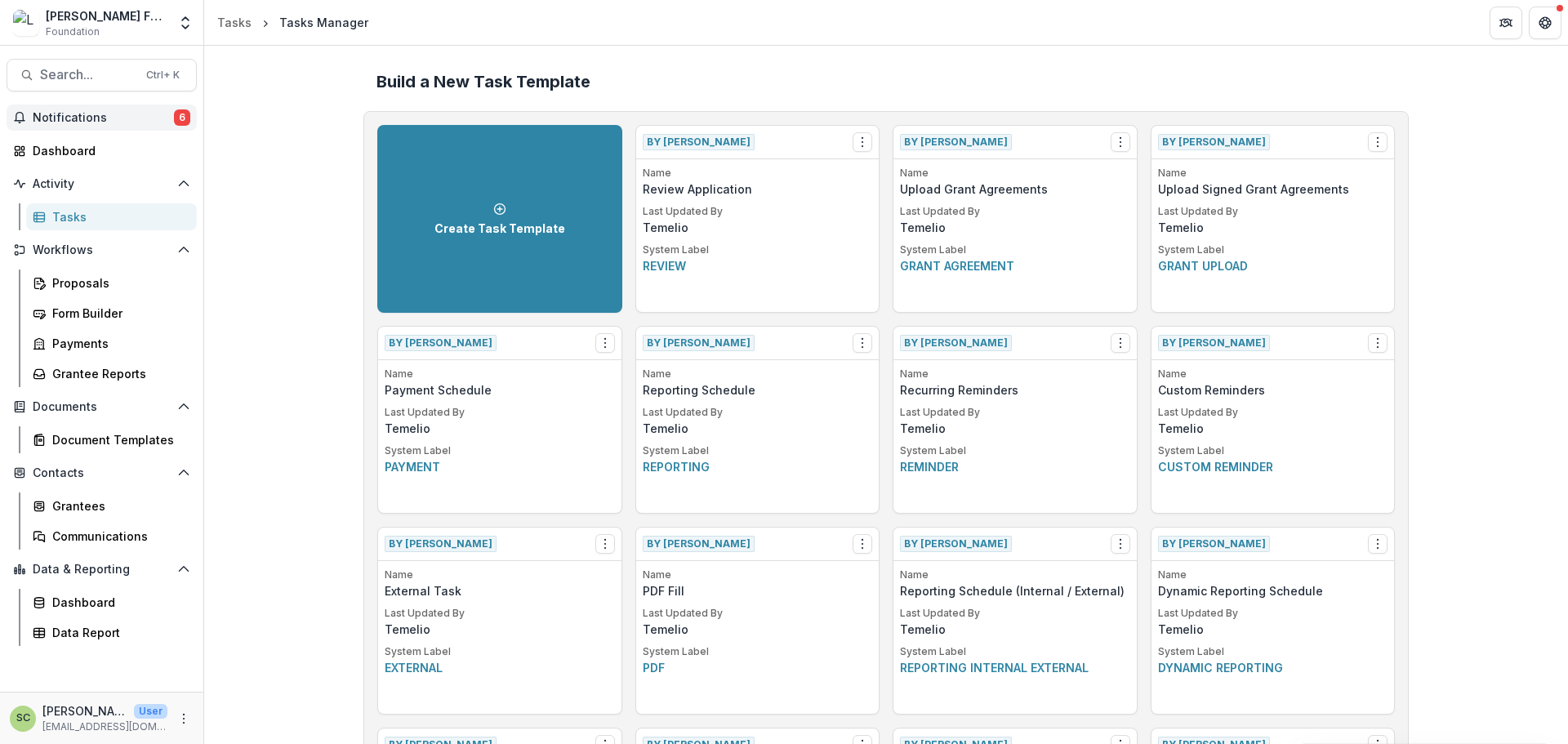
click at [178, 108] on button "Notifications 6" at bounding box center [102, 117] width 190 height 26
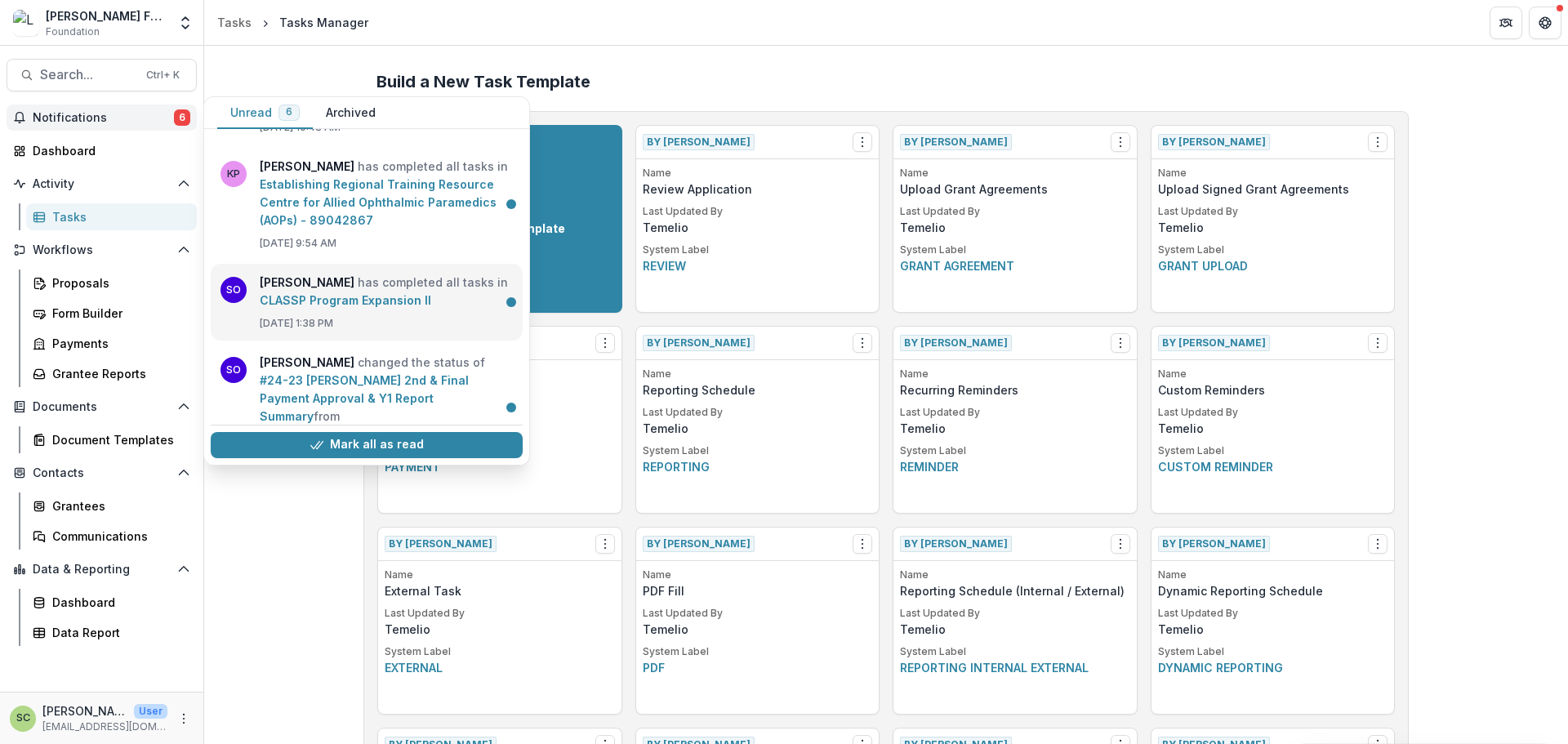
scroll to position [245, 0]
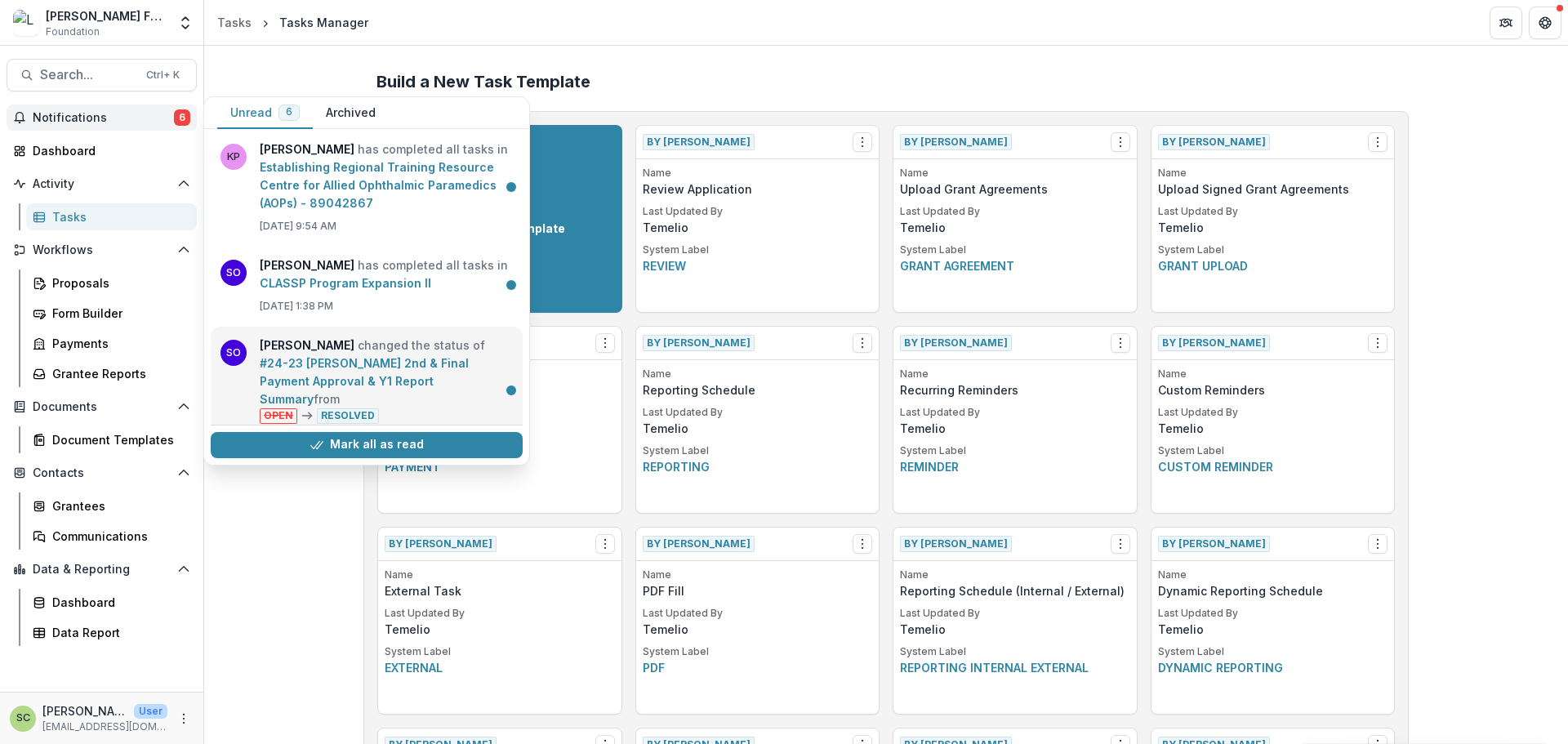
click at [347, 365] on link "#24-23 Ramapo 2nd & Final Payment Approval & Y1 Report Summary" at bounding box center [364, 381] width 209 height 50
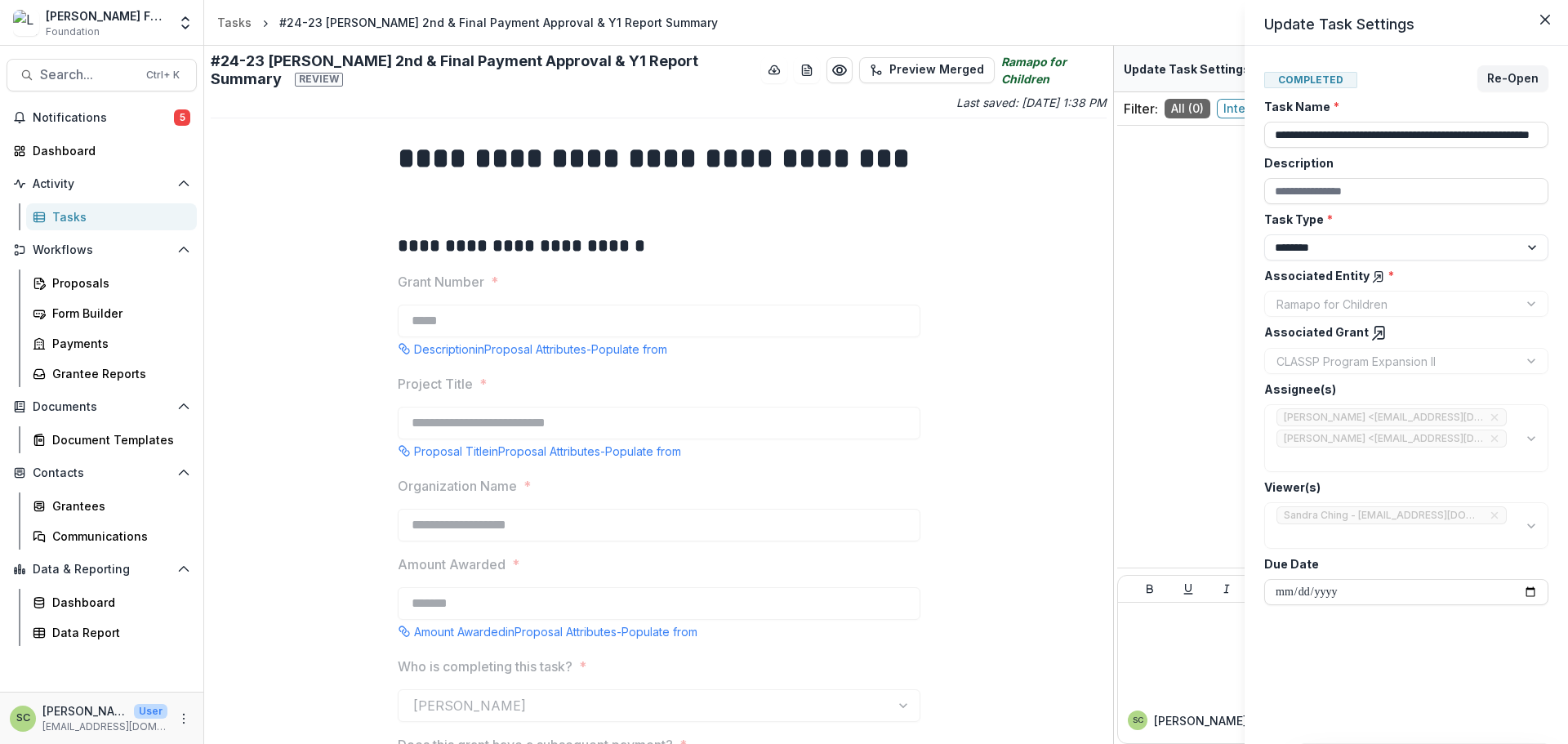
click at [333, 445] on div "**********" at bounding box center [784, 372] width 1568 height 744
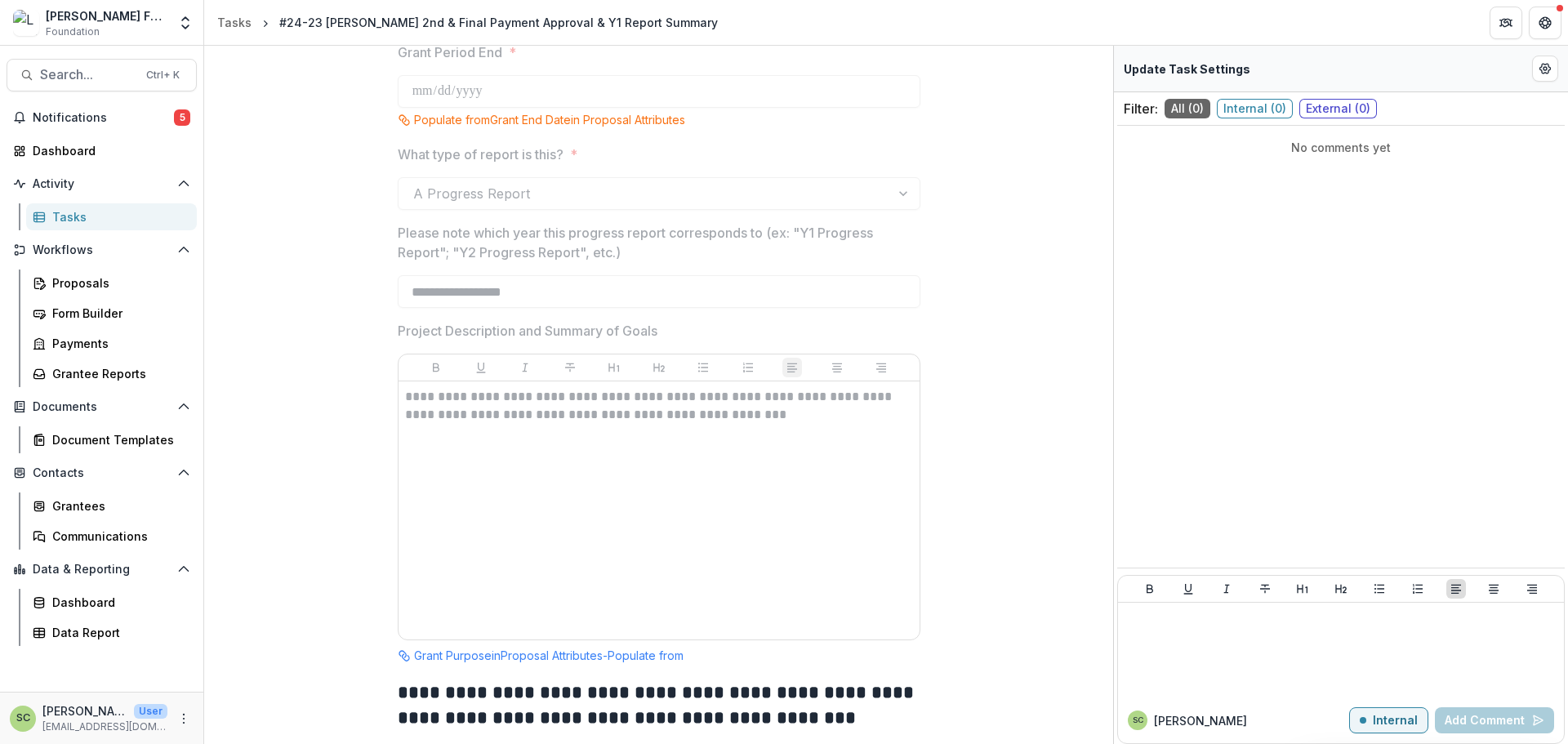
scroll to position [1959, 0]
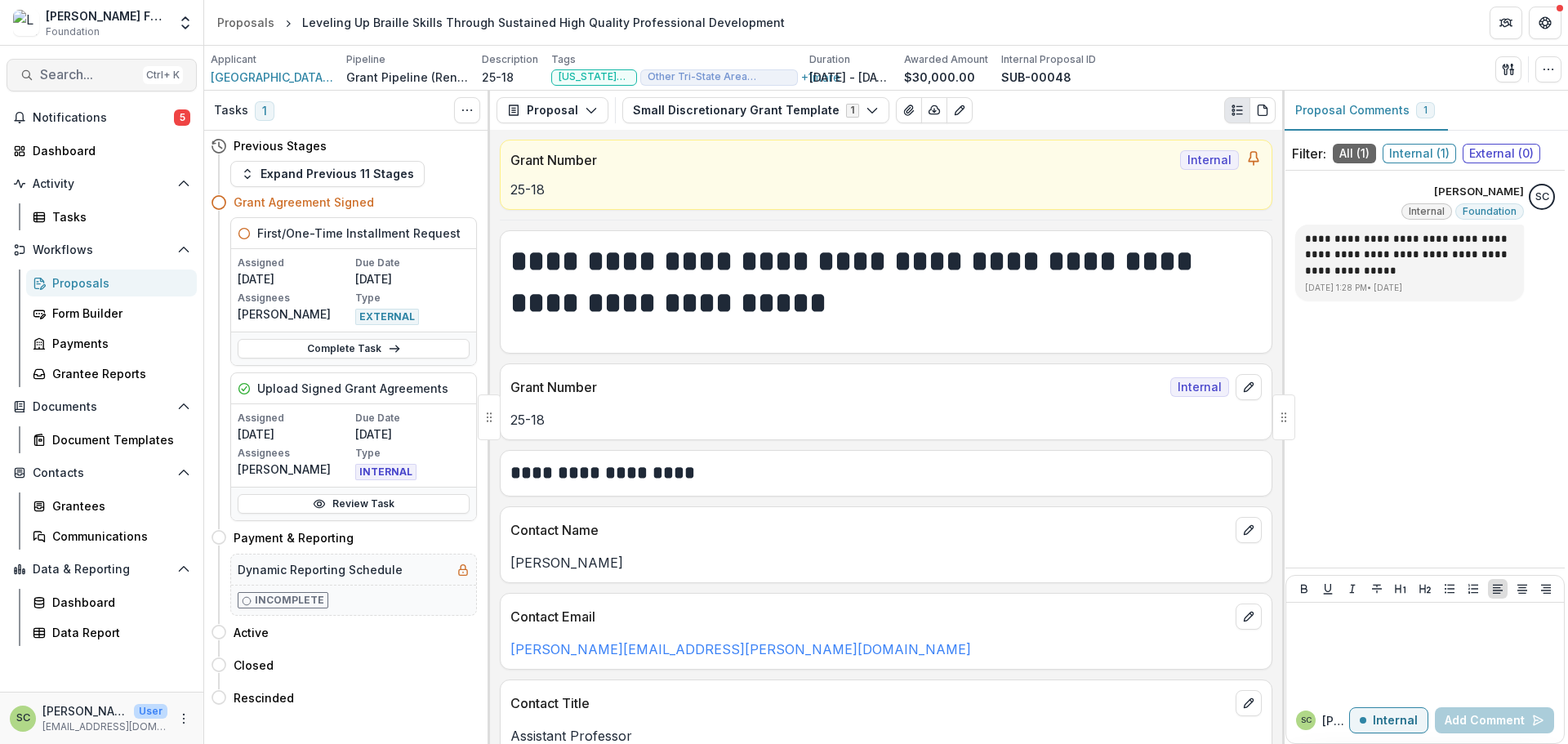
click at [104, 59] on button "Search... Ctrl + K" at bounding box center [102, 75] width 190 height 32
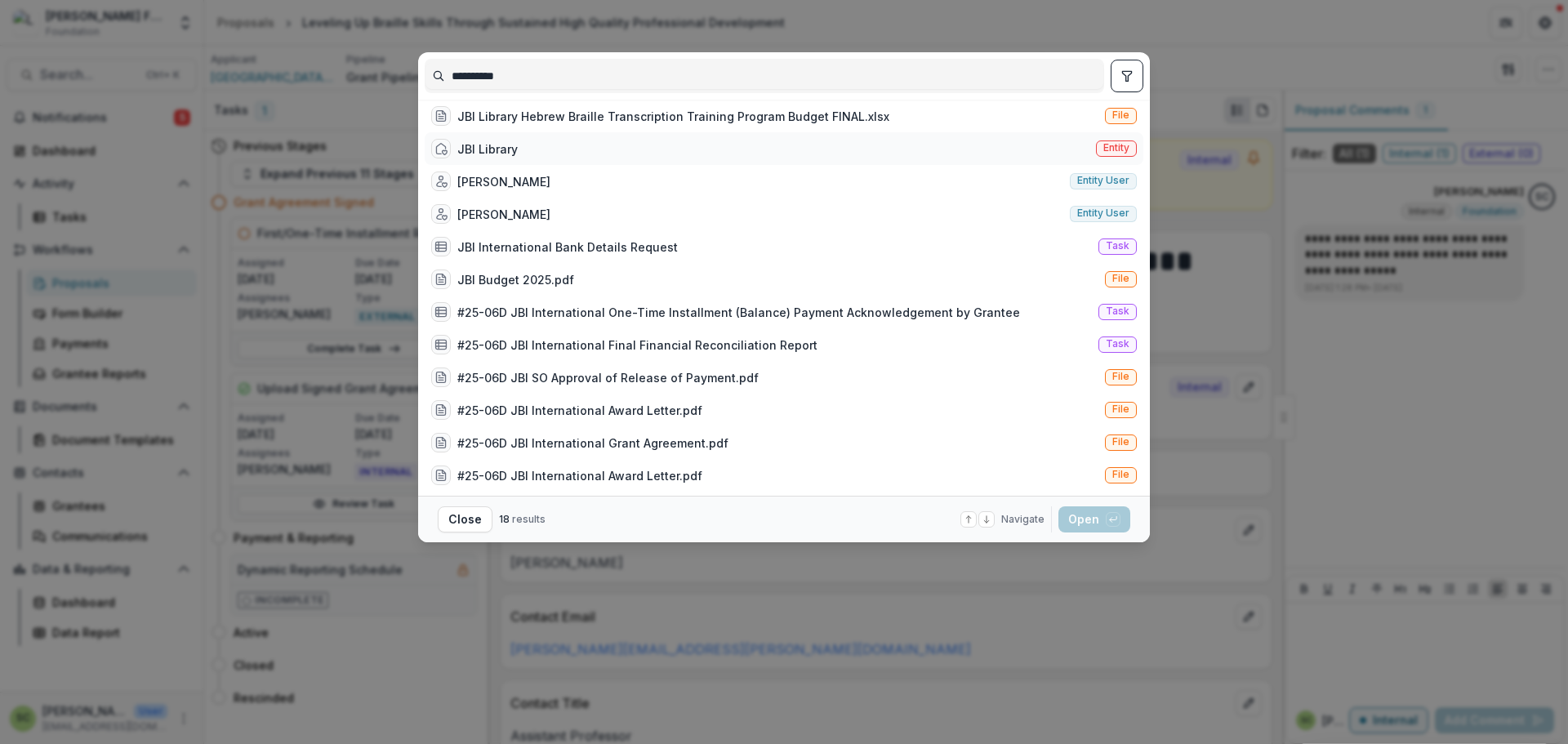
type input "**********"
click at [497, 158] on div "JBI Library" at bounding box center [474, 148] width 87 height 19
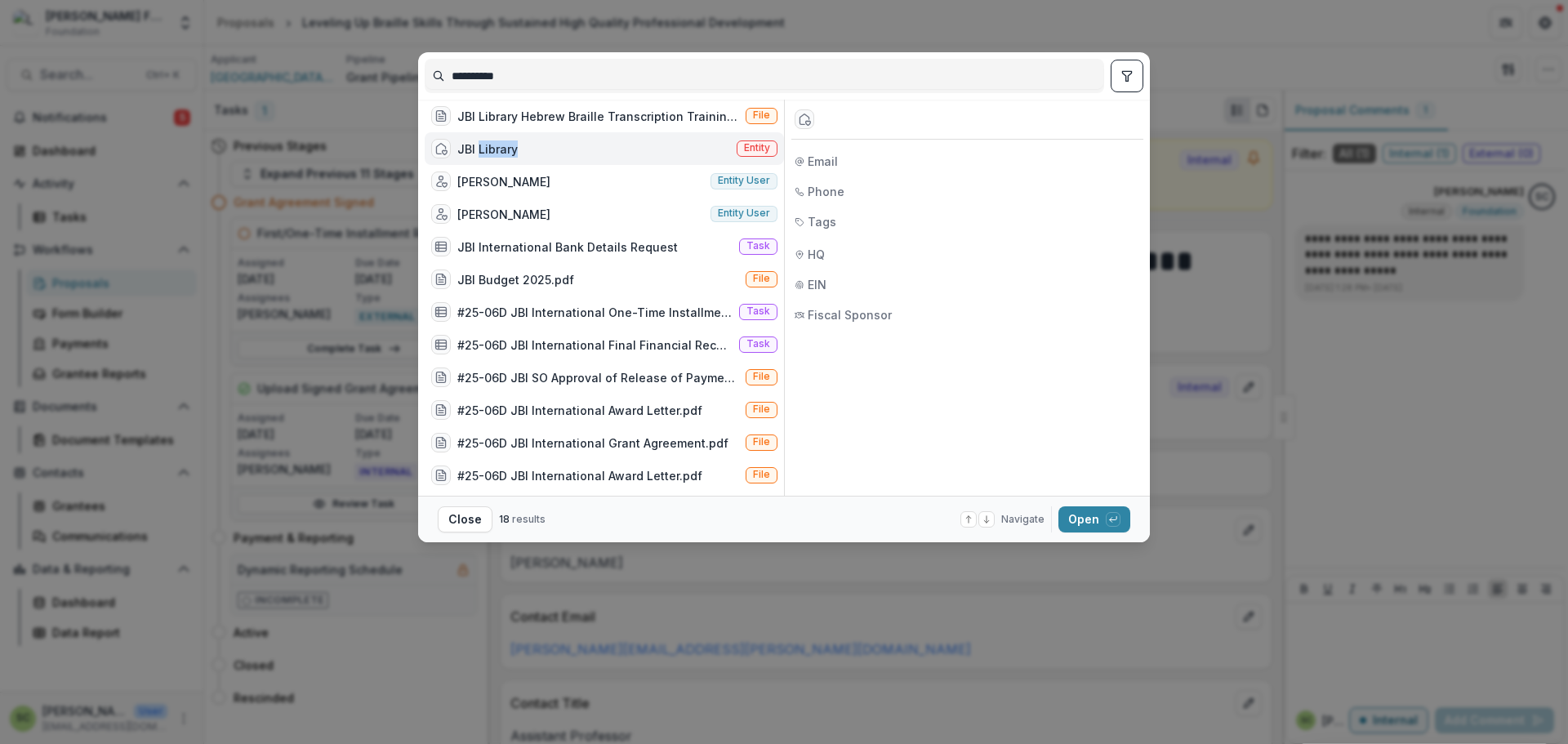
click at [497, 158] on div "JBI Library" at bounding box center [474, 148] width 87 height 19
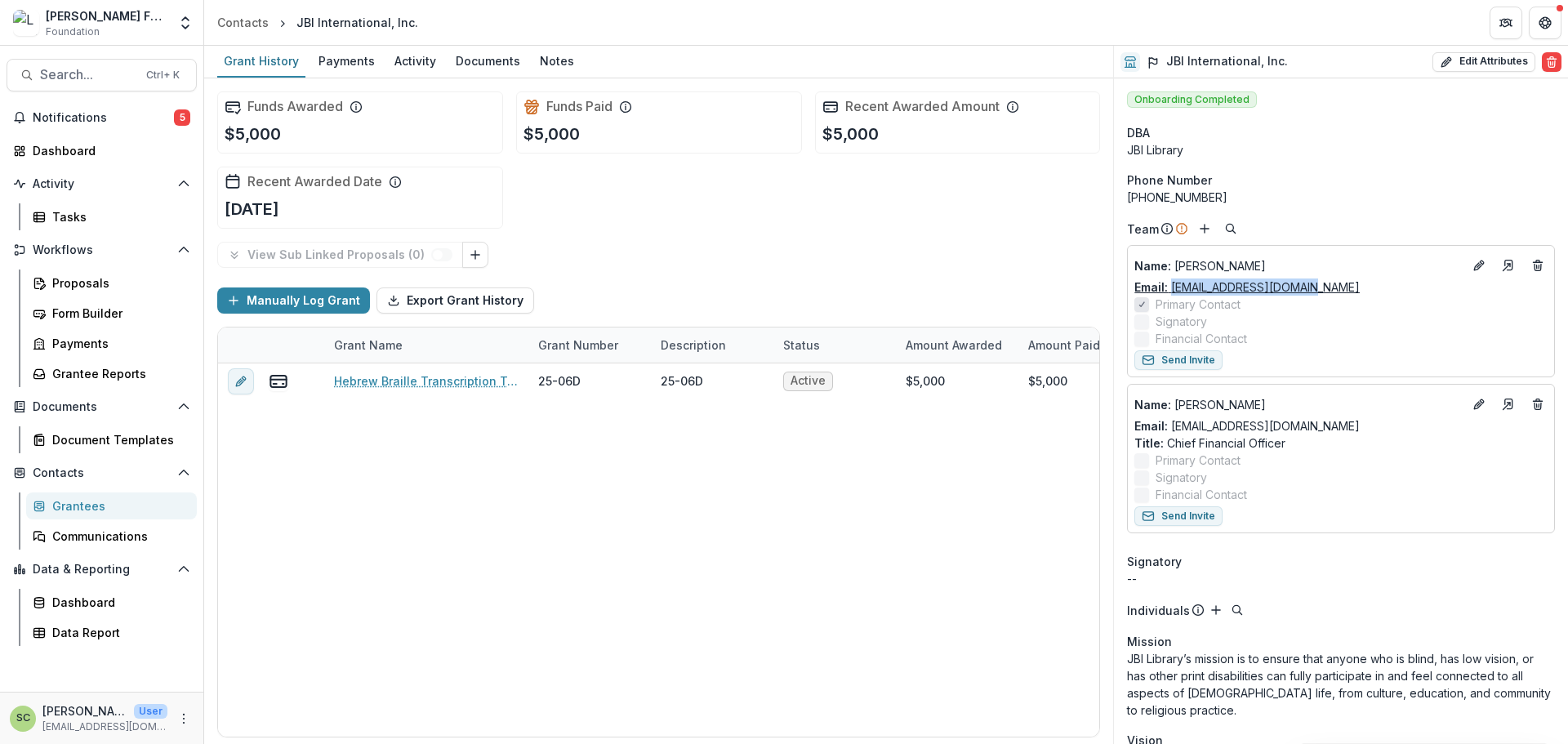
drag, startPoint x: 1335, startPoint y: 284, endPoint x: 1172, endPoint y: 283, distance: 163.0
click at [1172, 283] on div "Email: [EMAIL_ADDRESS][DOMAIN_NAME]" at bounding box center [1341, 287] width 413 height 18
copy link "[EMAIL_ADDRESS][DOMAIN_NAME]"
click at [137, 81] on button "Search... Ctrl + K" at bounding box center [102, 75] width 190 height 32
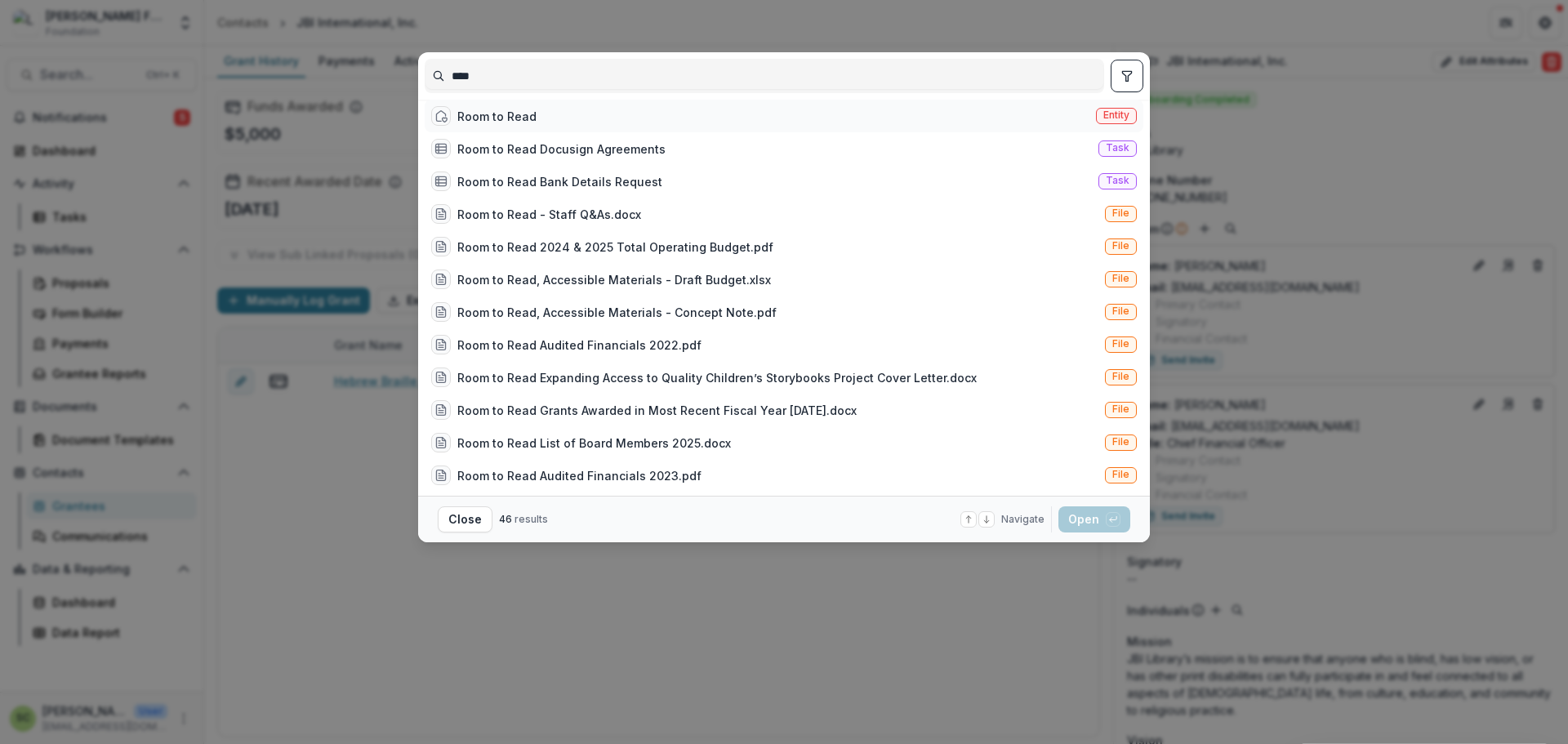
type input "****"
click at [675, 115] on div "Room to Read Entity" at bounding box center [783, 116] width 718 height 32
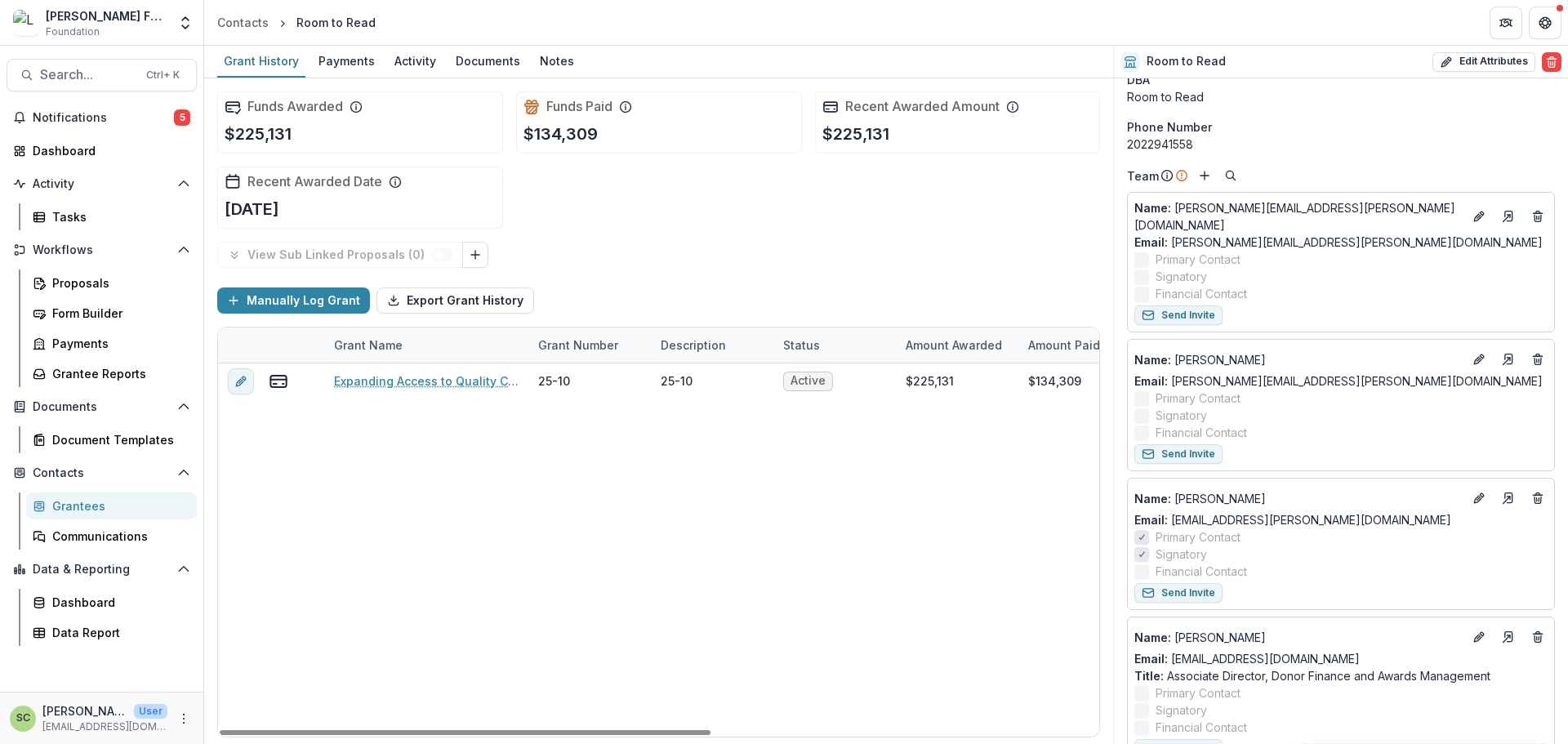
scroll to position [81, 0]
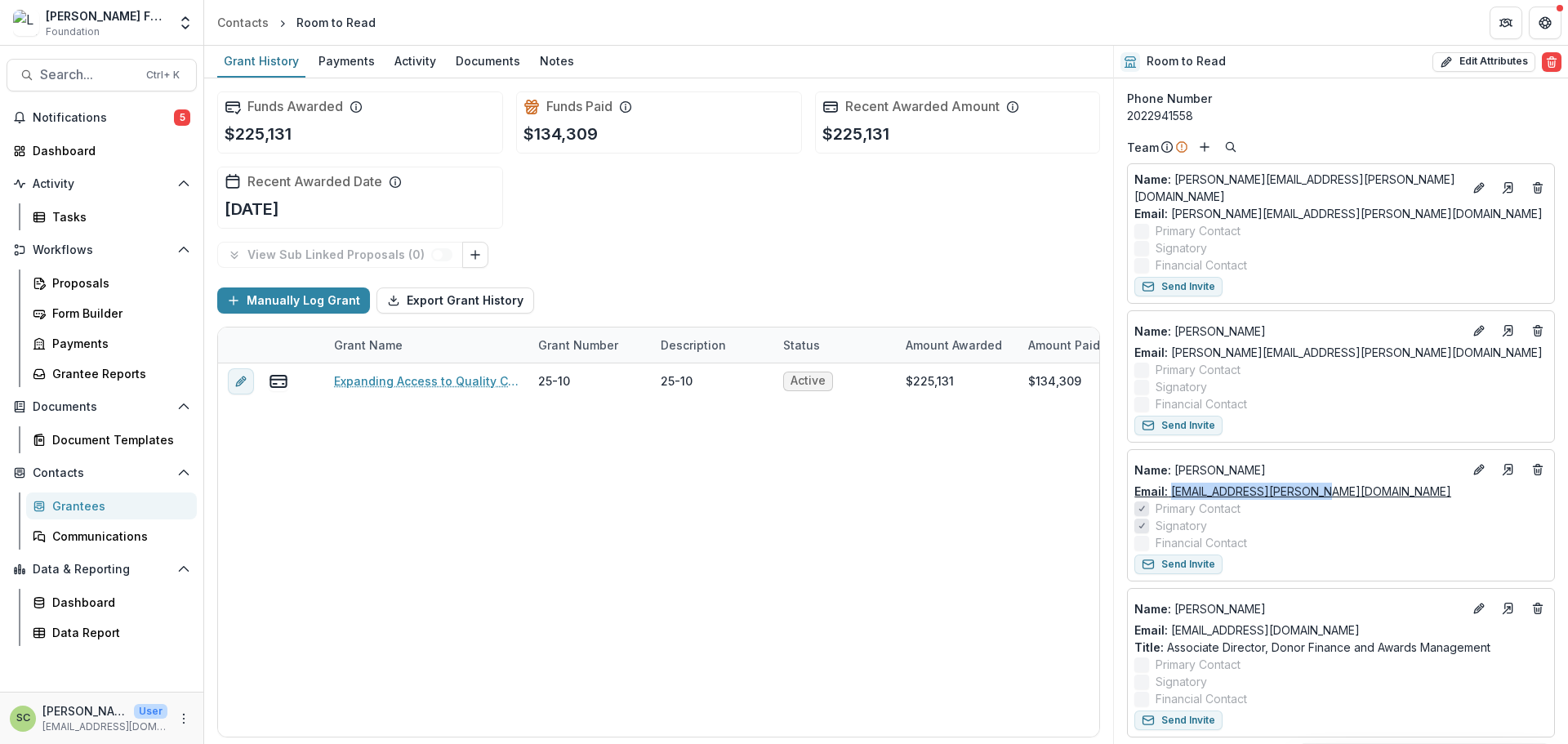
drag, startPoint x: 1360, startPoint y: 490, endPoint x: 1171, endPoint y: 487, distance: 189.0
click at [1171, 487] on div "Email: [EMAIL_ADDRESS][PERSON_NAME][DOMAIN_NAME]" at bounding box center [1341, 491] width 413 height 18
copy link "[EMAIL_ADDRESS][PERSON_NAME][DOMAIN_NAME]"
click at [67, 59] on button "Search... Ctrl + K" at bounding box center [102, 75] width 190 height 32
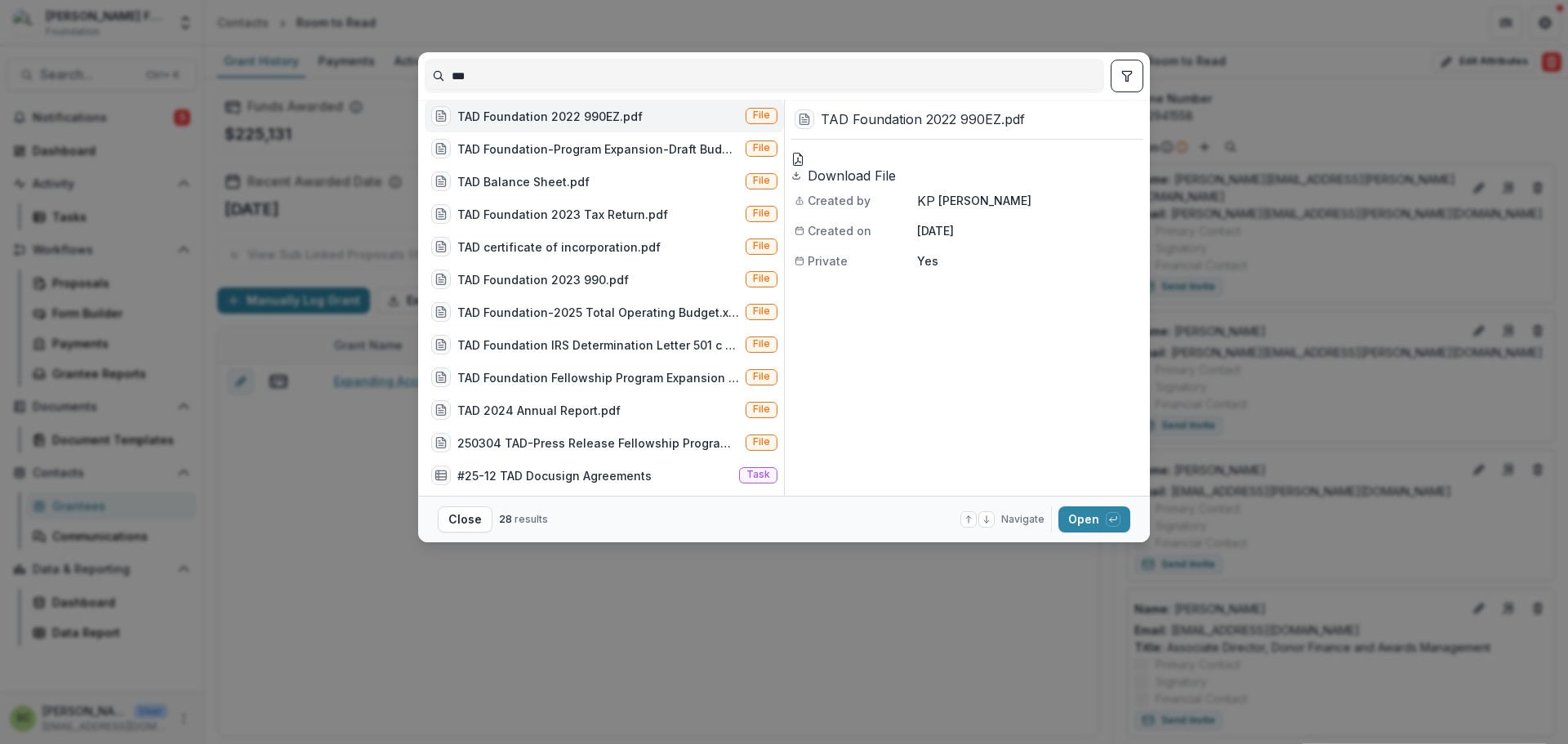
type input "***"
click at [1139, 74] on button "toggle filters" at bounding box center [1126, 75] width 32 height 32
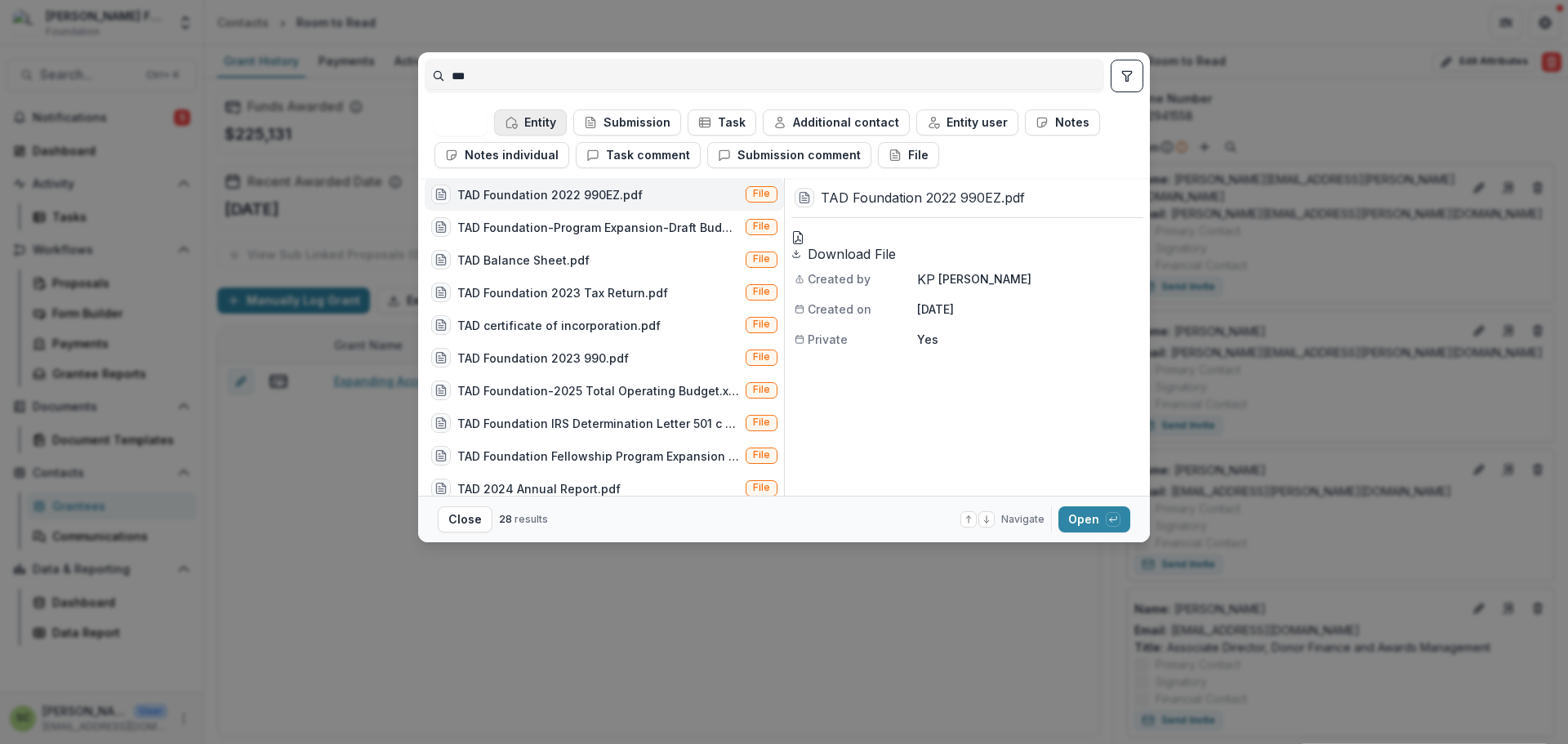
click at [549, 121] on button "Entity" at bounding box center [530, 122] width 73 height 26
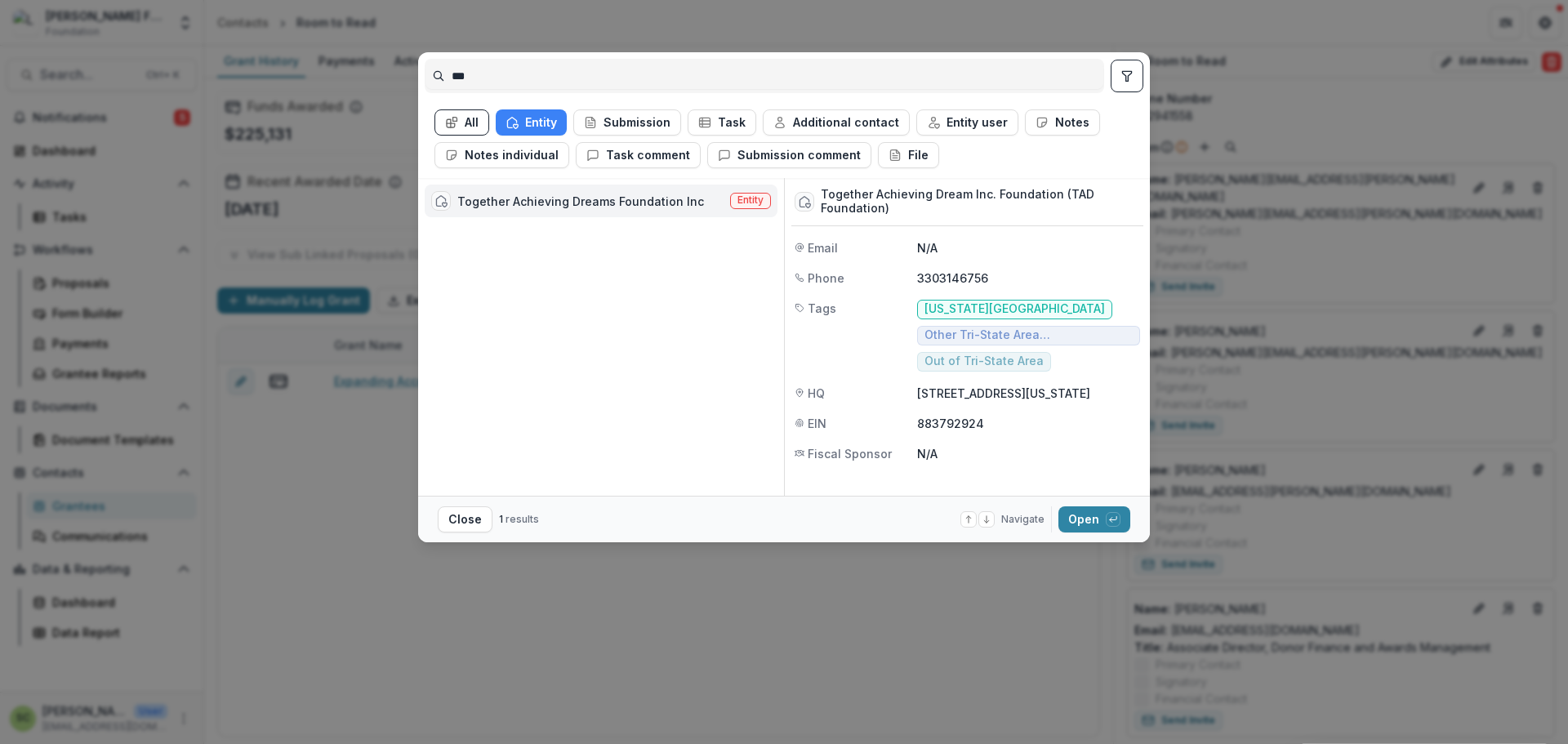
click at [557, 204] on div "Together Achieving Dreams Foundation Inc" at bounding box center [581, 201] width 247 height 18
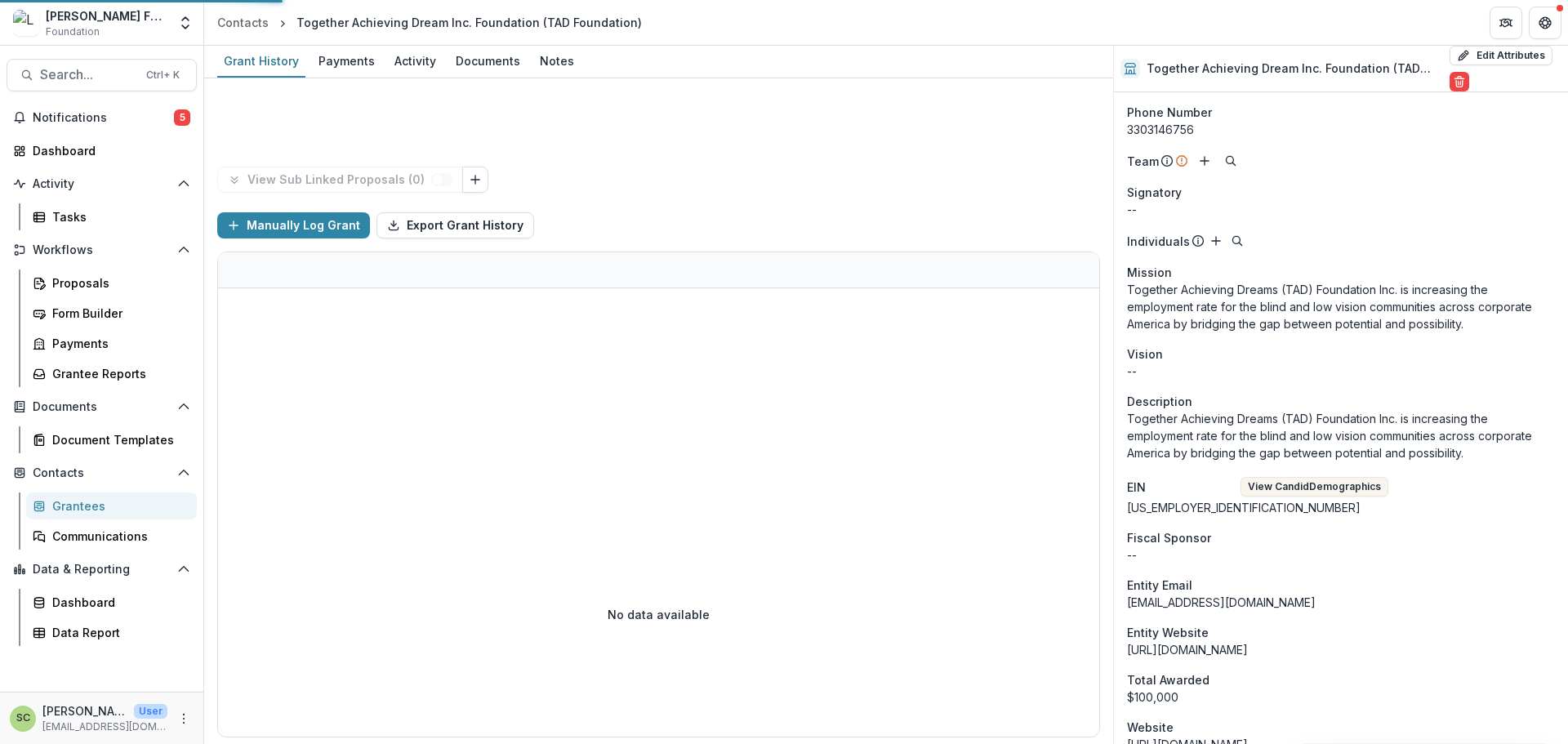
scroll to position [95, 0]
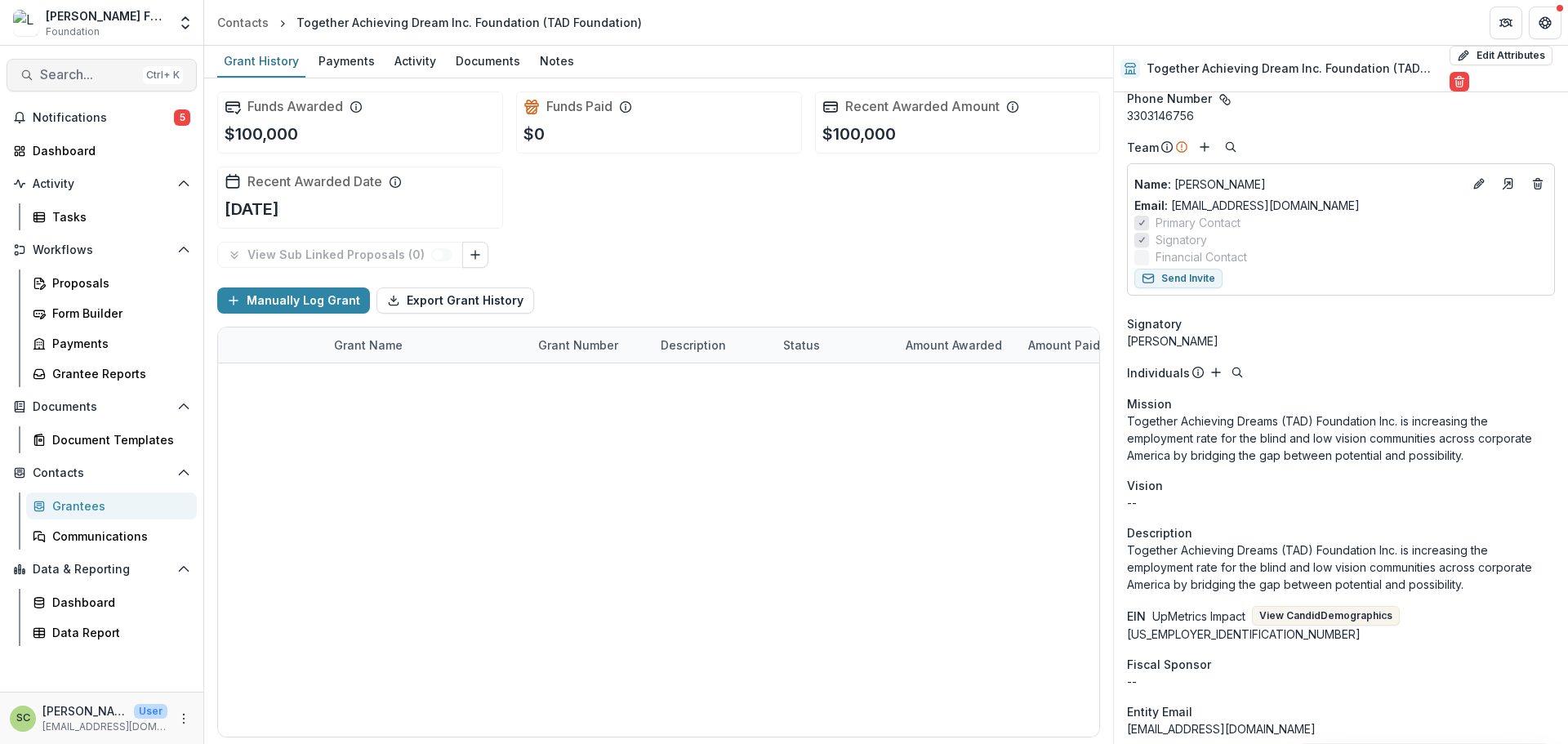
click at [76, 76] on span "Search..." at bounding box center [88, 74] width 96 height 16
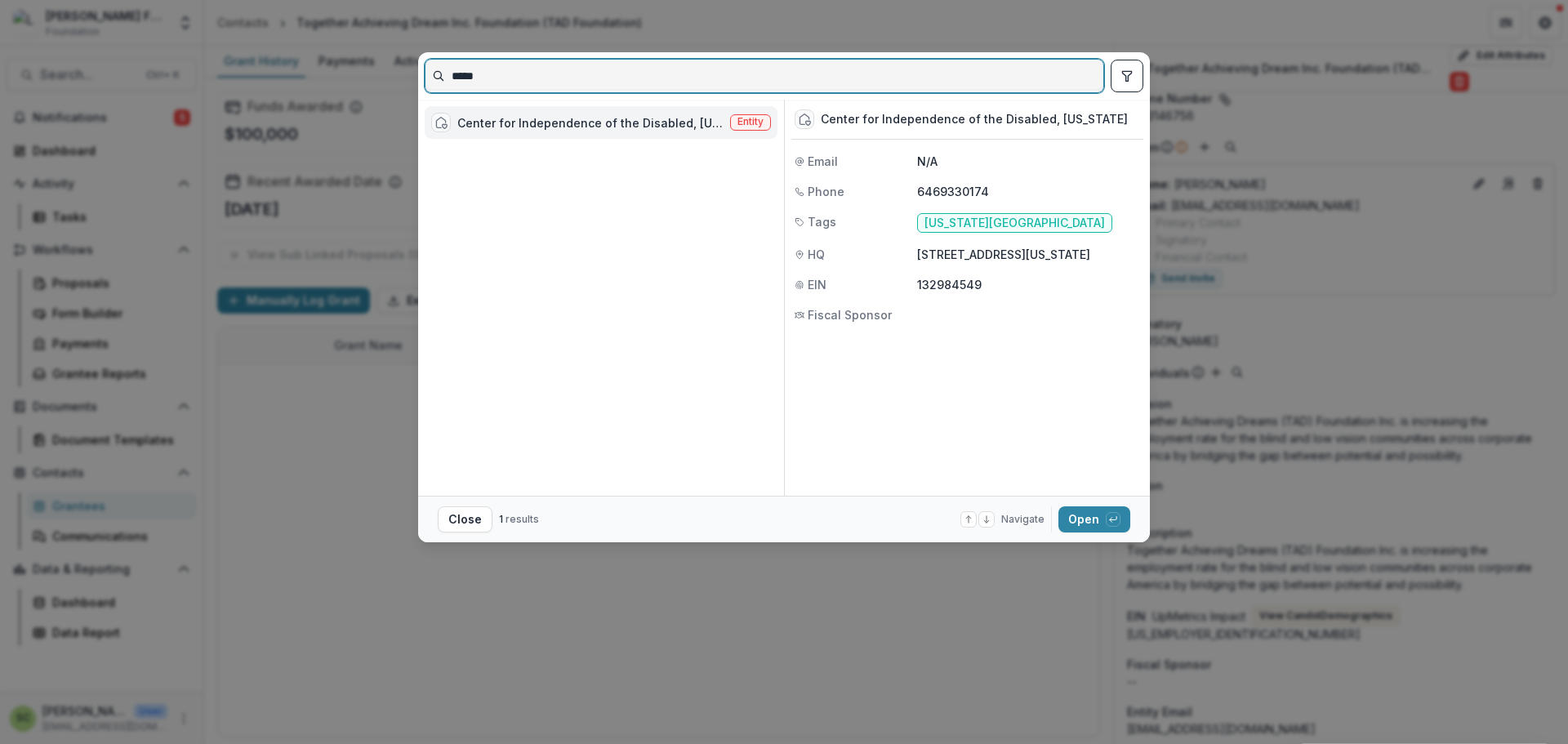
type input "*****"
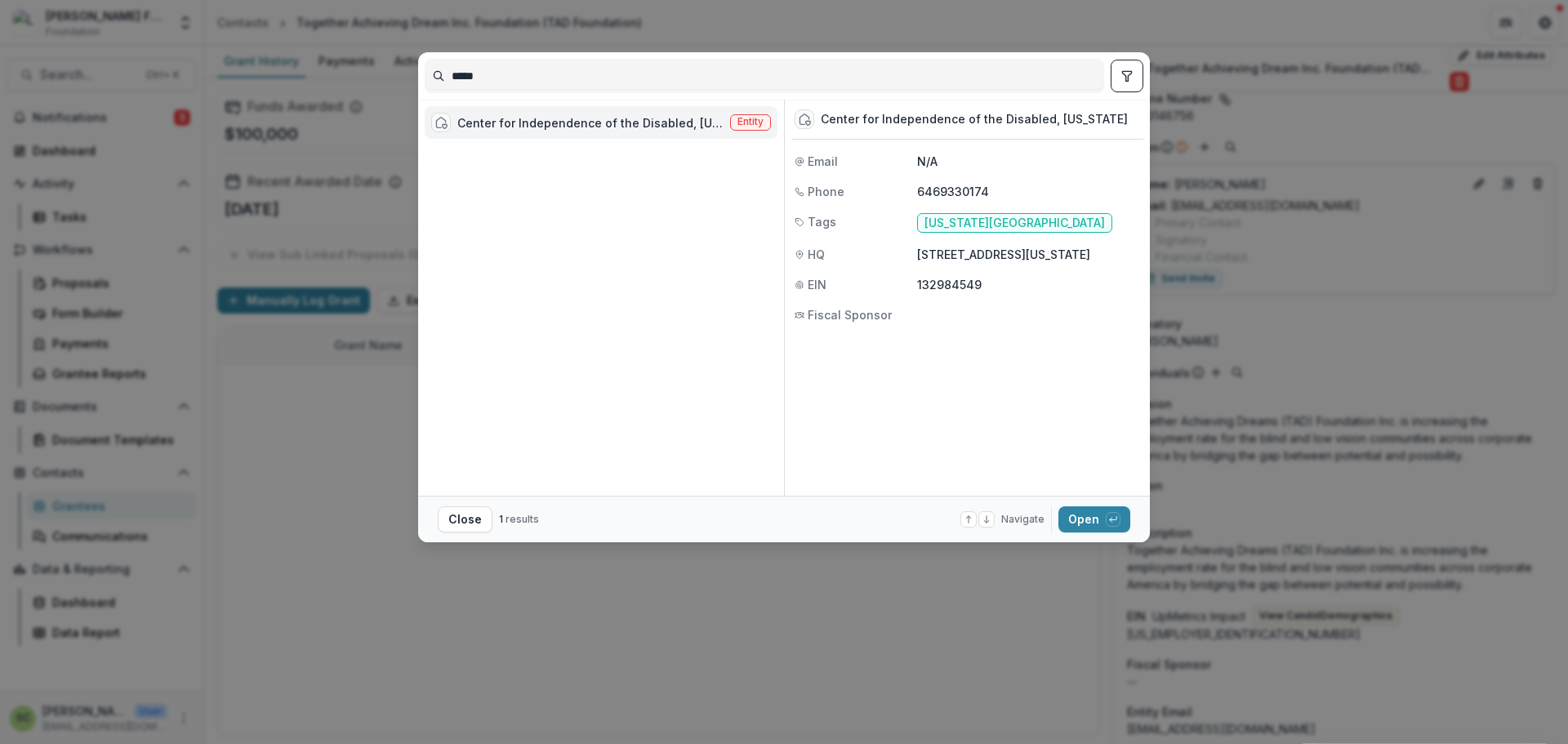
click at [570, 123] on div "Center for Independence of the Disabled, [US_STATE] (CIDNY)" at bounding box center [591, 123] width 266 height 18
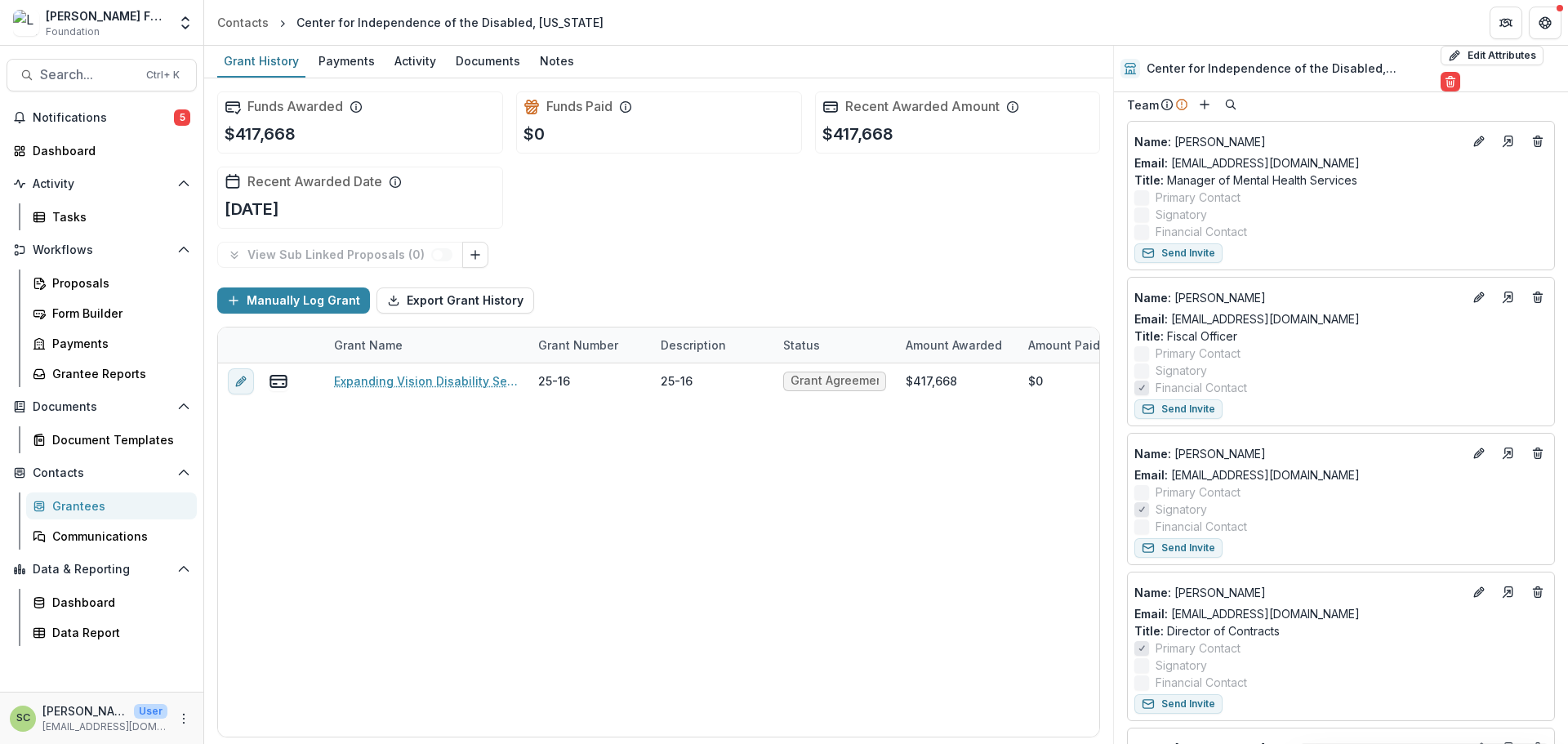
scroll to position [177, 0]
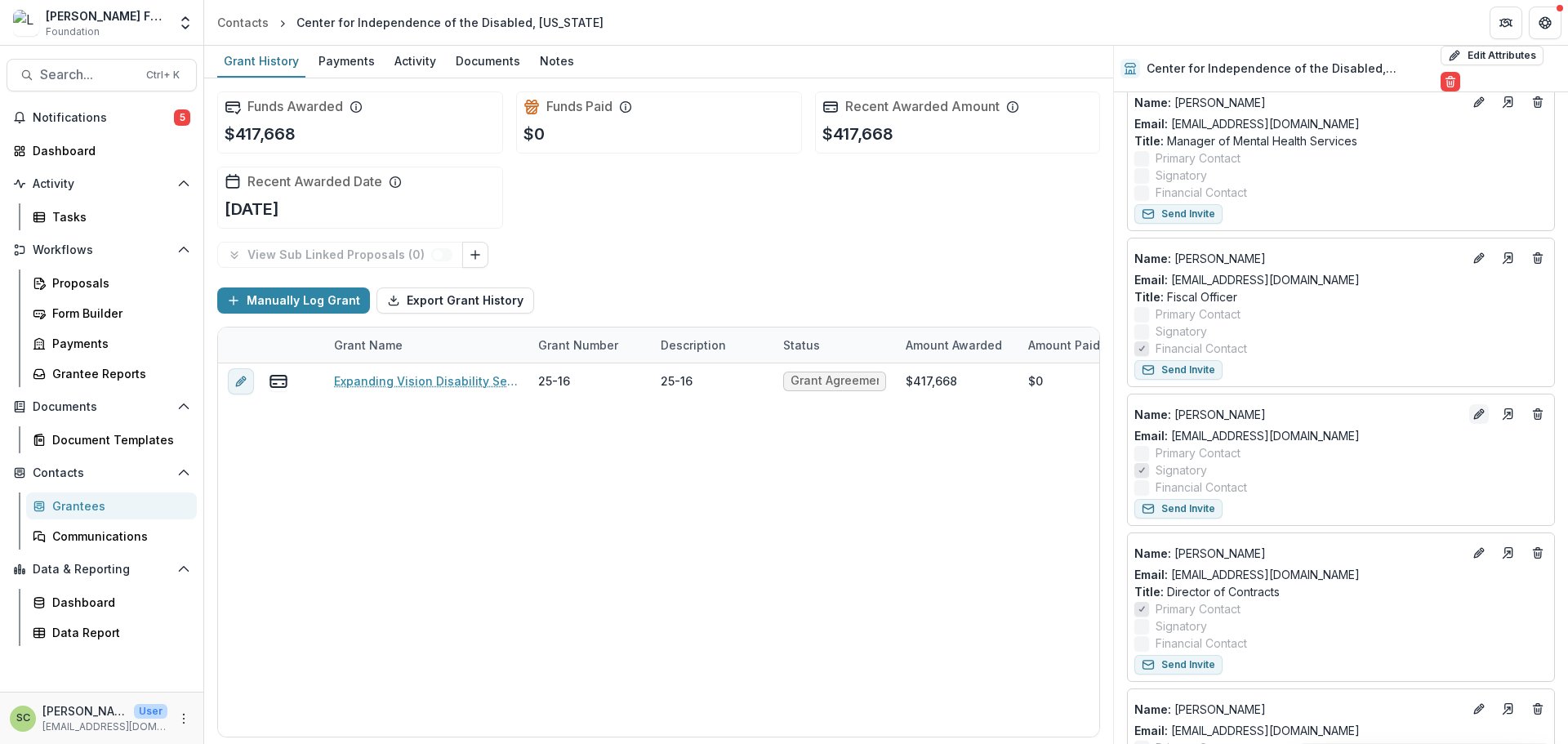
click at [1474, 410] on icon "Edit" at bounding box center [1479, 414] width 13 height 13
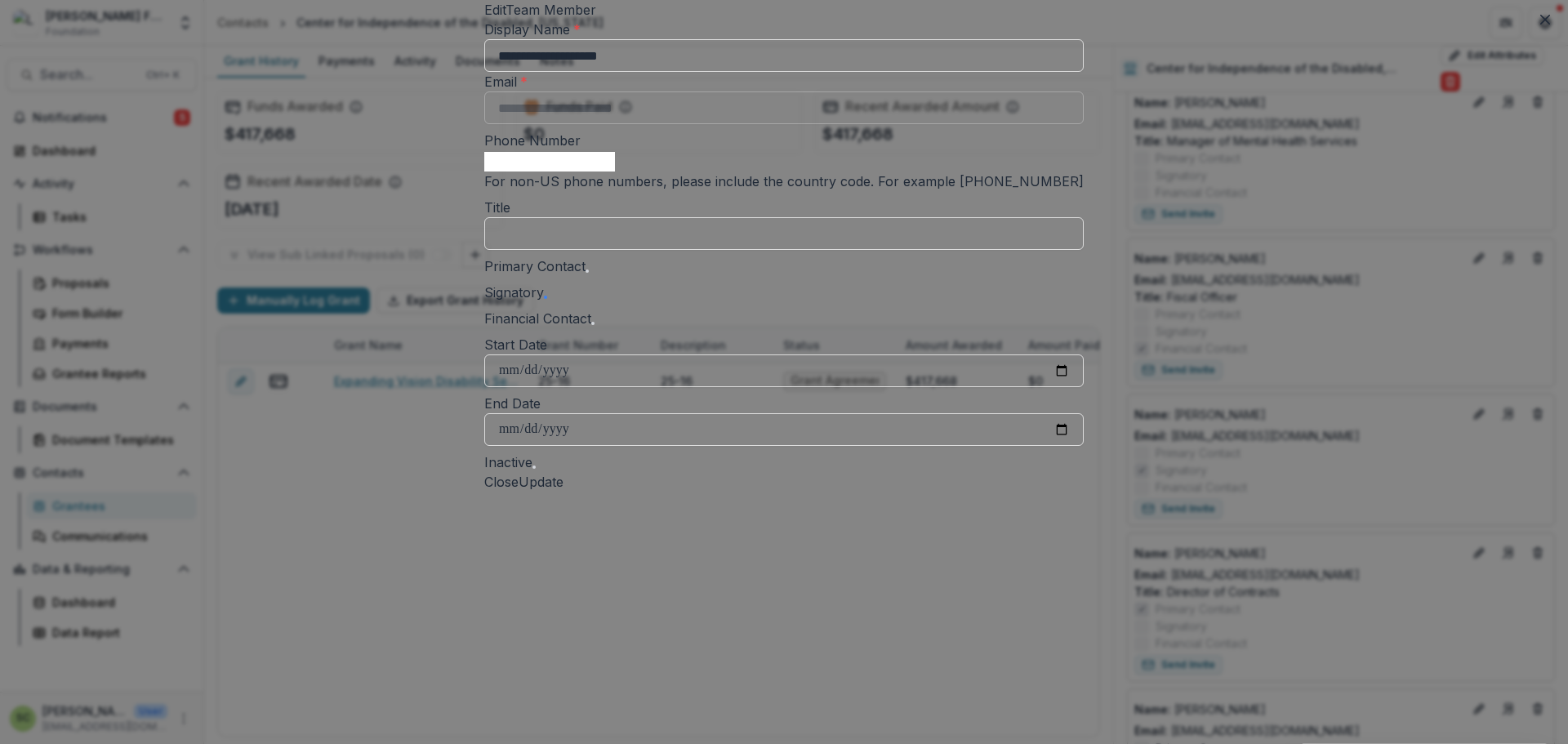
scroll to position [116, 0]
click at [535, 469] on span at bounding box center [534, 467] width 4 height 4
click at [563, 492] on button "Update" at bounding box center [541, 482] width 45 height 19
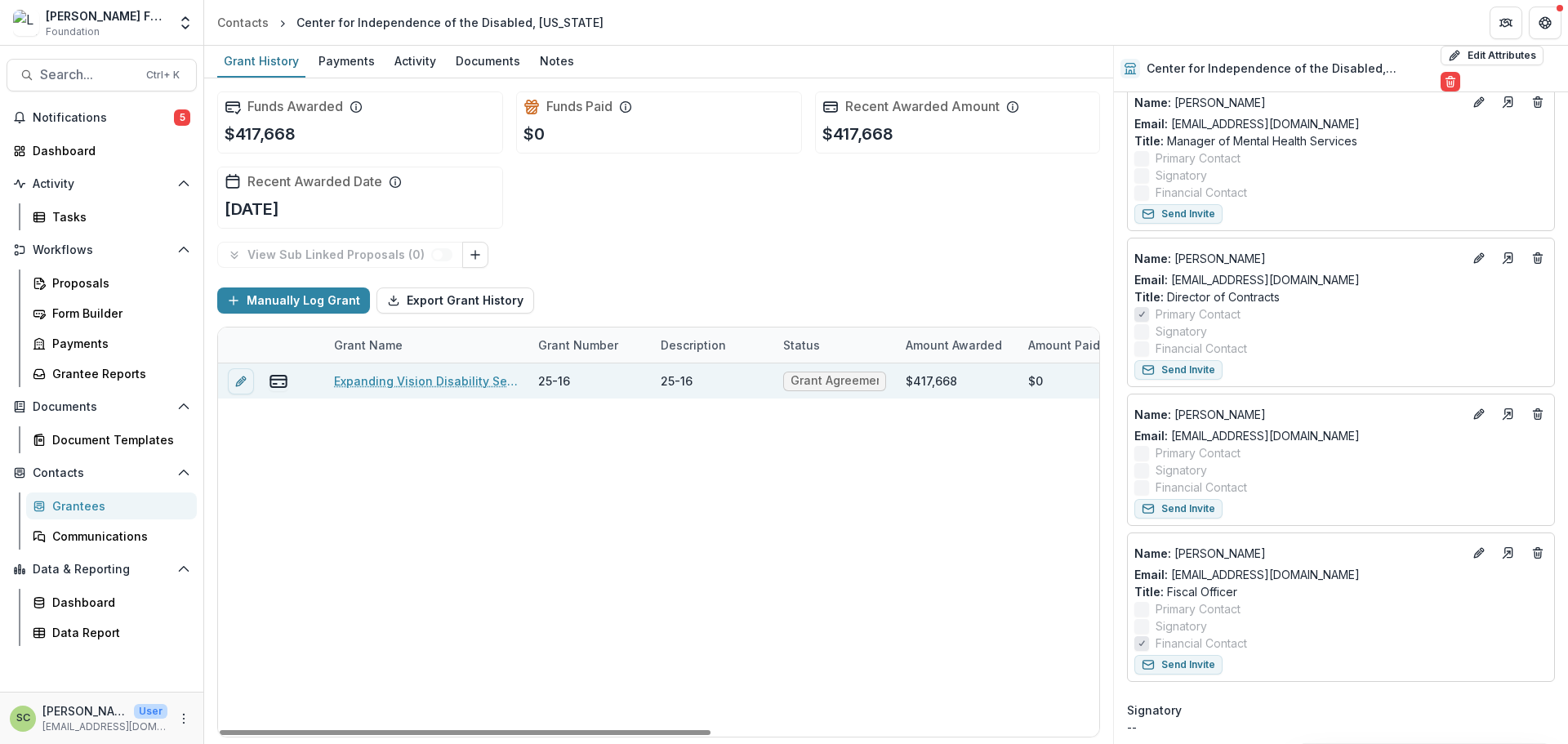
click at [392, 374] on link "Expanding Vision Disability Services at CIDNY" at bounding box center [426, 381] width 185 height 18
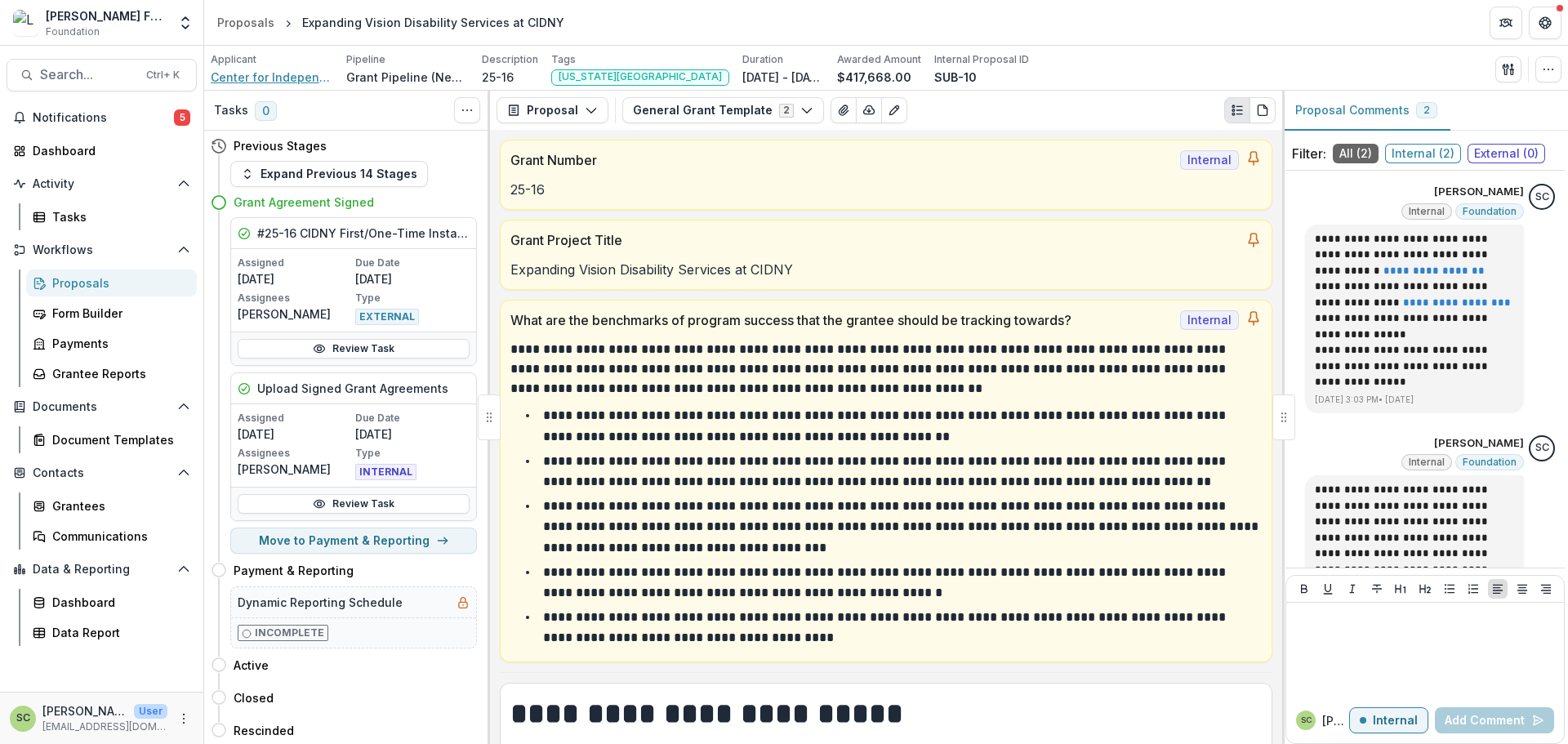
click at [249, 75] on span "Center for Independence of the Disabled, [US_STATE]" at bounding box center [272, 77] width 122 height 18
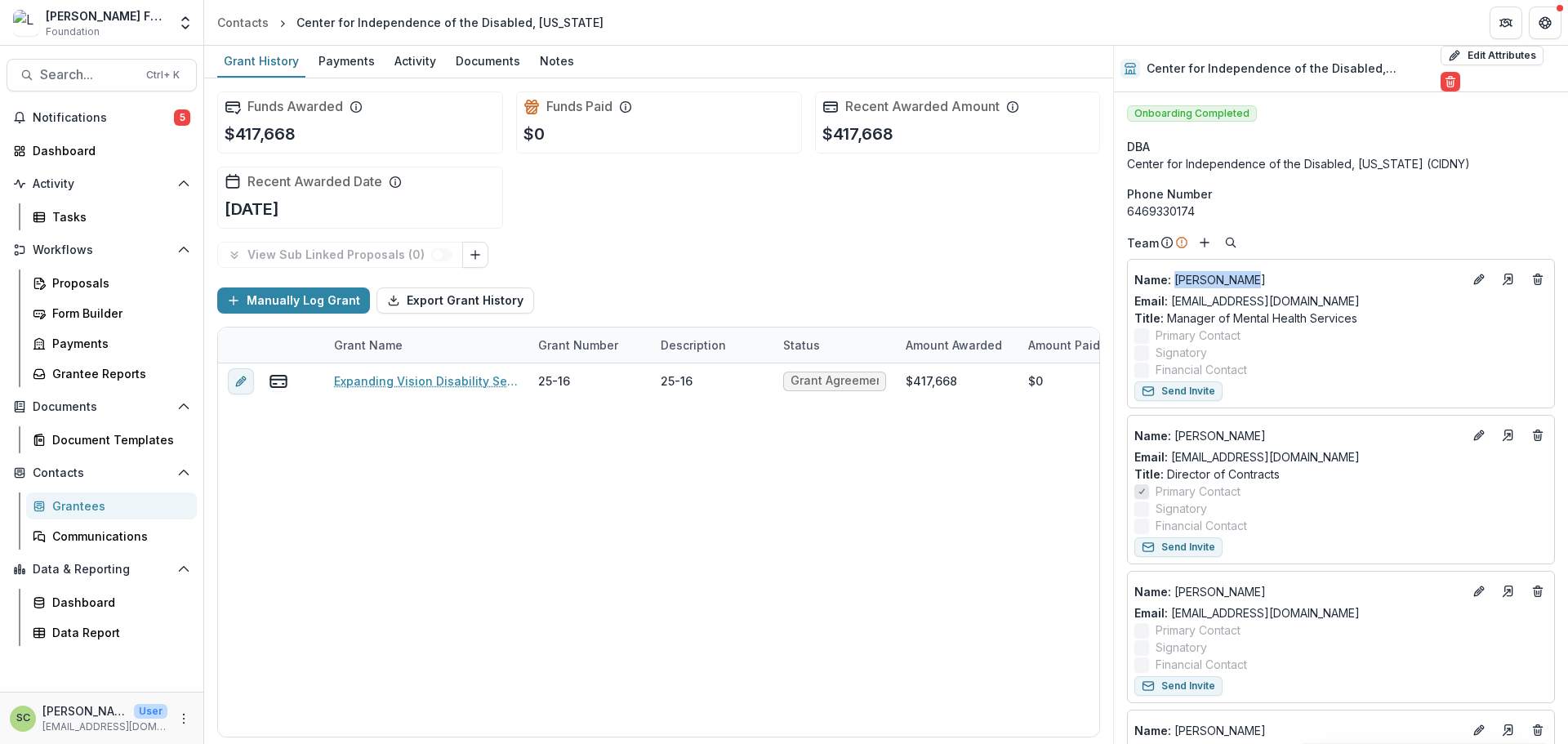
drag, startPoint x: 1173, startPoint y: 261, endPoint x: 1244, endPoint y: 264, distance: 71.1
click at [1244, 264] on div "Name : [PERSON_NAME] Email: [EMAIL_ADDRESS][DOMAIN_NAME] Title : Manager of Men…" at bounding box center [1341, 334] width 428 height 150
copy p "[PERSON_NAME]"
drag, startPoint x: 1390, startPoint y: 313, endPoint x: 1170, endPoint y: 322, distance: 220.2
click at [1169, 320] on p "Title : Manager of Mental Health Services" at bounding box center [1341, 318] width 413 height 18
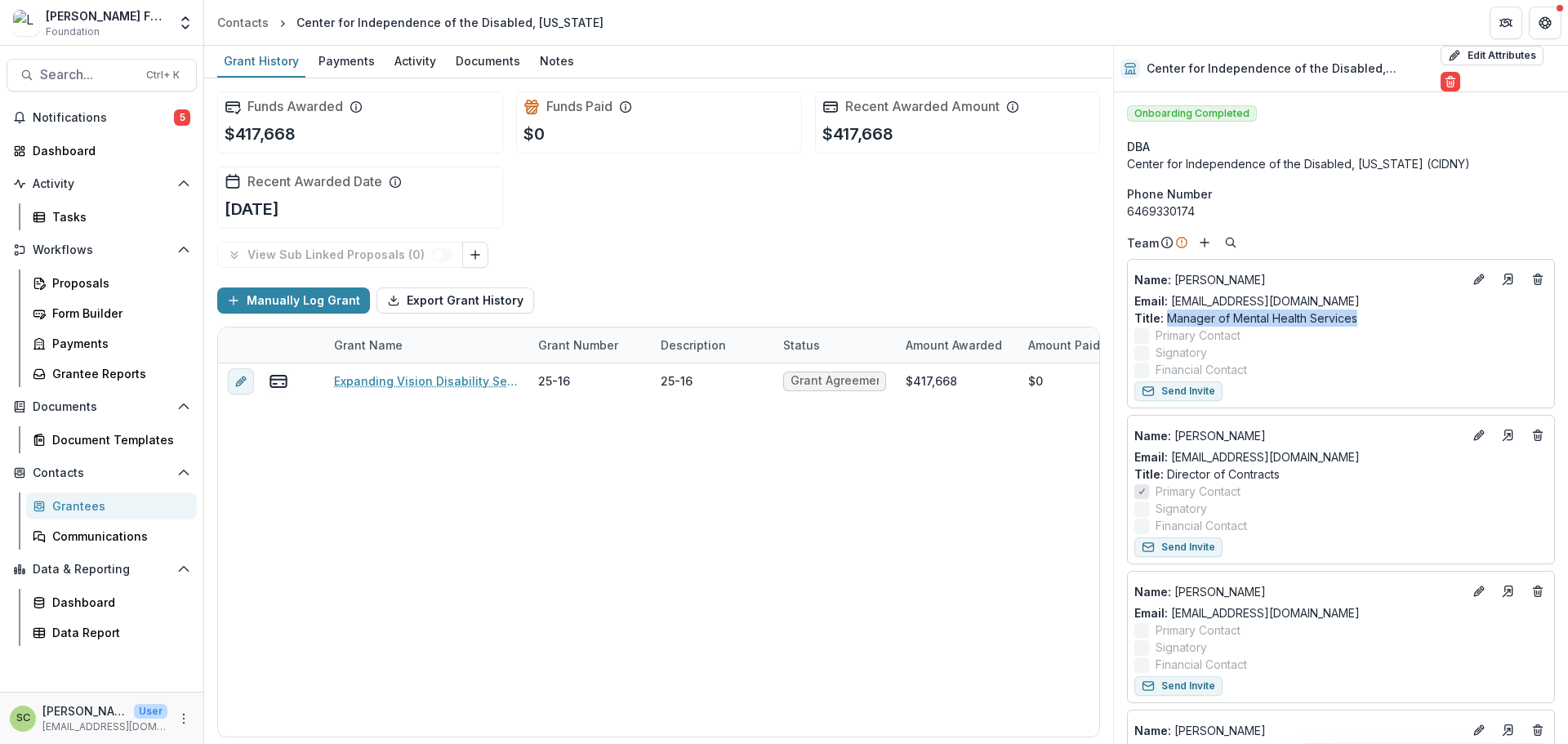
copy p "Manager of Mental Health Services"
click at [1189, 418] on div "Name : [PERSON_NAME] Email: [EMAIL_ADDRESS][DOMAIN_NAME] Title : Director of Co…" at bounding box center [1341, 490] width 428 height 150
drag, startPoint x: 1175, startPoint y: 419, endPoint x: 1274, endPoint y: 419, distance: 99.0
click at [1274, 419] on div "Name : [PERSON_NAME] Email: [EMAIL_ADDRESS][DOMAIN_NAME] Title : Director of Co…" at bounding box center [1341, 490] width 428 height 150
copy p "[PERSON_NAME]"
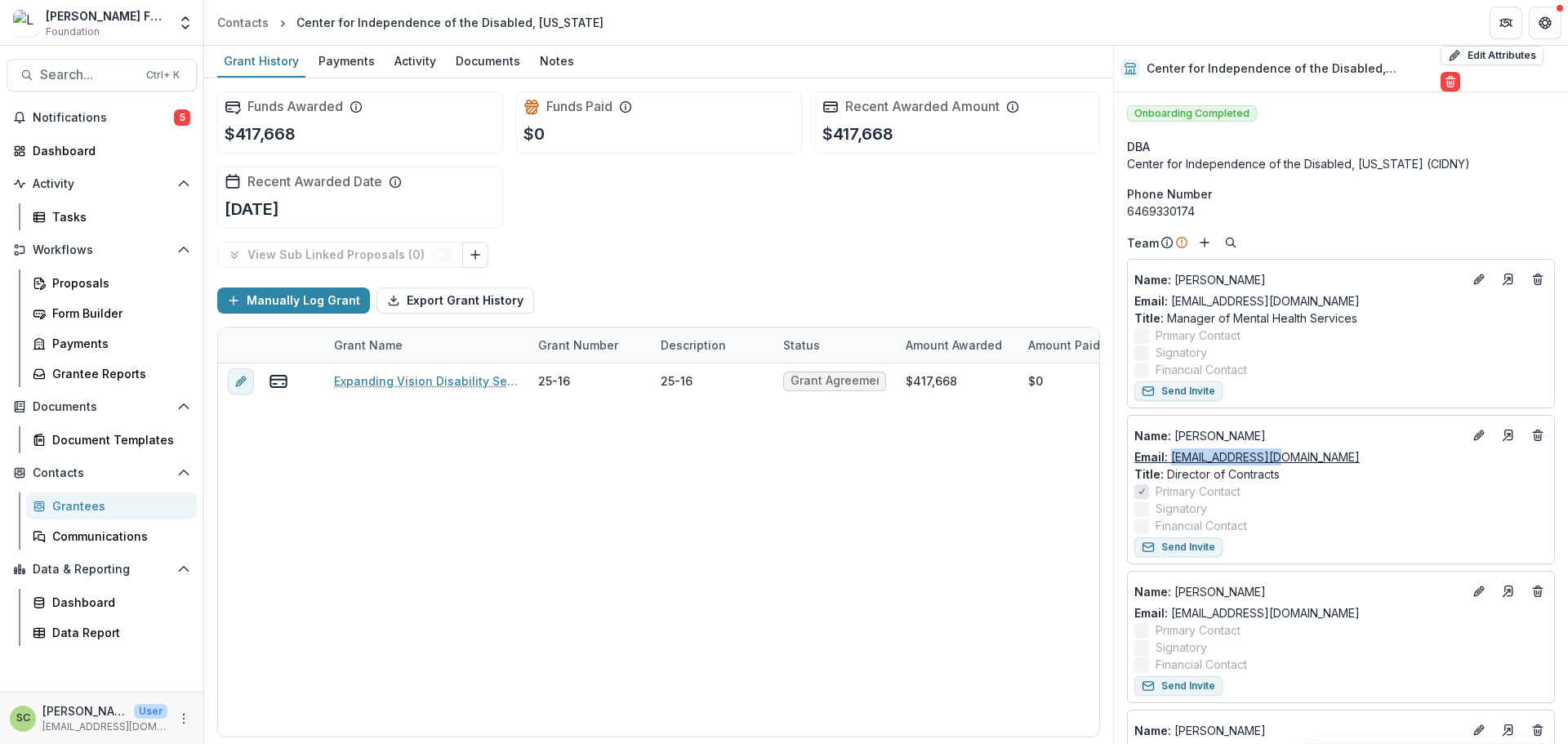
drag, startPoint x: 1319, startPoint y: 453, endPoint x: 1171, endPoint y: 458, distance: 148.1
click at [1171, 458] on div "Email: [EMAIL_ADDRESS][DOMAIN_NAME]" at bounding box center [1341, 457] width 413 height 18
copy link "[EMAIL_ADDRESS][DOMAIN_NAME]"
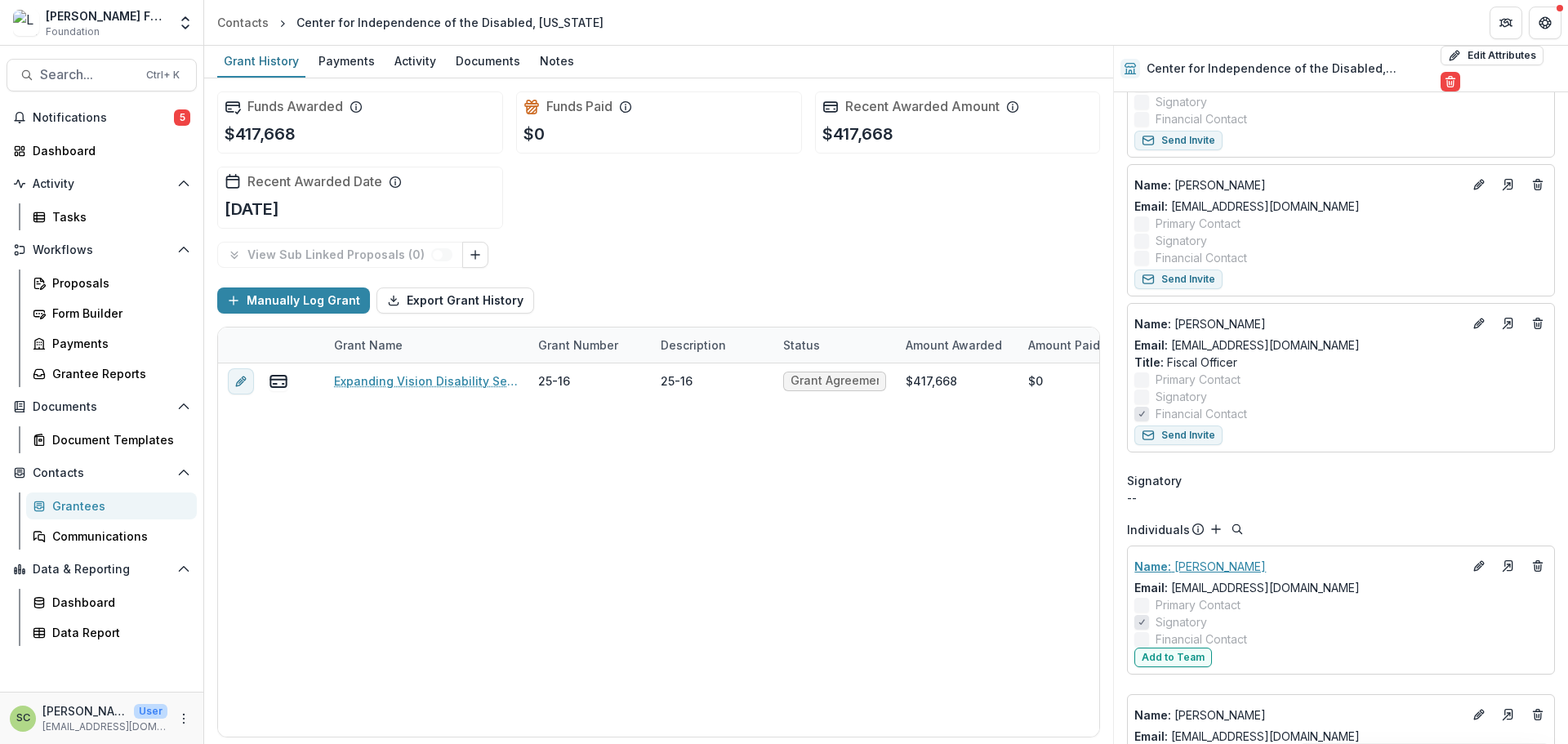
scroll to position [409, 0]
drag, startPoint x: 1354, startPoint y: 581, endPoint x: 1172, endPoint y: 585, distance: 182.0
click at [1172, 585] on div "Email: [EMAIL_ADDRESS][DOMAIN_NAME]" at bounding box center [1341, 585] width 413 height 18
copy link "[EMAIL_ADDRESS][DOMAIN_NAME]"
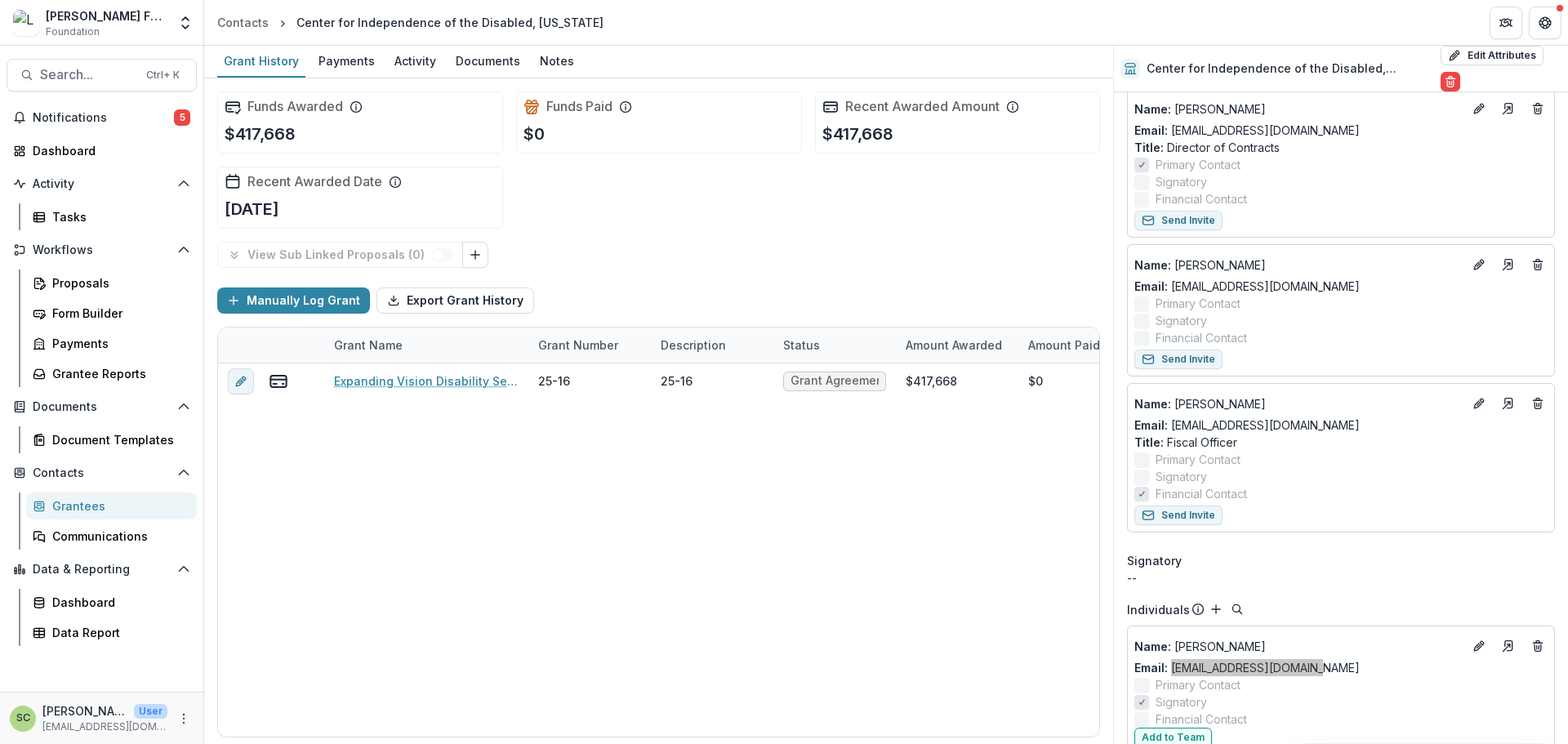
scroll to position [81, 0]
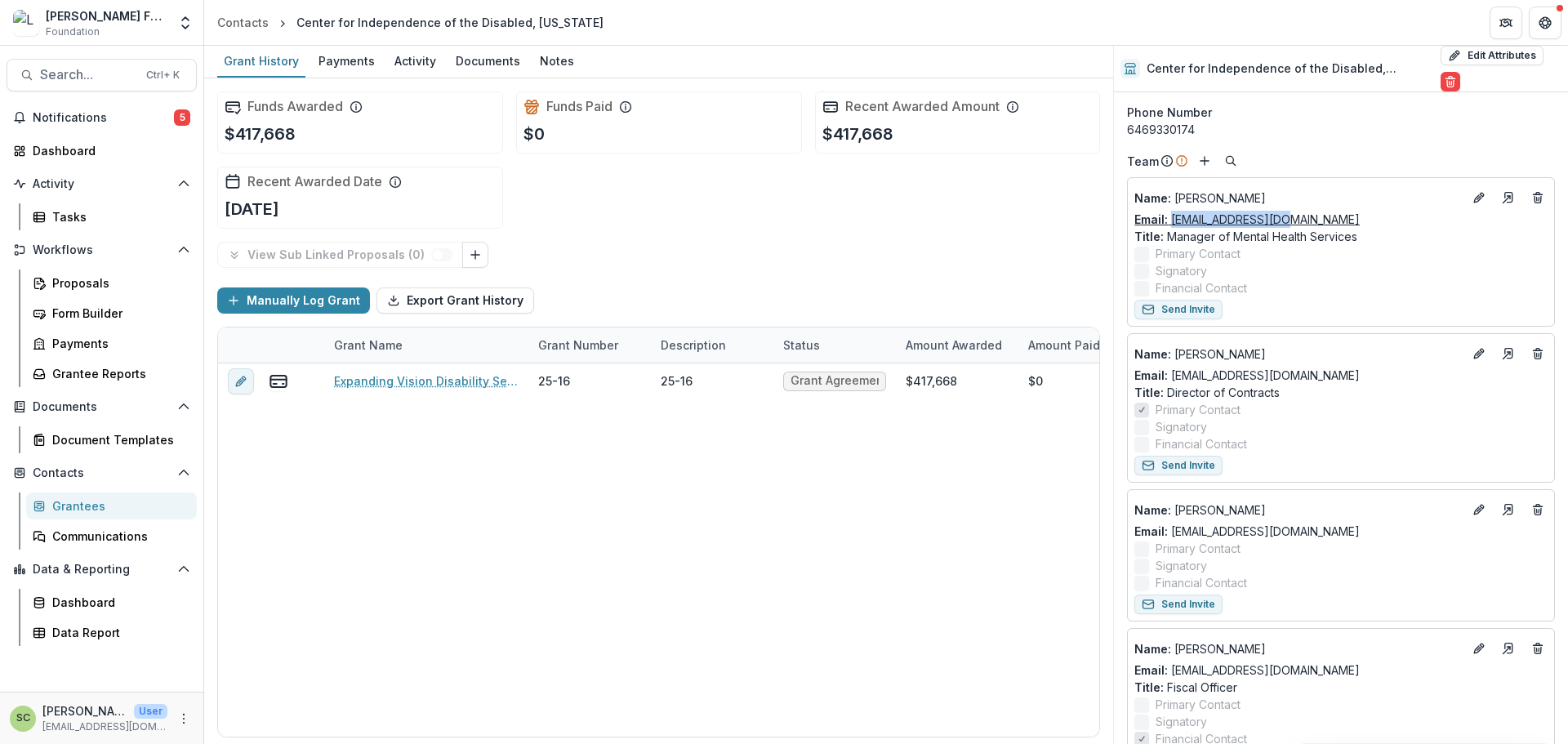
drag, startPoint x: 1362, startPoint y: 219, endPoint x: 1172, endPoint y: 221, distance: 190.0
click at [1172, 221] on div "Email: [EMAIL_ADDRESS][DOMAIN_NAME]" at bounding box center [1341, 219] width 413 height 18
copy link "[EMAIL_ADDRESS][DOMAIN_NAME]"
click at [93, 67] on span "Search..." at bounding box center [88, 74] width 96 height 16
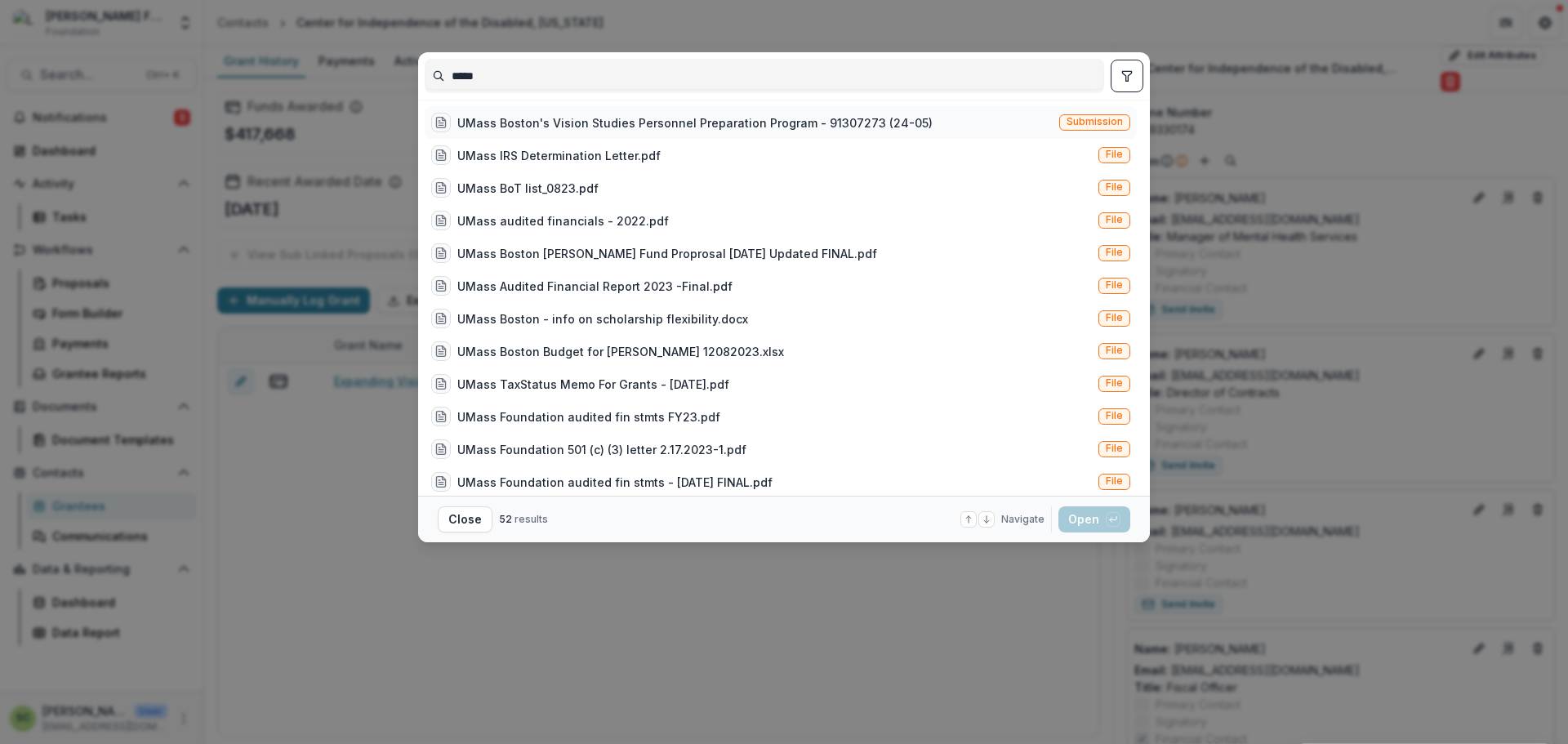
type input "*****"
click at [577, 126] on div "UMass Boston's Vision Studies Personnel Preparation Program - 91307273 (24-05)" at bounding box center [695, 123] width 475 height 18
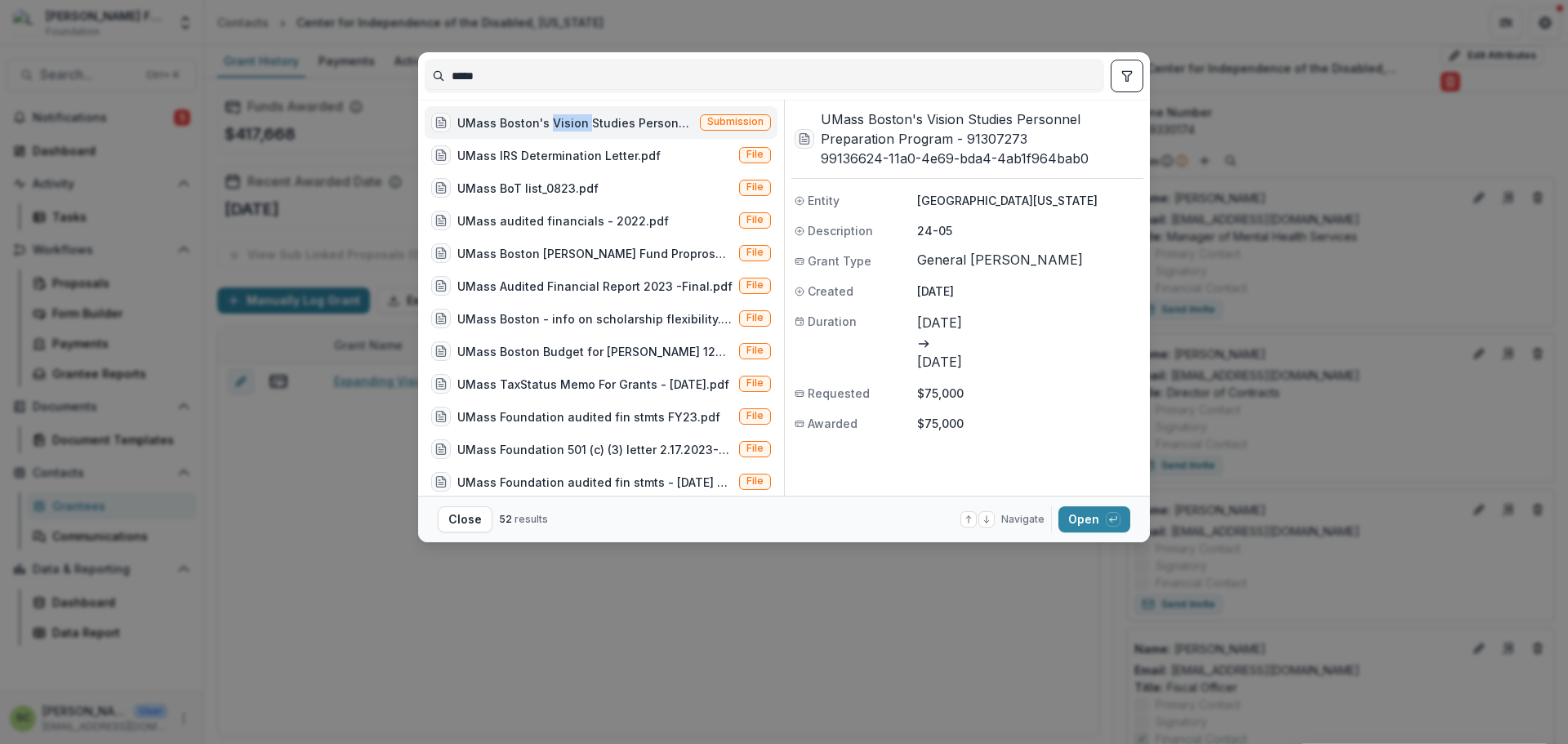
click at [577, 126] on div "UMass Boston's Vision Studies Personnel Preparation Program - 91307273 (24-05)" at bounding box center [575, 123] width 236 height 18
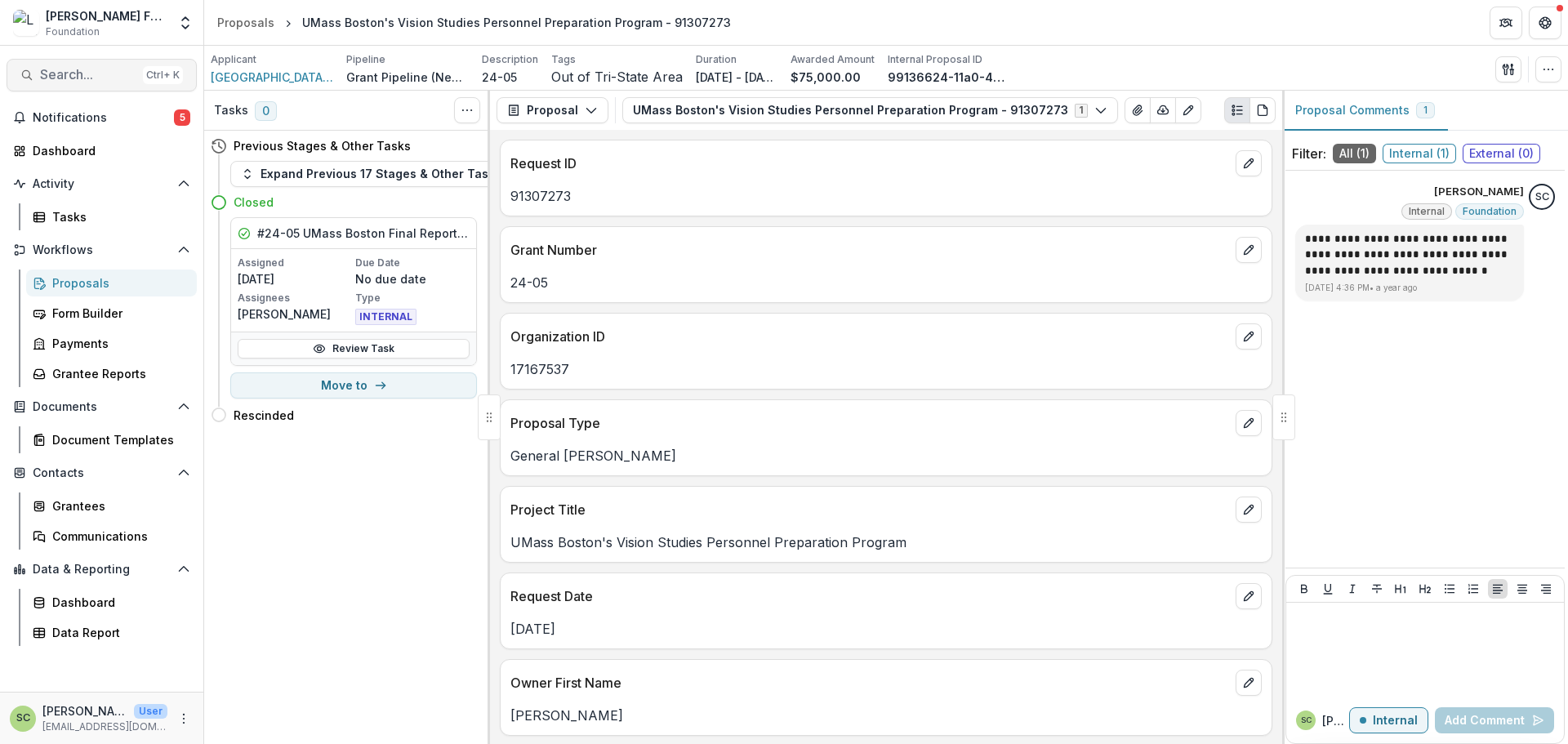
click at [116, 73] on span "Search..." at bounding box center [88, 74] width 96 height 16
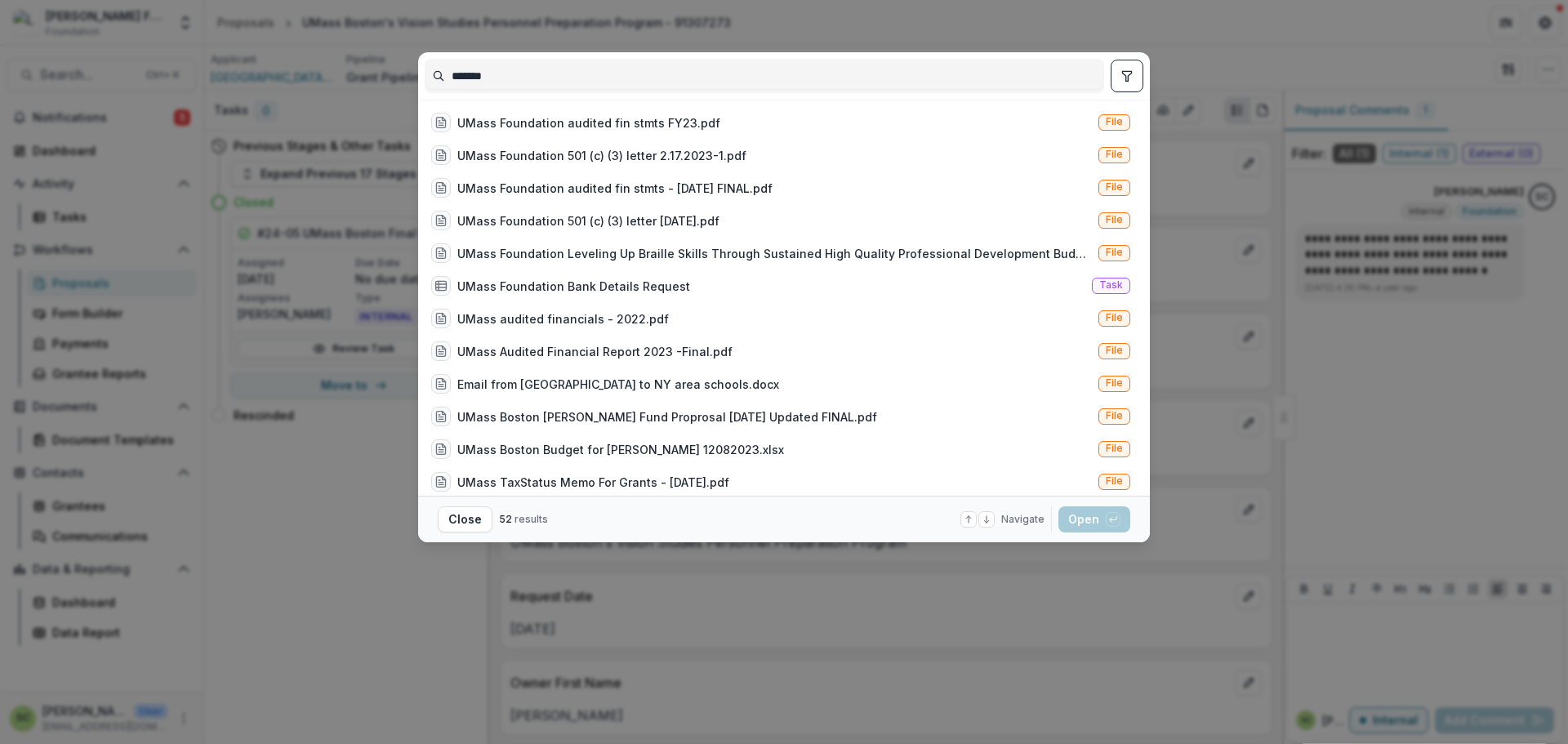
type input "*******"
click at [1136, 66] on button "toggle filters" at bounding box center [1126, 75] width 32 height 32
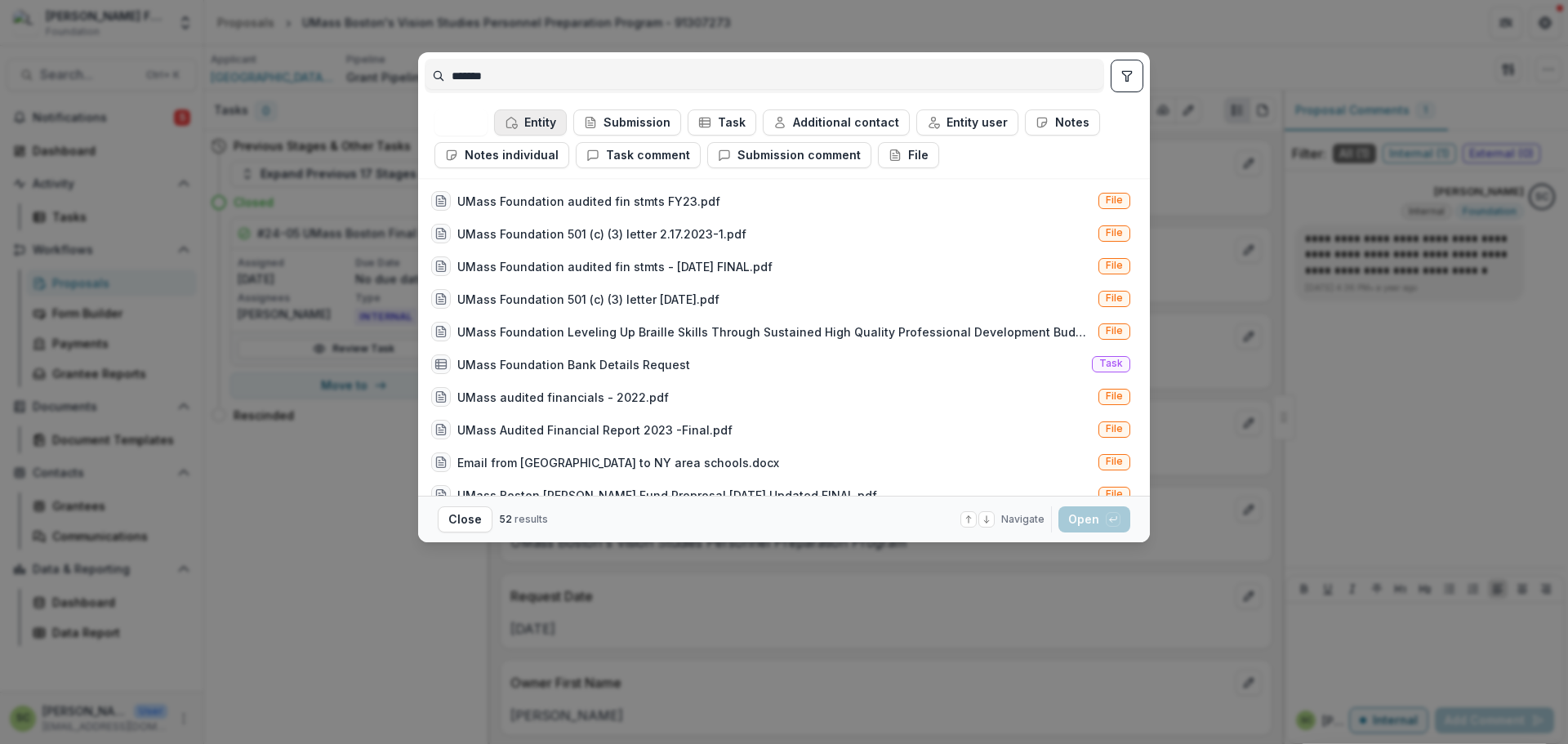
click at [549, 122] on button "Entity" at bounding box center [530, 122] width 73 height 26
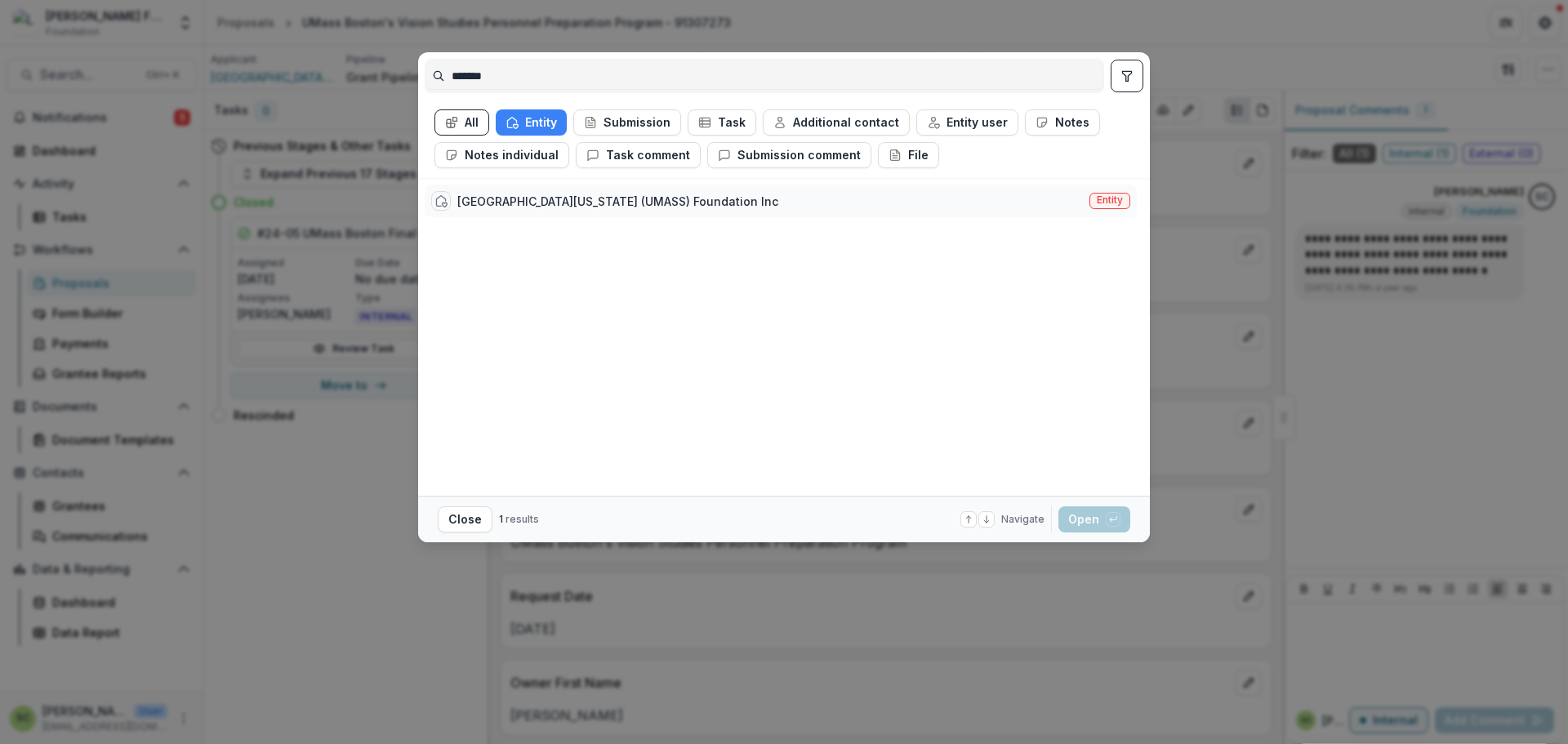
click at [562, 199] on div "[GEOGRAPHIC_DATA][US_STATE] (UMASS) Foundation Inc" at bounding box center [618, 201] width 321 height 18
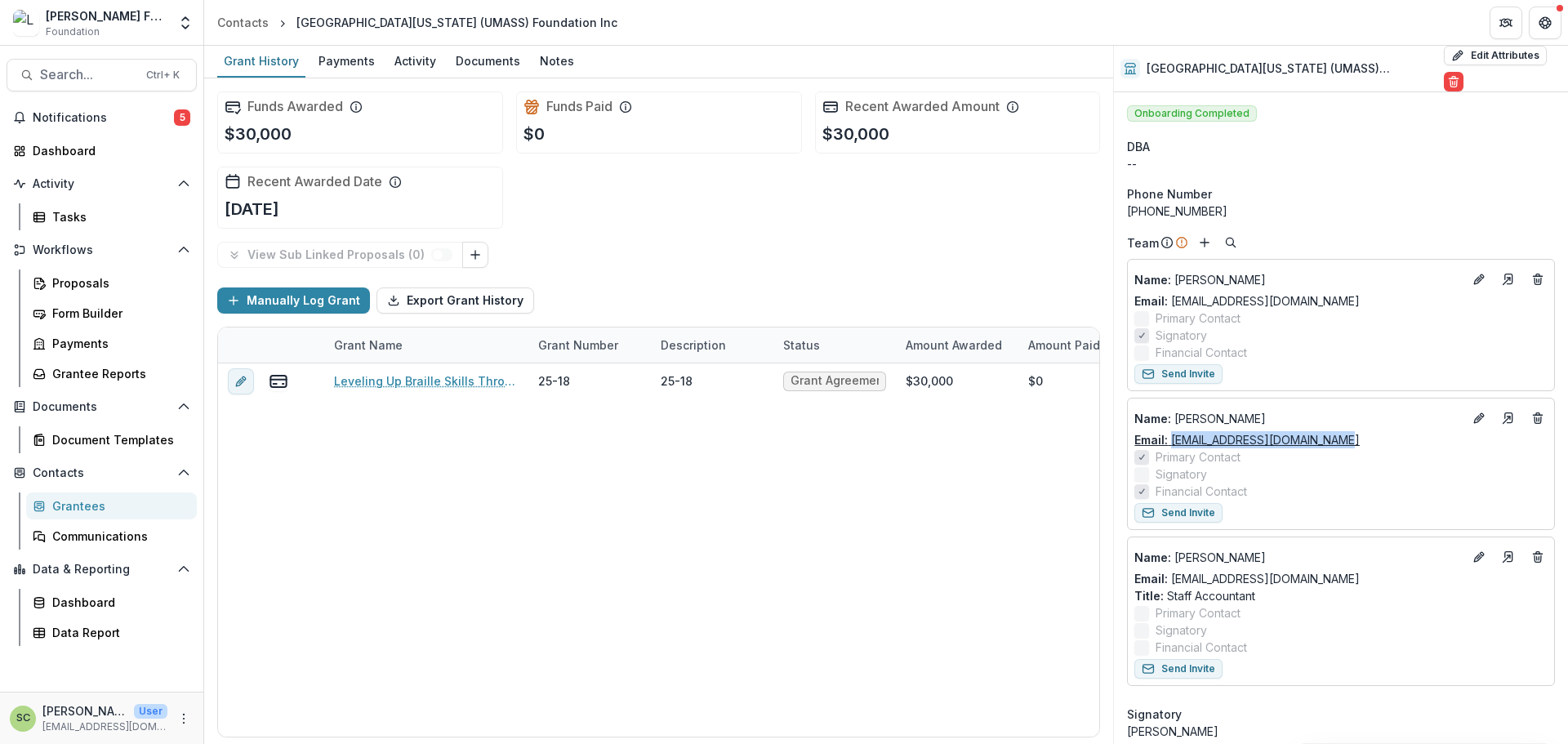
drag, startPoint x: 1372, startPoint y: 436, endPoint x: 1176, endPoint y: 439, distance: 196.0
click at [1176, 439] on div "Email: [EMAIL_ADDRESS][DOMAIN_NAME]" at bounding box center [1341, 439] width 413 height 18
copy link "[EMAIL_ADDRESS][DOMAIN_NAME]"
